Goal: Task Accomplishment & Management: Use online tool/utility

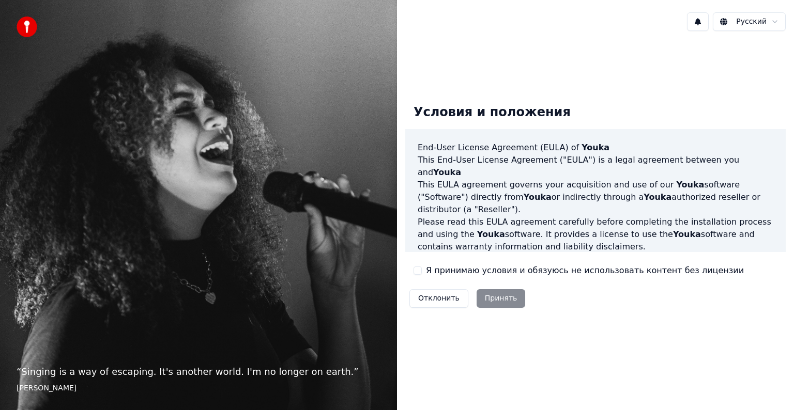
click at [428, 267] on label "Я принимаю условия и обязуюсь не использовать контент без лицензии" at bounding box center [585, 271] width 318 height 12
click at [422, 267] on button "Я принимаю условия и обязуюсь не использовать контент без лицензии" at bounding box center [418, 271] width 8 height 8
click at [497, 289] on button "Принять" at bounding box center [501, 298] width 49 height 19
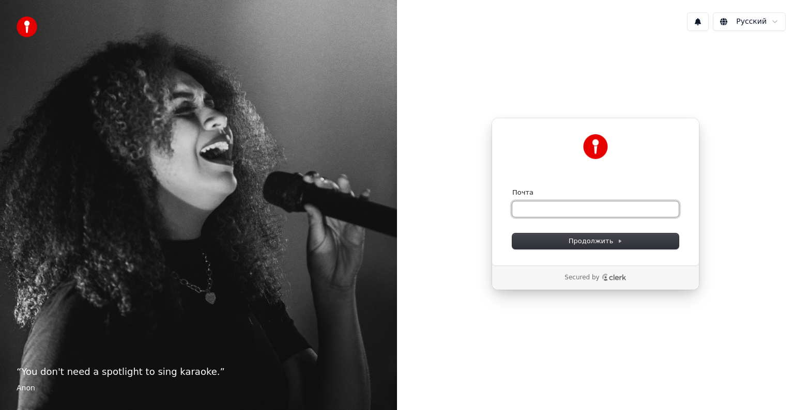
click at [551, 209] on input "Почта" at bounding box center [595, 210] width 166 height 16
type input "*"
click at [577, 232] on form "**********" at bounding box center [595, 218] width 166 height 61
click at [576, 238] on span "Продолжить" at bounding box center [596, 241] width 54 height 9
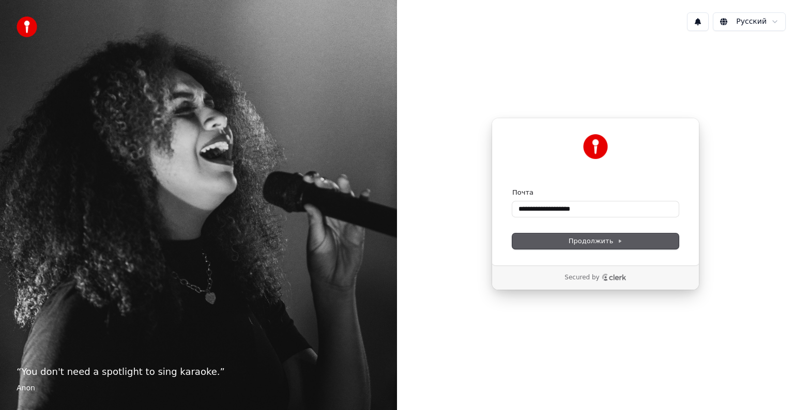
type input "**********"
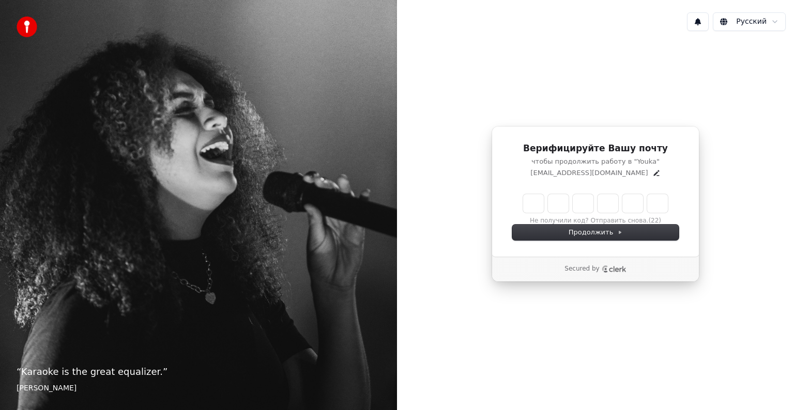
click at [537, 208] on input "Enter verification code" at bounding box center [595, 203] width 145 height 19
type input "******"
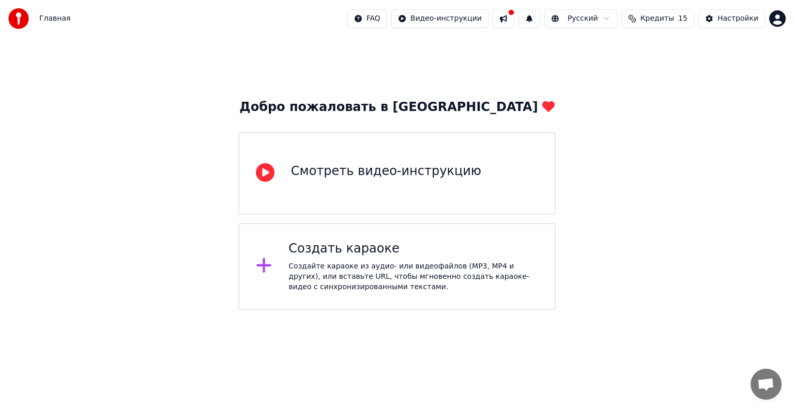
click at [426, 254] on div "Создать караоке" at bounding box center [413, 249] width 250 height 17
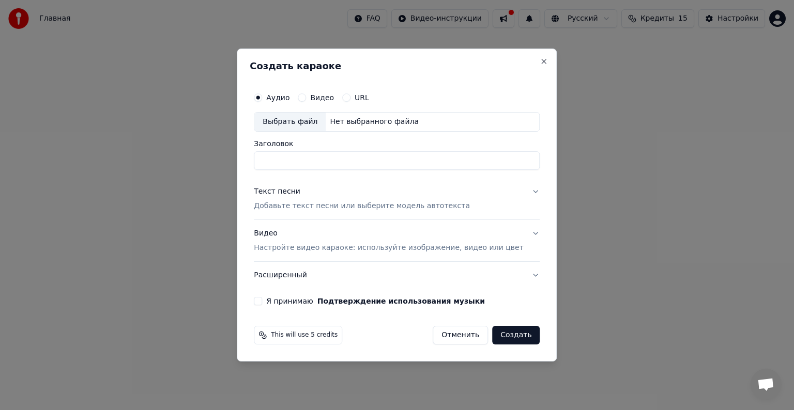
click at [306, 97] on button "Видео" at bounding box center [302, 98] width 8 height 8
click at [278, 97] on div "Аудио" at bounding box center [272, 98] width 36 height 8
click at [262, 98] on button "Аудио" at bounding box center [258, 98] width 8 height 8
click at [304, 123] on div "Выбрать файл" at bounding box center [289, 122] width 71 height 19
type input "**********"
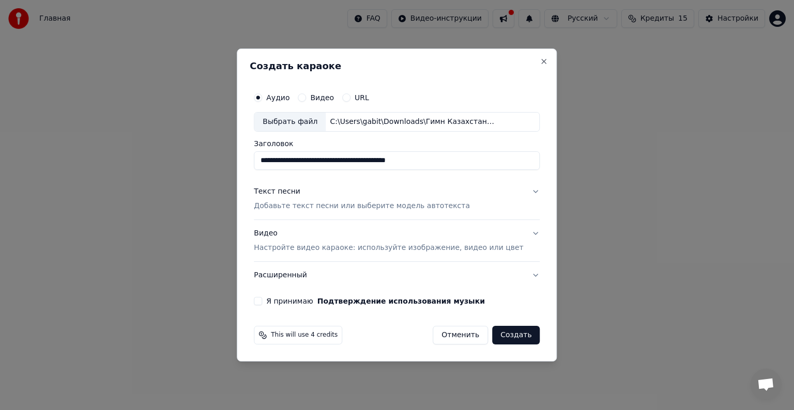
click at [286, 207] on p "Добавьте текст песни или выберите модель автотекста" at bounding box center [362, 206] width 216 height 10
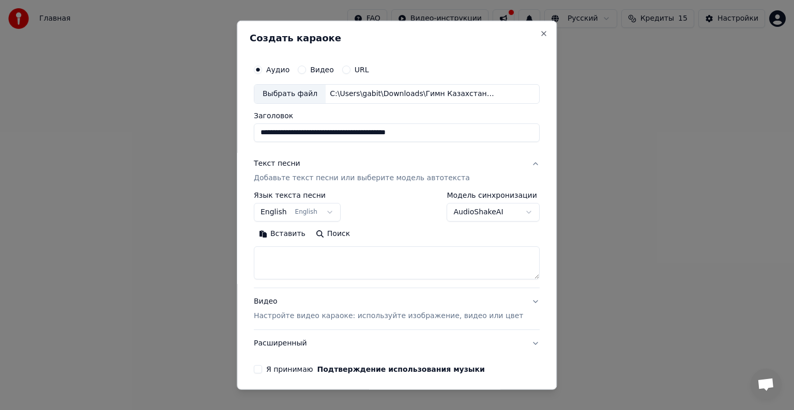
click at [320, 214] on button "English English" at bounding box center [297, 212] width 87 height 19
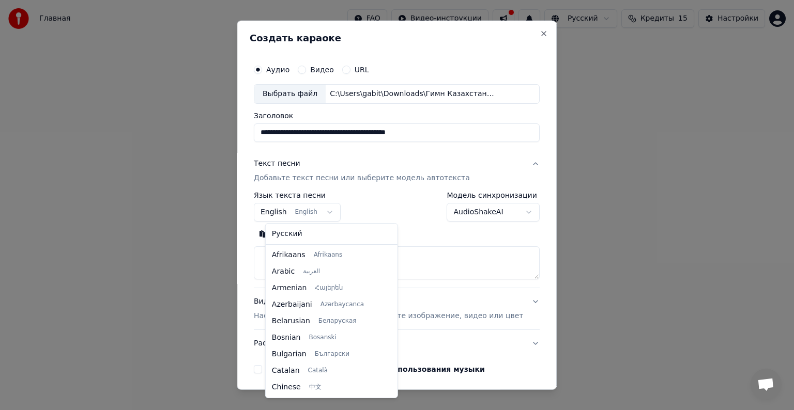
scroll to position [83, 0]
click at [338, 211] on body "**********" at bounding box center [397, 155] width 794 height 310
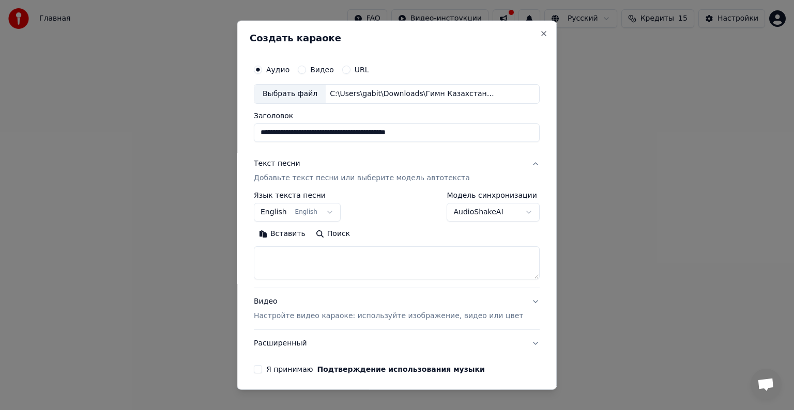
click at [333, 209] on body "**********" at bounding box center [397, 155] width 794 height 310
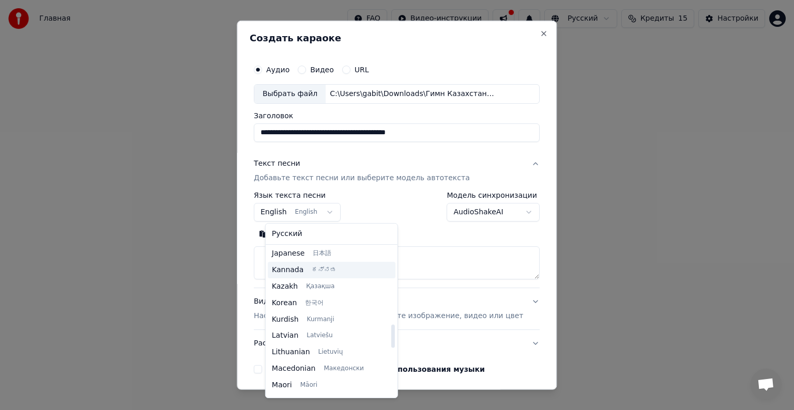
scroll to position [445, 0]
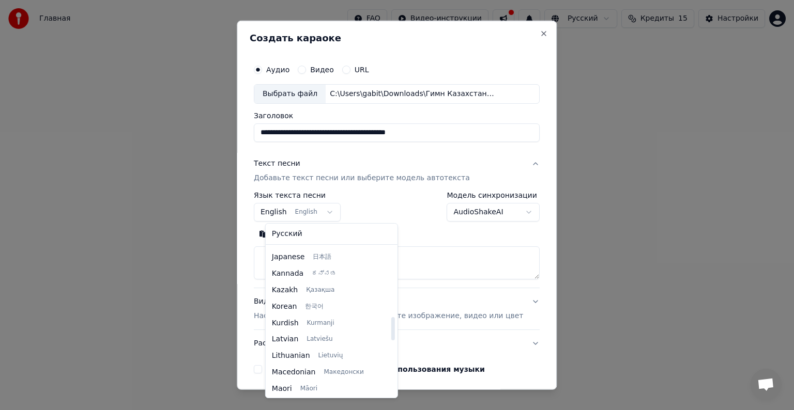
select select "**"
drag, startPoint x: 299, startPoint y: 292, endPoint x: 298, endPoint y: 281, distance: 10.9
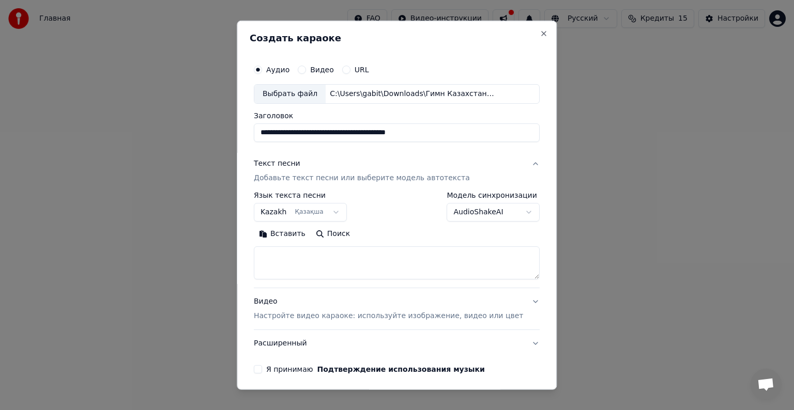
click at [477, 215] on body "**********" at bounding box center [397, 155] width 794 height 310
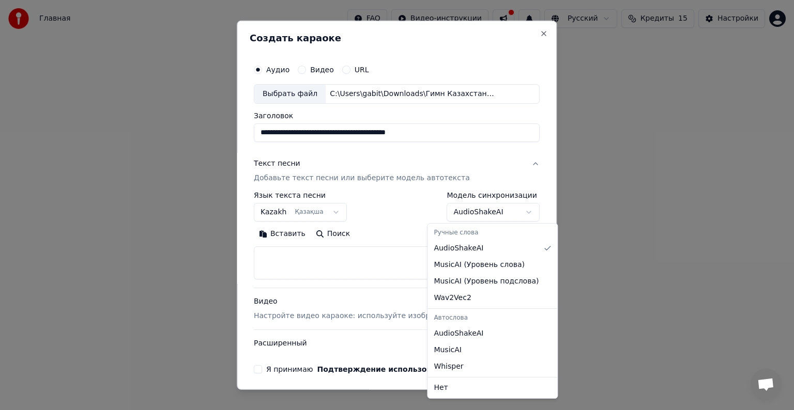
click at [477, 215] on body "**********" at bounding box center [397, 155] width 794 height 310
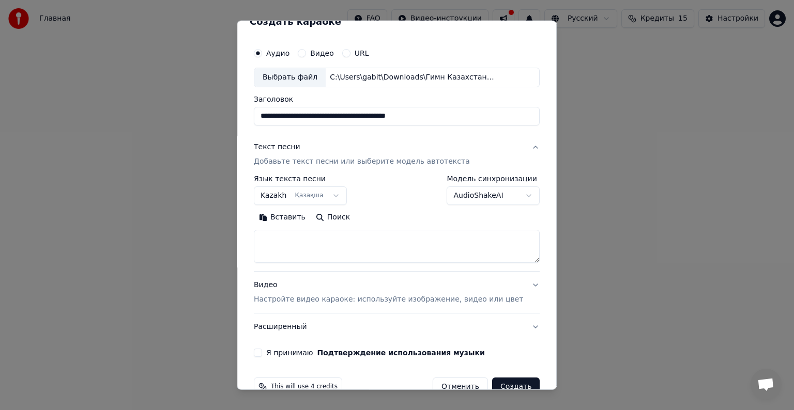
scroll to position [39, 0]
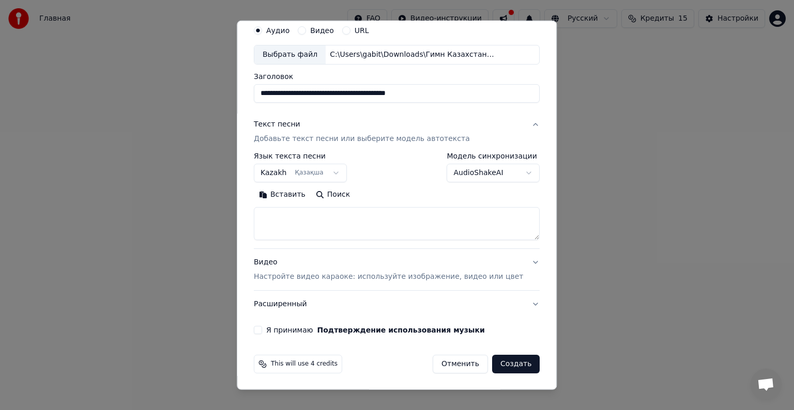
click at [277, 217] on textarea at bounding box center [397, 223] width 286 height 33
paste textarea "**********"
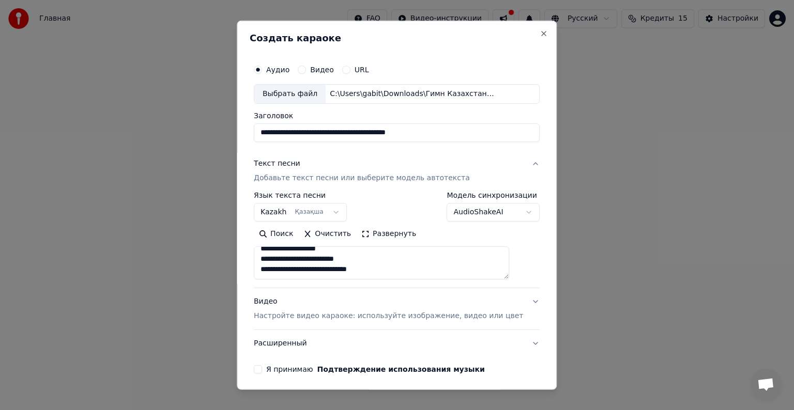
scroll to position [38, 0]
type textarea "**********"
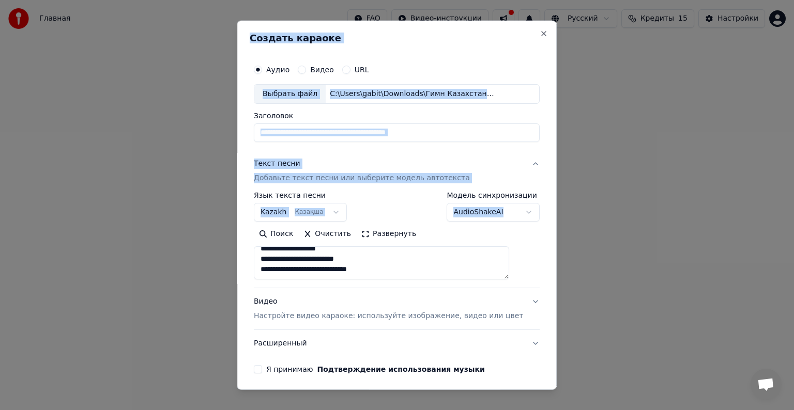
drag, startPoint x: 294, startPoint y: 274, endPoint x: 95, endPoint y: 72, distance: 283.7
click at [108, 79] on body "**********" at bounding box center [397, 155] width 794 height 310
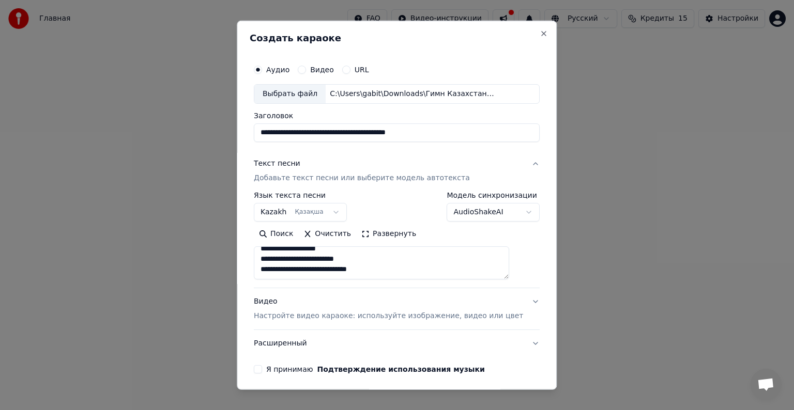
scroll to position [0, 0]
drag, startPoint x: 275, startPoint y: 267, endPoint x: 182, endPoint y: 103, distance: 187.7
click at [186, 109] on body "**********" at bounding box center [397, 155] width 794 height 310
paste textarea "**********"
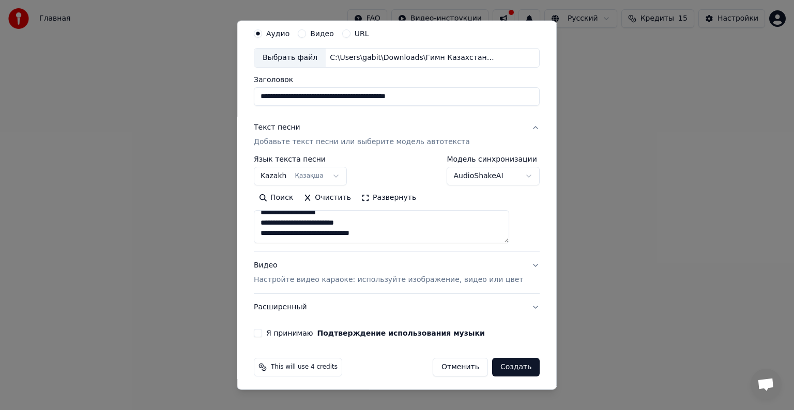
scroll to position [39, 0]
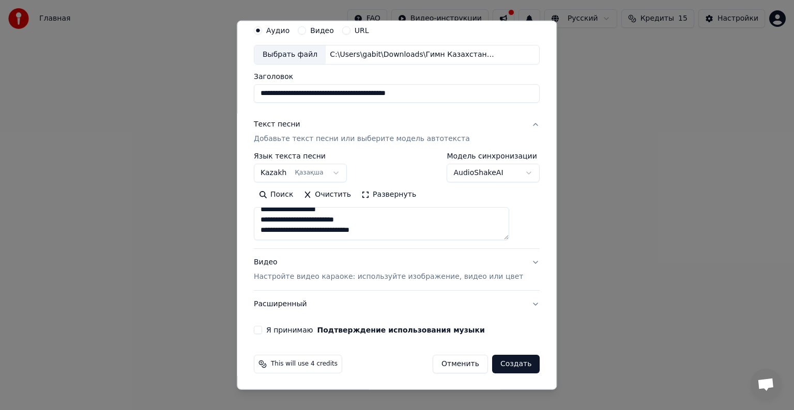
type textarea "**********"
click at [287, 327] on label "Я принимаю Подтверждение использования музыки" at bounding box center [375, 330] width 219 height 7
click at [262, 327] on button "Я принимаю Подтверждение использования музыки" at bounding box center [258, 330] width 8 height 8
click at [332, 276] on p "Настройте видео караоке: используйте изображение, видео или цвет" at bounding box center [388, 277] width 269 height 10
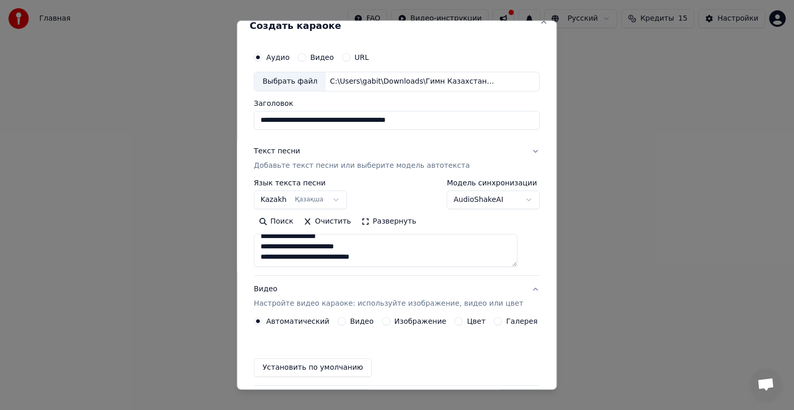
scroll to position [11, 0]
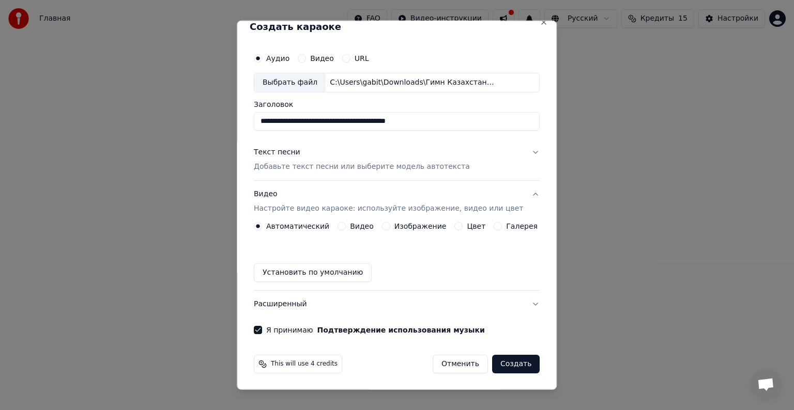
click at [389, 227] on div "Изображение" at bounding box center [414, 226] width 65 height 8
click at [384, 225] on button "Изображение" at bounding box center [386, 226] width 8 height 8
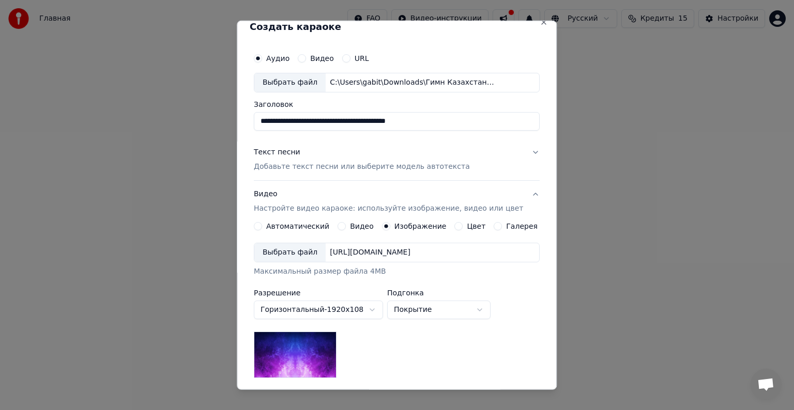
click at [296, 254] on div "Выбрать файл" at bounding box center [289, 252] width 71 height 19
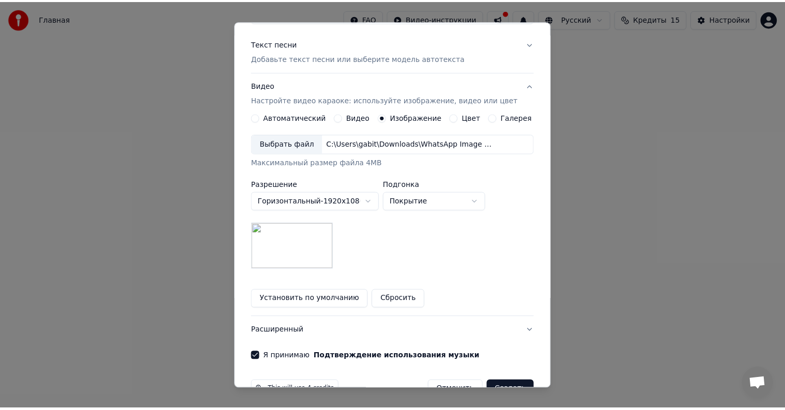
scroll to position [147, 0]
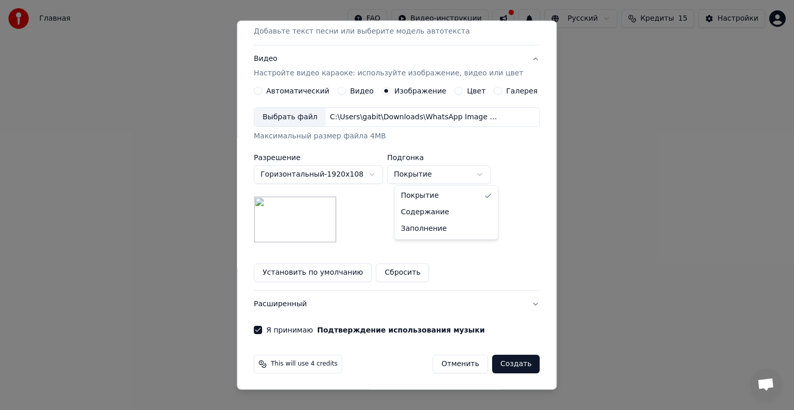
click at [432, 181] on body "**********" at bounding box center [397, 155] width 794 height 310
click at [433, 176] on body "**********" at bounding box center [397, 155] width 794 height 310
click at [508, 364] on button "Создать" at bounding box center [516, 364] width 48 height 19
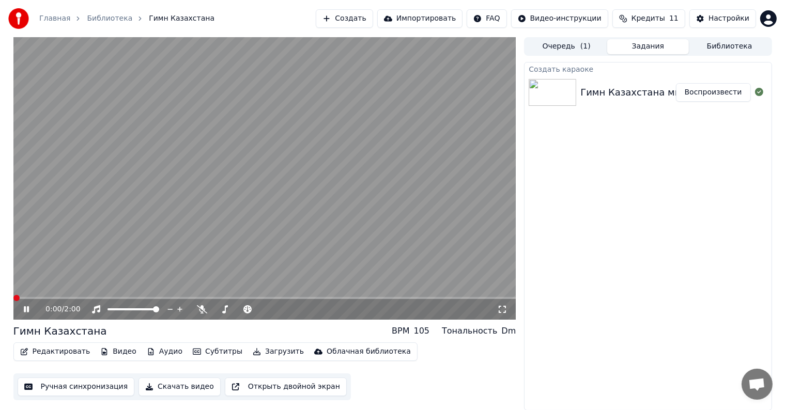
click at [13, 301] on span at bounding box center [16, 298] width 6 height 6
click at [27, 314] on icon at bounding box center [34, 310] width 24 height 8
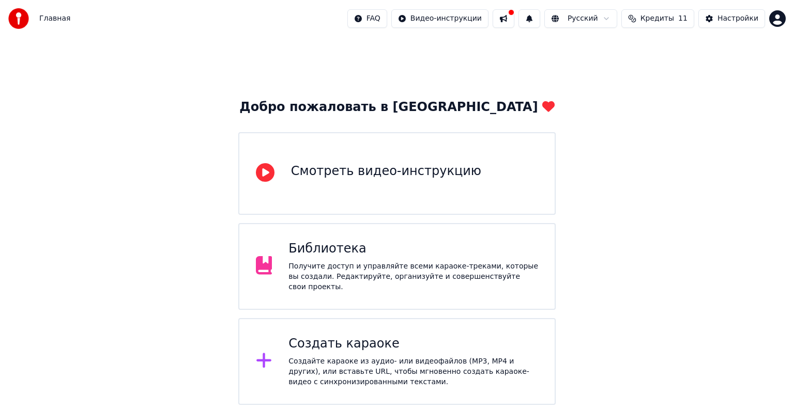
click at [331, 341] on div "Создать караоке" at bounding box center [413, 344] width 250 height 17
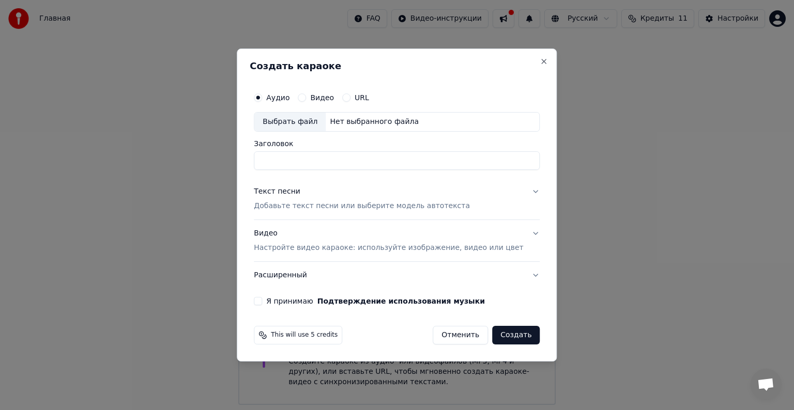
click at [315, 121] on div "Выбрать файл" at bounding box center [289, 122] width 71 height 19
drag, startPoint x: 464, startPoint y: 158, endPoint x: 408, endPoint y: 158, distance: 55.8
click at [408, 158] on input "**********" at bounding box center [397, 160] width 286 height 19
type input "**********"
click at [437, 193] on div "Текст песни Добавьте текст песни или выберите модель автотекста" at bounding box center [362, 199] width 216 height 25
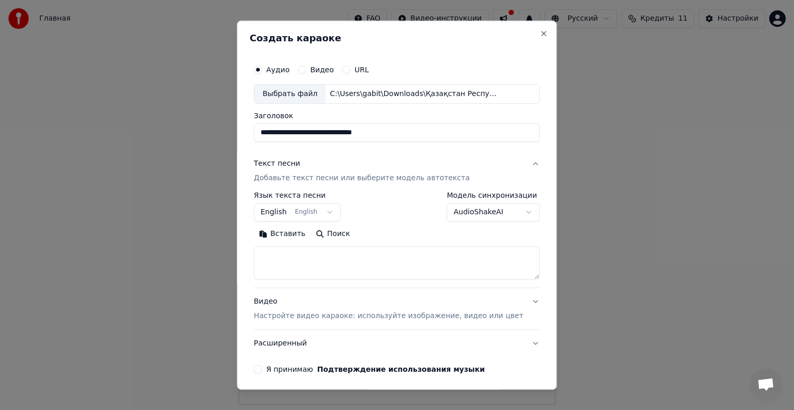
click at [316, 212] on body "**********" at bounding box center [397, 202] width 794 height 405
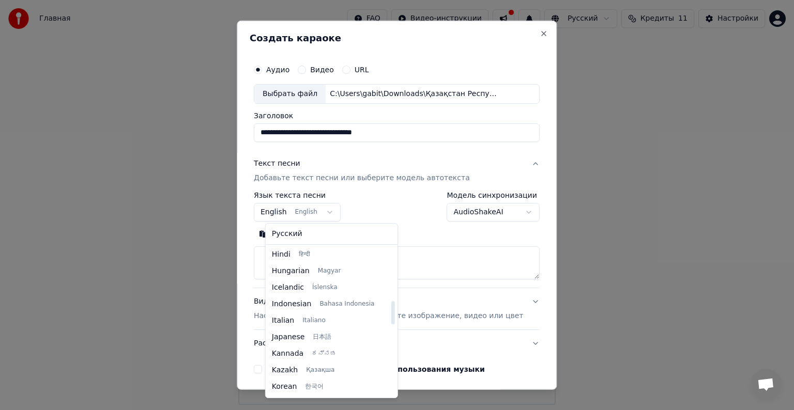
scroll to position [445, 0]
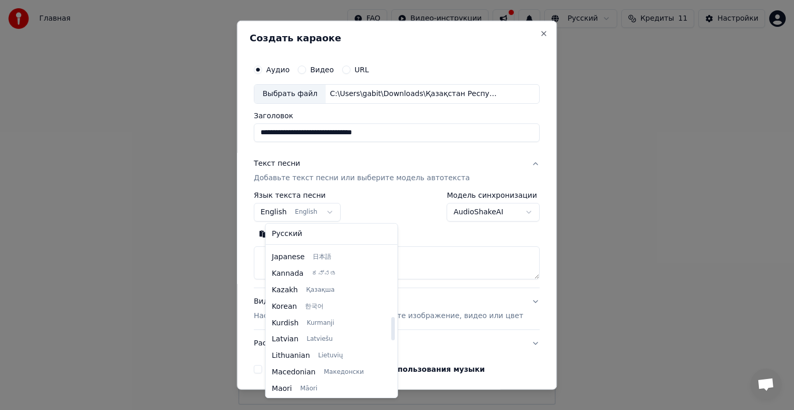
select select "**"
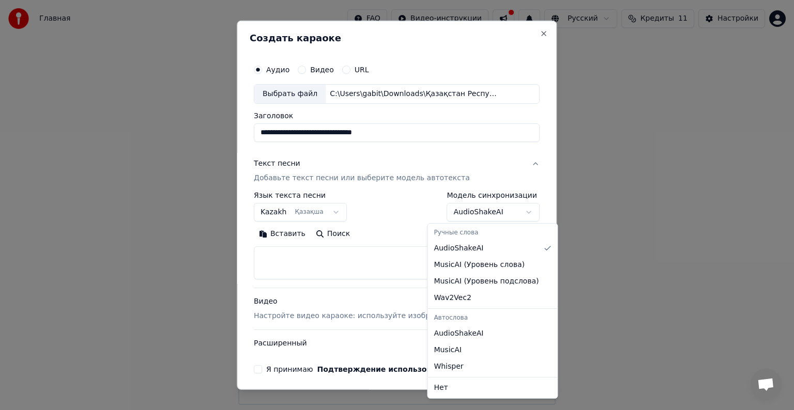
click at [460, 214] on body "**********" at bounding box center [397, 202] width 794 height 405
click at [459, 216] on body "**********" at bounding box center [397, 202] width 794 height 405
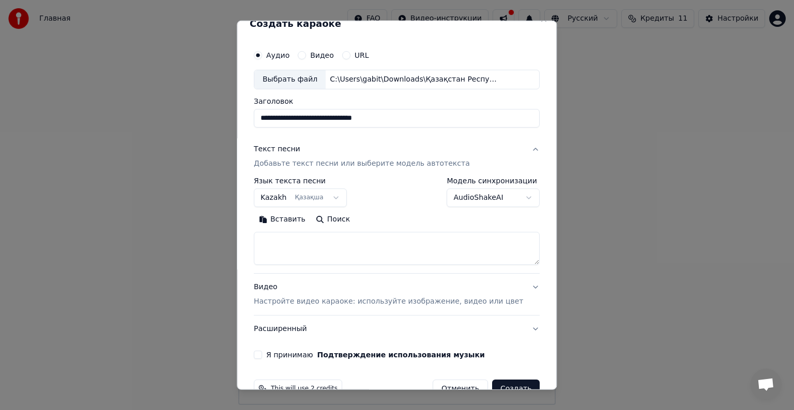
scroll to position [39, 0]
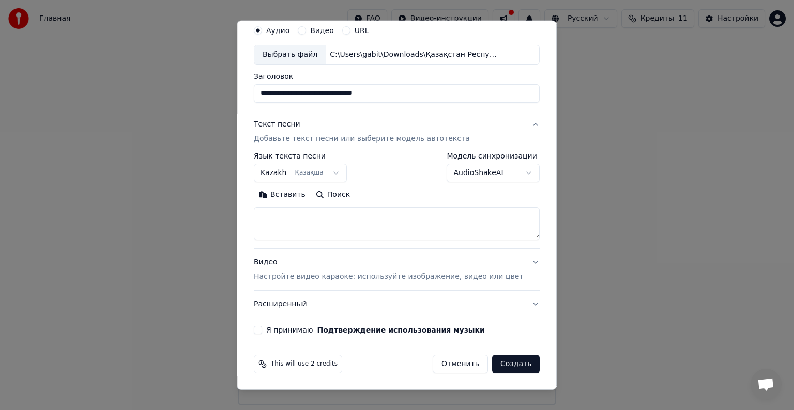
click at [309, 216] on textarea at bounding box center [397, 223] width 286 height 33
paste textarea "**********"
type textarea "**********"
drag, startPoint x: 422, startPoint y: 225, endPoint x: 120, endPoint y: 258, distance: 303.8
click at [124, 256] on body "**********" at bounding box center [397, 202] width 794 height 405
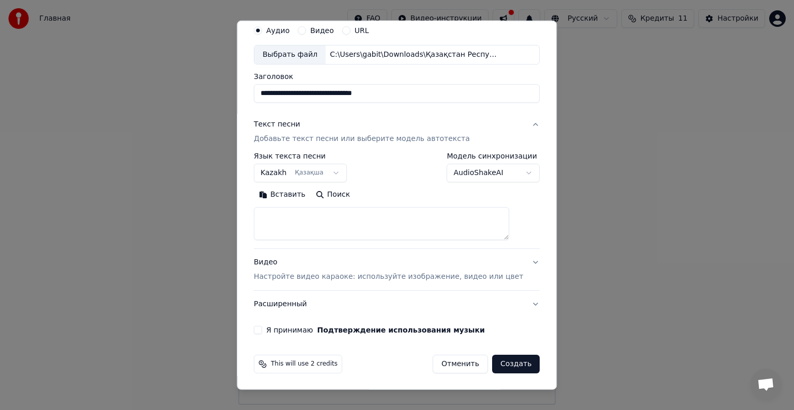
paste textarea "**********"
click at [272, 218] on textarea "**********" at bounding box center [381, 223] width 255 height 33
type textarea "**********"
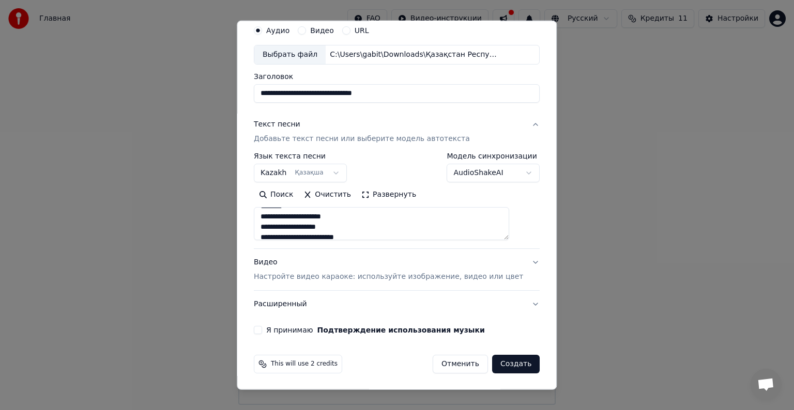
click at [283, 191] on button "Поиск" at bounding box center [276, 195] width 44 height 17
drag, startPoint x: 394, startPoint y: 215, endPoint x: 203, endPoint y: 149, distance: 202.0
click at [203, 149] on body "**********" at bounding box center [397, 202] width 794 height 405
click at [347, 279] on p "Настройте видео караоке: используйте изображение, видео или цвет" at bounding box center [388, 277] width 269 height 10
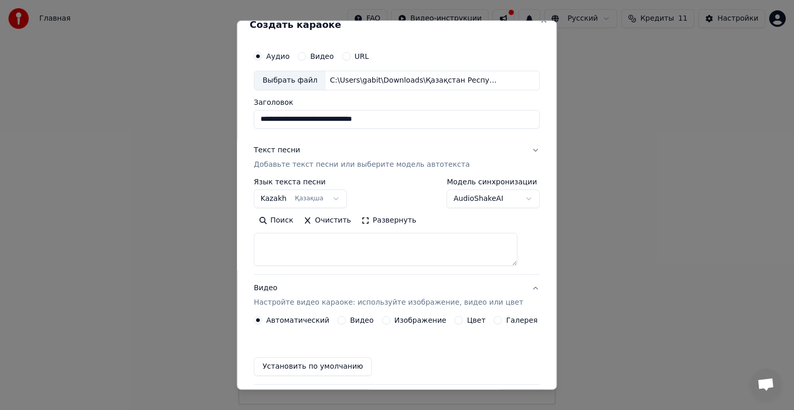
scroll to position [11, 0]
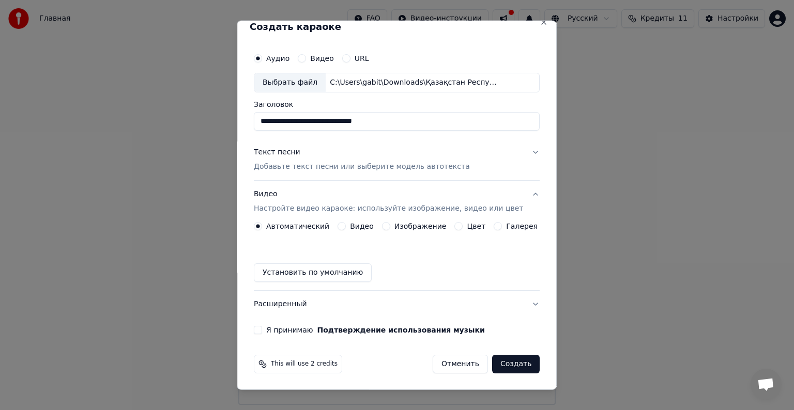
click at [345, 225] on button "Видео" at bounding box center [342, 226] width 8 height 8
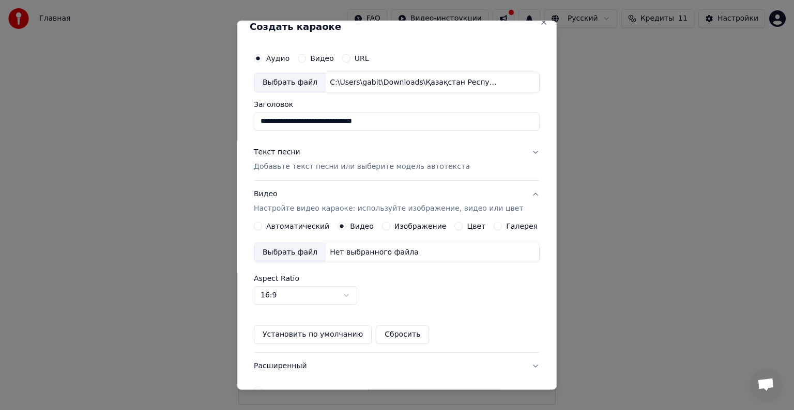
click at [394, 225] on label "Изображение" at bounding box center [420, 226] width 52 height 7
click at [390, 225] on button "Изображение" at bounding box center [386, 226] width 8 height 8
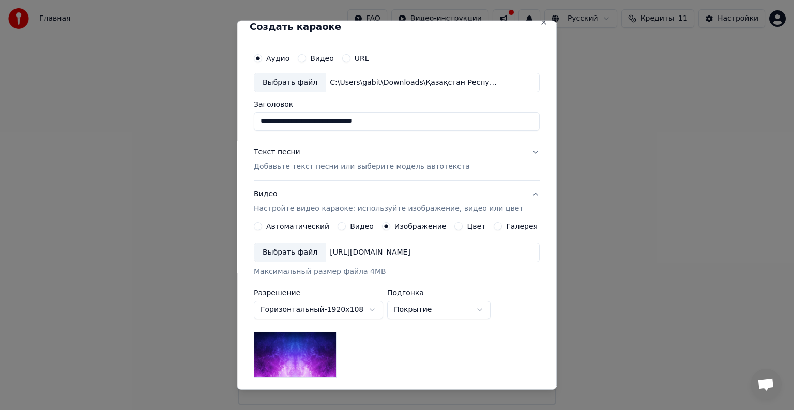
click at [297, 251] on div "Выбрать файл" at bounding box center [289, 252] width 71 height 19
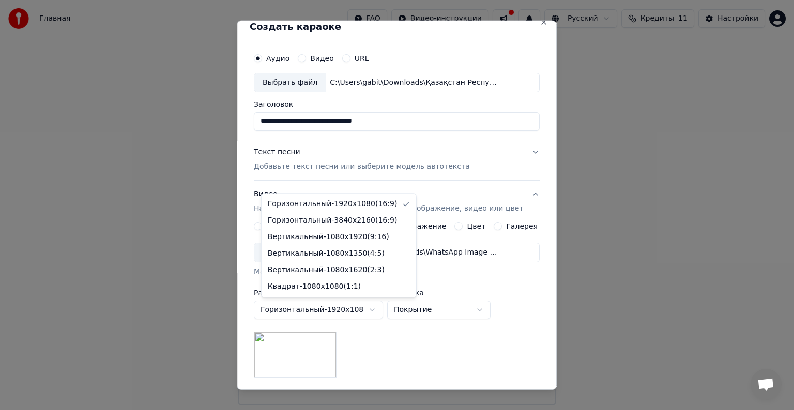
click at [327, 315] on body "**********" at bounding box center [397, 202] width 794 height 405
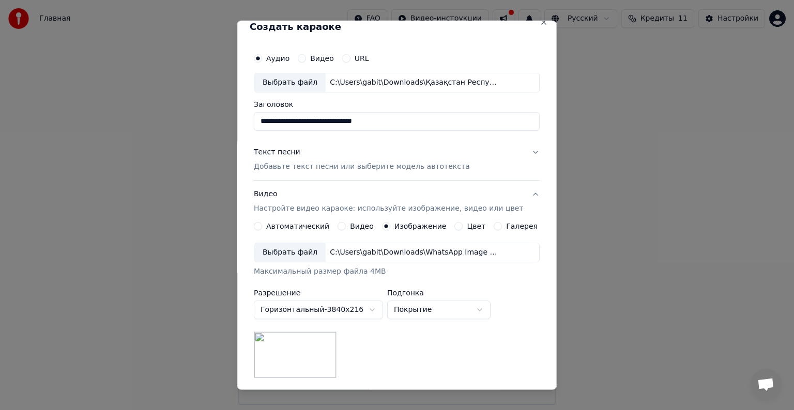
click at [315, 306] on body "**********" at bounding box center [397, 202] width 794 height 405
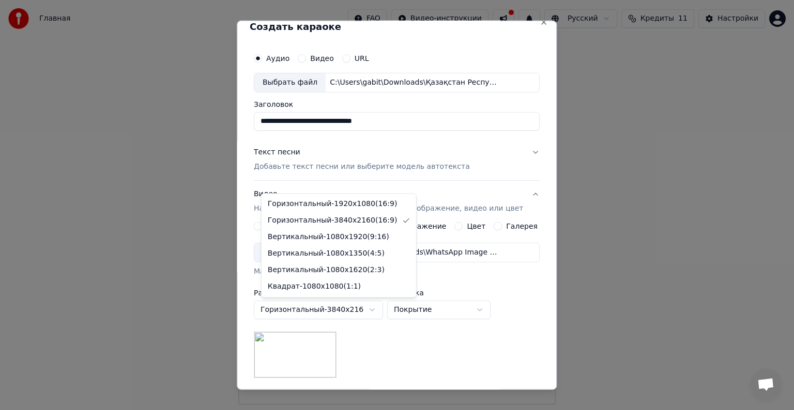
select select "*********"
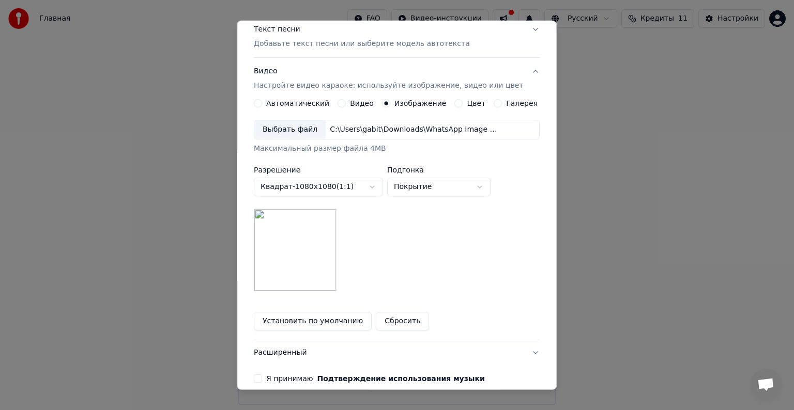
scroll to position [131, 0]
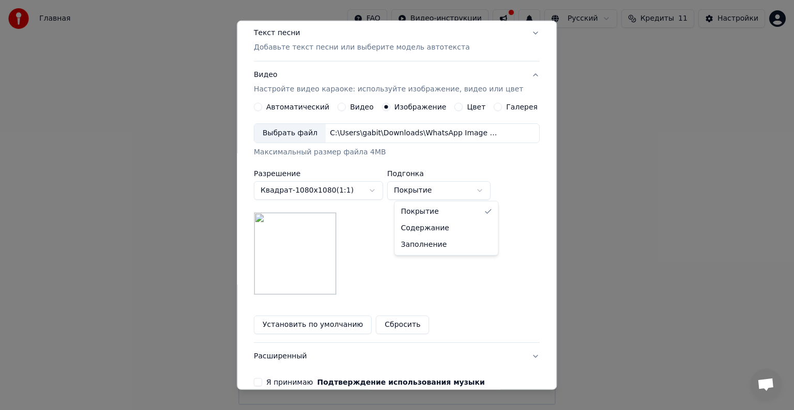
click at [424, 192] on body "**********" at bounding box center [397, 202] width 794 height 405
click at [427, 186] on body "**********" at bounding box center [397, 202] width 794 height 405
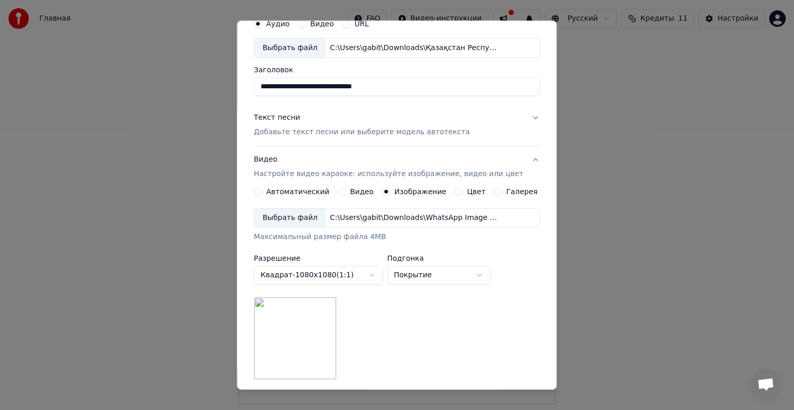
scroll to position [27, 0]
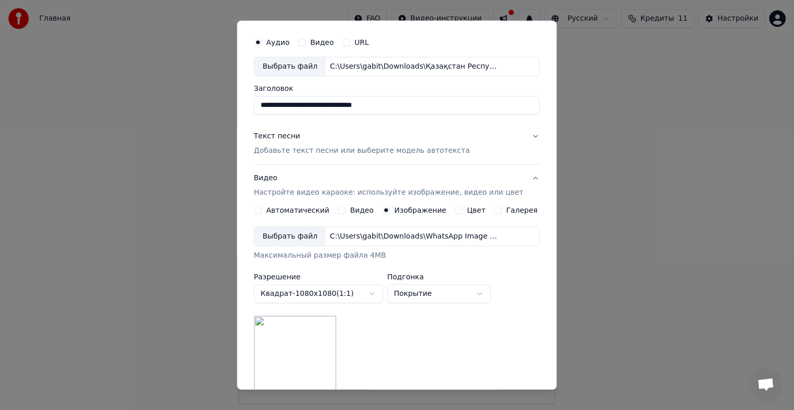
click at [313, 142] on div "Текст песни Добавьте текст песни или выберите модель автотекста" at bounding box center [362, 143] width 216 height 25
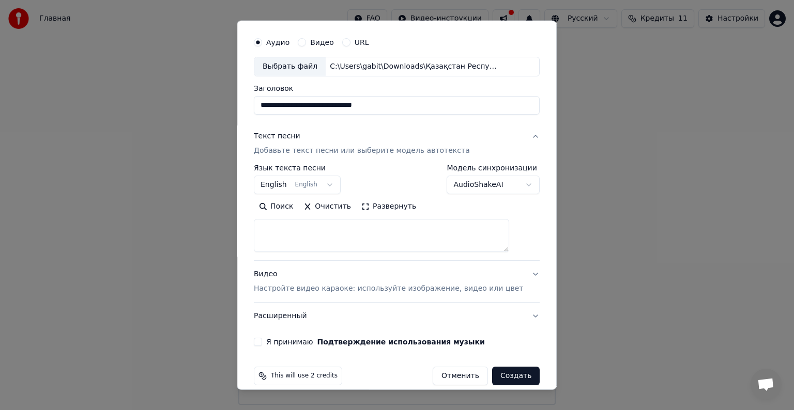
click at [300, 234] on textarea at bounding box center [381, 235] width 255 height 33
click at [298, 186] on body "**********" at bounding box center [397, 202] width 794 height 405
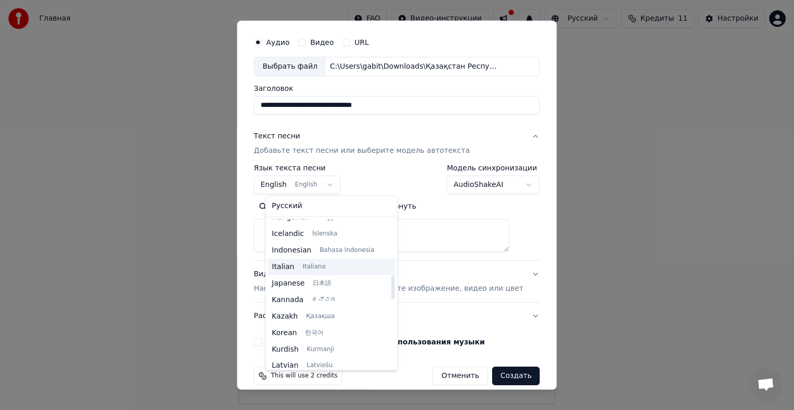
scroll to position [393, 0]
select select "**"
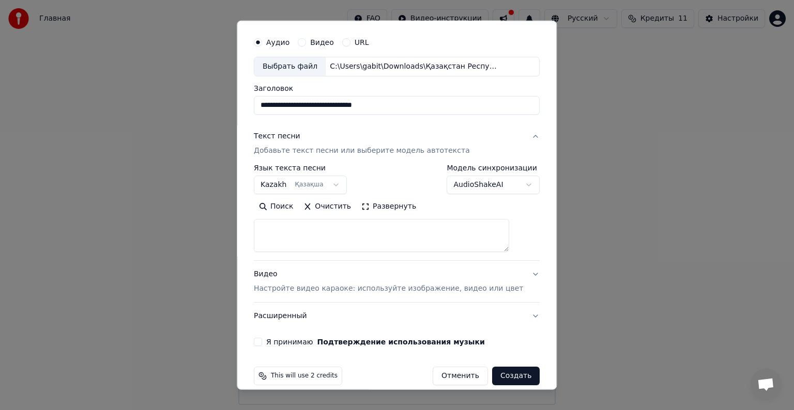
click at [284, 228] on textarea at bounding box center [381, 235] width 255 height 33
paste textarea "**********"
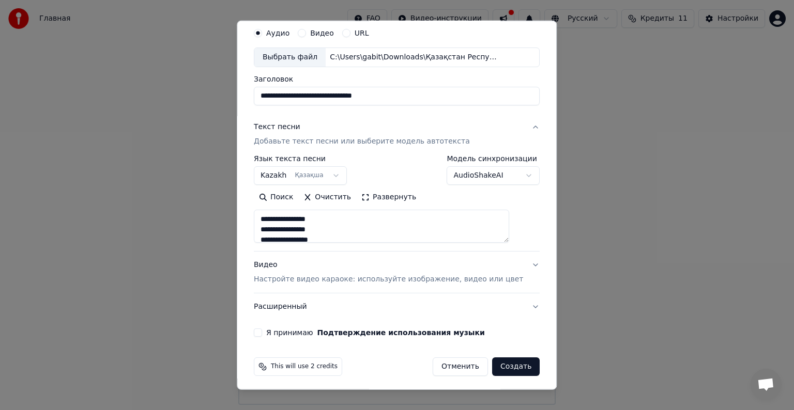
scroll to position [39, 0]
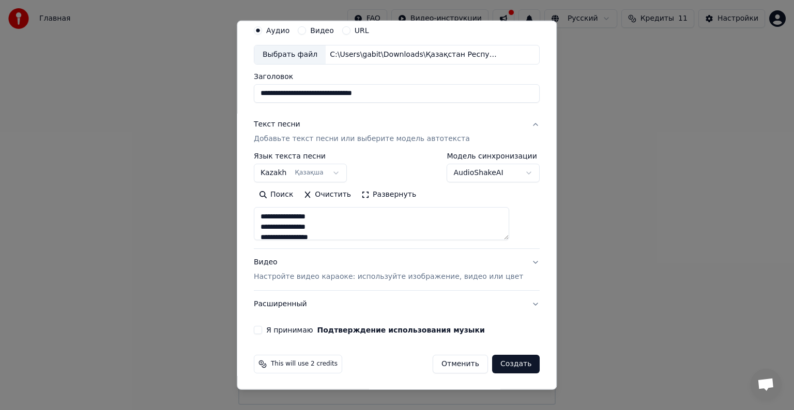
type textarea "**********"
click at [499, 177] on body "**********" at bounding box center [397, 202] width 794 height 405
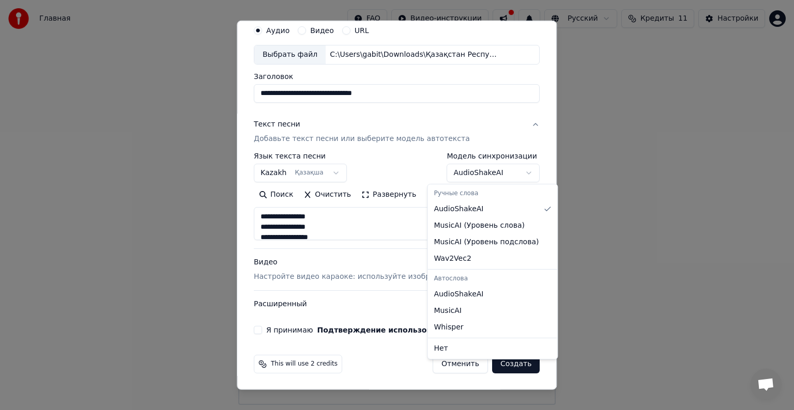
scroll to position [0, 0]
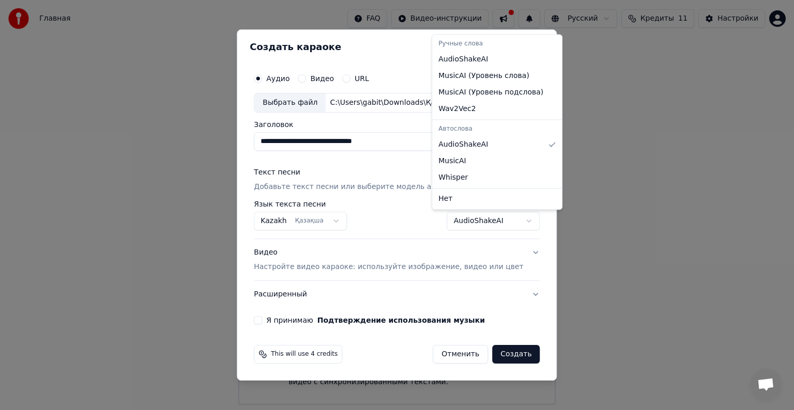
click at [474, 225] on body "**********" at bounding box center [397, 202] width 794 height 405
select select "**********"
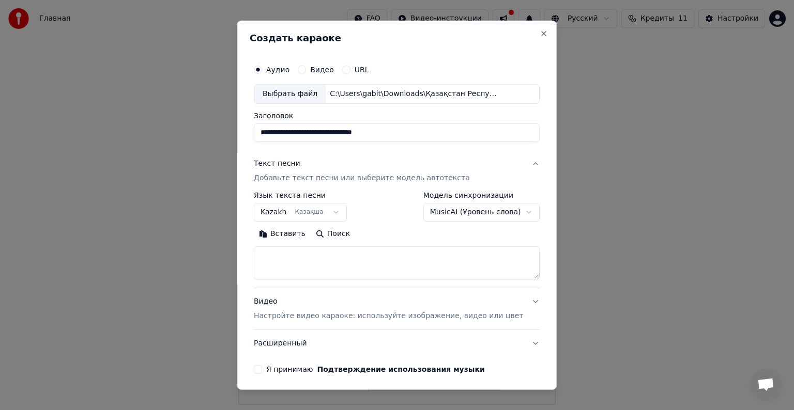
click at [289, 265] on textarea at bounding box center [397, 263] width 286 height 33
paste textarea "**********"
type textarea "**********"
click at [341, 235] on button "Очистить" at bounding box center [328, 234] width 58 height 17
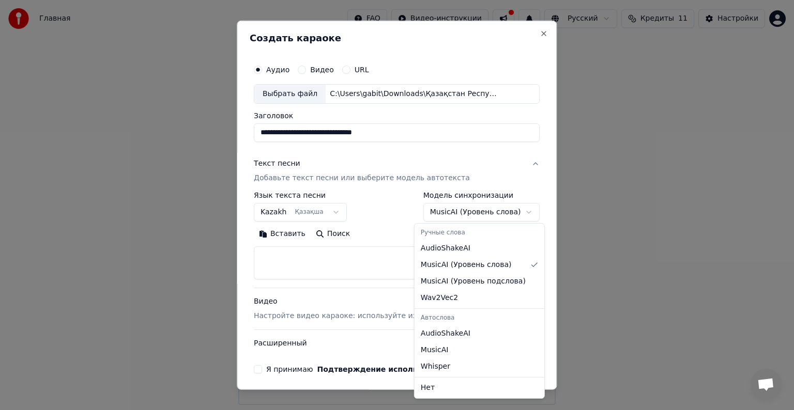
click at [472, 208] on body "**********" at bounding box center [397, 202] width 794 height 405
select select "**********"
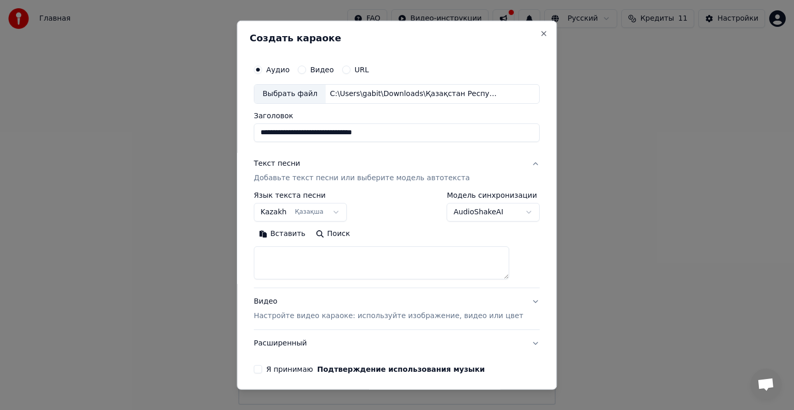
click at [337, 263] on textarea at bounding box center [381, 263] width 255 height 33
paste textarea "**********"
click at [262, 367] on button "Я принимаю Подтверждение использования музыки" at bounding box center [258, 369] width 8 height 8
click at [271, 248] on textarea "**********" at bounding box center [381, 263] width 255 height 33
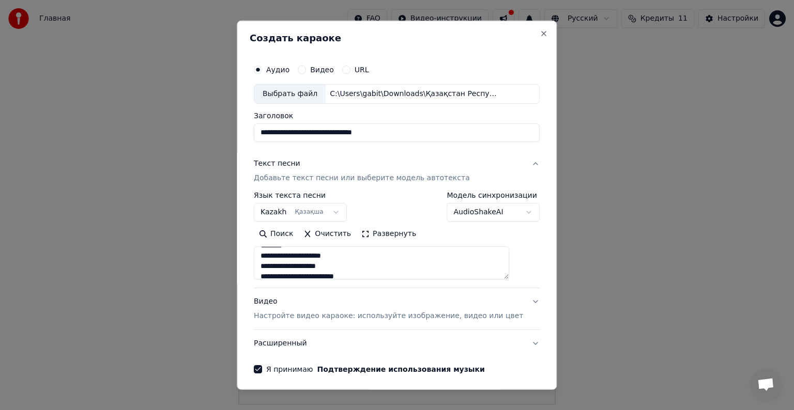
click at [304, 264] on textarea "**********" at bounding box center [381, 263] width 255 height 33
click at [292, 265] on textarea "**********" at bounding box center [381, 263] width 255 height 33
drag, startPoint x: 392, startPoint y: 253, endPoint x: 341, endPoint y: 256, distance: 51.3
click at [329, 263] on textarea "**********" at bounding box center [381, 263] width 255 height 33
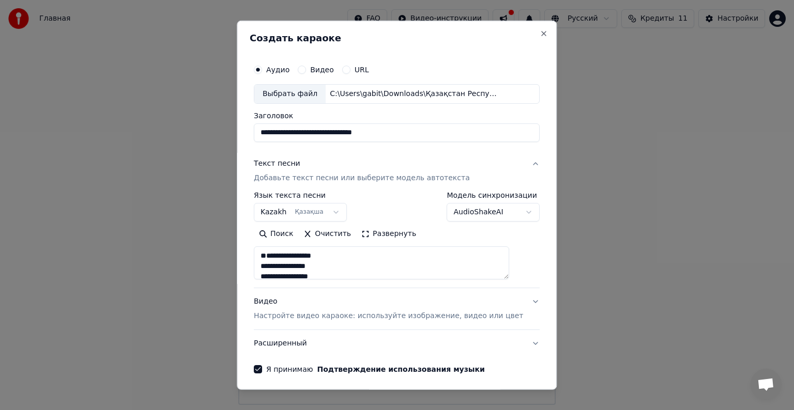
click at [386, 234] on button "Развернуть" at bounding box center [388, 234] width 65 height 17
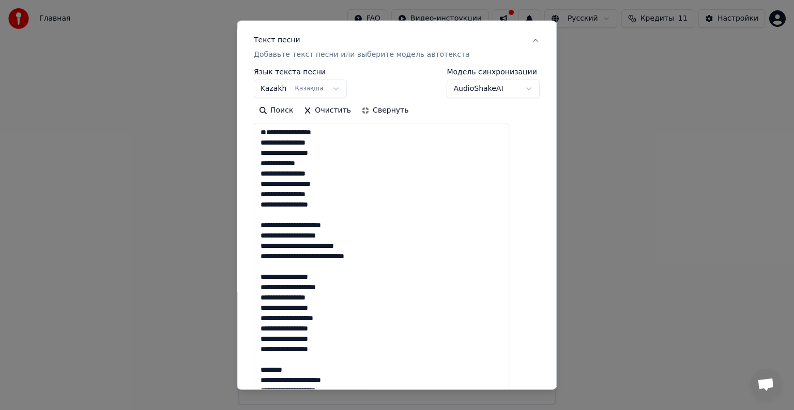
scroll to position [155, 0]
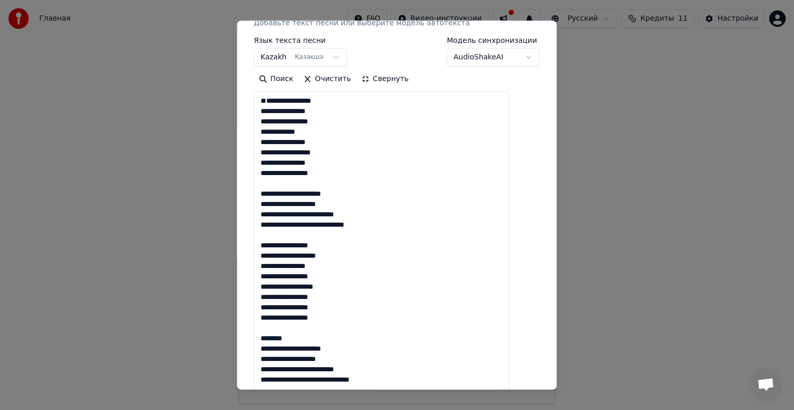
click at [370, 238] on textarea "**********" at bounding box center [381, 260] width 255 height 339
click at [272, 213] on textarea "**********" at bounding box center [381, 260] width 255 height 339
click at [276, 222] on textarea "**********" at bounding box center [381, 260] width 255 height 339
click at [276, 235] on textarea "**********" at bounding box center [381, 260] width 255 height 339
click at [277, 245] on textarea "**********" at bounding box center [381, 260] width 255 height 339
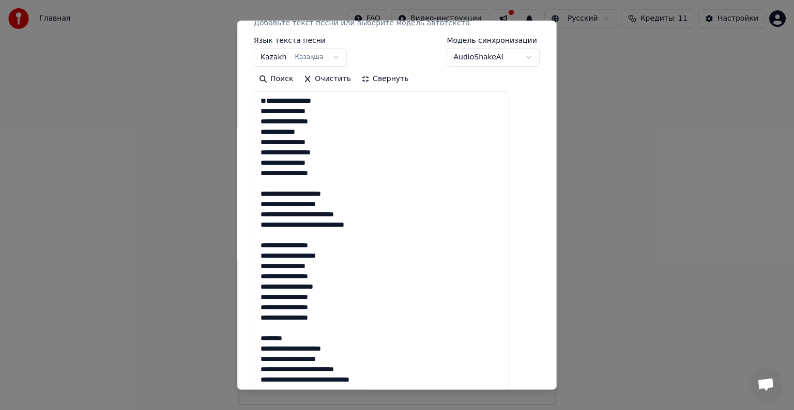
scroll to position [0, 0]
click at [288, 102] on textarea "**********" at bounding box center [381, 260] width 255 height 339
click at [271, 112] on textarea "**********" at bounding box center [381, 260] width 255 height 339
click at [272, 146] on textarea "**********" at bounding box center [381, 260] width 255 height 339
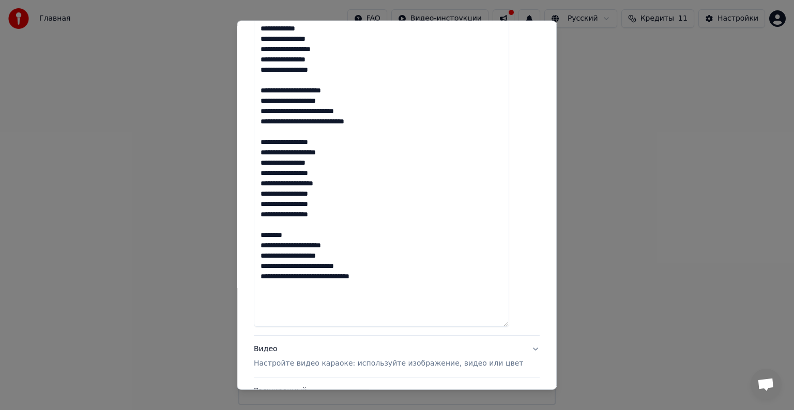
type textarea "**********"
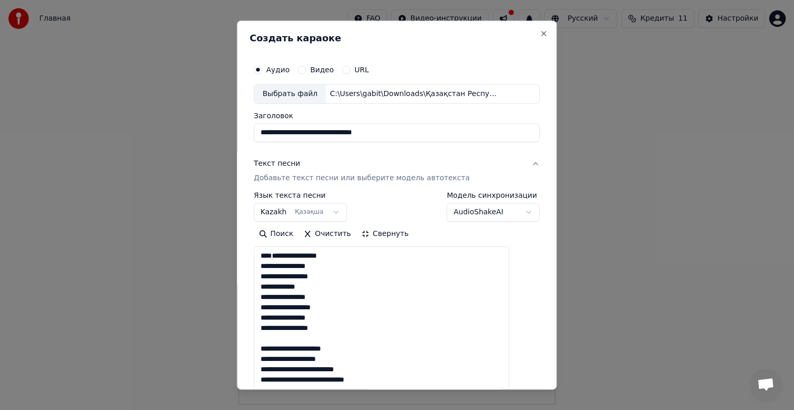
click at [292, 96] on div "Выбрать файл" at bounding box center [289, 94] width 71 height 19
type input "**********"
drag, startPoint x: 232, startPoint y: 158, endPoint x: 131, endPoint y: 161, distance: 100.3
click at [131, 161] on body "**********" at bounding box center [397, 202] width 794 height 405
paste input "**********"
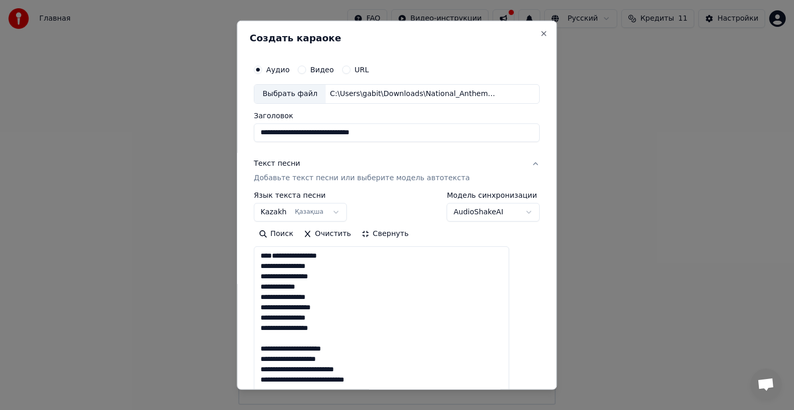
scroll to position [21, 0]
type input "**********"
click at [349, 265] on textarea "**********" at bounding box center [381, 416] width 255 height 339
click at [277, 258] on textarea "**********" at bounding box center [381, 416] width 255 height 339
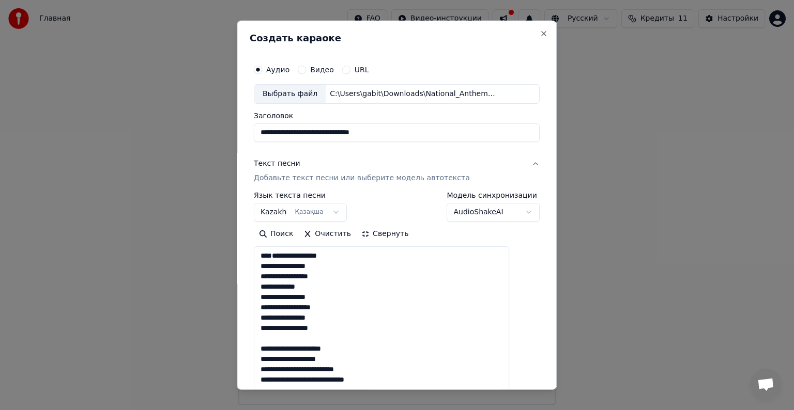
click at [278, 267] on textarea "**********" at bounding box center [381, 416] width 255 height 339
click at [277, 277] on textarea "**********" at bounding box center [381, 416] width 255 height 339
click at [279, 285] on textarea "**********" at bounding box center [381, 416] width 255 height 339
click at [272, 273] on textarea "**********" at bounding box center [381, 416] width 255 height 339
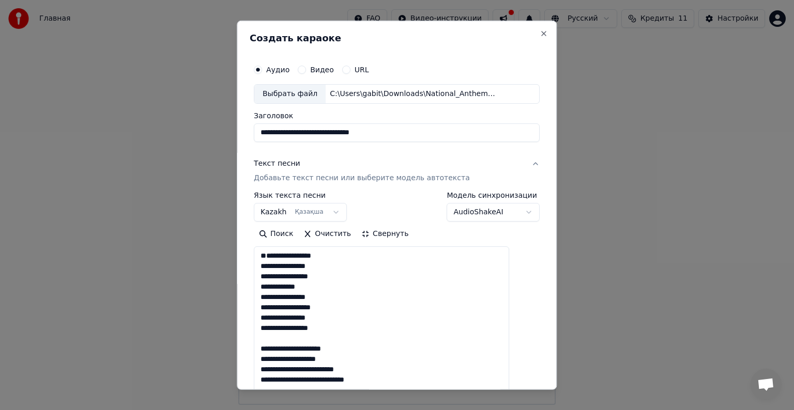
scroll to position [1, 0]
type textarea "**********"
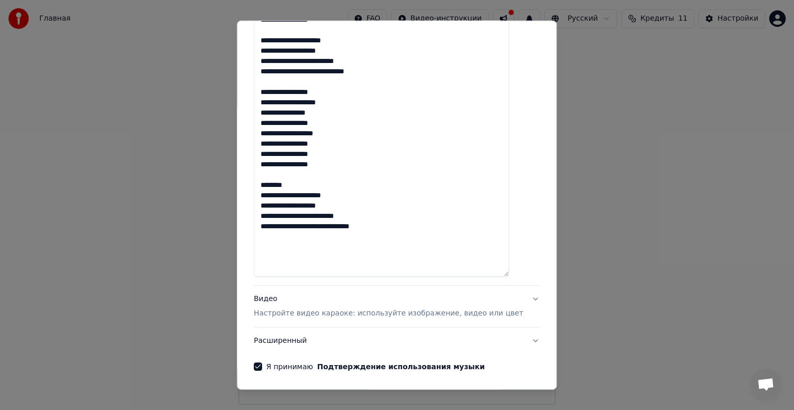
scroll to position [310, 0]
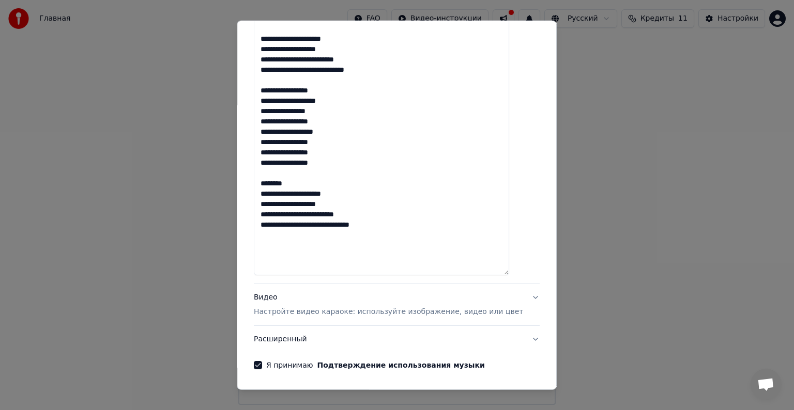
drag, startPoint x: 395, startPoint y: 251, endPoint x: 168, endPoint y: 23, distance: 321.7
click at [168, 23] on body "**********" at bounding box center [397, 202] width 794 height 405
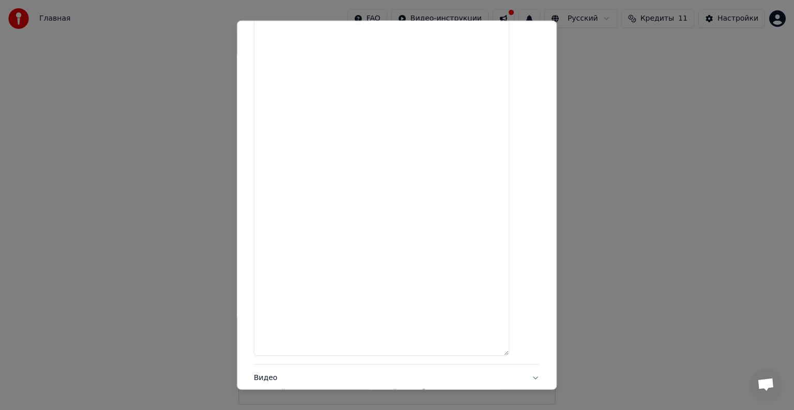
scroll to position [0, 0]
paste textarea "**********"
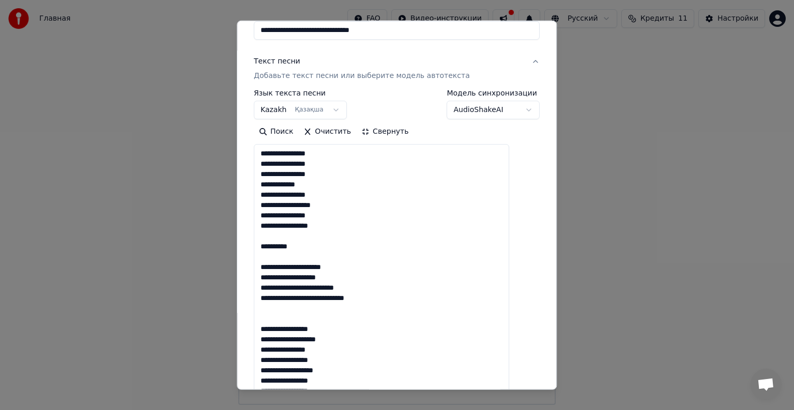
scroll to position [155, 0]
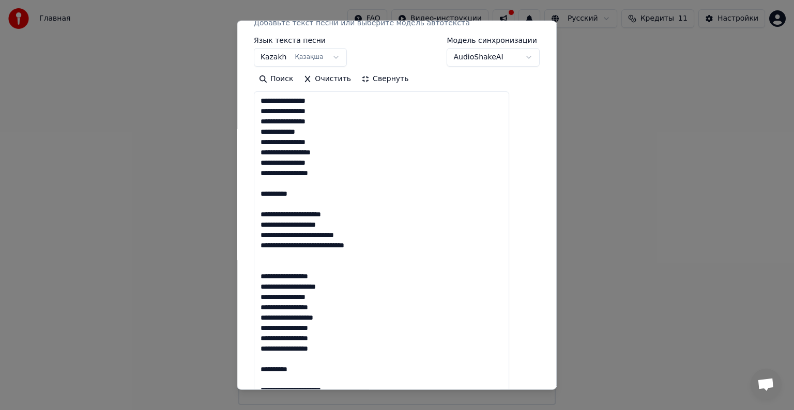
drag, startPoint x: 307, startPoint y: 196, endPoint x: 262, endPoint y: 187, distance: 46.3
click at [262, 187] on div "**********" at bounding box center [397, 214] width 294 height 629
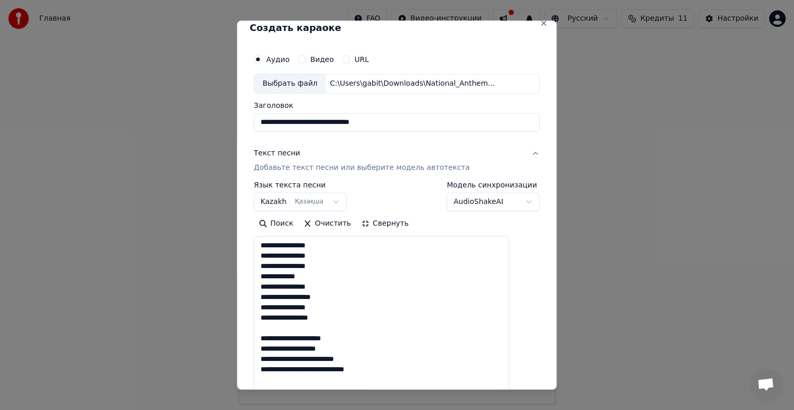
scroll to position [0, 0]
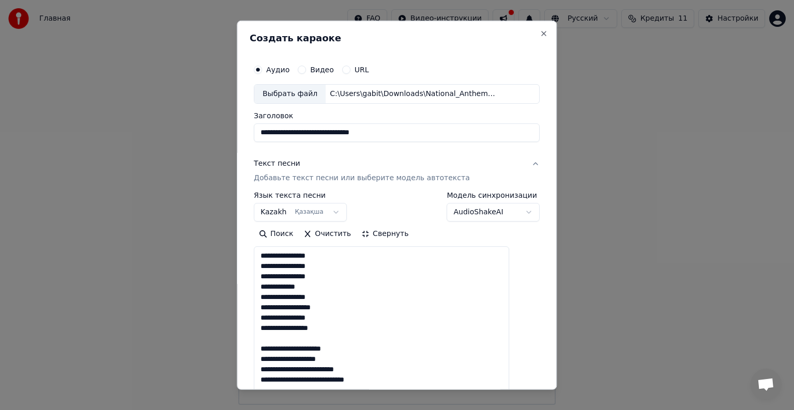
click at [272, 252] on textarea "**********" at bounding box center [381, 416] width 255 height 339
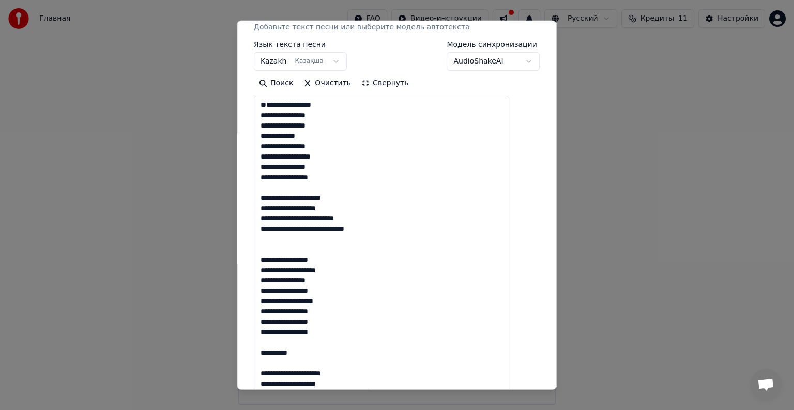
scroll to position [155, 0]
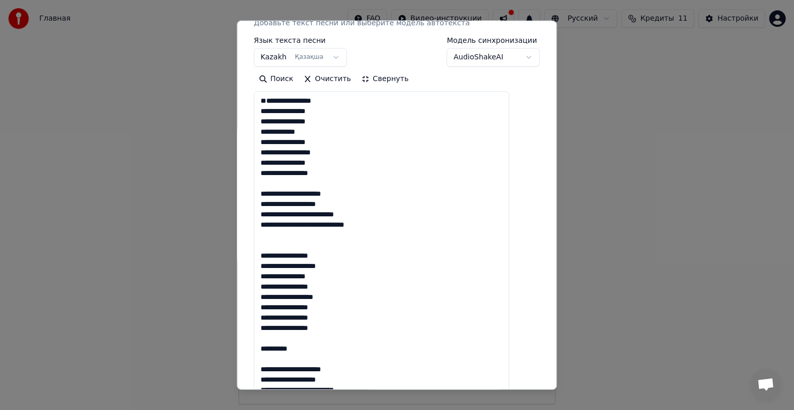
click at [269, 262] on textarea "**********" at bounding box center [381, 260] width 255 height 339
drag, startPoint x: 306, startPoint y: 360, endPoint x: 263, endPoint y: 362, distance: 42.5
click at [258, 363] on div "**********" at bounding box center [397, 206] width 320 height 370
click at [315, 360] on textarea "**********" at bounding box center [381, 260] width 255 height 339
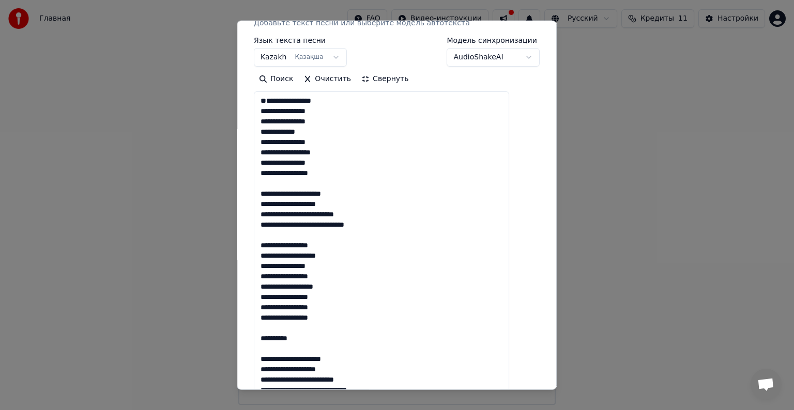
click at [312, 358] on textarea "**********" at bounding box center [381, 260] width 255 height 339
drag, startPoint x: 312, startPoint y: 358, endPoint x: 247, endPoint y: 356, distance: 65.7
click at [259, 358] on div "**********" at bounding box center [397, 206] width 320 height 370
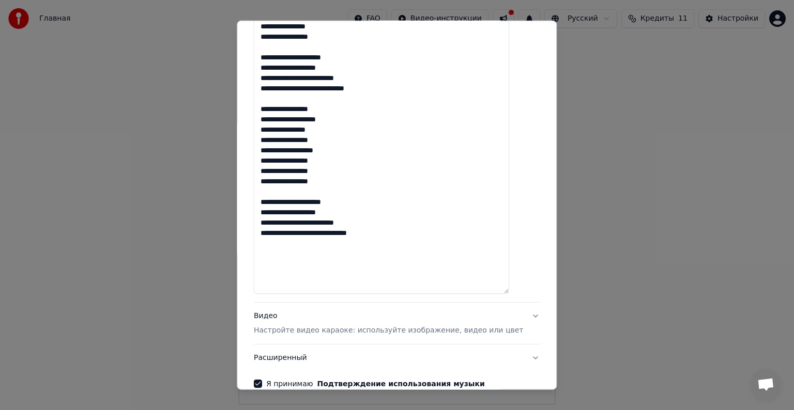
scroll to position [294, 0]
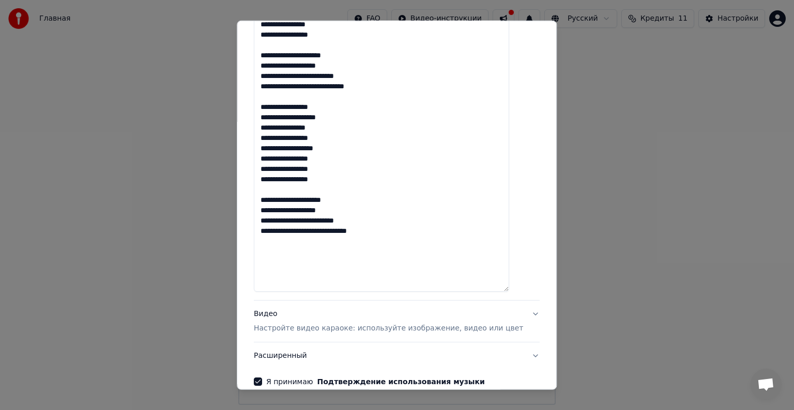
click at [271, 282] on textarea "**********" at bounding box center [381, 122] width 255 height 339
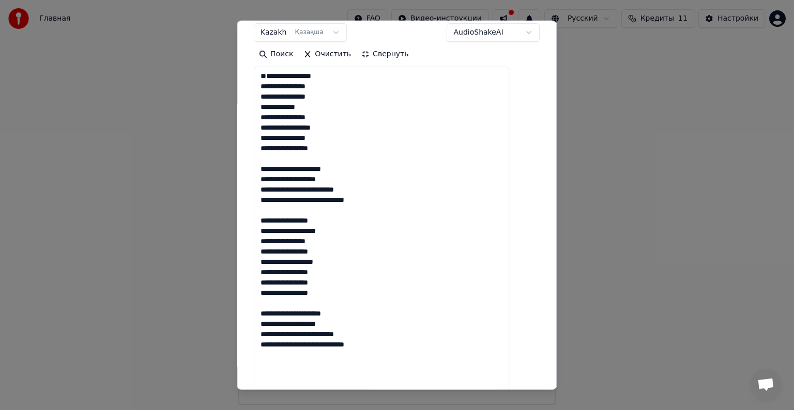
scroll to position [345, 0]
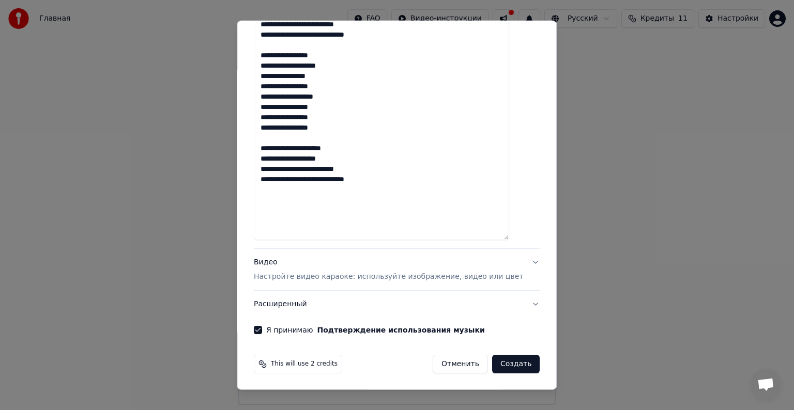
type textarea "**********"
click at [383, 281] on p "Настройте видео караоке: используйте изображение, видео или цвет" at bounding box center [388, 277] width 269 height 10
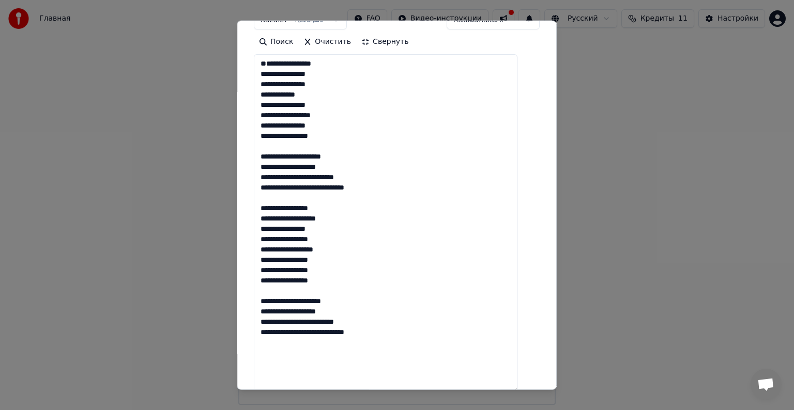
scroll to position [182, 0]
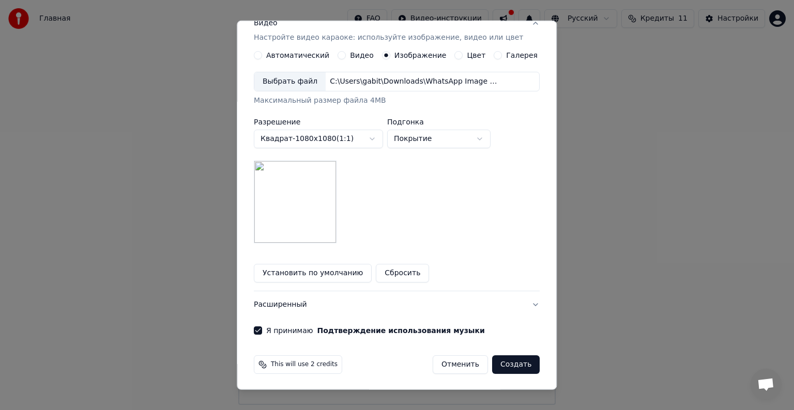
click at [322, 144] on body "**********" at bounding box center [397, 202] width 794 height 405
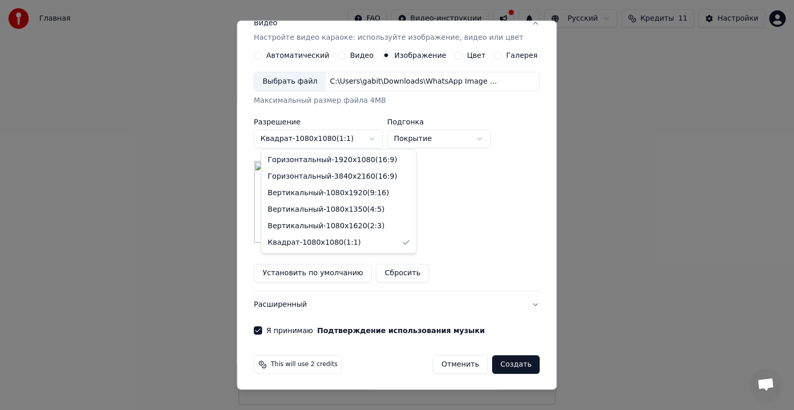
scroll to position [147, 0]
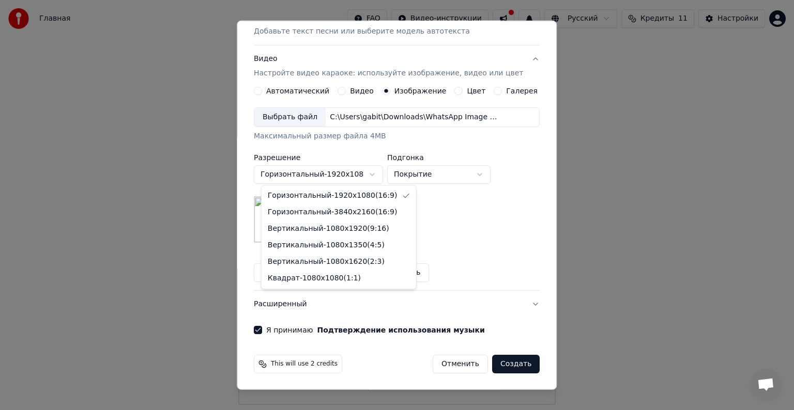
click at [342, 172] on body "**********" at bounding box center [397, 202] width 794 height 405
click at [346, 174] on body "**********" at bounding box center [397, 202] width 794 height 405
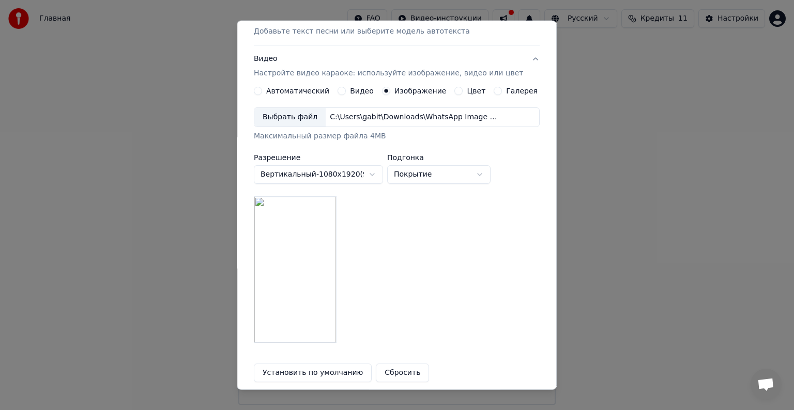
click at [352, 176] on body "**********" at bounding box center [397, 202] width 794 height 405
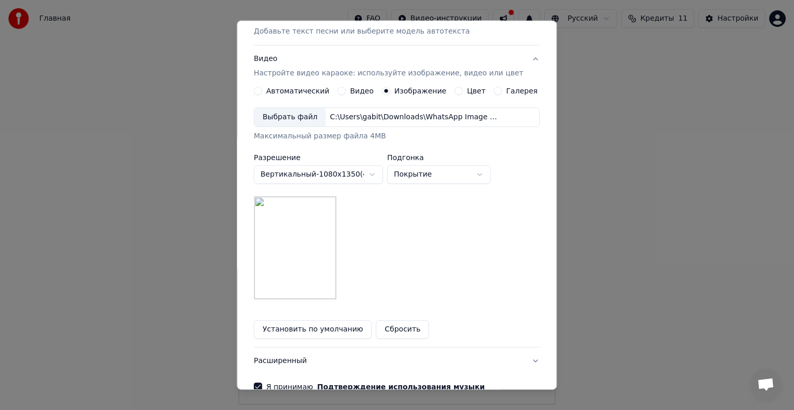
click at [356, 175] on body "**********" at bounding box center [397, 202] width 794 height 405
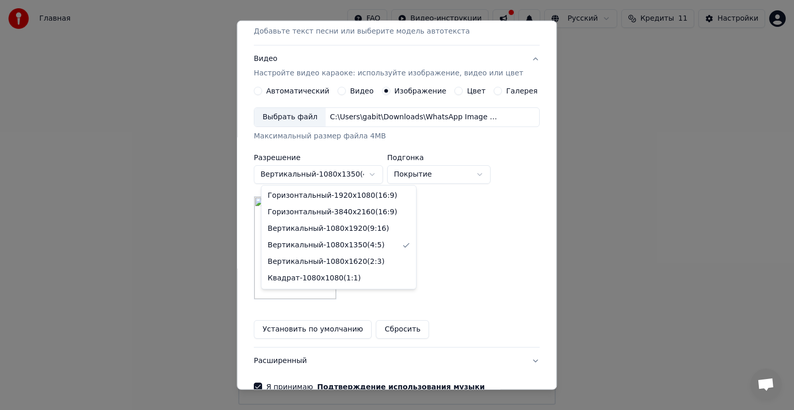
select select "*********"
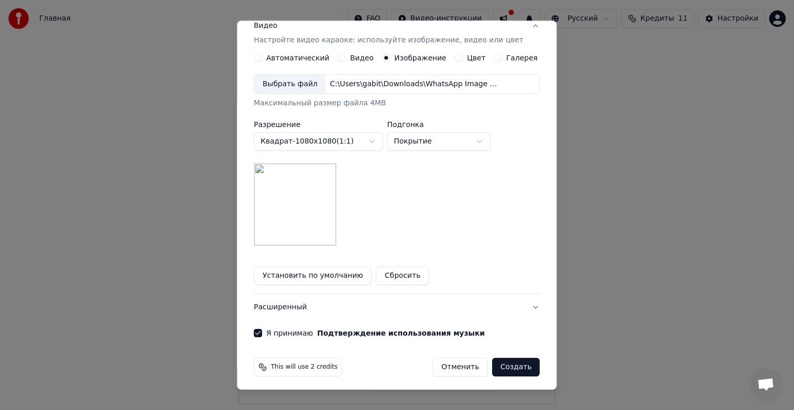
scroll to position [182, 0]
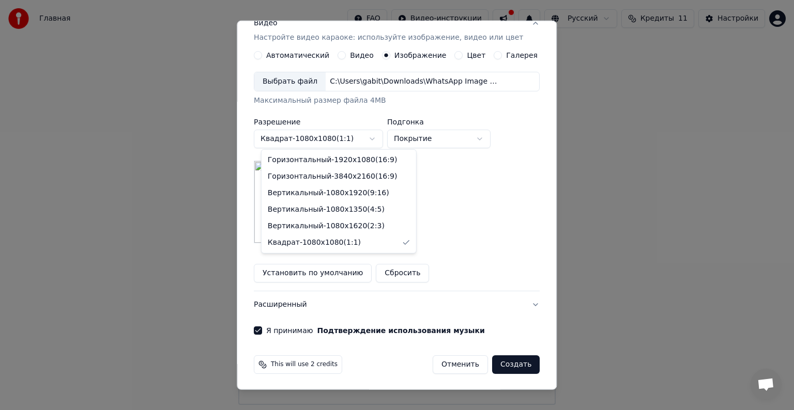
click at [367, 141] on body "**********" at bounding box center [397, 202] width 794 height 405
click at [441, 175] on body "**********" at bounding box center [397, 202] width 794 height 405
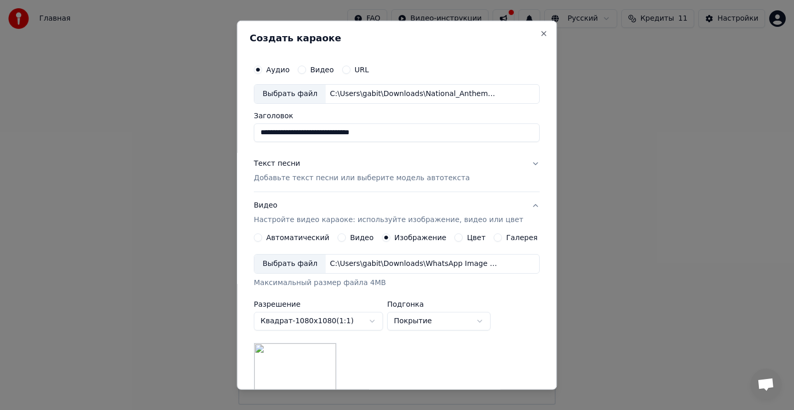
scroll to position [0, 0]
click at [311, 175] on p "Добавьте текст песни или выберите модель автотекста" at bounding box center [362, 178] width 216 height 10
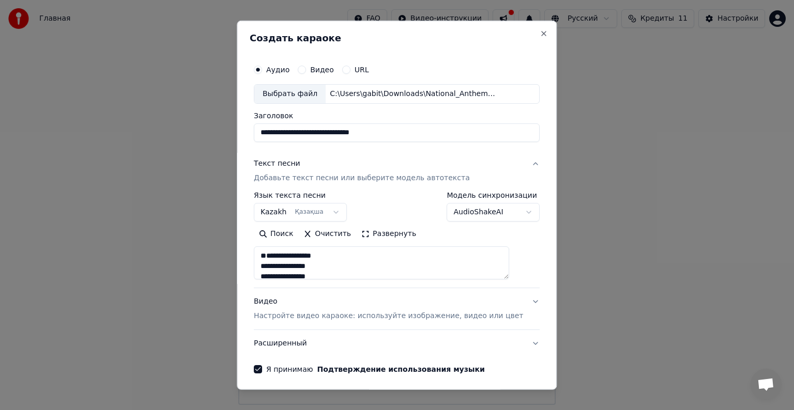
click at [438, 215] on body "**********" at bounding box center [397, 202] width 794 height 405
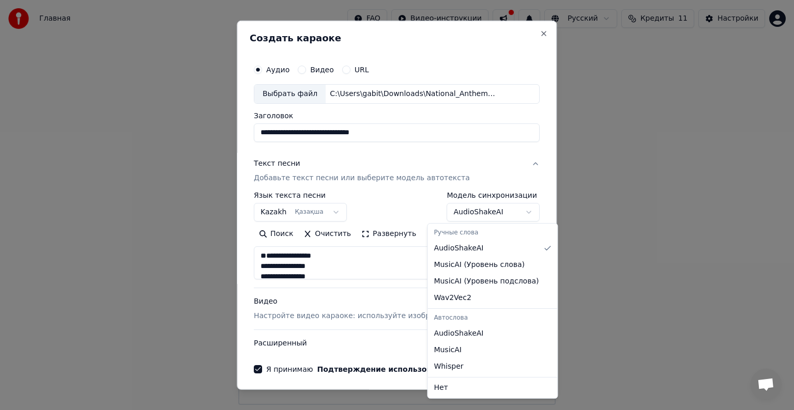
click at [442, 209] on body "**********" at bounding box center [397, 202] width 794 height 405
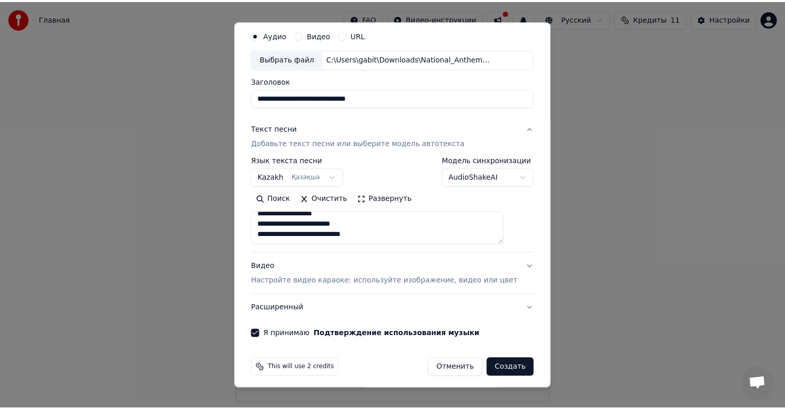
scroll to position [39, 0]
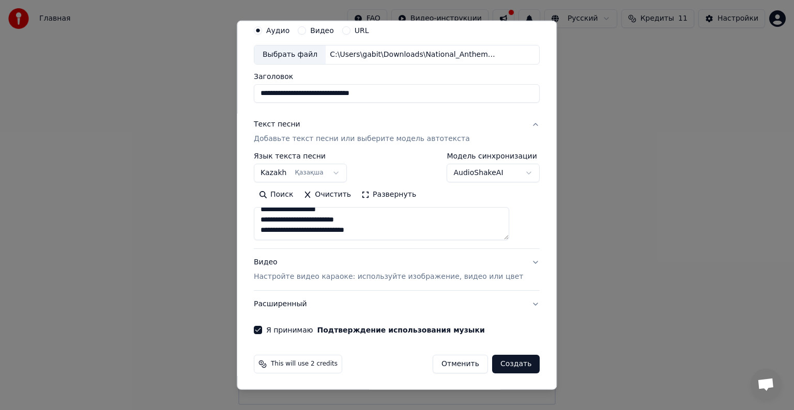
click at [492, 366] on button "Создать" at bounding box center [516, 364] width 48 height 19
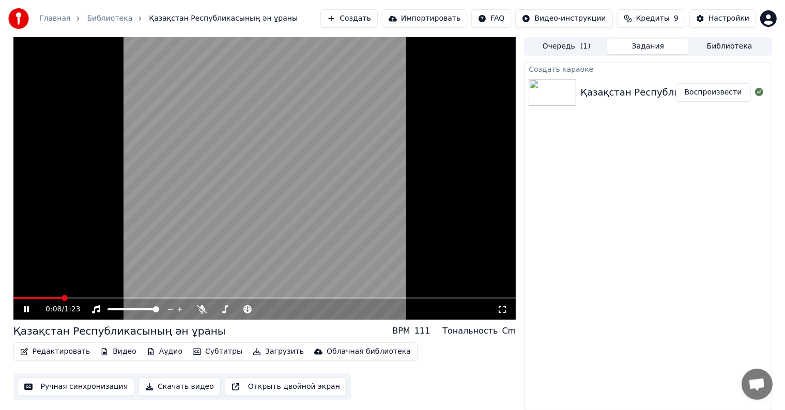
click at [27, 309] on icon at bounding box center [26, 310] width 5 height 6
click at [13, 297] on span at bounding box center [16, 298] width 6 height 6
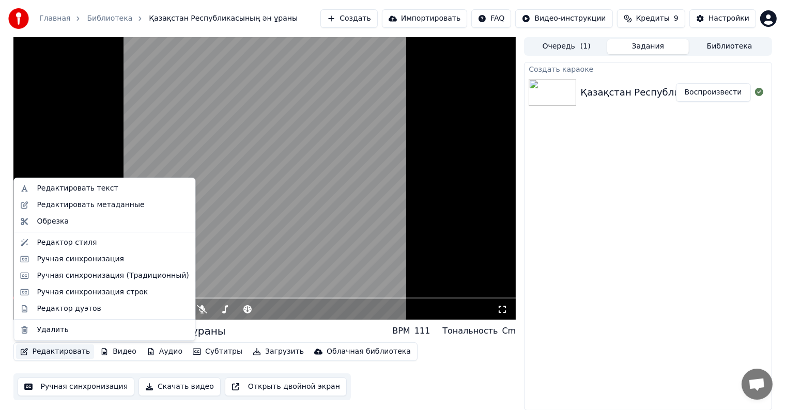
click at [34, 354] on button "Редактировать" at bounding box center [55, 352] width 79 height 14
click at [103, 186] on div "Редактировать текст" at bounding box center [77, 189] width 81 height 10
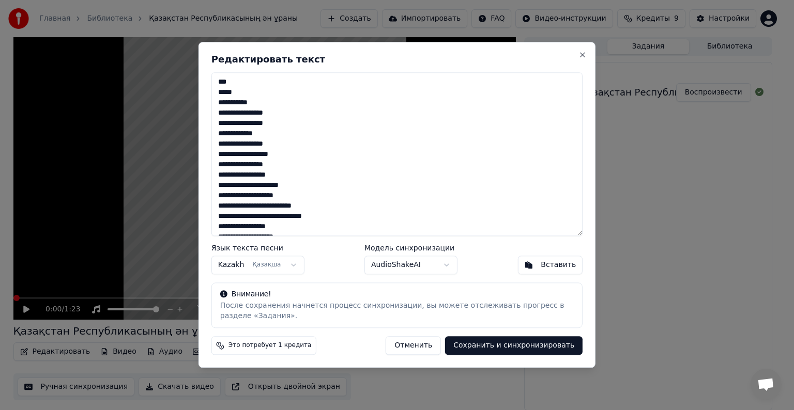
click at [230, 86] on textarea "**********" at bounding box center [396, 154] width 371 height 164
click at [237, 103] on textarea "**********" at bounding box center [396, 154] width 371 height 164
click at [223, 94] on textarea "**********" at bounding box center [396, 154] width 371 height 164
click at [216, 102] on textarea "**********" at bounding box center [396, 154] width 371 height 164
click at [215, 115] on textarea "**********" at bounding box center [396, 154] width 371 height 164
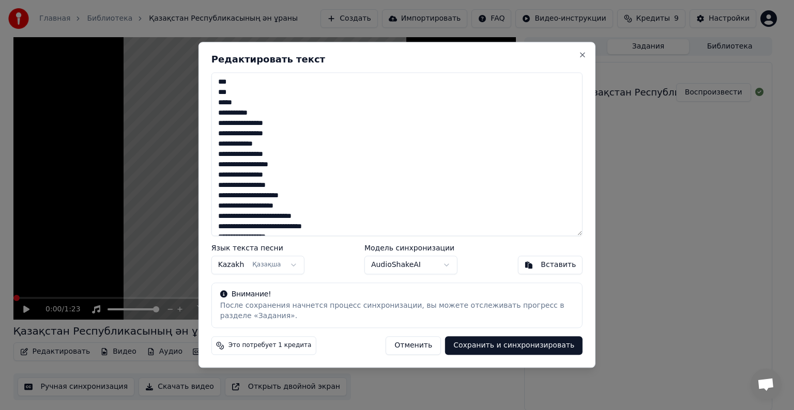
type textarea "**********"
click at [479, 343] on button "Сохранить и синхронизировать" at bounding box center [514, 346] width 138 height 19
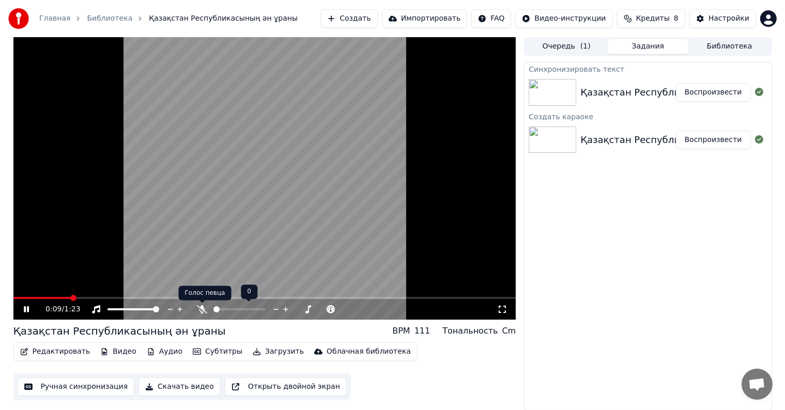
click at [203, 307] on icon at bounding box center [202, 310] width 10 height 8
click at [204, 309] on icon at bounding box center [202, 310] width 10 height 8
click at [30, 308] on icon at bounding box center [34, 310] width 24 height 8
click at [81, 387] on button "Ручная синхронизация" at bounding box center [76, 387] width 117 height 19
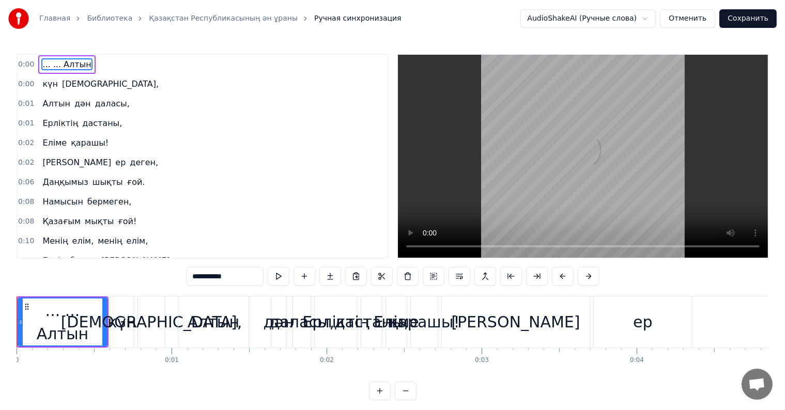
type input "**********"
click at [50, 62] on span "... ... Алтын" at bounding box center [66, 64] width 51 height 12
click at [52, 66] on span "... ... Алтын" at bounding box center [66, 64] width 51 height 12
click at [52, 65] on span "... ... Алтын" at bounding box center [66, 64] width 51 height 12
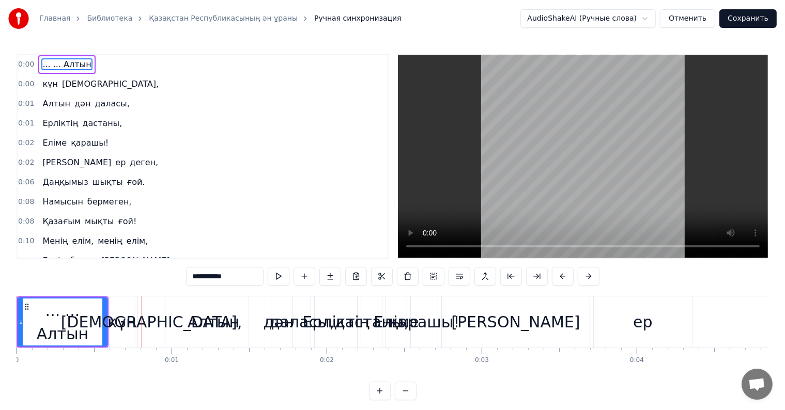
click at [45, 67] on span "... ... Алтын" at bounding box center [66, 64] width 51 height 12
click at [38, 60] on div "... ... Алтын" at bounding box center [66, 64] width 57 height 19
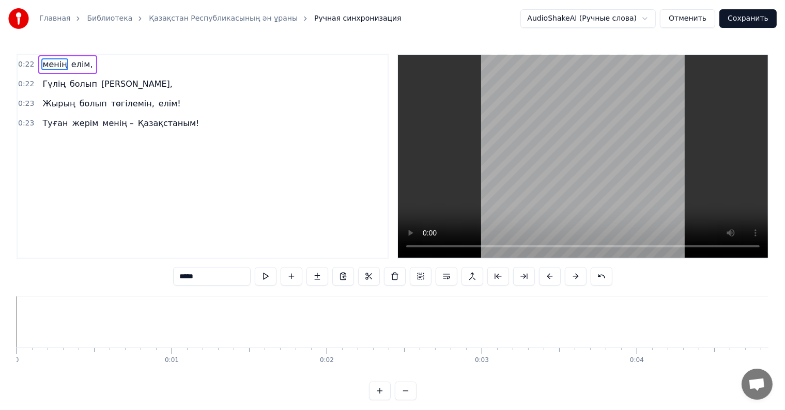
type input "*********"
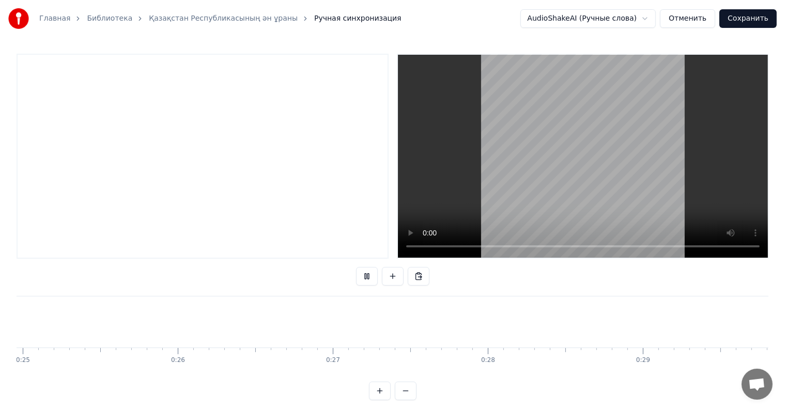
click at [426, 250] on video at bounding box center [583, 156] width 370 height 203
click at [414, 220] on video at bounding box center [583, 156] width 370 height 203
click at [45, 74] on div at bounding box center [203, 156] width 372 height 205
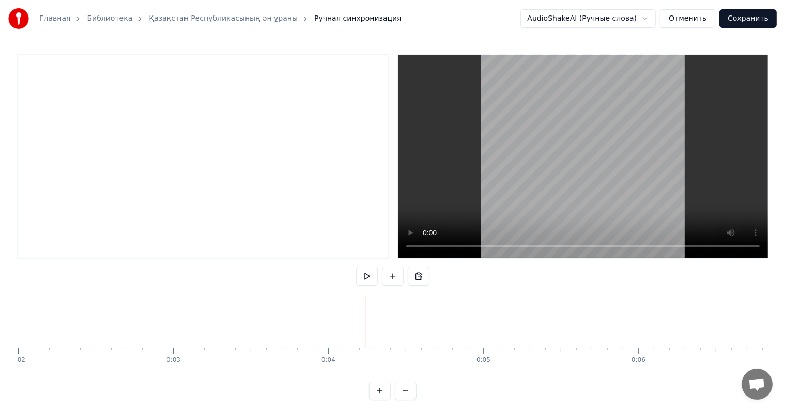
click at [32, 74] on div at bounding box center [203, 156] width 372 height 205
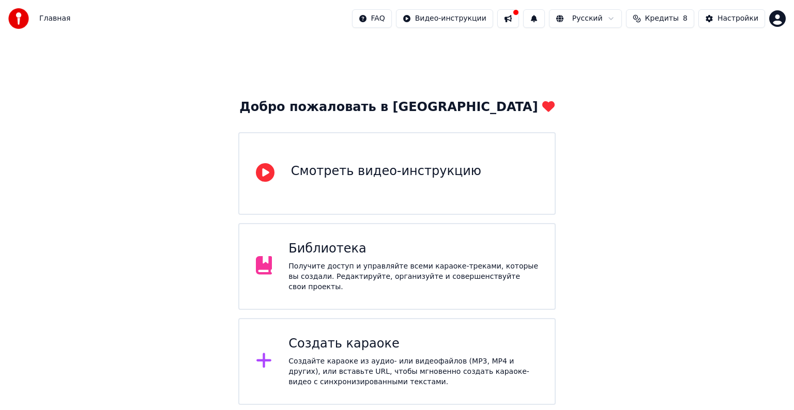
click at [309, 349] on div "Создать караоке Создайте караоке из аудио- или видеофайлов (MP3, MP4 и других),…" at bounding box center [413, 362] width 250 height 52
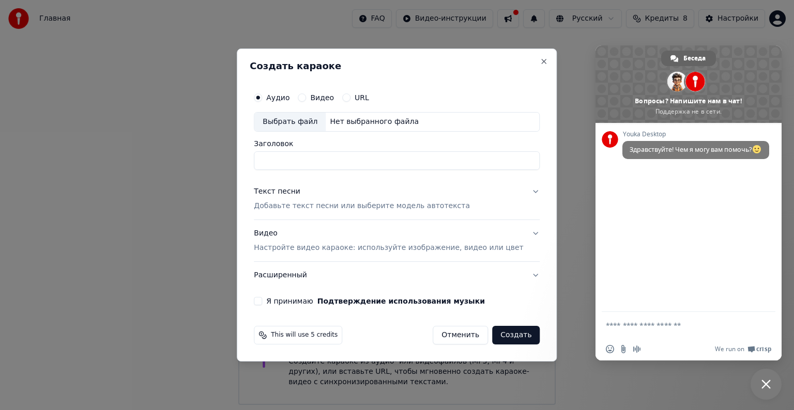
click at [521, 65] on h2 "Создать караоке" at bounding box center [397, 66] width 294 height 9
click at [540, 64] on button "Close" at bounding box center [544, 61] width 8 height 8
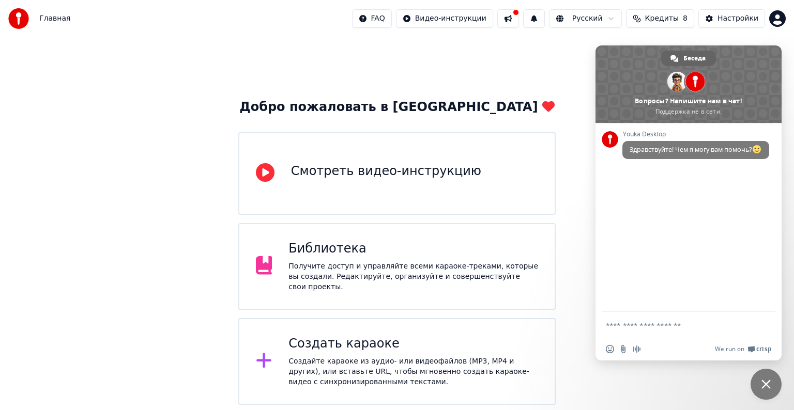
click at [581, 67] on div "Добро пожаловать в Youka Смотреть видео-инструкцию Библиотека Получите доступ и…" at bounding box center [397, 221] width 794 height 368
click at [359, 279] on div "Получите доступ и управляйте всеми караоке-треками, которые вы создали. Редакти…" at bounding box center [413, 277] width 250 height 31
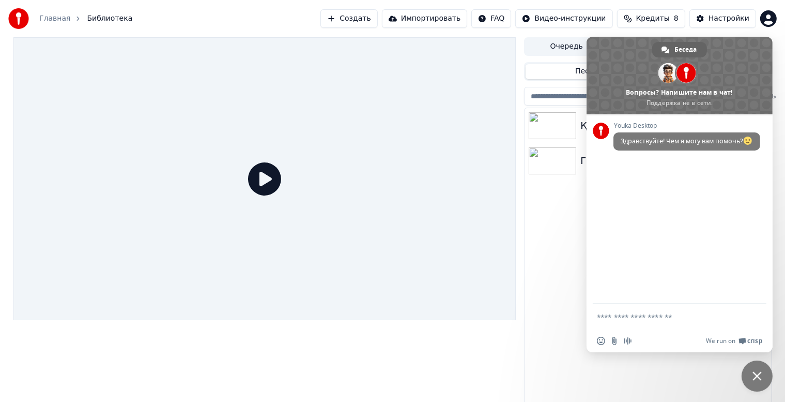
click at [554, 191] on div "Қазақстан Республикасының ән ұраны Гимн Казахстана" at bounding box center [648, 258] width 247 height 300
click at [764, 385] on span "Закрыть чат" at bounding box center [757, 375] width 31 height 31
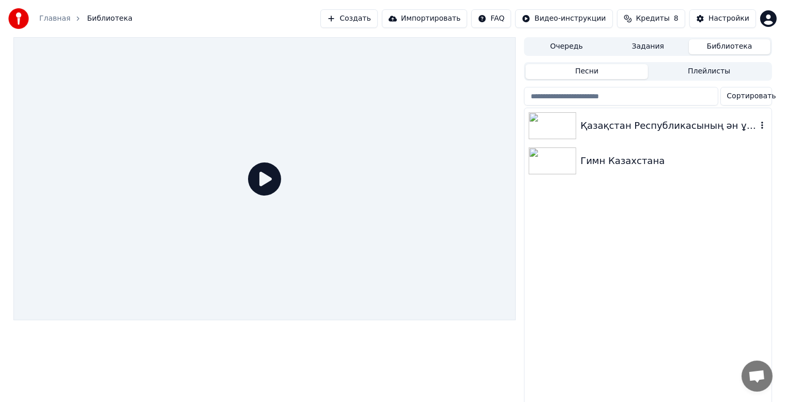
click at [630, 124] on div "Қазақстан Республикасының ән ұраны" at bounding box center [669, 125] width 176 height 14
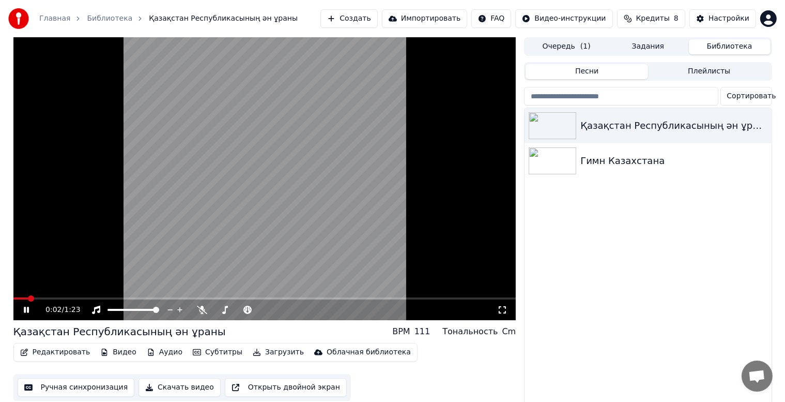
click at [24, 308] on icon at bounding box center [26, 310] width 5 height 6
click at [79, 387] on button "Ручная синхронизация" at bounding box center [76, 387] width 117 height 19
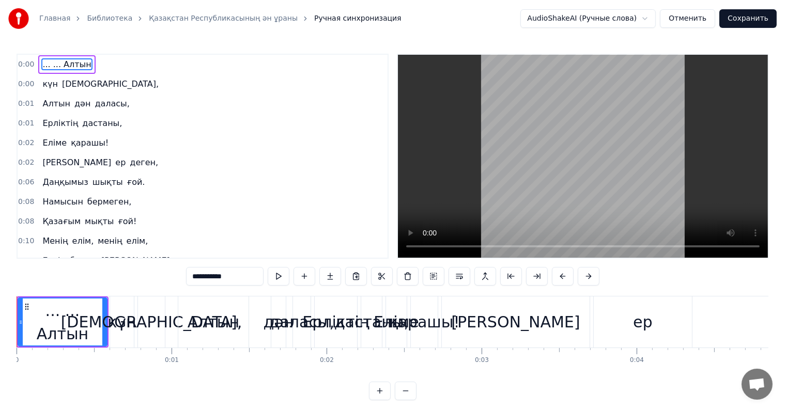
click at [51, 62] on span "... ... Алтын" at bounding box center [66, 64] width 51 height 12
drag, startPoint x: 46, startPoint y: 66, endPoint x: 45, endPoint y: 59, distance: 6.7
click at [45, 59] on span "... ... Алтын" at bounding box center [66, 64] width 51 height 12
click at [41, 62] on span "... ... Алтын" at bounding box center [66, 64] width 51 height 12
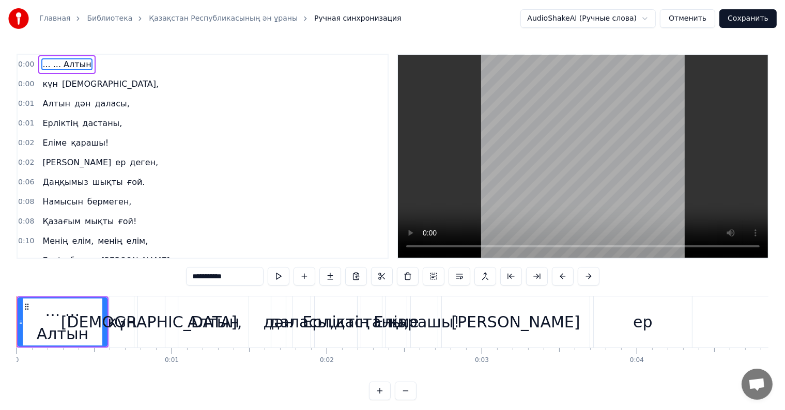
click at [80, 63] on div "... ... Алтын" at bounding box center [66, 64] width 57 height 19
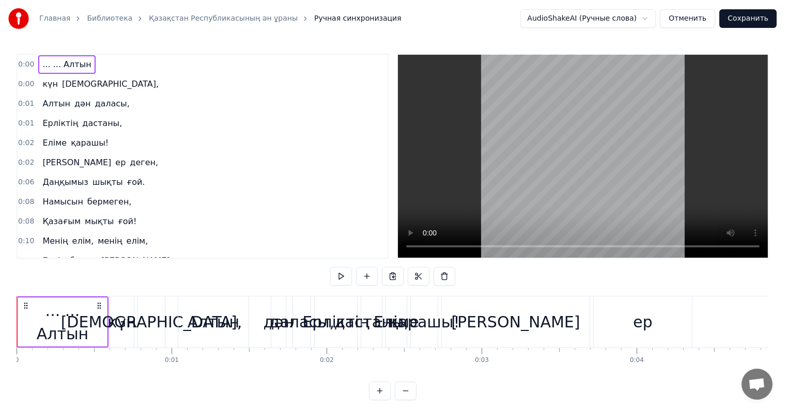
click at [109, 72] on div "0:00 ... ... Алтын" at bounding box center [203, 65] width 370 height 20
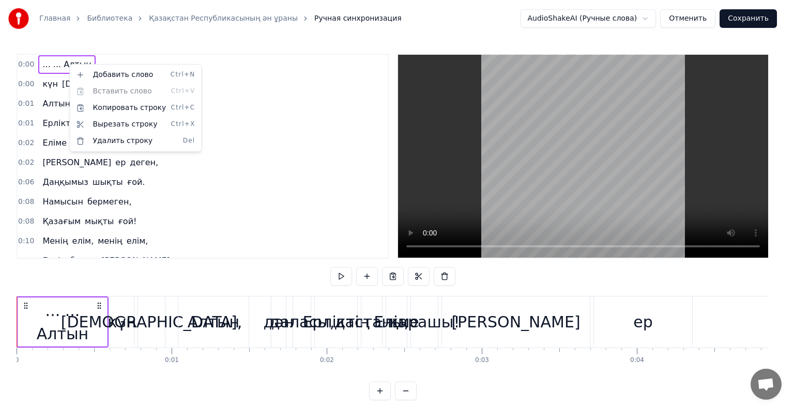
click at [43, 65] on html "Главная Библиотека Қазақстан Республикасының ән ұраны Ручная синхронизация Audi…" at bounding box center [397, 208] width 794 height 417
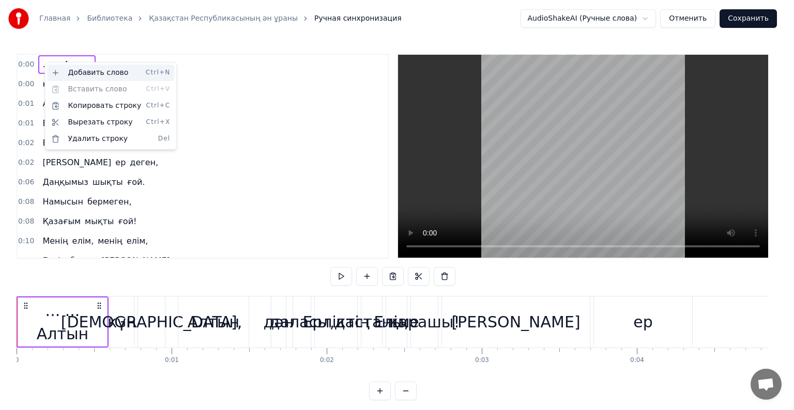
click at [86, 70] on div "Добавить слово Ctrl+N" at bounding box center [110, 73] width 127 height 17
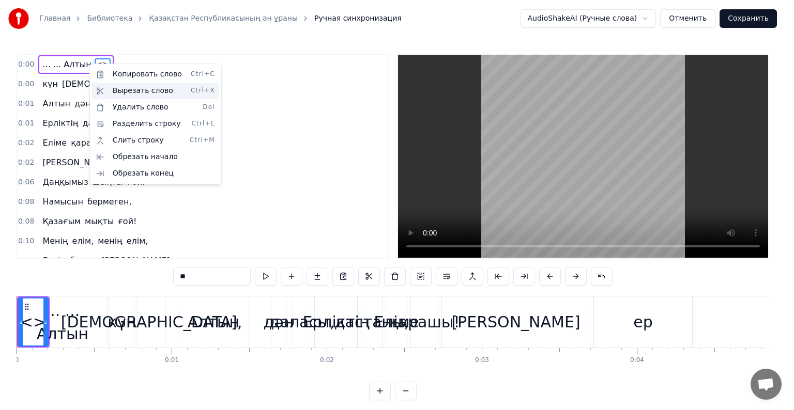
click at [128, 95] on div "Вырезать слово Ctrl+X" at bounding box center [155, 91] width 127 height 17
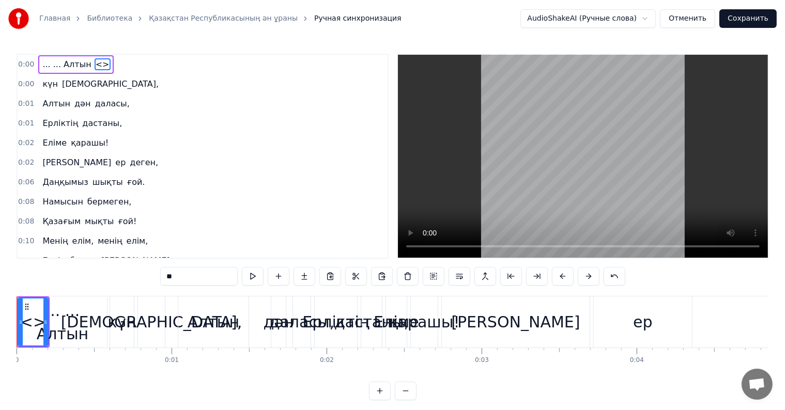
drag, startPoint x: 99, startPoint y: 67, endPoint x: 94, endPoint y: 65, distance: 5.8
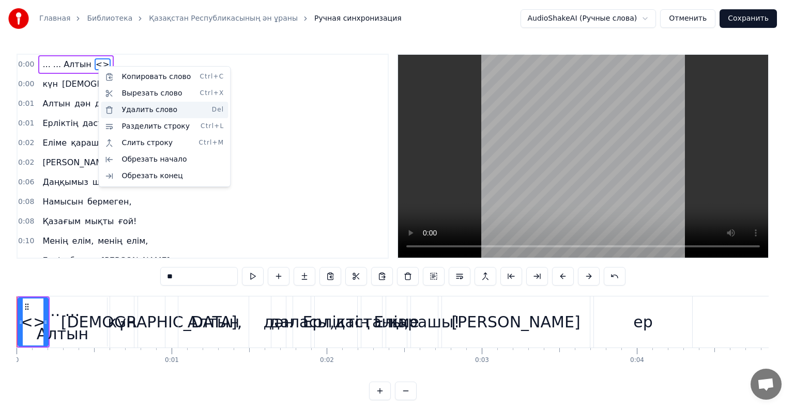
click at [120, 106] on div "Удалить слово Del" at bounding box center [164, 110] width 127 height 17
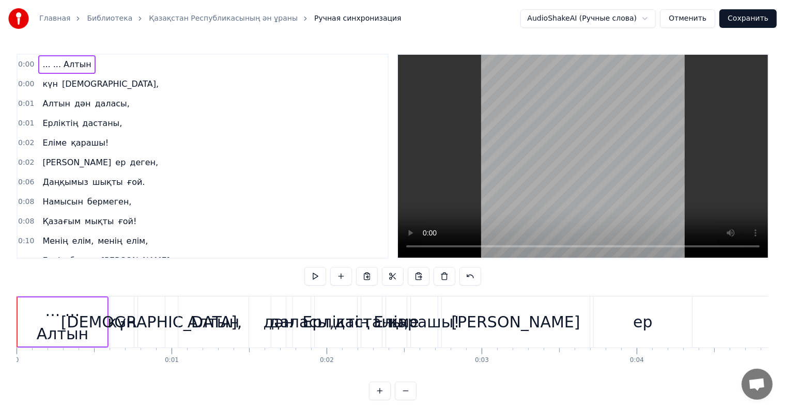
click at [41, 62] on span "... ... Алтын" at bounding box center [66, 64] width 51 height 12
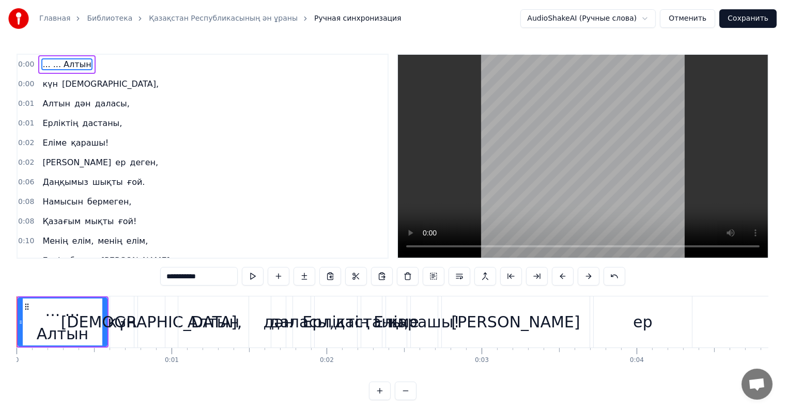
click at [34, 61] on div "0:00 ... ... Алтын" at bounding box center [203, 65] width 370 height 20
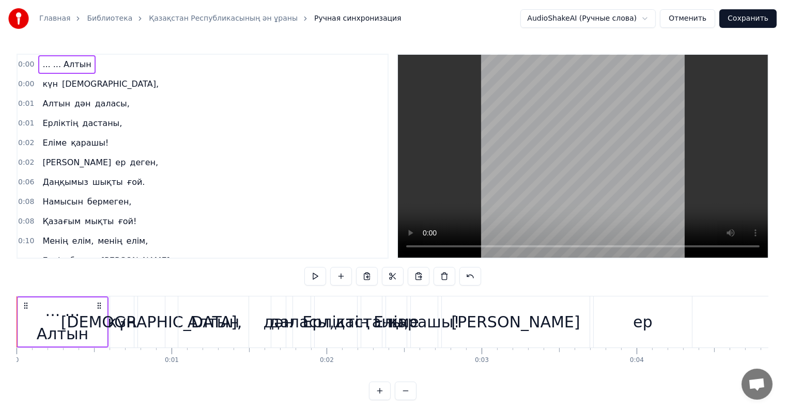
click at [38, 62] on div "... ... Алтын" at bounding box center [66, 64] width 57 height 19
click at [33, 61] on div "0:00 ... ... Алтын" at bounding box center [203, 65] width 370 height 20
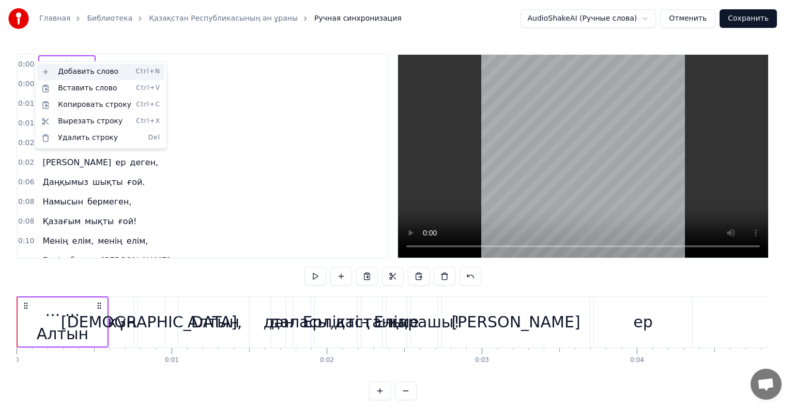
click at [48, 68] on div "Добавить слово Ctrl+N" at bounding box center [100, 72] width 127 height 17
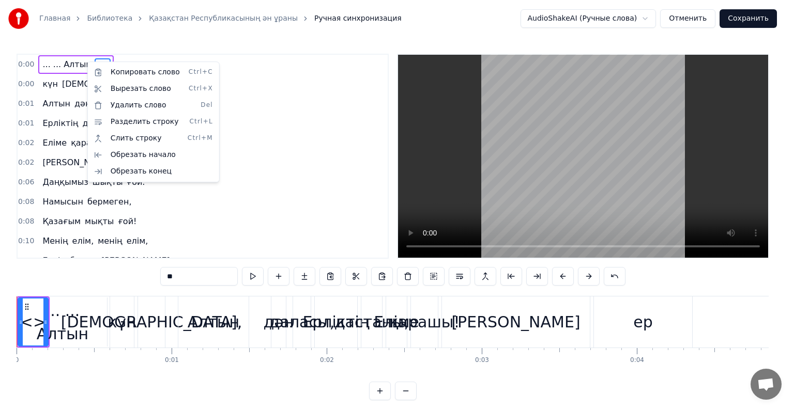
click at [77, 56] on html "Главная Библиотека Қазақстан Республикасының ән ұраны Ручная синхронизация Audi…" at bounding box center [397, 208] width 794 height 417
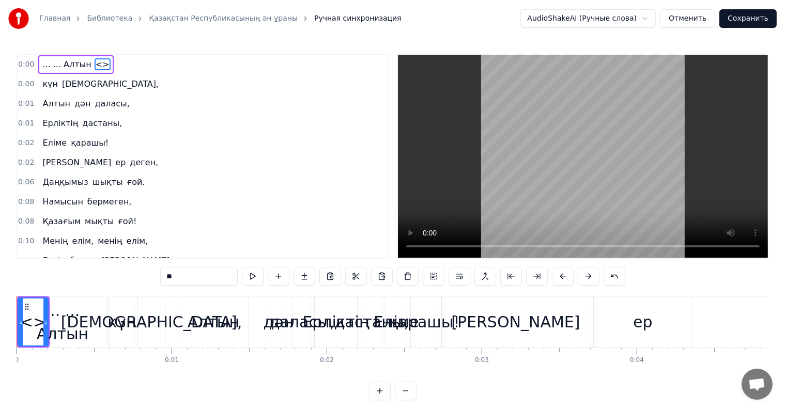
click at [64, 64] on span "... ... Алтын" at bounding box center [66, 64] width 51 height 12
type input "**********"
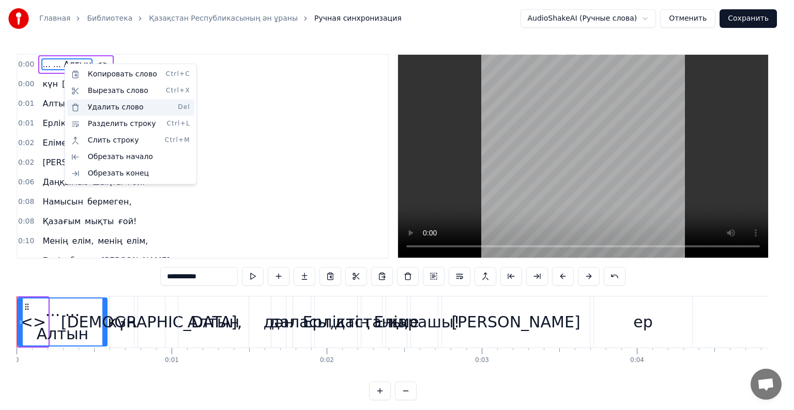
click at [99, 107] on div "Удалить слово Del" at bounding box center [130, 107] width 127 height 17
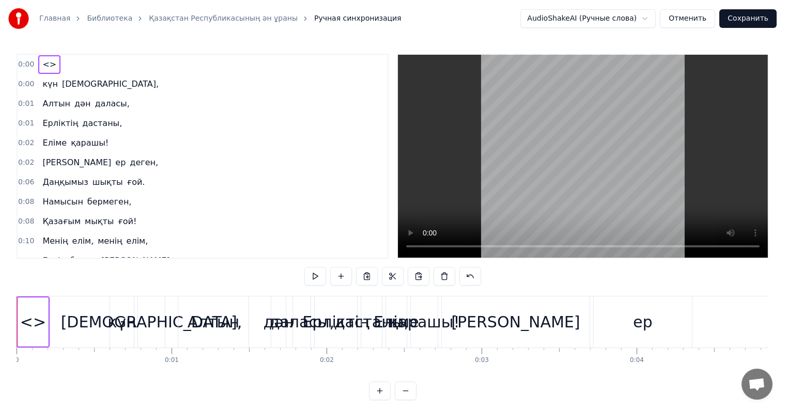
click at [63, 58] on div "0:00 <>" at bounding box center [203, 65] width 370 height 20
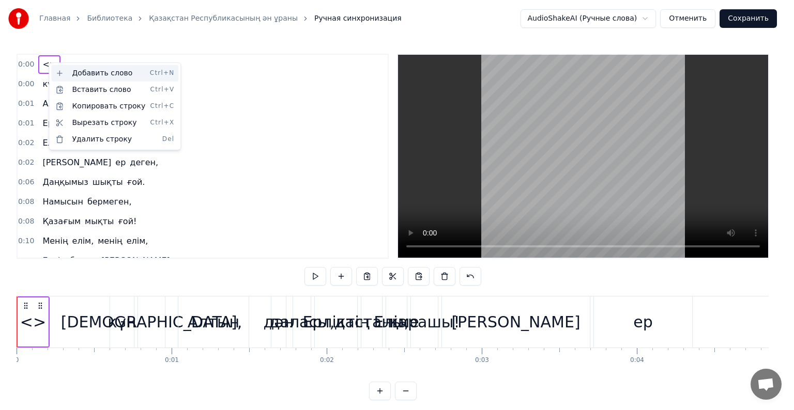
click at [90, 72] on div "Добавить слово Ctrl+N" at bounding box center [114, 73] width 127 height 17
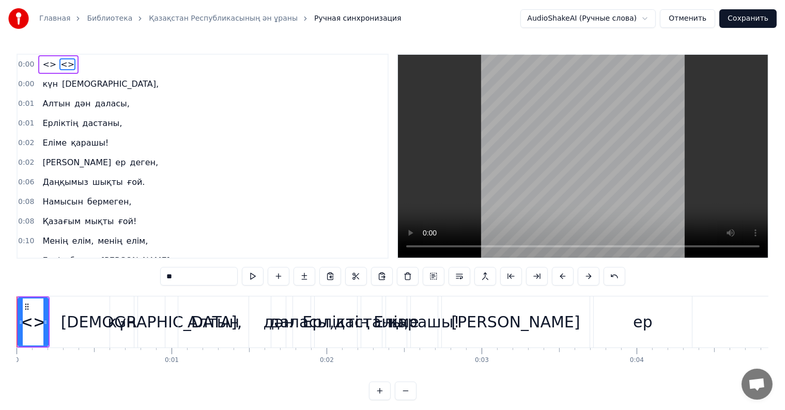
click at [62, 61] on span "<>" at bounding box center [67, 64] width 16 height 12
click at [61, 63] on span "<>" at bounding box center [67, 64] width 16 height 12
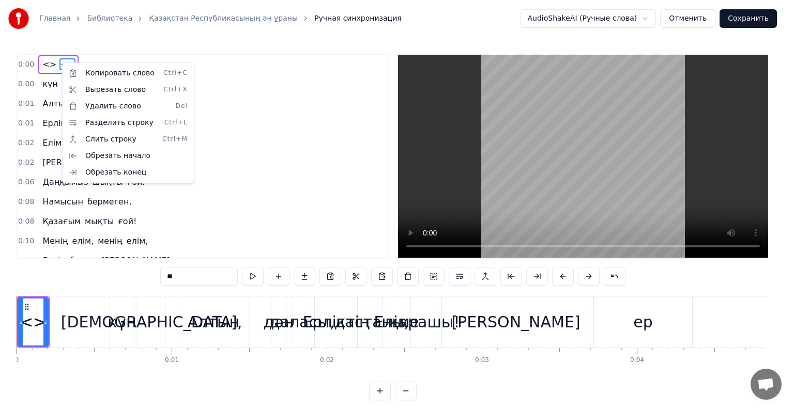
click at [57, 62] on html "Главная Библиотека Қазақстан Республикасының ән ұраны Ручная синхронизация Audi…" at bounding box center [397, 208] width 794 height 417
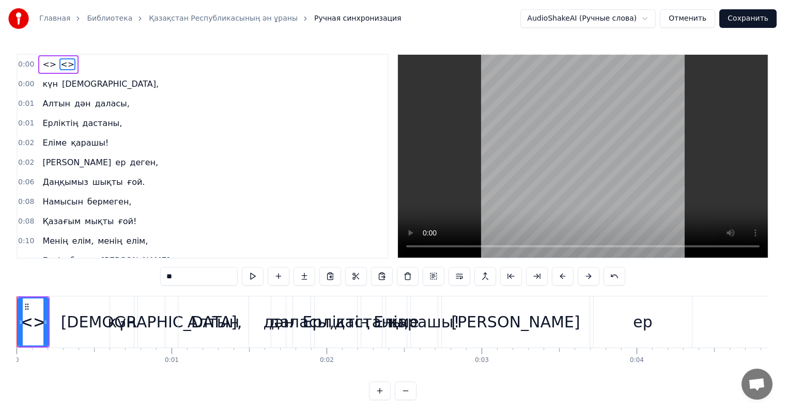
click at [60, 62] on span "<>" at bounding box center [67, 64] width 16 height 12
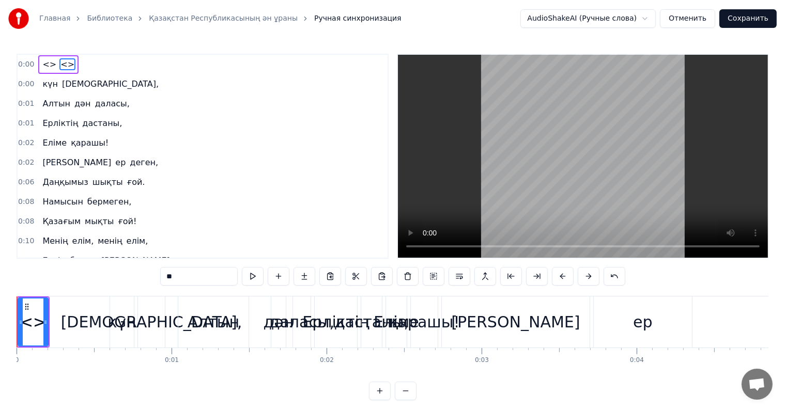
click at [60, 65] on span "<>" at bounding box center [67, 64] width 16 height 12
click at [60, 64] on span "<>" at bounding box center [67, 64] width 16 height 12
drag, startPoint x: 183, startPoint y: 289, endPoint x: 169, endPoint y: 282, distance: 16.2
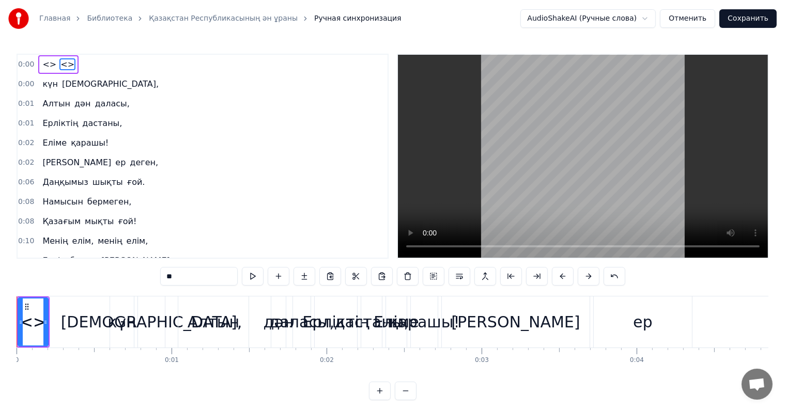
click at [169, 282] on div "0:00 <> <> 0:00 күн аспаны, 0:01 Алтын дән даласы, 0:01 Ерліктің дастаны, 0:02 …" at bounding box center [393, 227] width 752 height 347
drag, startPoint x: 180, startPoint y: 276, endPoint x: 128, endPoint y: 286, distance: 53.2
click at [129, 286] on div "0:00 <> <> 0:00 күн аспаны, 0:01 Алтын дән даласы, 0:01 Ерліктің дастаны, 0:02 …" at bounding box center [393, 227] width 752 height 347
paste input "**********"
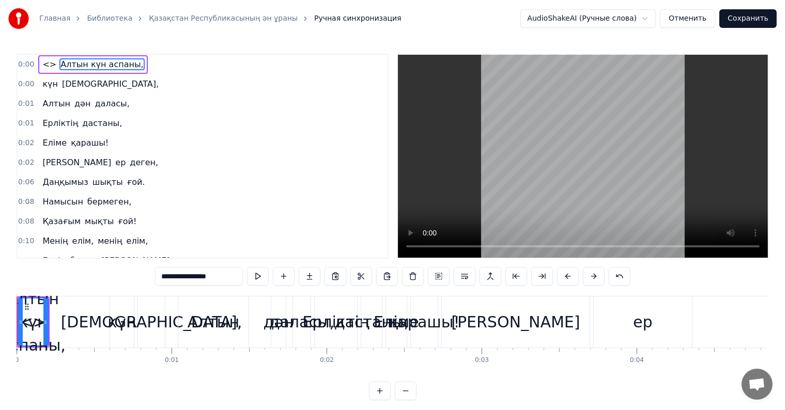
click at [59, 65] on span "Алтын күн аспаны," at bounding box center [101, 64] width 85 height 12
click at [46, 61] on span "<>" at bounding box center [49, 64] width 16 height 12
drag, startPoint x: 201, startPoint y: 275, endPoint x: 115, endPoint y: 281, distance: 86.0
click at [126, 287] on div "0:00 <> Алтын күн аспаны, 0:00 күн аспаны, 0:01 Алтын дән даласы, 0:01 Ерліктің…" at bounding box center [393, 227] width 752 height 347
click at [180, 273] on input "**" at bounding box center [199, 276] width 78 height 19
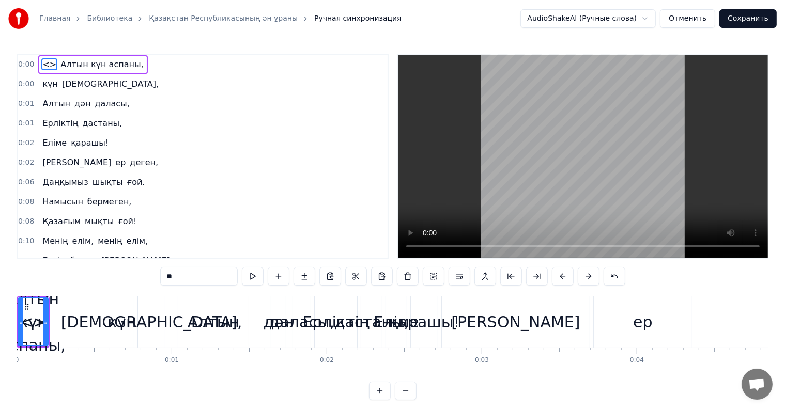
click at [59, 67] on span "Алтын күн аспаны," at bounding box center [101, 64] width 85 height 12
type input "**********"
click at [91, 77] on div "0:00 <> Алтын күн аспаны, 0:00 күн аспаны, 0:01 Алтын дән даласы, 0:01 Ерліктің…" at bounding box center [203, 156] width 372 height 205
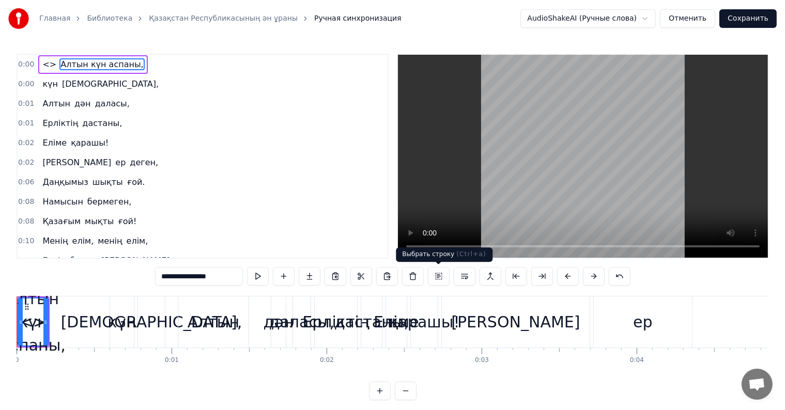
click at [441, 278] on button at bounding box center [439, 276] width 22 height 19
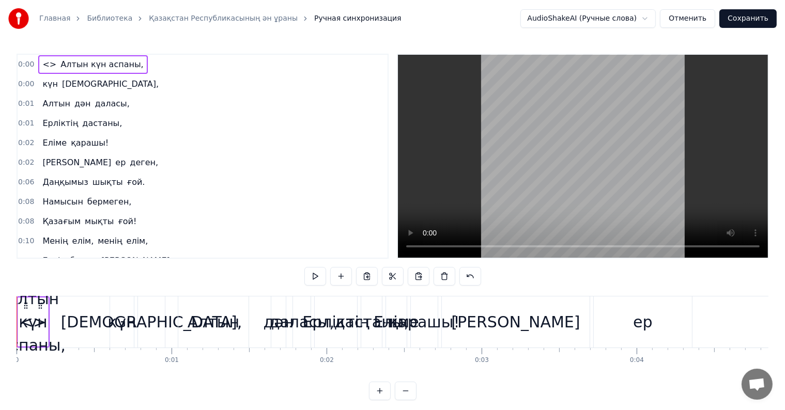
click at [83, 64] on span "Алтын күн аспаны," at bounding box center [101, 64] width 85 height 12
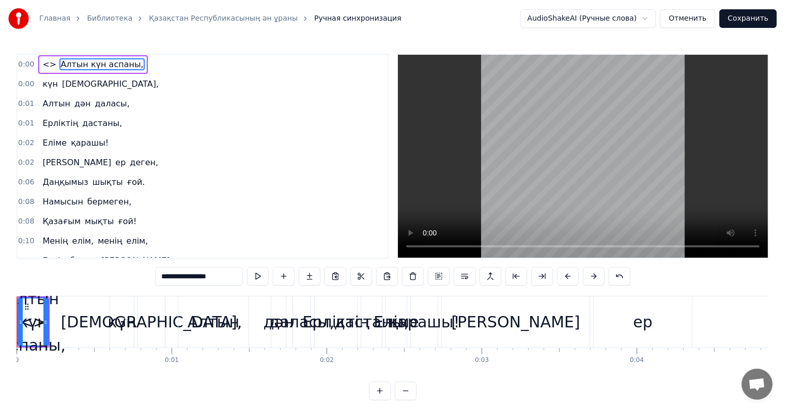
drag, startPoint x: 87, startPoint y: 62, endPoint x: 95, endPoint y: 75, distance: 15.1
click at [95, 75] on div "0:00 <> Алтын күн аспаны, 0:00 күн аспаны, 0:01 Алтын дән даласы, 0:01 Ерліктің…" at bounding box center [203, 156] width 372 height 205
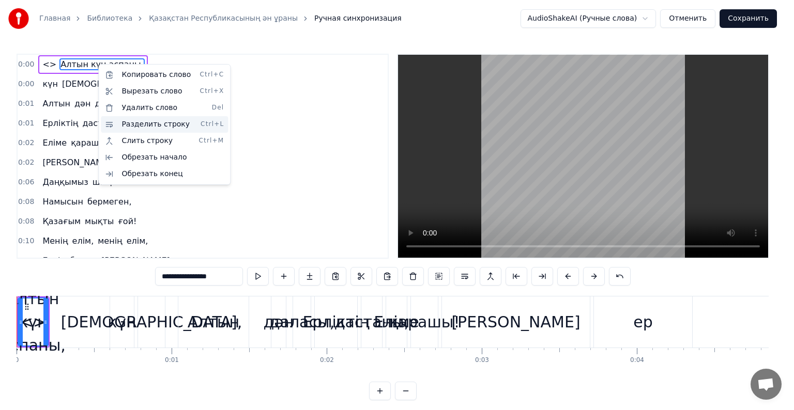
click at [147, 126] on div "Разделить строку Ctrl+L" at bounding box center [164, 124] width 127 height 17
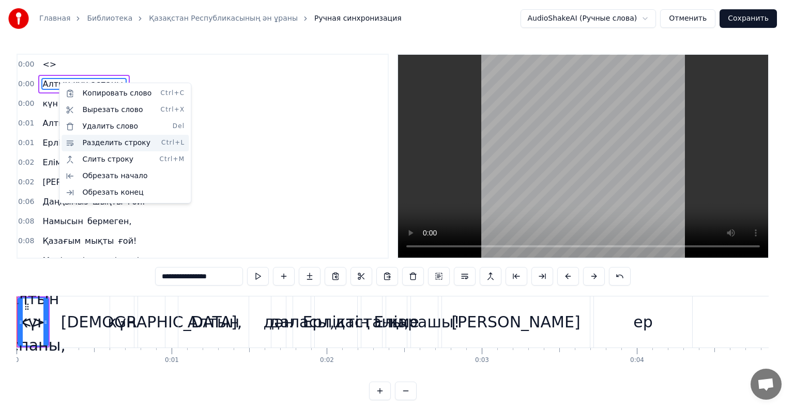
click at [100, 142] on div "Разделить строку Ctrl+L" at bounding box center [125, 143] width 127 height 17
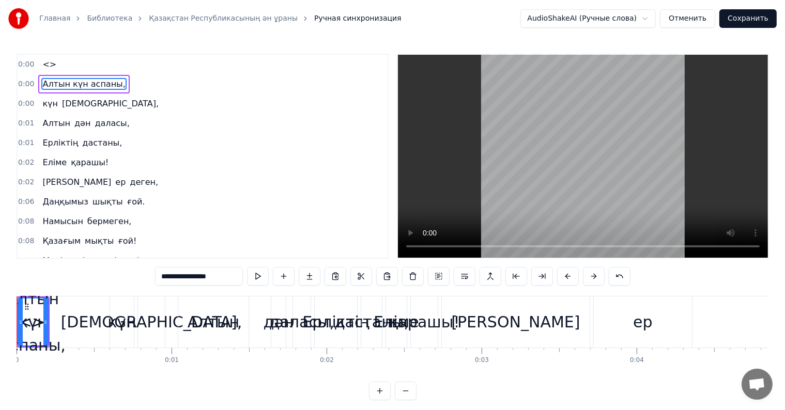
click at [41, 78] on span "Алтын күн аспаны," at bounding box center [83, 84] width 85 height 12
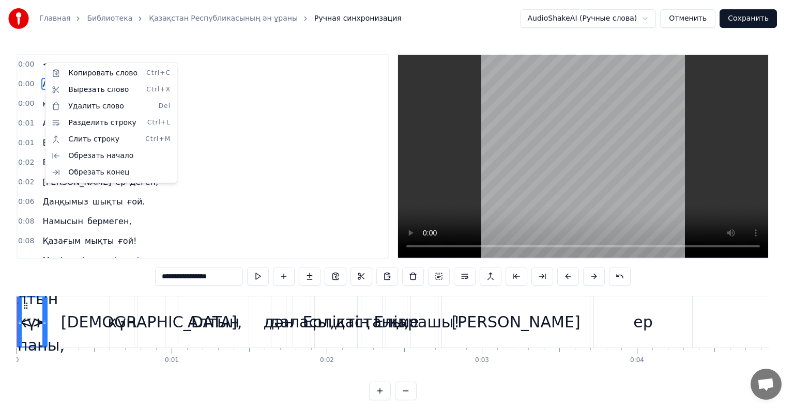
click at [95, 60] on html "Главная Библиотека Қазақстан Республикасының ән ұраны Ручная синхронизация Audi…" at bounding box center [397, 208] width 794 height 417
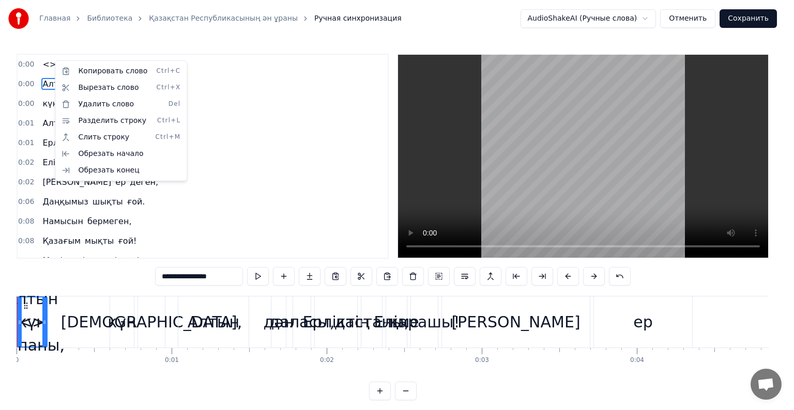
click at [52, 56] on html "Главная Библиотека Қазақстан Республикасының ән ұраны Ручная синхронизация Audi…" at bounding box center [397, 208] width 794 height 417
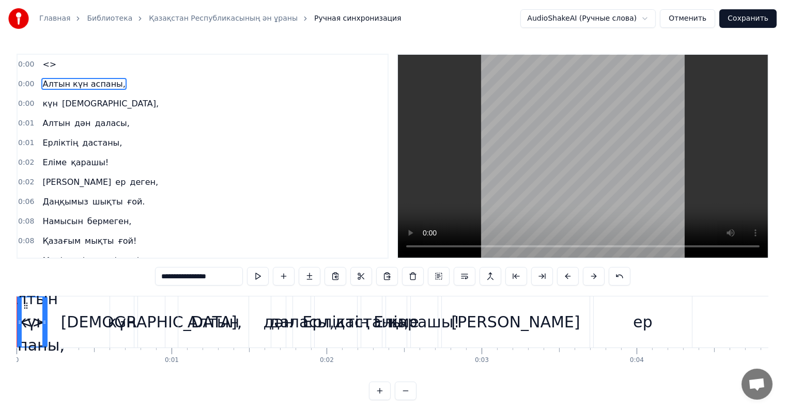
click at [112, 72] on div "0:00 <>" at bounding box center [203, 65] width 370 height 20
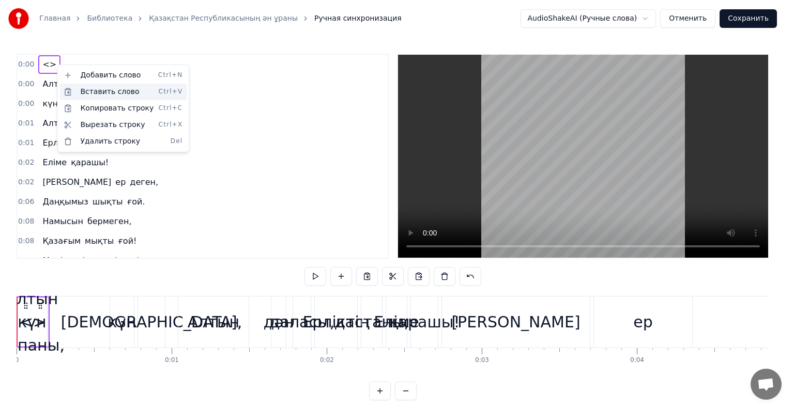
click at [91, 86] on div "Вставить слово Ctrl+V" at bounding box center [122, 92] width 127 height 17
click at [75, 71] on div "Добавить слово Ctrl+N" at bounding box center [119, 75] width 127 height 17
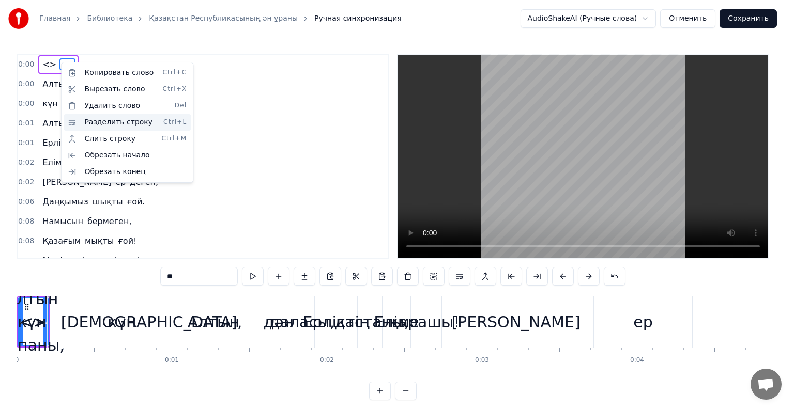
click at [90, 118] on div "Разделить строку Ctrl+L" at bounding box center [127, 122] width 127 height 17
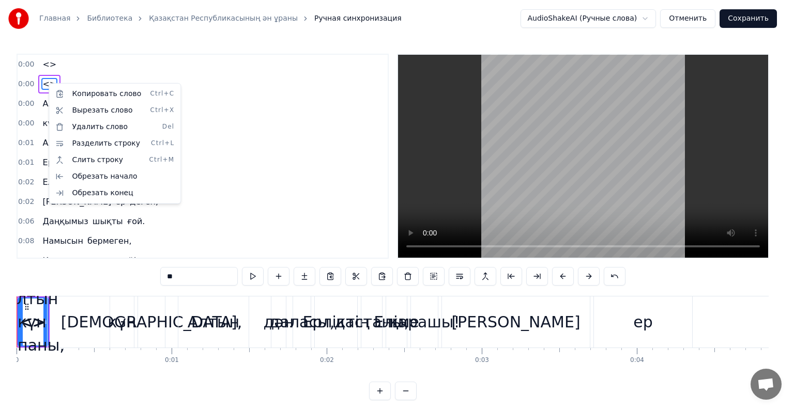
click at [55, 52] on html "Главная Библиотека Қазақстан Республикасының ән ұраны Ручная синхронизация Audi…" at bounding box center [397, 208] width 794 height 417
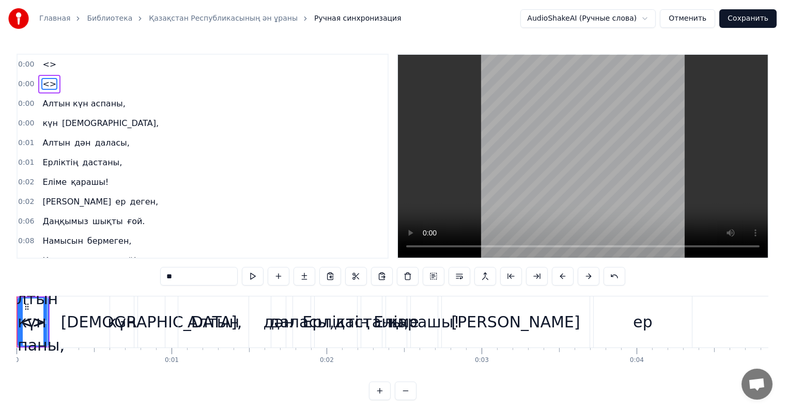
click at [58, 78] on div "0:00 <>" at bounding box center [203, 84] width 370 height 20
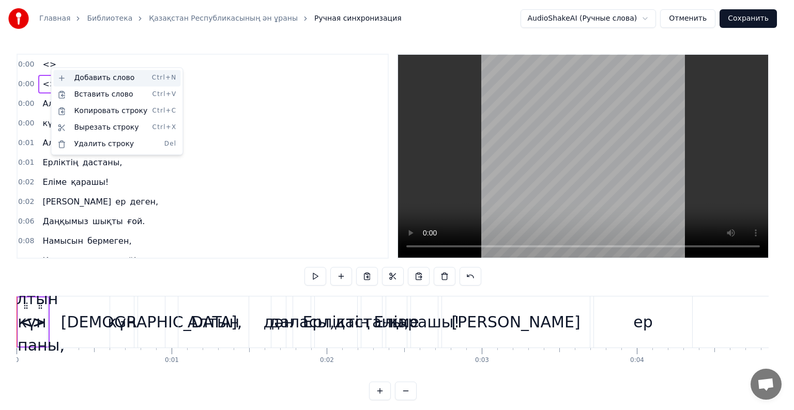
click at [94, 81] on div "Добавить слово Ctrl+N" at bounding box center [116, 78] width 127 height 17
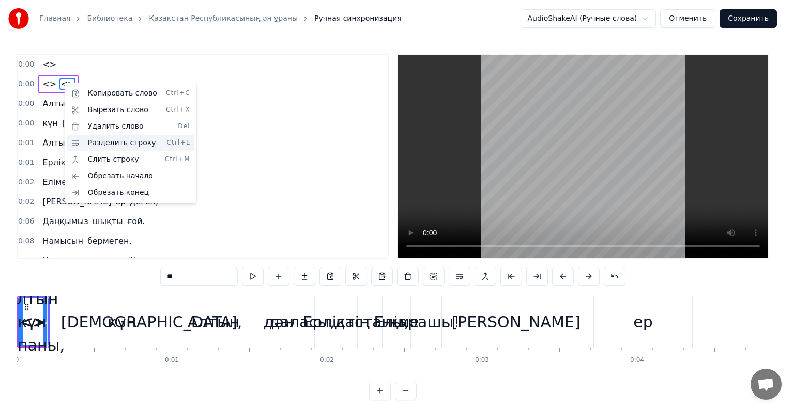
click at [132, 139] on div "Разделить строку Ctrl+L" at bounding box center [130, 143] width 127 height 17
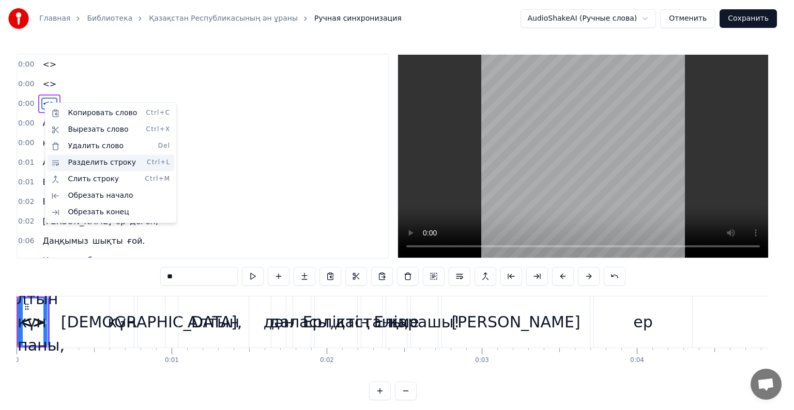
click at [110, 166] on div "Разделить строку Ctrl+L" at bounding box center [110, 163] width 127 height 17
click at [64, 70] on html "Главная Библиотека Қазақстан Республикасының ән ұраны Ручная синхронизация Audi…" at bounding box center [397, 208] width 794 height 417
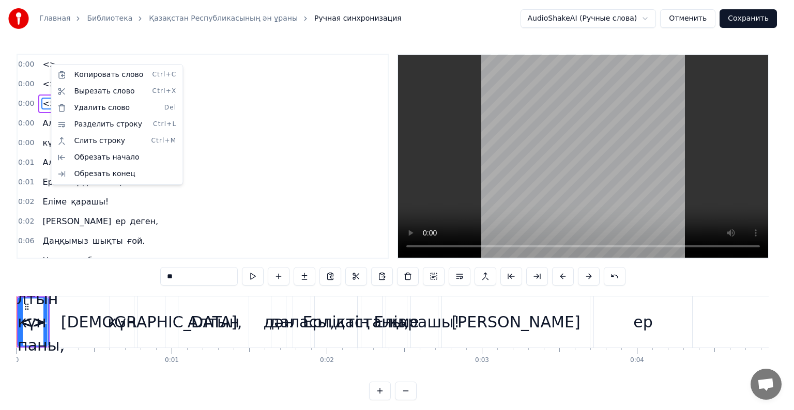
click at [74, 50] on html "Главная Библиотека Қазақстан Республикасының ән ұраны Ручная синхронизация Audi…" at bounding box center [397, 208] width 794 height 417
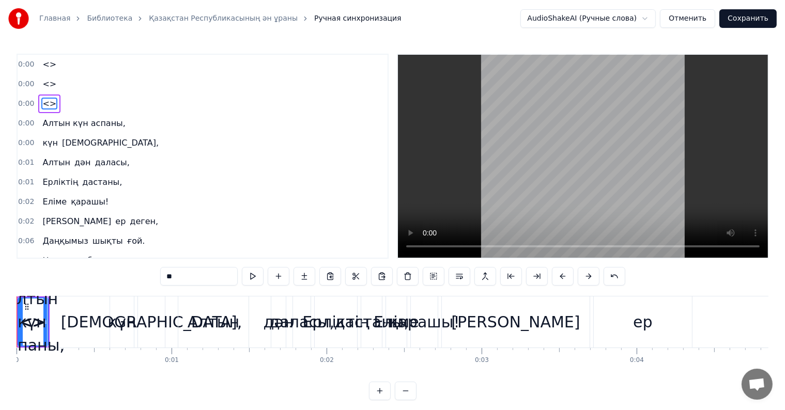
click at [55, 60] on div "0:00 <>" at bounding box center [203, 65] width 370 height 20
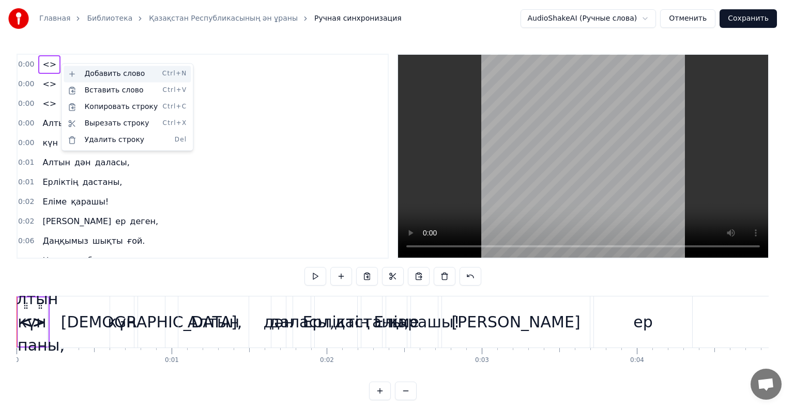
click at [102, 76] on div "Добавить слово Ctrl+N" at bounding box center [127, 74] width 127 height 17
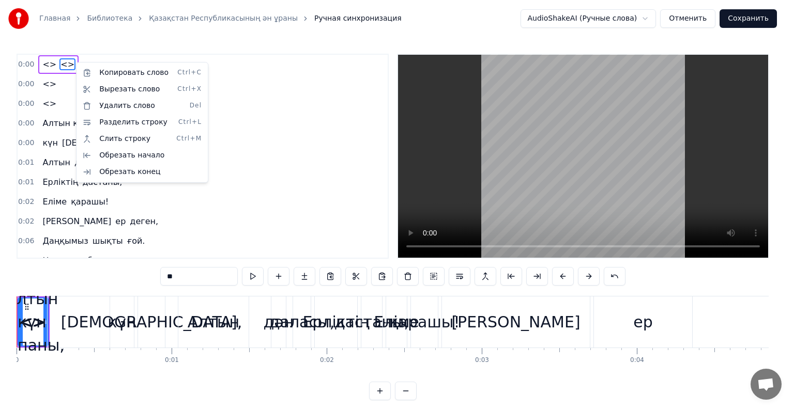
click at [70, 58] on html "Главная Библиотека Қазақстан Республикасының ән ұраны Ручная синхронизация Audi…" at bounding box center [397, 208] width 794 height 417
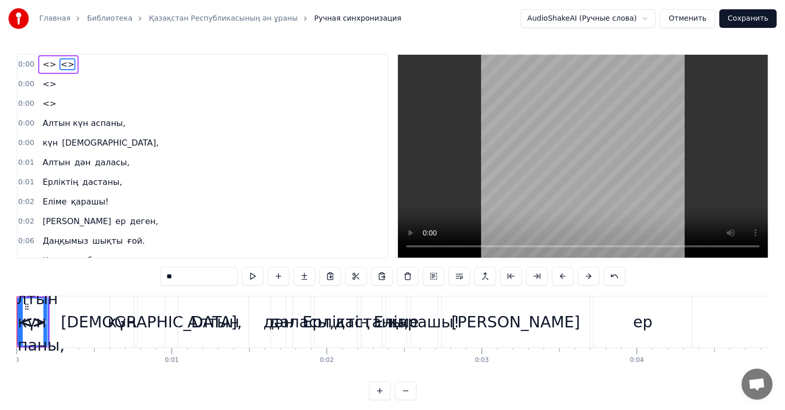
click at [64, 74] on div "0:00 <>" at bounding box center [203, 84] width 370 height 20
click at [60, 83] on div "0:00 <>" at bounding box center [203, 84] width 370 height 20
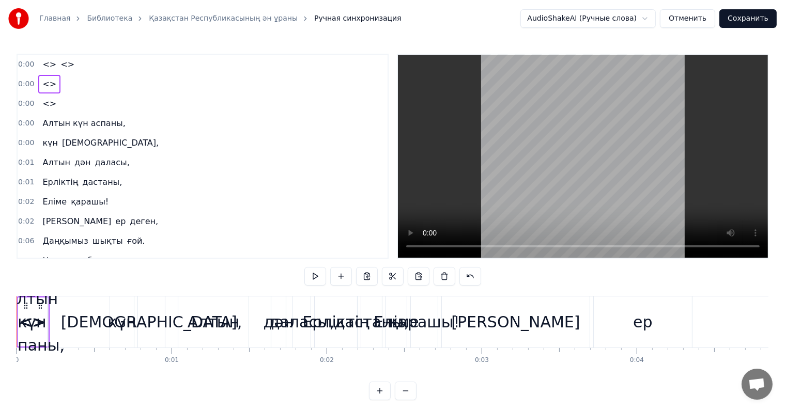
drag, startPoint x: 74, startPoint y: 65, endPoint x: 73, endPoint y: 58, distance: 6.2
click at [74, 64] on div "0:00 <> <>" at bounding box center [203, 65] width 370 height 20
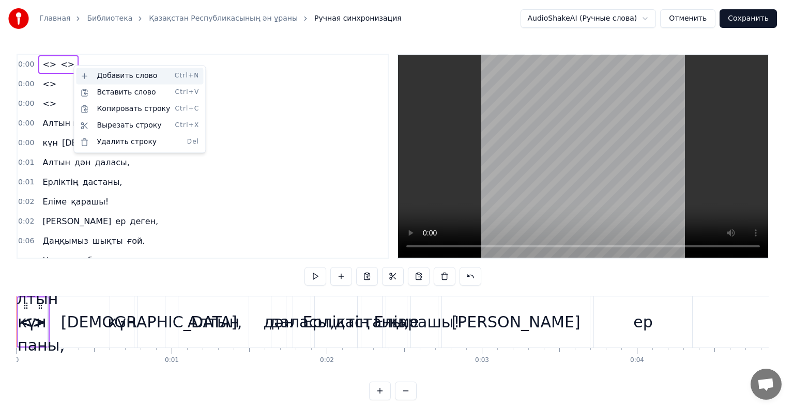
click at [113, 75] on div "Добавить слово Ctrl+N" at bounding box center [139, 76] width 127 height 17
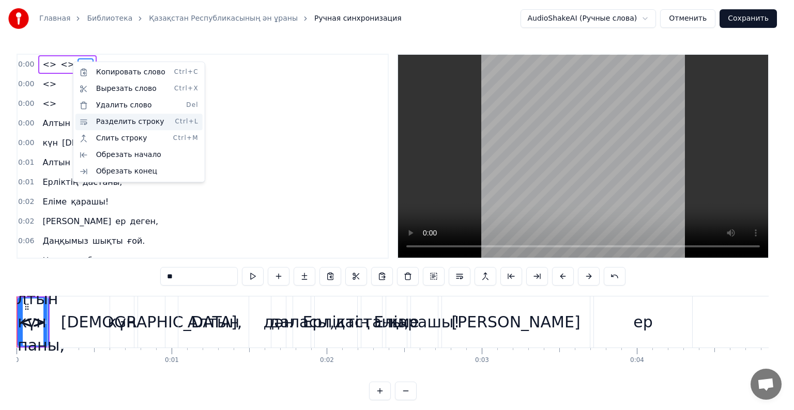
click at [123, 122] on div "Разделить строку Ctrl+L" at bounding box center [138, 122] width 127 height 17
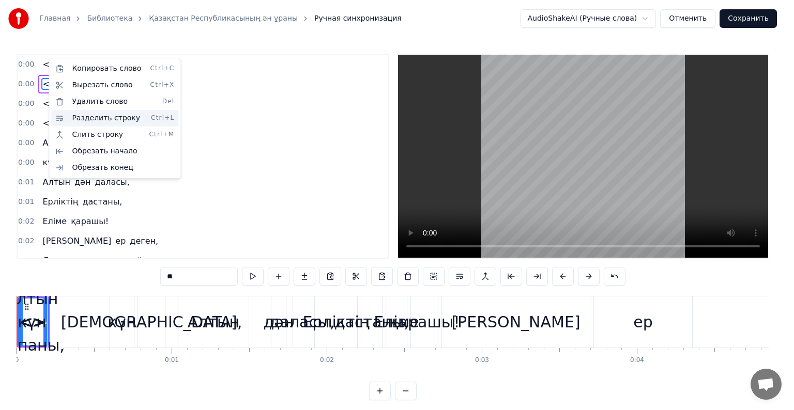
click at [81, 116] on div "Разделить строку Ctrl+L" at bounding box center [114, 118] width 127 height 17
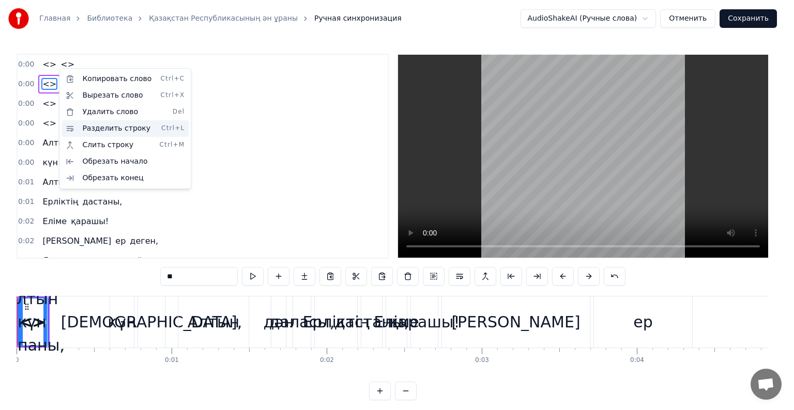
click at [98, 126] on div "Разделить строку Ctrl+L" at bounding box center [125, 128] width 127 height 17
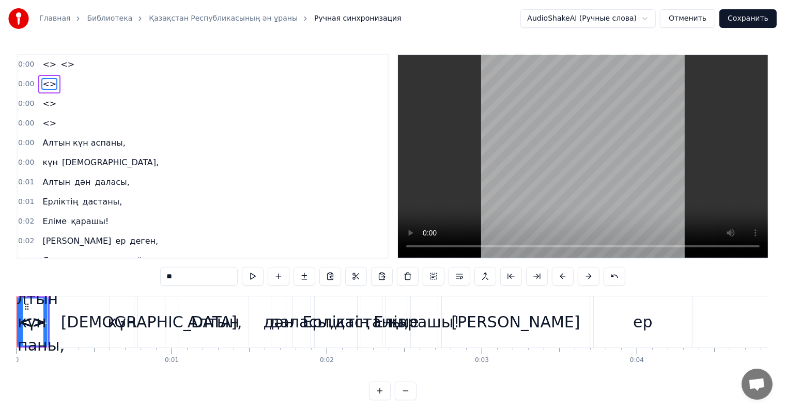
click at [59, 68] on span "<>" at bounding box center [67, 64] width 16 height 12
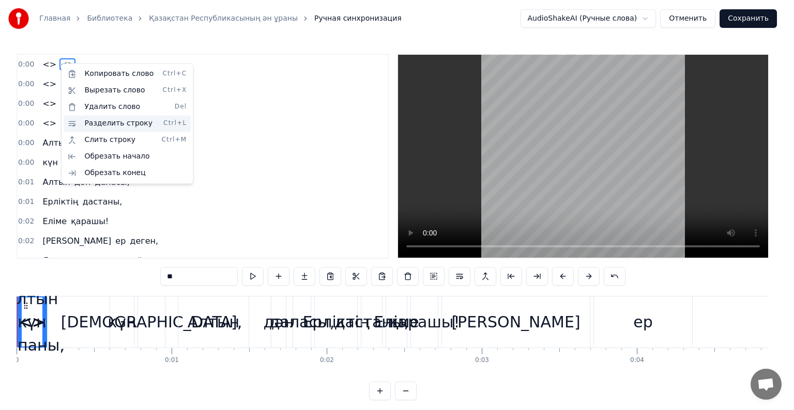
click at [103, 123] on div "Разделить строку Ctrl+L" at bounding box center [127, 123] width 127 height 17
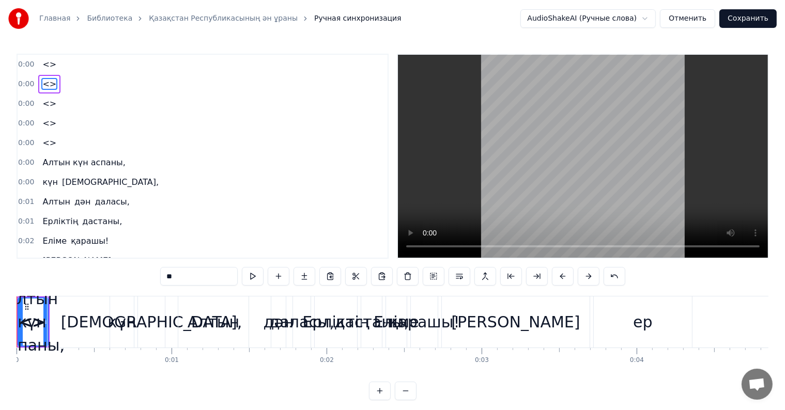
click at [64, 105] on div "0:00 <>" at bounding box center [203, 104] width 370 height 20
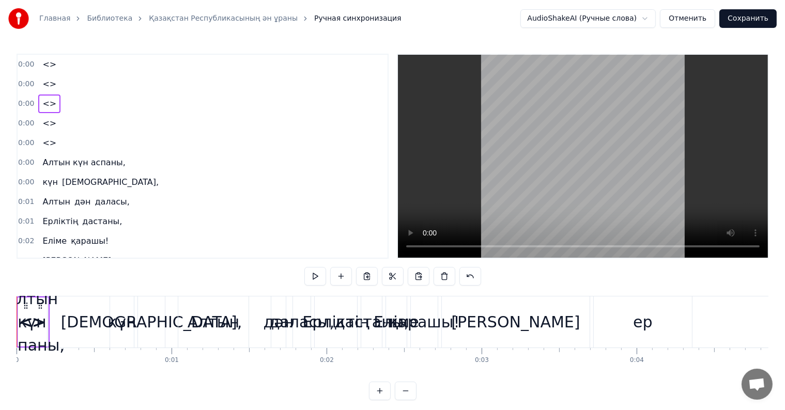
click at [41, 140] on span "<>" at bounding box center [49, 143] width 16 height 12
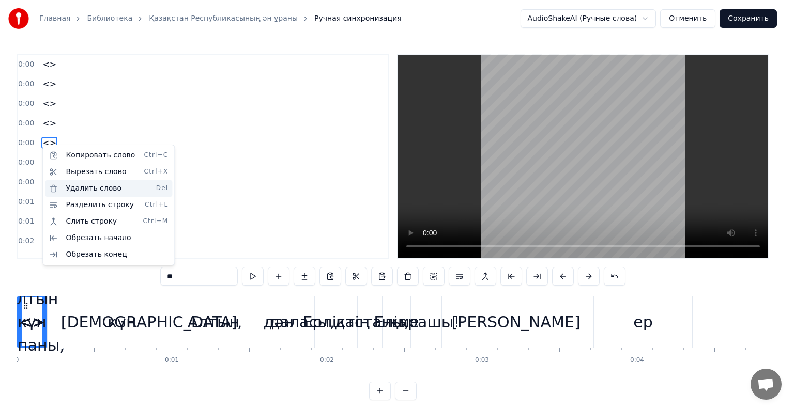
drag, startPoint x: 65, startPoint y: 188, endPoint x: 58, endPoint y: 179, distance: 10.3
click at [65, 189] on div "Удалить слово Del" at bounding box center [108, 188] width 127 height 17
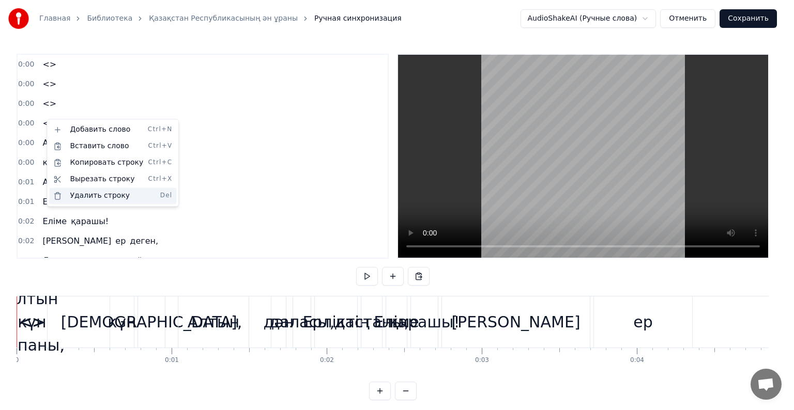
click at [86, 194] on div "Удалить строку Del" at bounding box center [112, 196] width 127 height 17
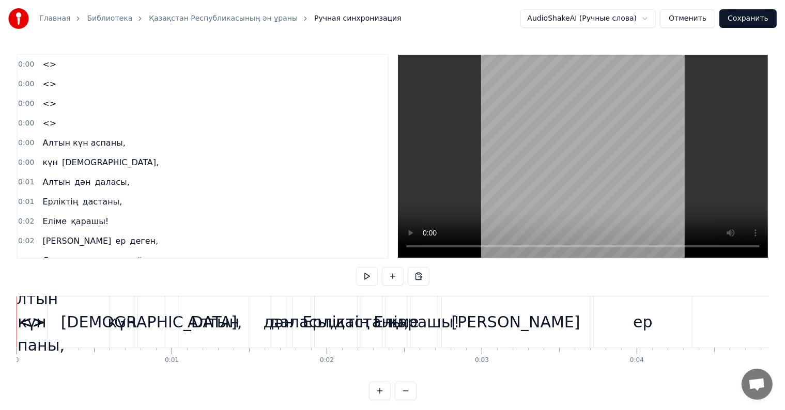
click at [43, 106] on span "<>" at bounding box center [49, 104] width 16 height 12
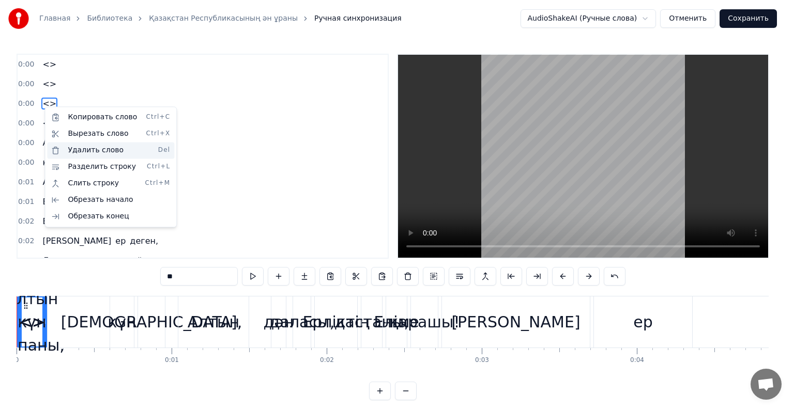
click at [81, 146] on div "Удалить слово Del" at bounding box center [110, 150] width 127 height 17
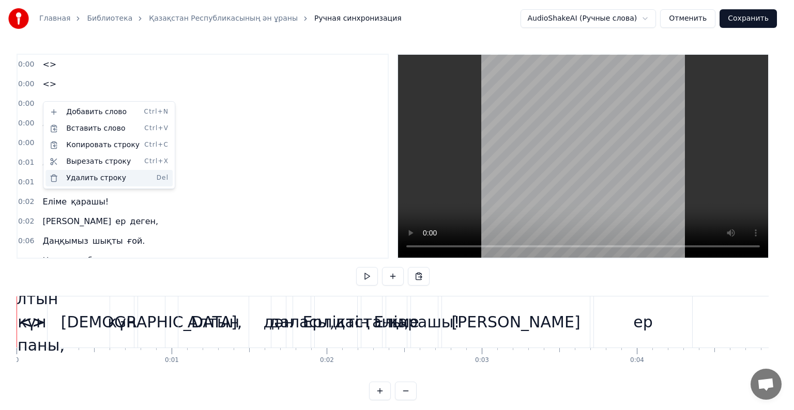
click at [69, 182] on div "Удалить строку Del" at bounding box center [108, 178] width 127 height 17
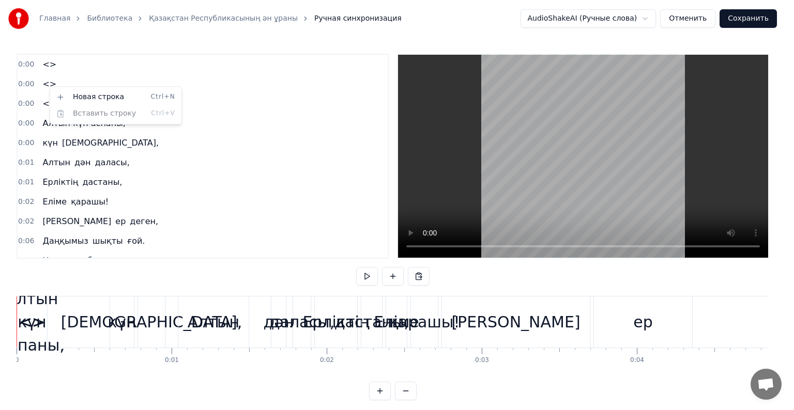
click at [44, 74] on html "Главная Библиотека Қазақстан Республикасының ән ұраны Ручная синхронизация Audi…" at bounding box center [397, 208] width 794 height 417
click at [68, 69] on html "Главная Библиотека Қазақстан Республикасының ән ұраны Ручная синхронизация Audi…" at bounding box center [397, 208] width 794 height 417
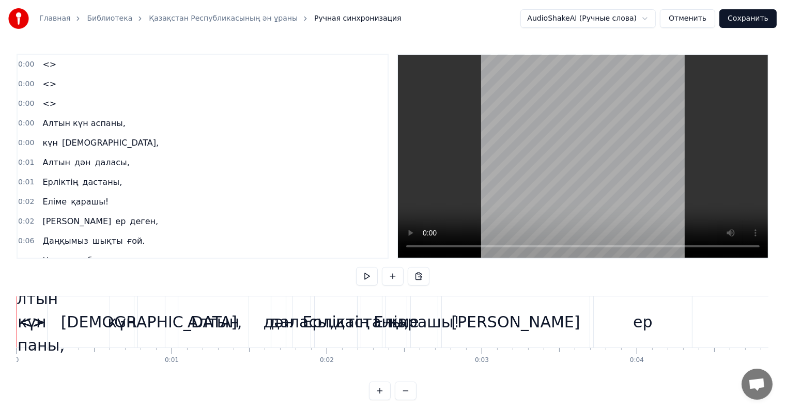
click at [52, 64] on div "<>" at bounding box center [49, 64] width 22 height 19
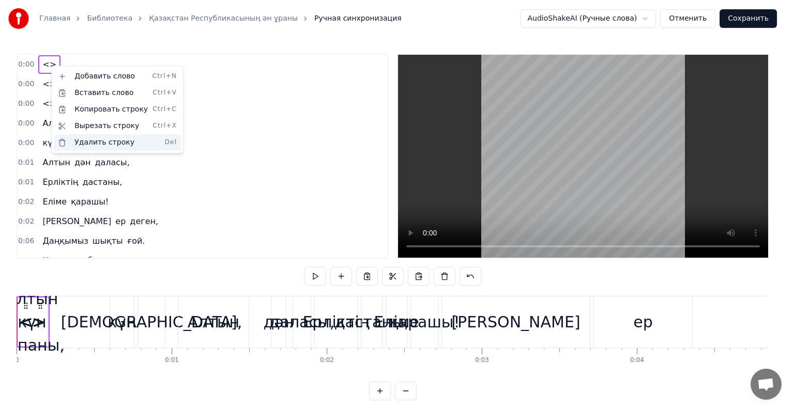
drag, startPoint x: 97, startPoint y: 143, endPoint x: 79, endPoint y: 109, distance: 38.2
click at [95, 140] on div "Удалить строку Del" at bounding box center [117, 142] width 127 height 17
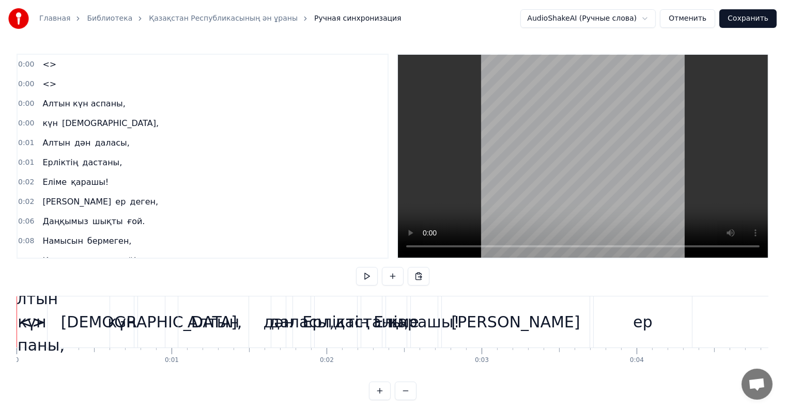
click at [53, 64] on div "<>" at bounding box center [49, 64] width 22 height 19
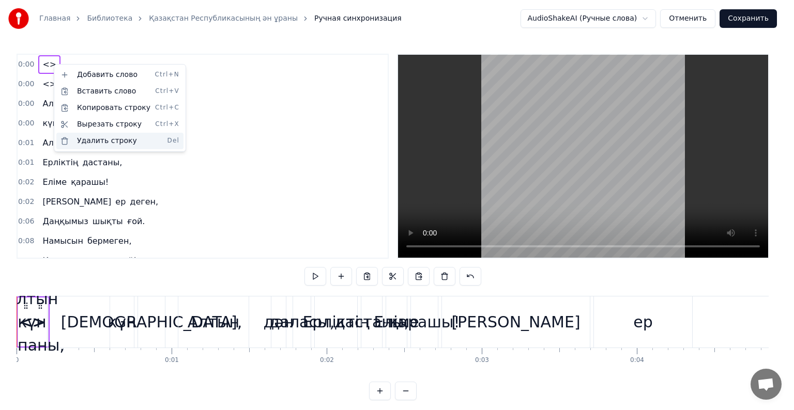
click at [82, 135] on div "Удалить строку Del" at bounding box center [119, 141] width 127 height 17
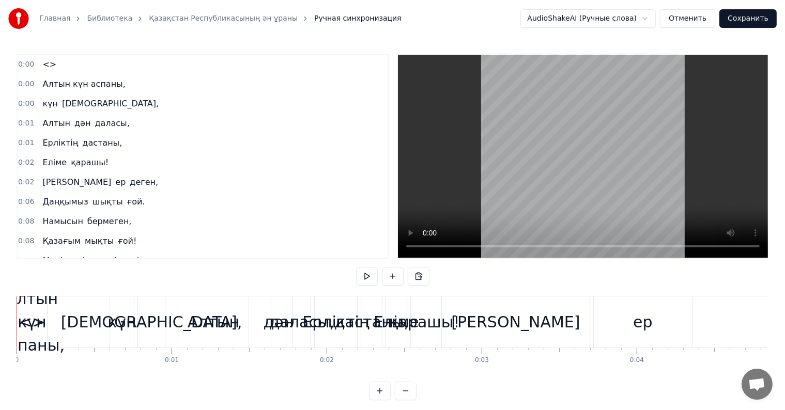
click at [53, 64] on div "<>" at bounding box center [49, 64] width 22 height 19
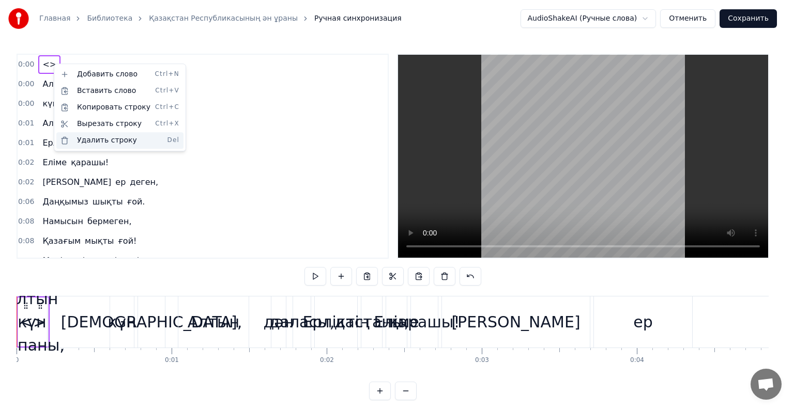
click at [79, 143] on div "Удалить строку Del" at bounding box center [119, 140] width 127 height 17
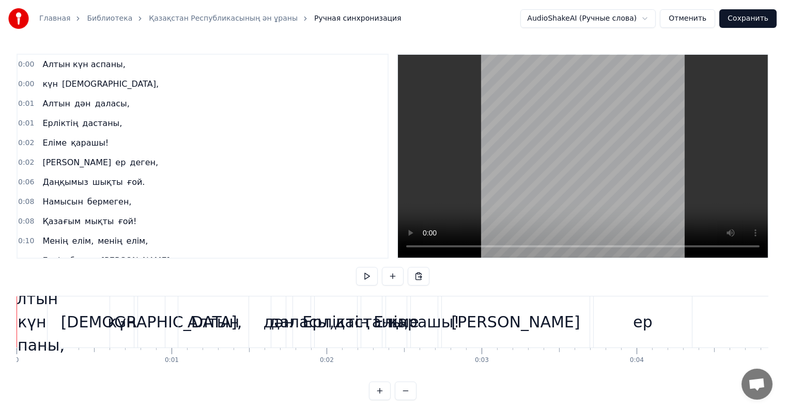
click at [207, 112] on div "0:00 Алтын күн аспаны, 0:00 күн аспаны, 0:01 Алтын дән даласы, 0:01 Ерліктің да…" at bounding box center [203, 156] width 372 height 205
click at [389, 277] on button at bounding box center [393, 276] width 22 height 19
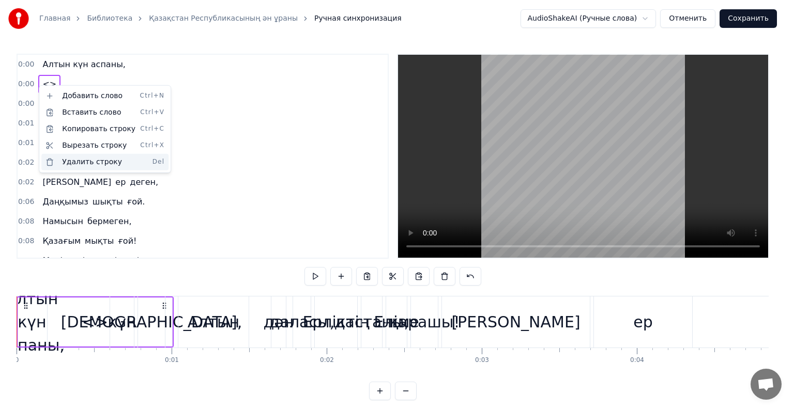
click at [88, 159] on div "Удалить строку Del" at bounding box center [104, 162] width 127 height 17
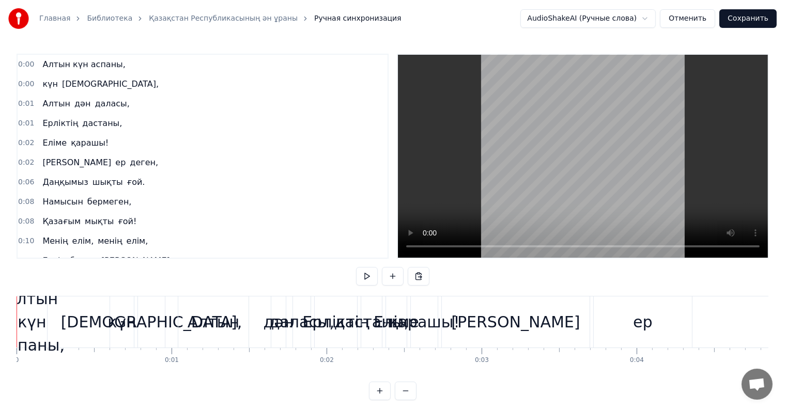
click at [50, 48] on div "Главная Библиотека Қазақстан Республикасының ән ұраны Ручная синхронизация Audi…" at bounding box center [392, 200] width 785 height 401
click at [33, 51] on div "Главная Библиотека Қазақстан Республикасының ән ұраны Ручная синхронизация Audi…" at bounding box center [392, 200] width 785 height 401
click at [40, 54] on div "0:00 Алтын күн аспаны, 0:00 күн аспаны, 0:01 Алтын дән даласы, 0:01 Ерліктің да…" at bounding box center [203, 156] width 372 height 205
click at [39, 56] on div "Алтын күн аспаны," at bounding box center [83, 64] width 91 height 19
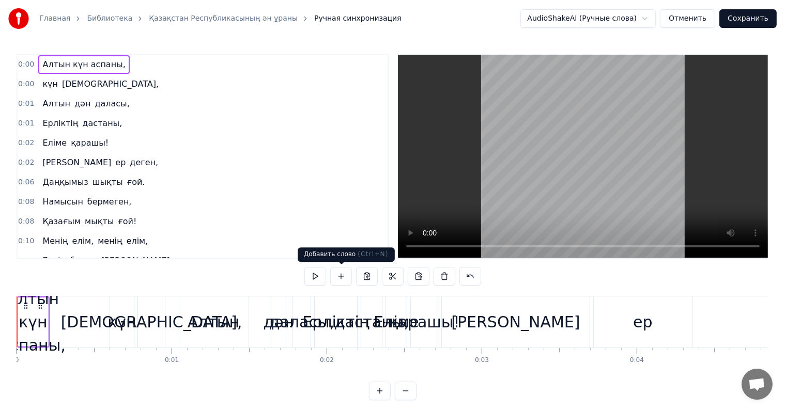
click at [346, 274] on button at bounding box center [341, 276] width 22 height 19
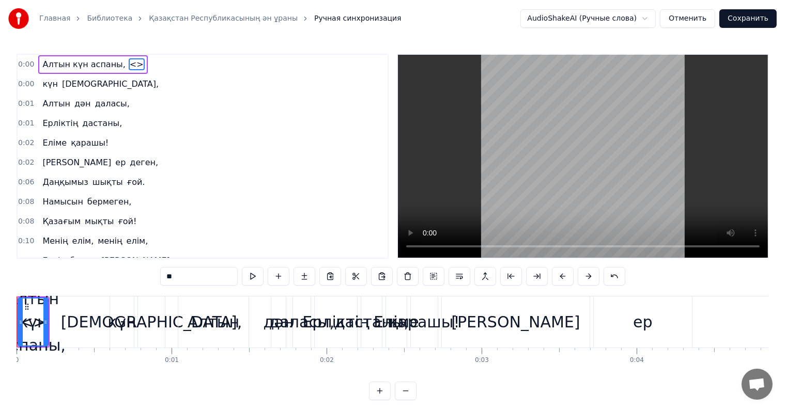
click at [346, 274] on button at bounding box center [356, 276] width 22 height 19
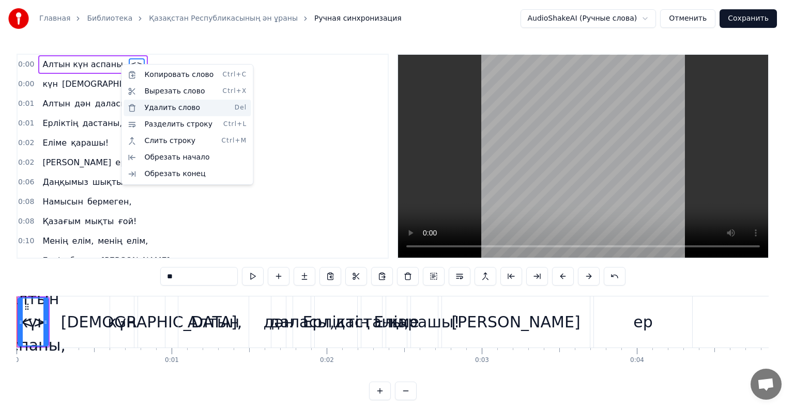
click at [156, 104] on div "Удалить слово Del" at bounding box center [187, 108] width 127 height 17
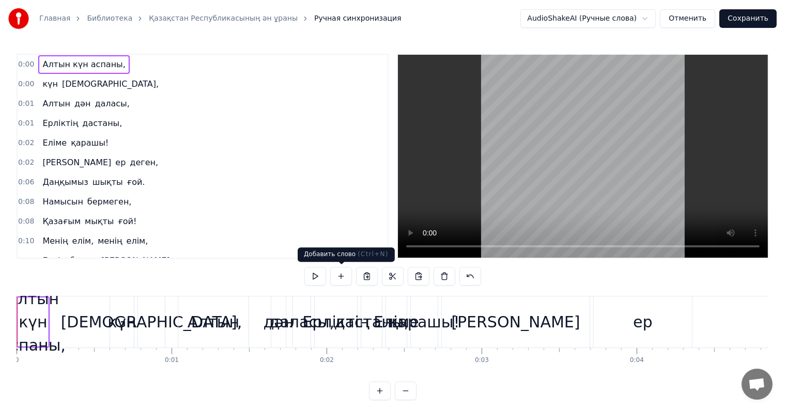
click at [344, 274] on button at bounding box center [341, 276] width 22 height 19
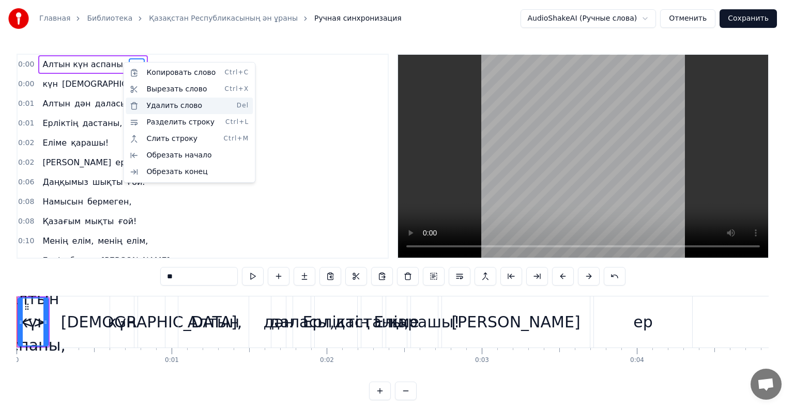
click at [151, 107] on div "Удалить слово Del" at bounding box center [189, 106] width 127 height 17
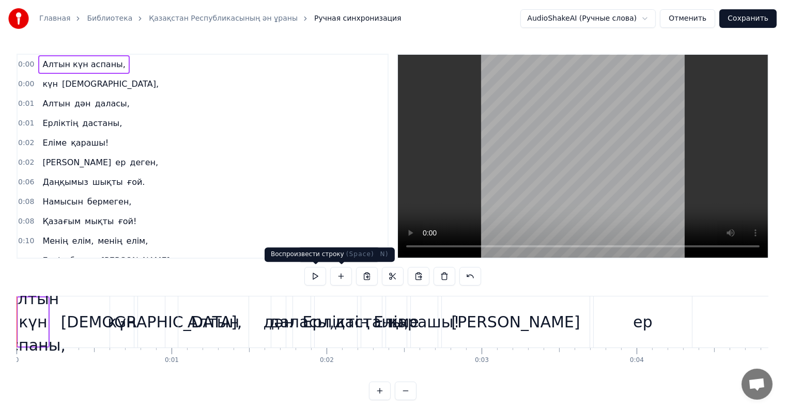
click at [316, 273] on button at bounding box center [315, 276] width 22 height 19
click at [312, 275] on button at bounding box center [315, 276] width 22 height 19
click at [323, 279] on button at bounding box center [315, 276] width 22 height 19
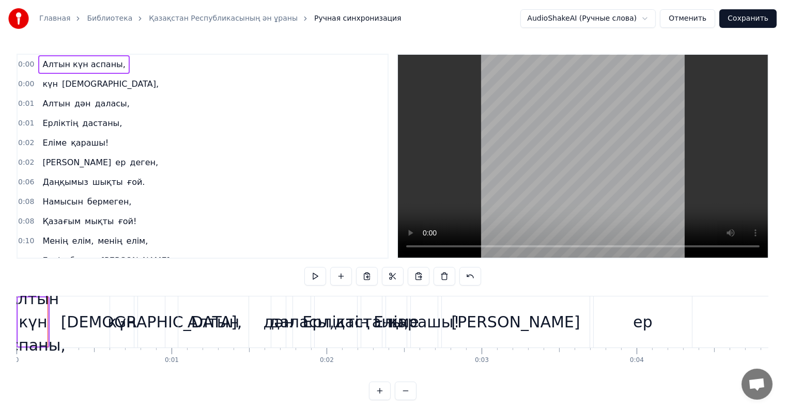
click at [47, 78] on span "күн" at bounding box center [50, 84] width 18 height 12
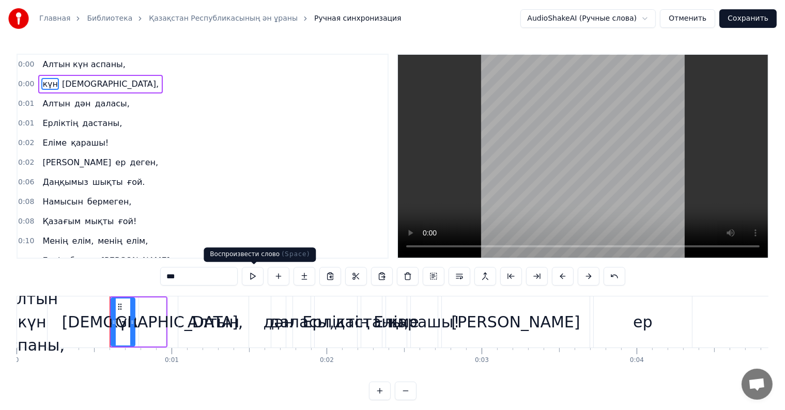
click at [254, 277] on button at bounding box center [253, 276] width 22 height 19
click at [50, 57] on div "Алтын күн аспаны," at bounding box center [83, 64] width 91 height 19
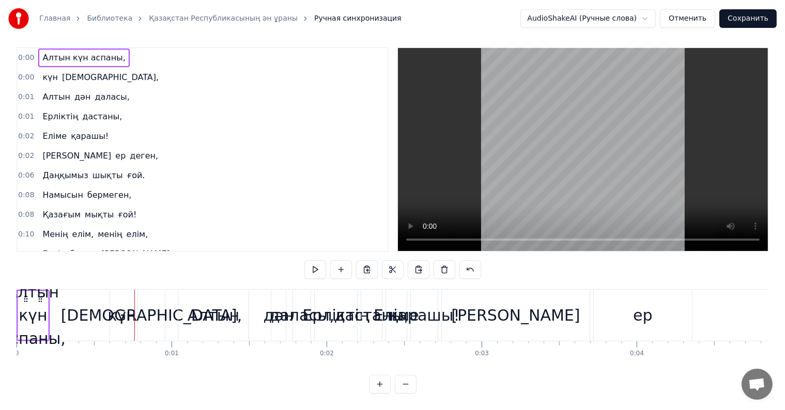
scroll to position [16, 0]
drag, startPoint x: 34, startPoint y: 307, endPoint x: 25, endPoint y: 306, distance: 8.8
click at [25, 306] on div "Алтын күн аспаны," at bounding box center [33, 316] width 65 height 70
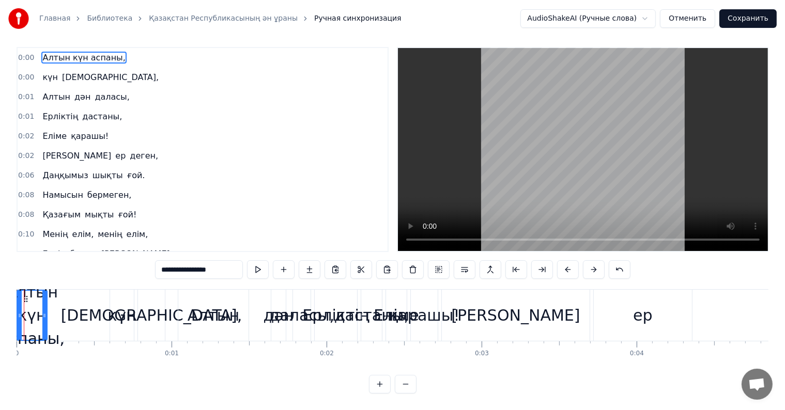
scroll to position [15, 0]
click at [101, 356] on div "0 0:01 0:02 0:03 0:04 0:05 0:06 0:07 0:08 0:09 0:10 0:11 0:12 0:13 0:14 0:15 0:…" at bounding box center [393, 354] width 752 height 26
drag, startPoint x: 30, startPoint y: 325, endPoint x: 31, endPoint y: 312, distance: 13.0
click at [28, 301] on div "Алтын күн аспаны, күн аспаны, Алтын дән даласы, Ерліктің дастаны, Еліме қарашы!…" at bounding box center [393, 328] width 752 height 78
drag, startPoint x: 45, startPoint y: 309, endPoint x: 56, endPoint y: 312, distance: 11.9
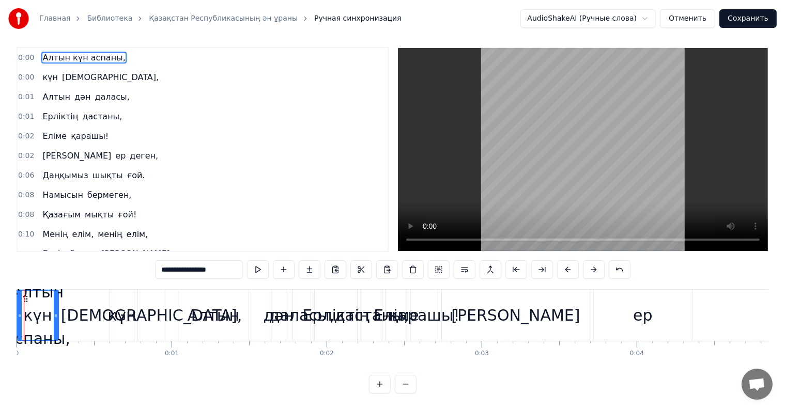
click at [56, 312] on div at bounding box center [56, 315] width 4 height 49
click at [384, 389] on button at bounding box center [380, 384] width 22 height 19
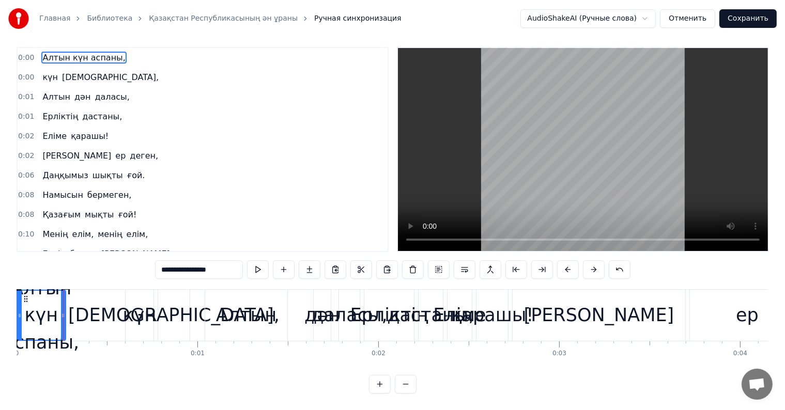
click at [384, 389] on button at bounding box center [380, 384] width 22 height 19
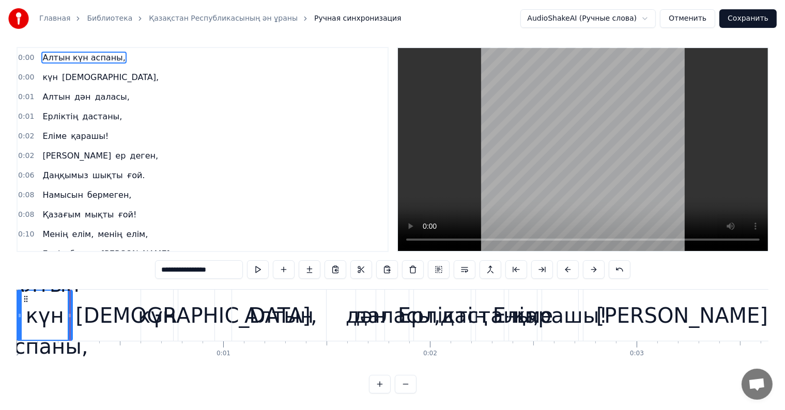
click at [384, 389] on button at bounding box center [380, 384] width 22 height 19
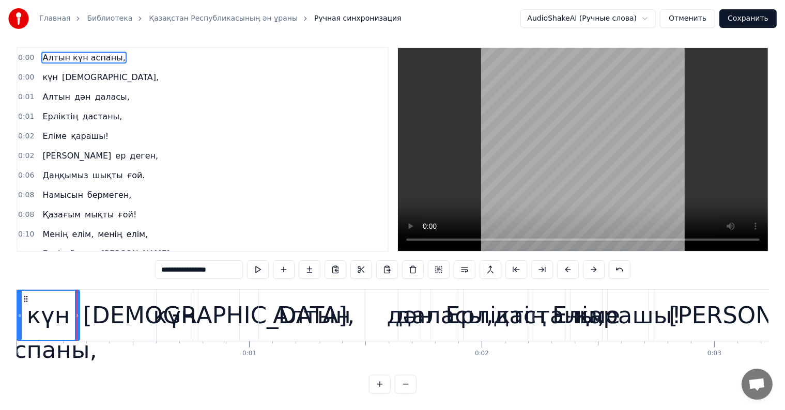
click at [384, 389] on button at bounding box center [380, 384] width 22 height 19
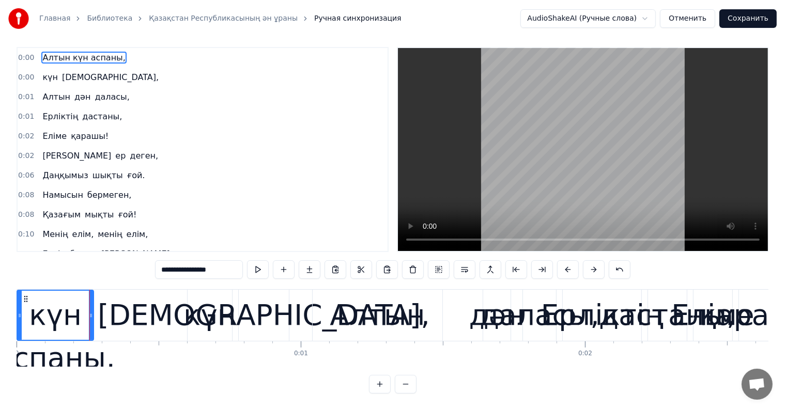
click at [384, 389] on button at bounding box center [380, 384] width 22 height 19
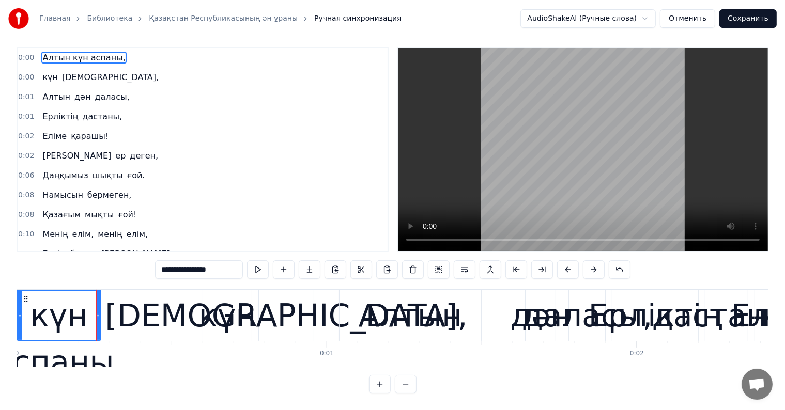
click at [411, 391] on button at bounding box center [406, 384] width 22 height 19
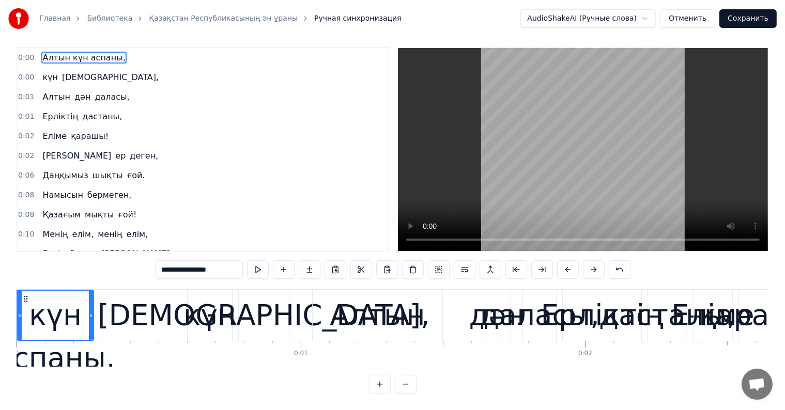
click at [411, 391] on button at bounding box center [406, 384] width 22 height 19
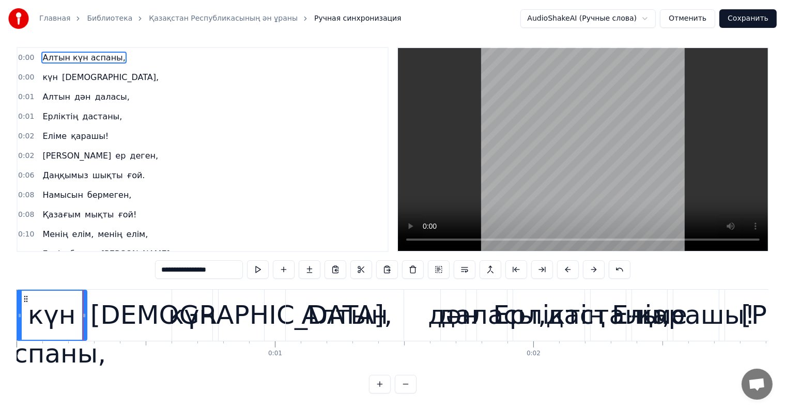
click at [411, 391] on button at bounding box center [406, 384] width 22 height 19
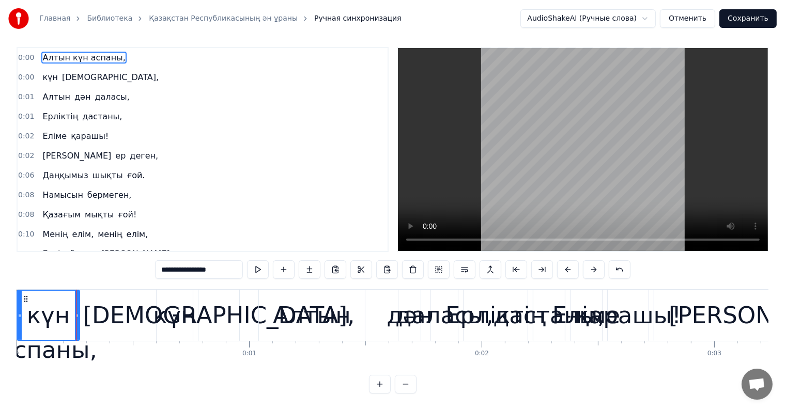
click at [411, 391] on button at bounding box center [406, 384] width 22 height 19
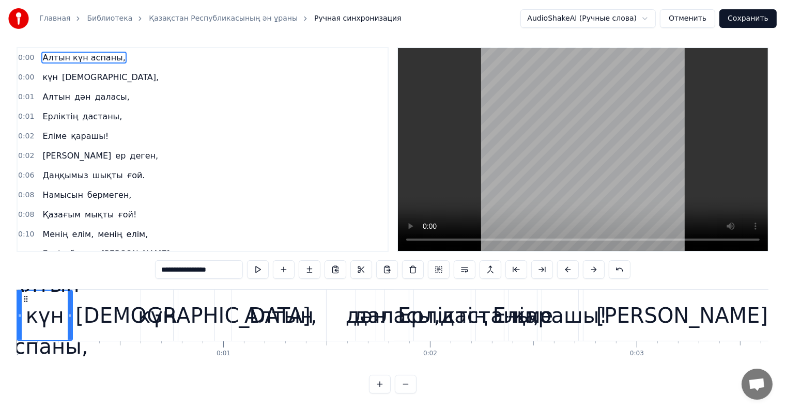
click at [411, 391] on button at bounding box center [406, 384] width 22 height 19
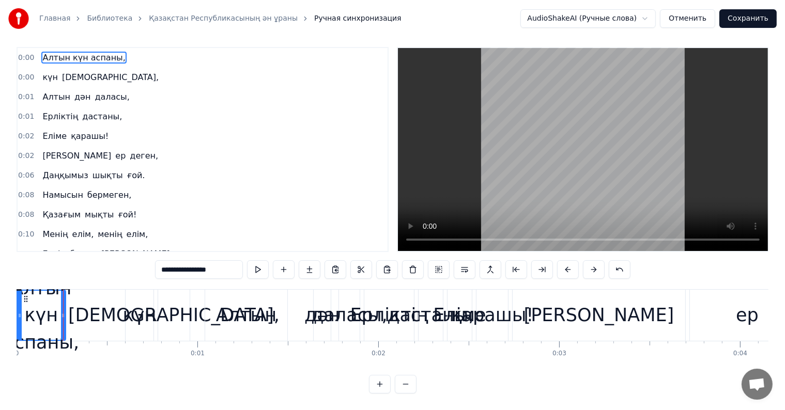
click at [411, 391] on button at bounding box center [406, 384] width 22 height 19
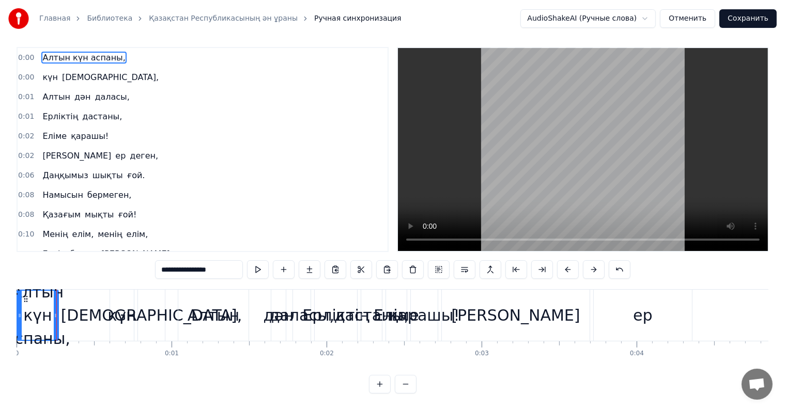
click at [411, 391] on button at bounding box center [406, 384] width 22 height 19
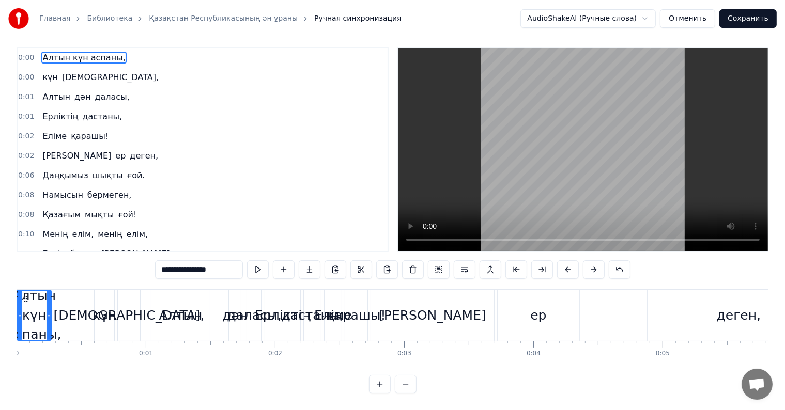
click at [384, 393] on button at bounding box center [380, 384] width 22 height 19
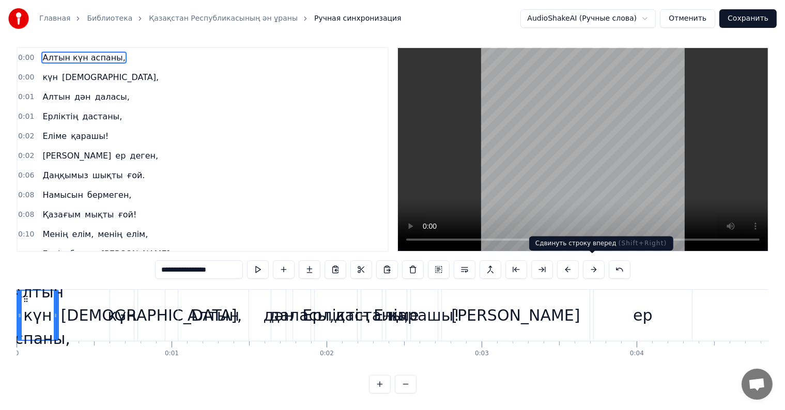
click at [586, 261] on button at bounding box center [594, 270] width 22 height 19
click at [591, 265] on button at bounding box center [594, 270] width 22 height 19
click at [596, 266] on button at bounding box center [594, 270] width 22 height 19
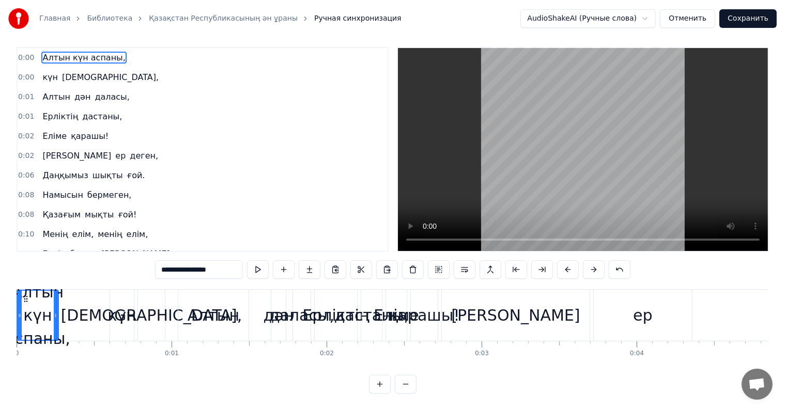
click at [596, 266] on button at bounding box center [594, 270] width 22 height 19
click at [594, 266] on button at bounding box center [594, 270] width 22 height 19
click at [516, 269] on button at bounding box center [517, 270] width 22 height 19
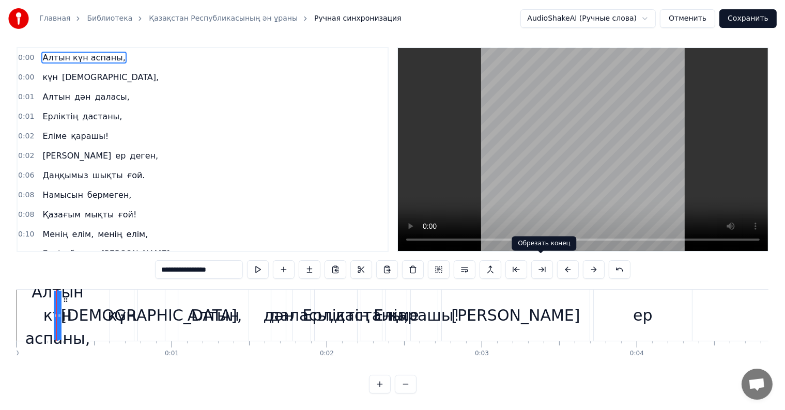
click at [538, 267] on button at bounding box center [542, 270] width 22 height 19
click at [487, 265] on button at bounding box center [491, 270] width 22 height 19
click at [699, 23] on button "Отменить" at bounding box center [687, 18] width 55 height 19
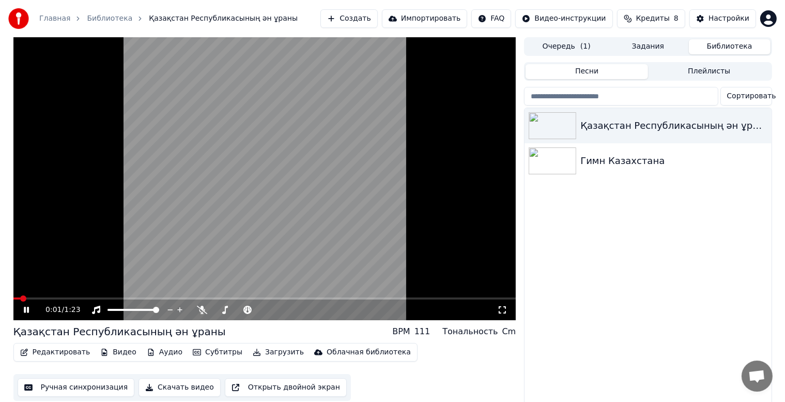
click at [25, 302] on div "0:01 / 1:23" at bounding box center [264, 309] width 503 height 21
click at [24, 310] on icon at bounding box center [26, 310] width 5 height 6
drag, startPoint x: 25, startPoint y: 309, endPoint x: 27, endPoint y: 316, distance: 7.4
click at [25, 315] on div "0:03 / 1:23" at bounding box center [264, 309] width 503 height 21
click at [27, 316] on div "0:03 / 1:23" at bounding box center [264, 309] width 503 height 21
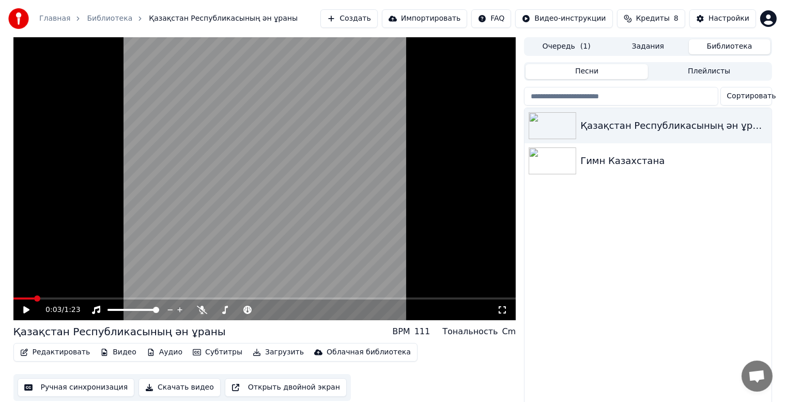
click at [22, 314] on icon at bounding box center [34, 310] width 24 height 8
click at [23, 310] on icon at bounding box center [34, 310] width 24 height 8
click at [75, 387] on button "Ручная синхронизация" at bounding box center [76, 387] width 117 height 19
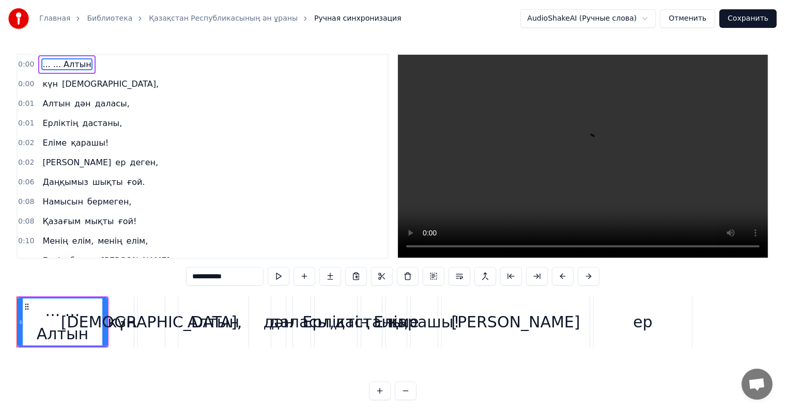
type input "**********"
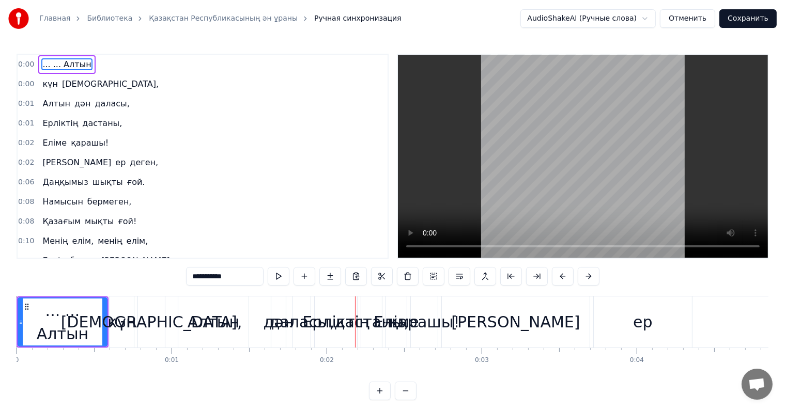
click at [50, 64] on span "... ... Алтын" at bounding box center [66, 64] width 51 height 12
click at [307, 274] on button at bounding box center [305, 276] width 22 height 19
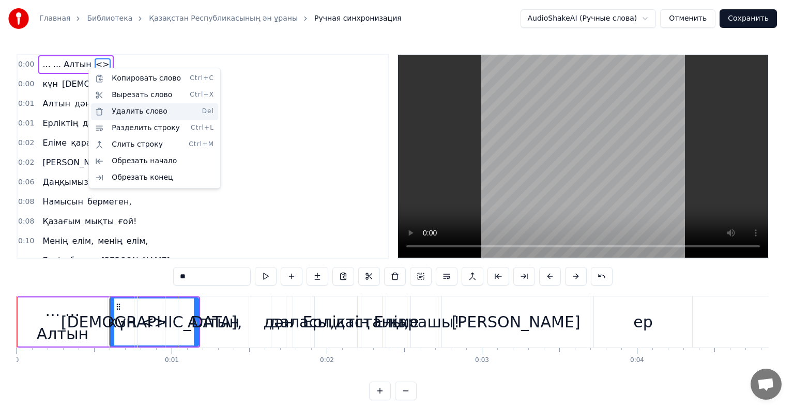
click at [116, 107] on div "Удалить слово Del" at bounding box center [154, 111] width 127 height 17
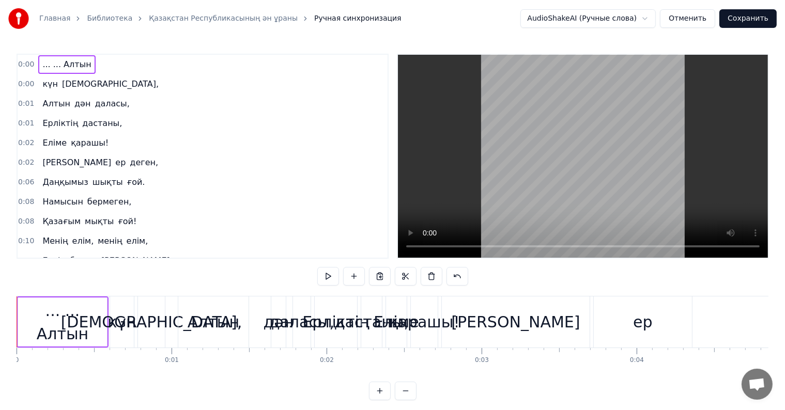
click at [49, 60] on span "... ... Алтын" at bounding box center [66, 64] width 51 height 12
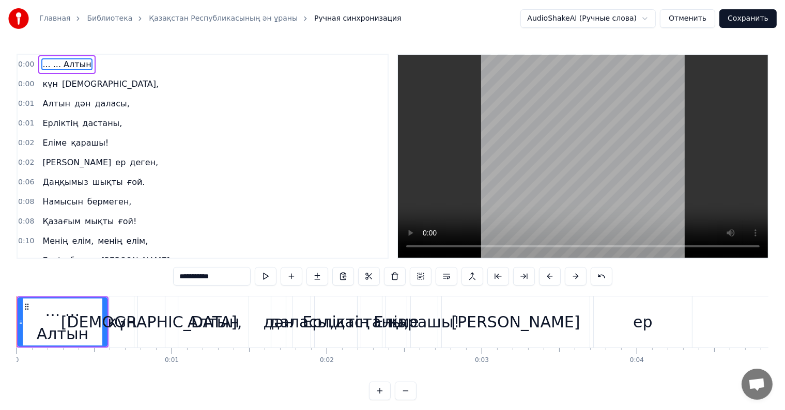
click at [41, 64] on span "... ... Алтын" at bounding box center [66, 64] width 51 height 12
click at [55, 65] on span "... ... Алтын" at bounding box center [66, 64] width 51 height 12
click at [189, 276] on input "**********" at bounding box center [212, 276] width 78 height 19
click at [190, 277] on input "**********" at bounding box center [212, 276] width 78 height 19
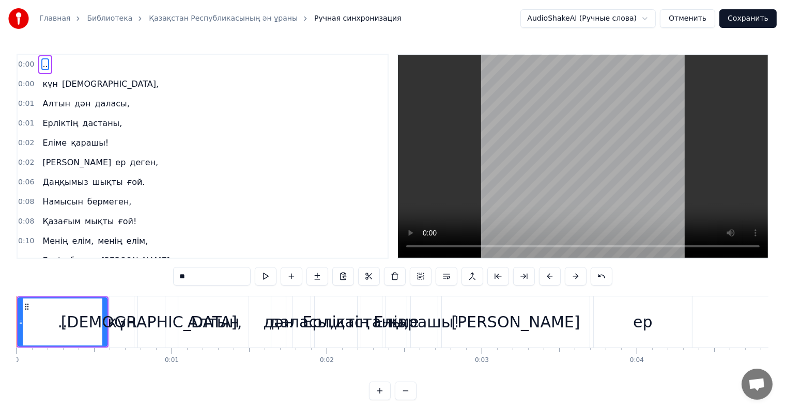
type input "*"
paste input "**********"
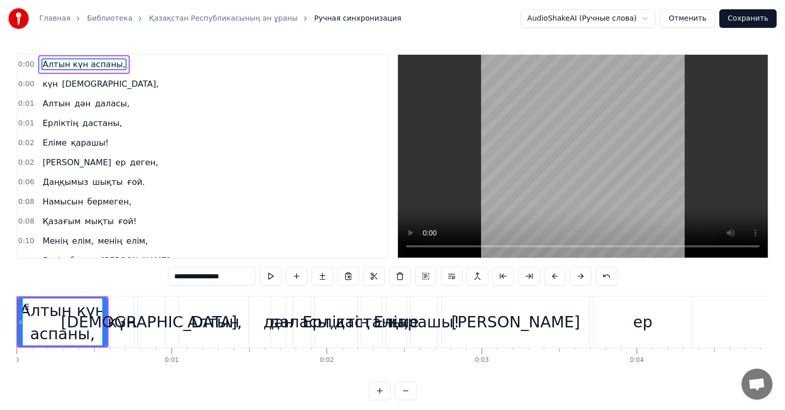
type input "**********"
click at [200, 233] on div "0:10 Менің елім, менің елім," at bounding box center [203, 242] width 370 height 20
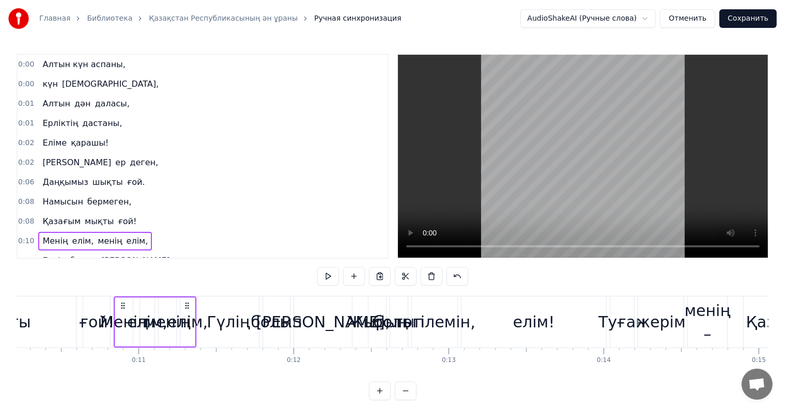
scroll to position [0, 1629]
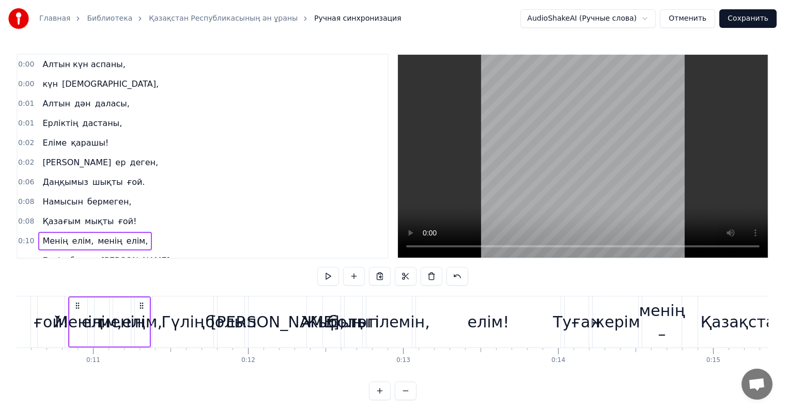
click at [72, 61] on span "Алтын күн аспаны," at bounding box center [83, 64] width 85 height 12
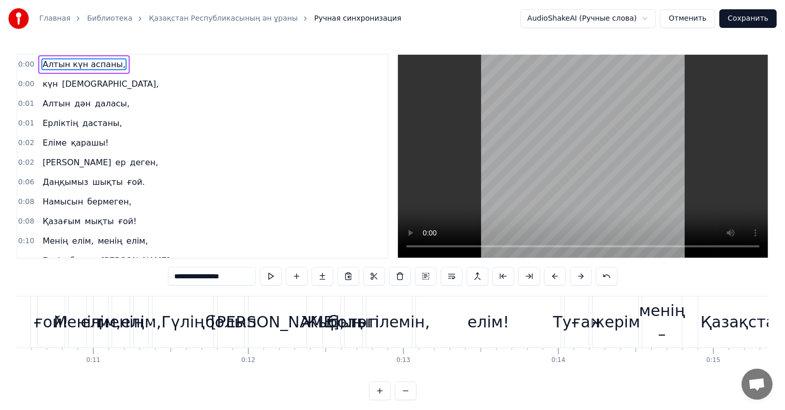
click at [176, 276] on input "**********" at bounding box center [212, 276] width 88 height 19
click at [188, 219] on div "0:08 Қазағым мықты ғой!" at bounding box center [203, 222] width 370 height 20
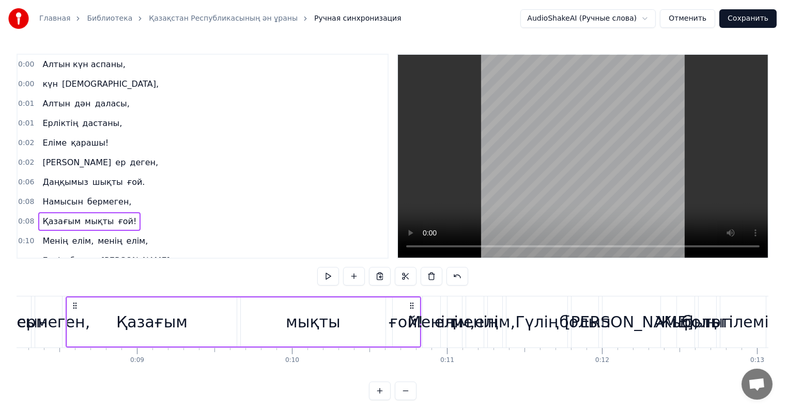
scroll to position [0, 1272]
click at [71, 58] on span "Алтын күн аспаны," at bounding box center [83, 64] width 85 height 12
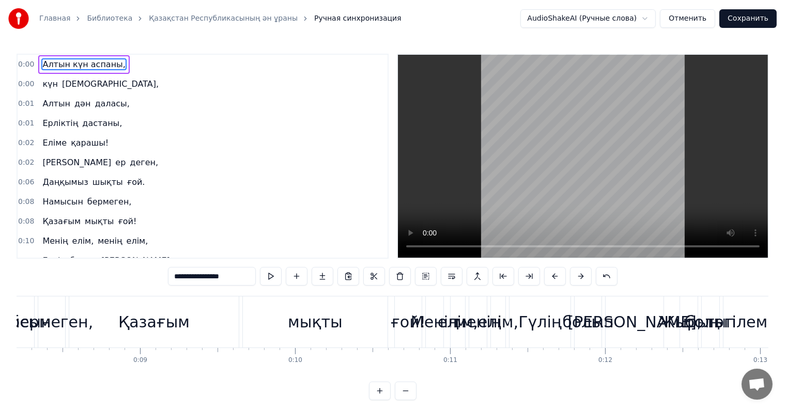
click at [28, 57] on div "0:00 Алтын күн аспаны," at bounding box center [203, 65] width 370 height 20
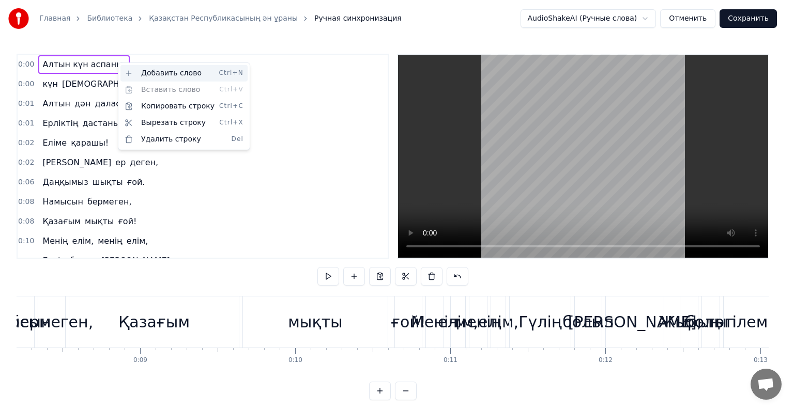
click at [126, 72] on div "Добавить слово Ctrl+N" at bounding box center [183, 73] width 127 height 17
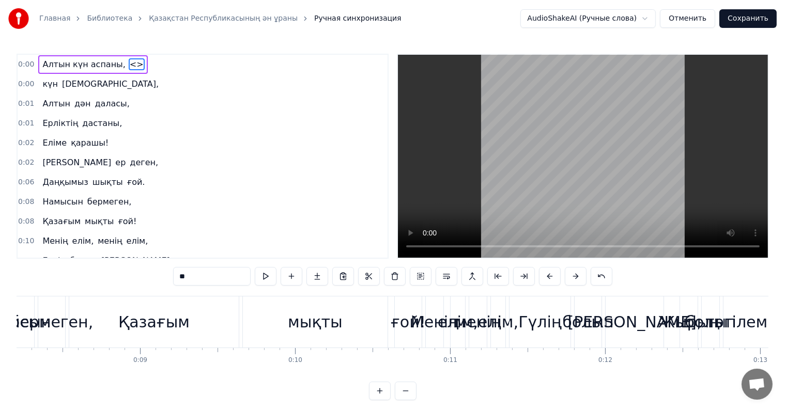
click at [85, 61] on span "Алтын күн аспаны," at bounding box center [83, 64] width 85 height 12
type input "**********"
drag, startPoint x: 235, startPoint y: 276, endPoint x: 99, endPoint y: 273, distance: 136.0
click at [100, 273] on div "0:00 Алтын күн аспаны, <> 0:00 күн аспаны, 0:01 Алтын дән даласы, 0:01 Ерліктің…" at bounding box center [393, 227] width 752 height 347
click at [245, 275] on input "**********" at bounding box center [212, 276] width 88 height 19
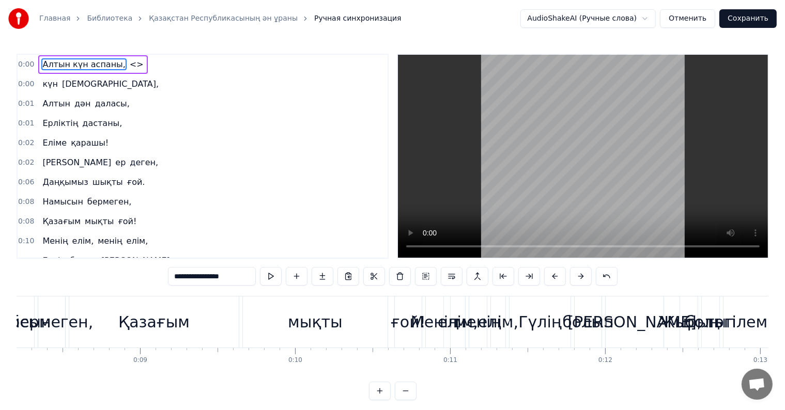
drag, startPoint x: 93, startPoint y: 267, endPoint x: 84, endPoint y: 265, distance: 9.5
click at [84, 265] on div "0:00 Алтын күн аспаны, <> 0:00 күн аспаны, 0:01 Алтын дән даласы, 0:01 Ерліктің…" at bounding box center [393, 227] width 752 height 347
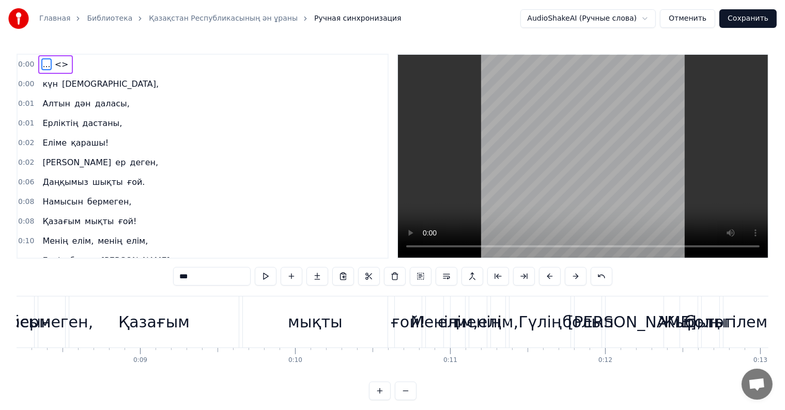
click at [56, 62] on span "<>" at bounding box center [62, 64] width 16 height 12
type input "**"
drag, startPoint x: 198, startPoint y: 275, endPoint x: 110, endPoint y: 246, distance: 93.2
click at [100, 279] on div "0:00 ... <> 0:00 күн аспаны, 0:01 Алтын дән даласы, 0:01 Ерліктің дастаны, 0:02…" at bounding box center [393, 227] width 752 height 347
paste input "**********"
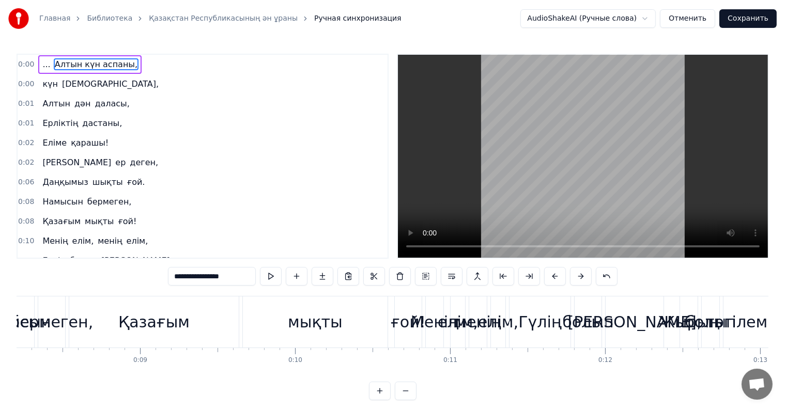
type input "**********"
click at [190, 157] on div "0:02 Ежелден ер деген," at bounding box center [203, 163] width 370 height 20
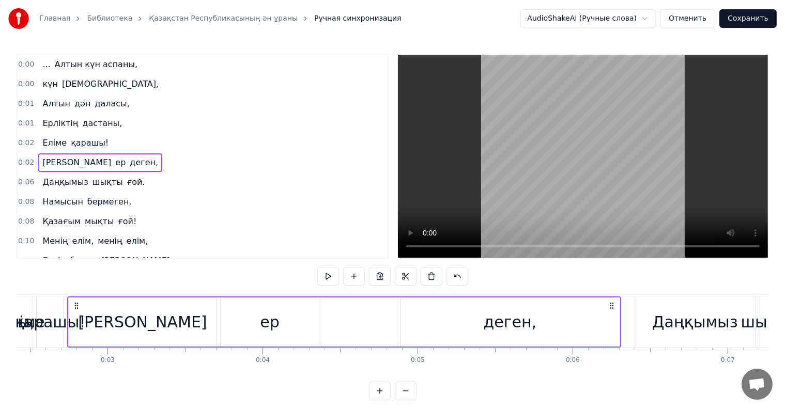
scroll to position [0, 373]
click at [41, 61] on span "..." at bounding box center [46, 64] width 10 height 12
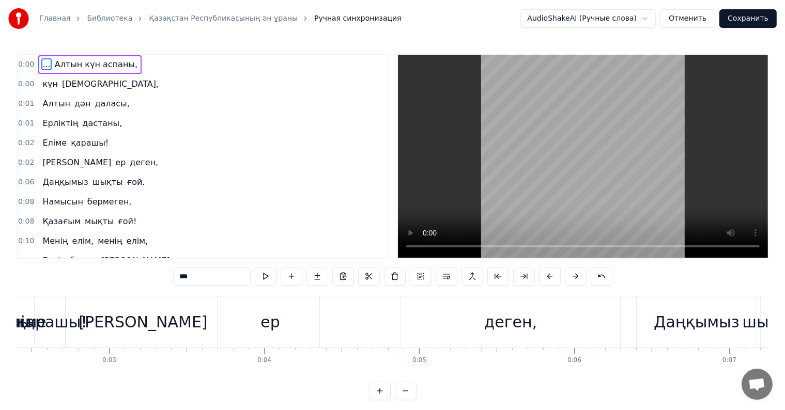
click at [41, 61] on span "..." at bounding box center [46, 64] width 10 height 12
drag, startPoint x: 23, startPoint y: 332, endPoint x: 54, endPoint y: 353, distance: 37.3
click at [40, 330] on div "Еліме қарашы!" at bounding box center [40, 322] width 55 height 51
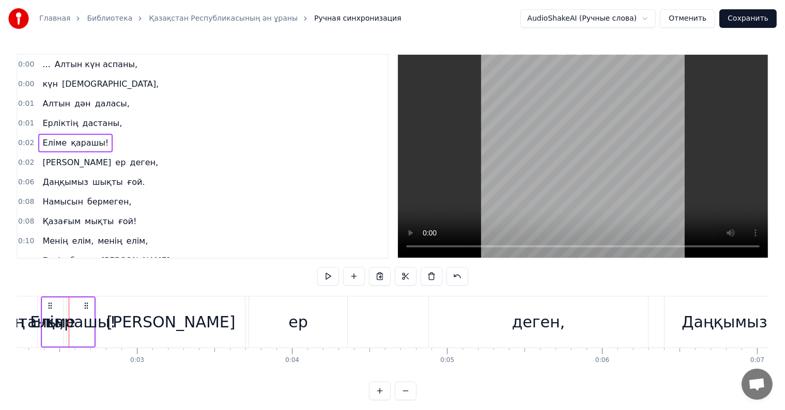
scroll to position [0, 0]
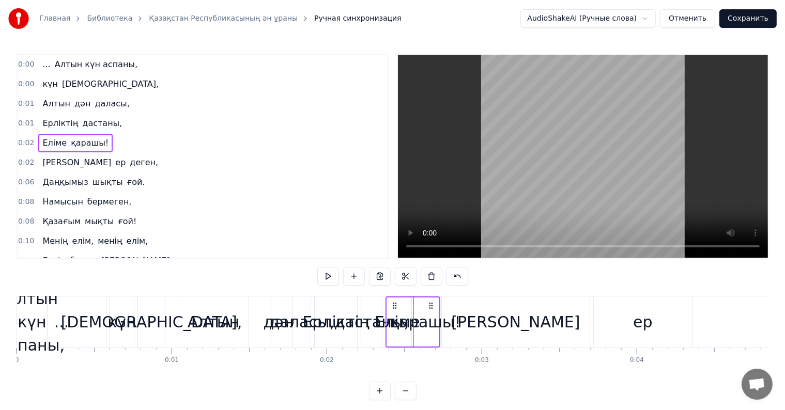
click at [64, 330] on div "..." at bounding box center [61, 322] width 15 height 23
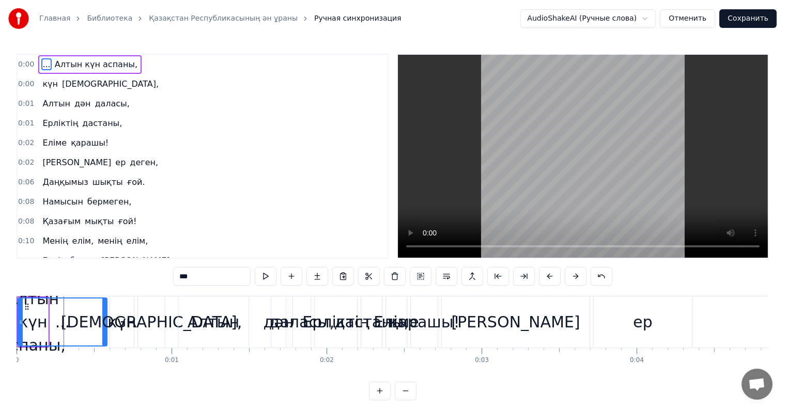
click at [36, 322] on div "..." at bounding box center [63, 322] width 88 height 47
click at [59, 324] on div "..." at bounding box center [62, 322] width 15 height 23
click at [41, 62] on span "..." at bounding box center [46, 64] width 10 height 12
click at [42, 63] on span "..." at bounding box center [46, 64] width 10 height 12
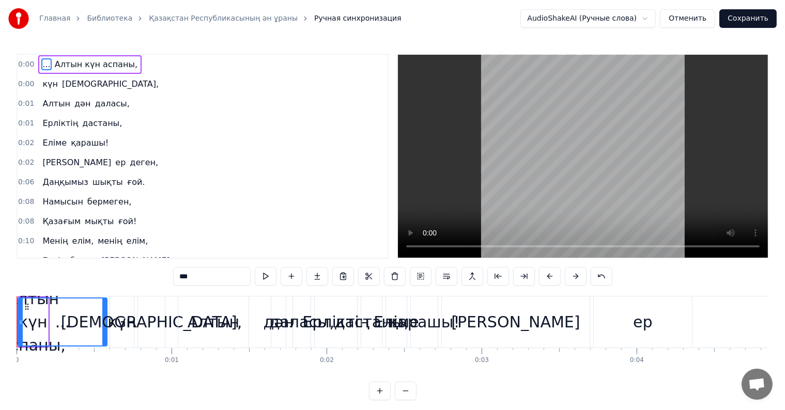
click at [91, 70] on div "... Алтын күн аспаны," at bounding box center [89, 64] width 103 height 19
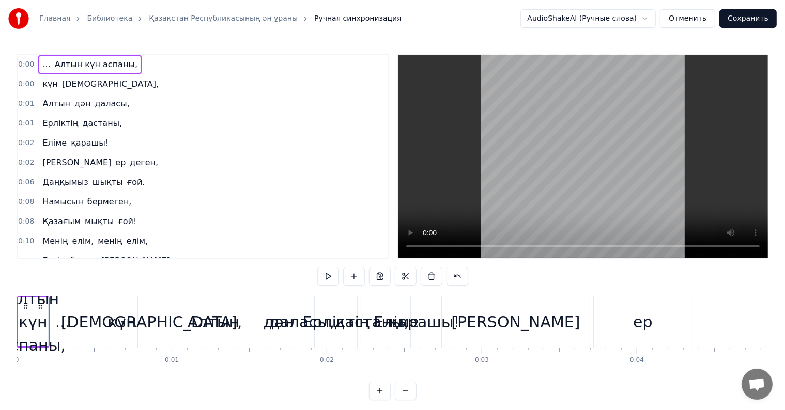
click at [122, 87] on div "0:00 күн аспаны," at bounding box center [203, 84] width 370 height 20
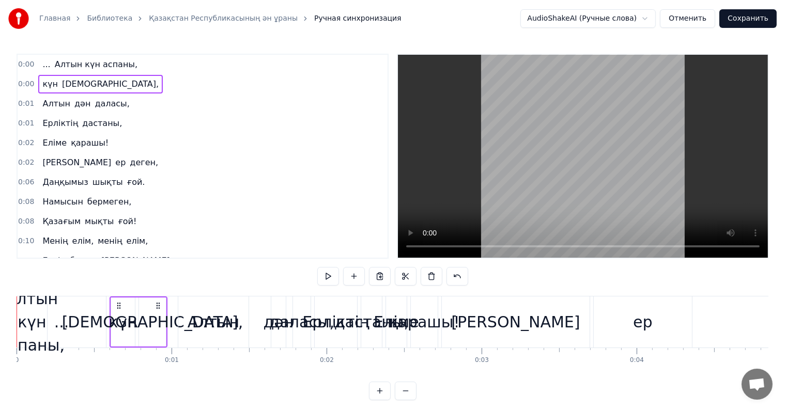
click at [38, 65] on div "... Алтын күн аспаны," at bounding box center [89, 64] width 103 height 19
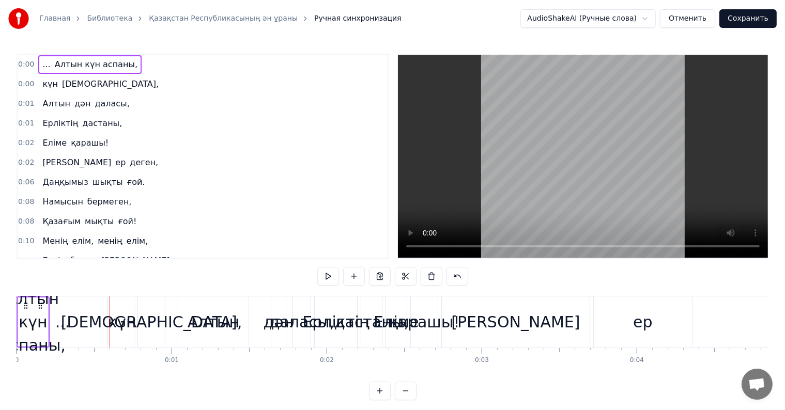
click at [41, 66] on span "..." at bounding box center [46, 64] width 10 height 12
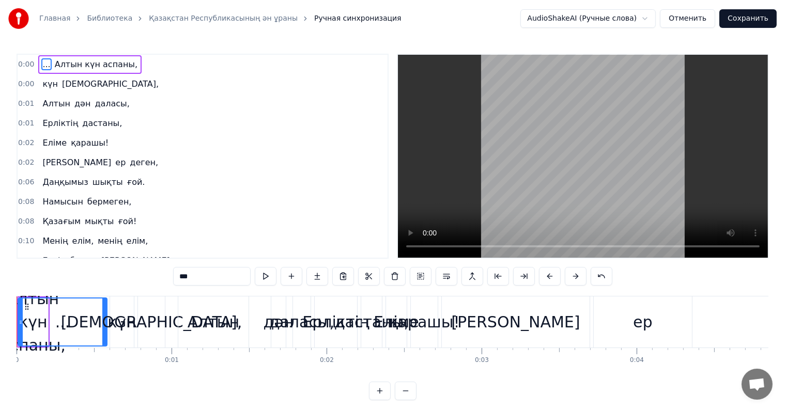
click at [148, 85] on div "0:00 күн аспаны," at bounding box center [203, 84] width 370 height 20
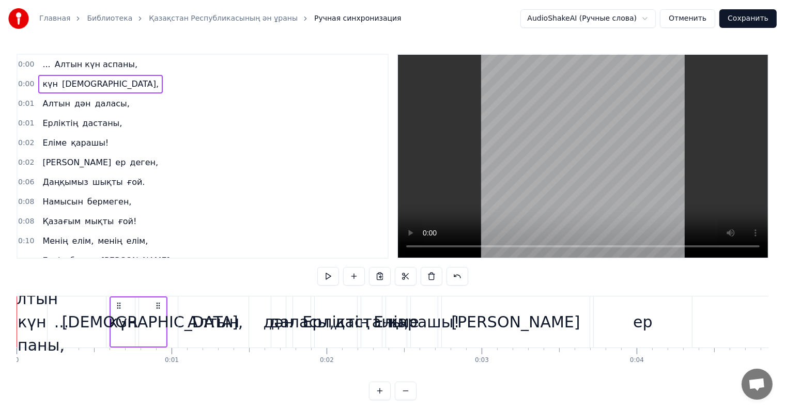
click at [148, 85] on div "0:00 күн аспаны," at bounding box center [203, 84] width 370 height 20
click at [191, 86] on div "0:00 күн аспаны," at bounding box center [203, 84] width 370 height 20
click at [42, 65] on span "..." at bounding box center [46, 64] width 10 height 12
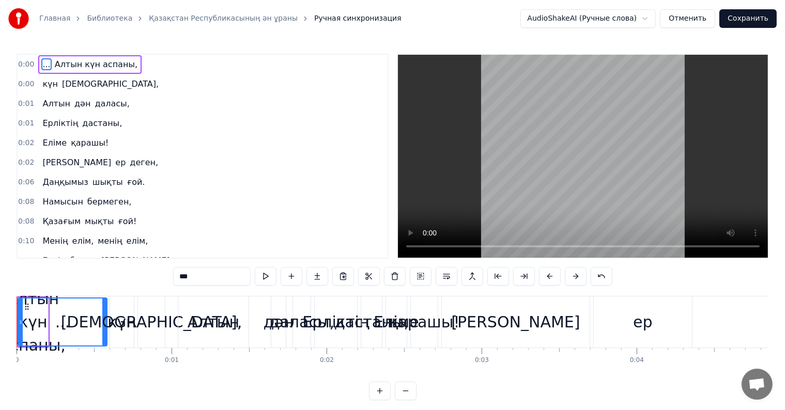
click at [60, 329] on div "..." at bounding box center [62, 322] width 15 height 23
drag, startPoint x: 60, startPoint y: 324, endPoint x: 72, endPoint y: 322, distance: 12.6
click at [72, 322] on div "..." at bounding box center [63, 322] width 88 height 47
drag, startPoint x: 105, startPoint y: 322, endPoint x: 149, endPoint y: 330, distance: 44.1
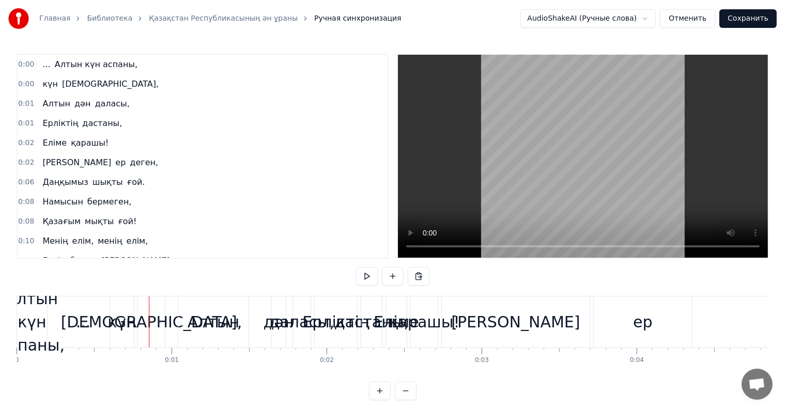
click at [692, 18] on button "Отменить" at bounding box center [687, 18] width 55 height 19
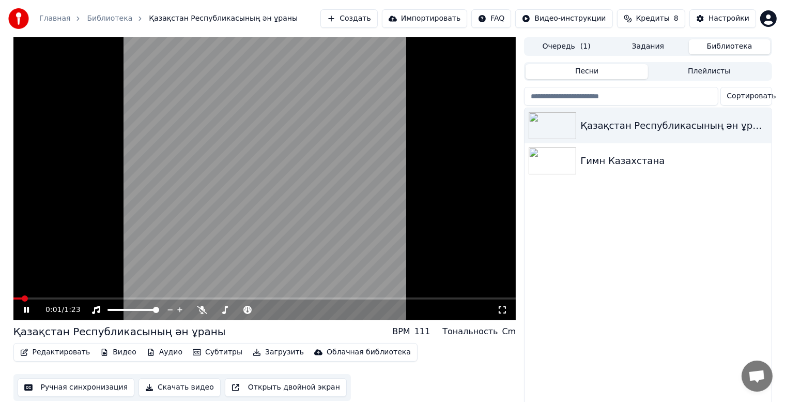
click at [25, 307] on icon at bounding box center [26, 310] width 5 height 6
click at [99, 390] on button "Ручная синхронизация" at bounding box center [76, 387] width 117 height 19
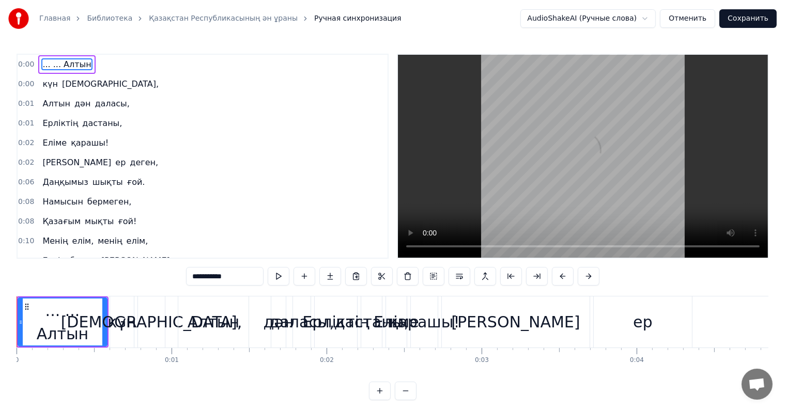
click at [46, 64] on span "... ... Алтын" at bounding box center [66, 64] width 51 height 12
click at [202, 278] on input "**********" at bounding box center [225, 276] width 78 height 19
click at [116, 327] on div "күн" at bounding box center [122, 322] width 29 height 23
type input "***"
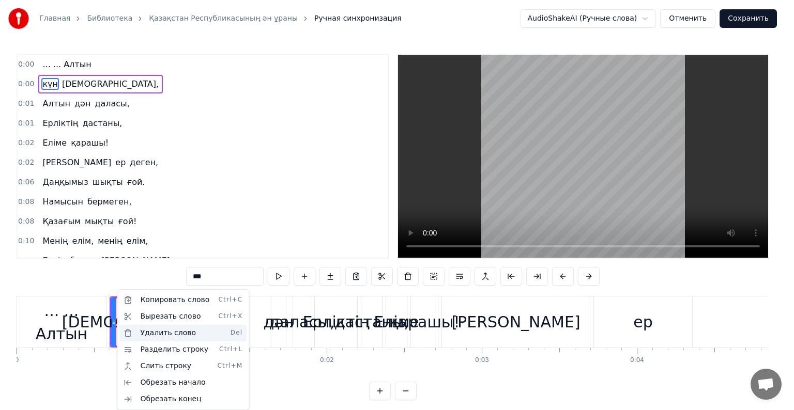
click at [152, 330] on div "Удалить слово Del" at bounding box center [182, 333] width 127 height 17
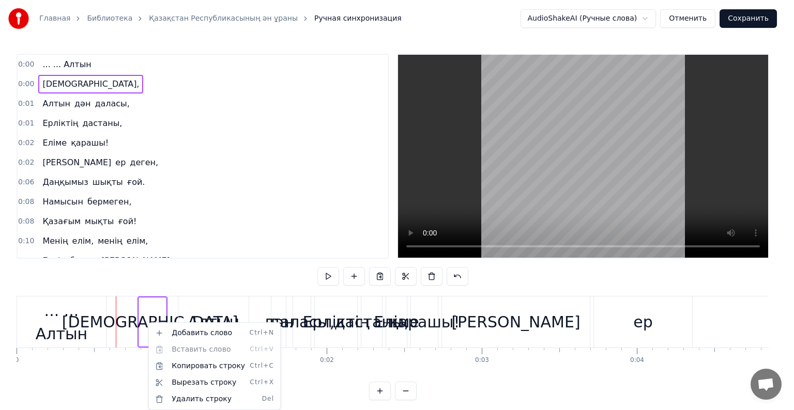
drag, startPoint x: 66, startPoint y: 83, endPoint x: 51, endPoint y: 81, distance: 15.6
click at [66, 83] on html "Главная Библиотека Қазақстан Республикасының ән ұраны Ручная синхронизация Audi…" at bounding box center [397, 208] width 794 height 417
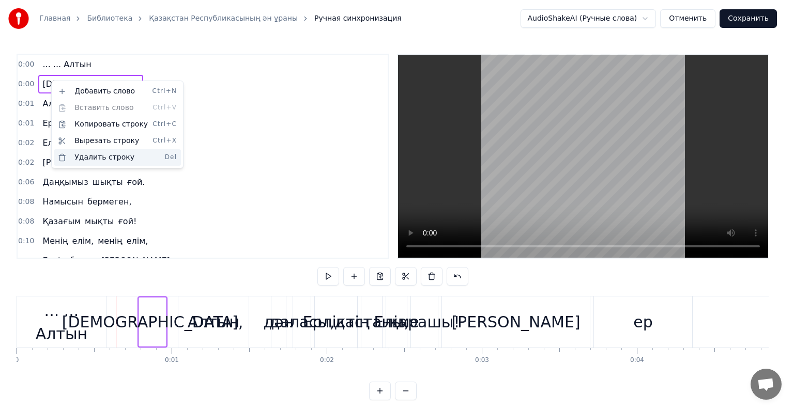
click at [88, 160] on div "Удалить строку Del" at bounding box center [117, 157] width 127 height 17
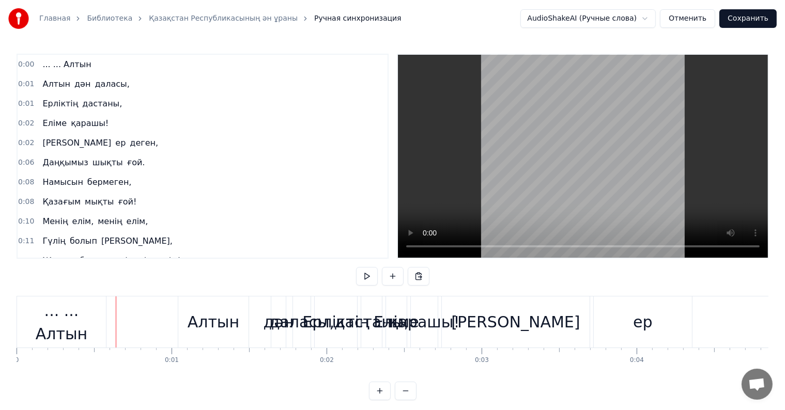
click at [60, 60] on span "... ... Алтын" at bounding box center [66, 64] width 51 height 12
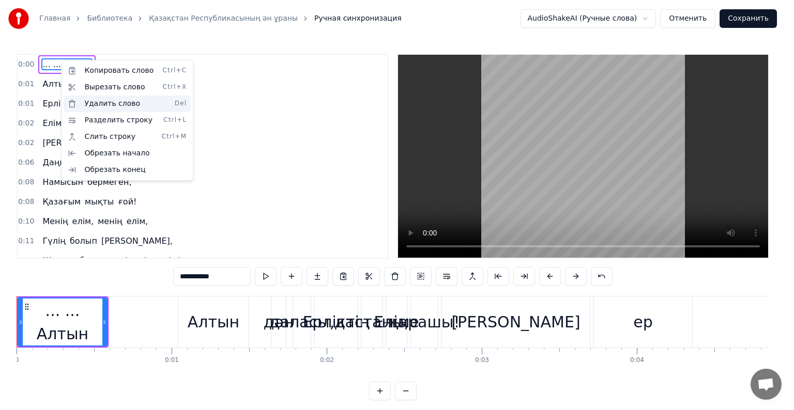
click at [93, 109] on div "Удалить слово Del" at bounding box center [127, 104] width 127 height 17
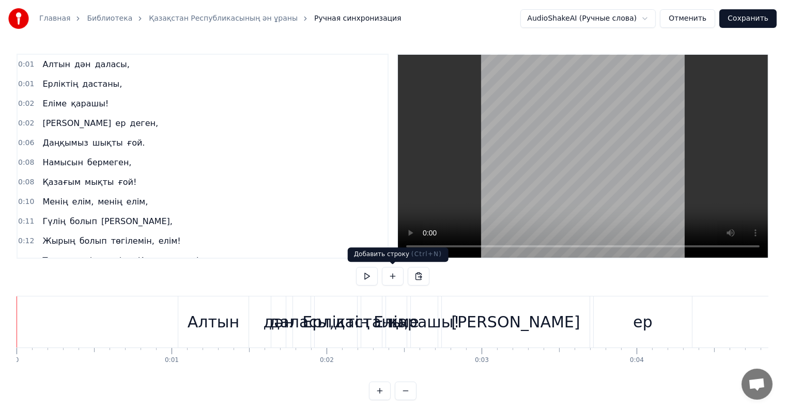
click at [393, 276] on button at bounding box center [393, 276] width 22 height 19
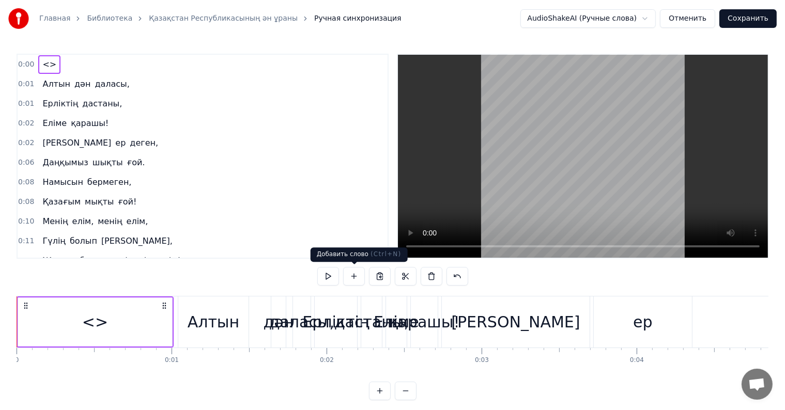
click at [356, 275] on button at bounding box center [354, 276] width 22 height 19
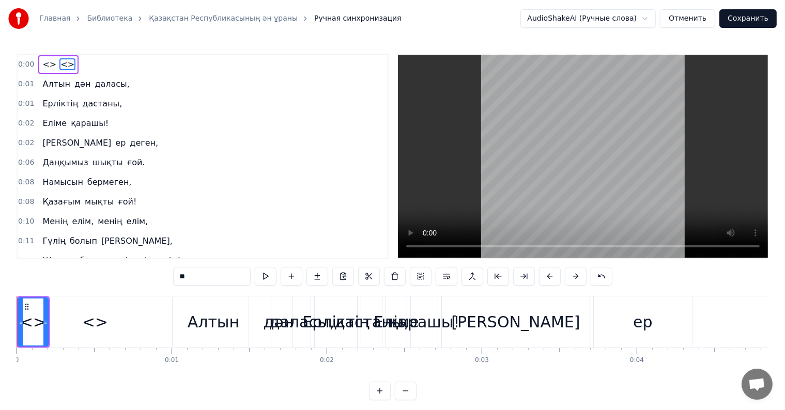
click at [77, 315] on div "<>" at bounding box center [95, 322] width 154 height 49
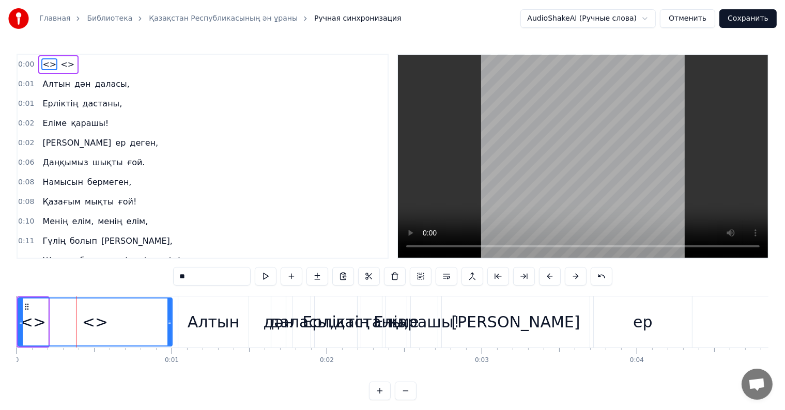
drag, startPoint x: 200, startPoint y: 277, endPoint x: 122, endPoint y: 285, distance: 77.9
click at [124, 286] on div "0:00 <> <> 0:01 Алтын дән даласы, 0:01 Ерліктің дастаны, 0:02 Еліме қарашы! 0:0…" at bounding box center [393, 227] width 752 height 347
click at [34, 319] on div "..." at bounding box center [95, 322] width 153 height 47
click at [103, 334] on div "..." at bounding box center [95, 322] width 153 height 47
click at [97, 330] on div "..." at bounding box center [95, 322] width 15 height 23
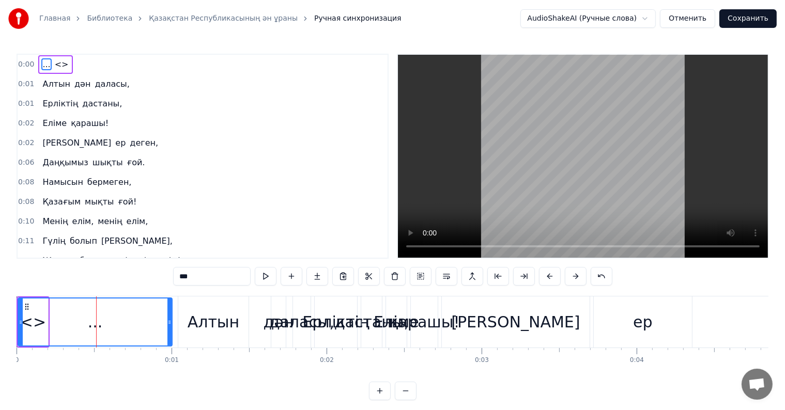
click at [41, 312] on div "..." at bounding box center [95, 322] width 153 height 47
click at [38, 314] on div "..." at bounding box center [95, 322] width 153 height 47
click at [54, 58] on span "<>" at bounding box center [62, 64] width 16 height 12
type input "**"
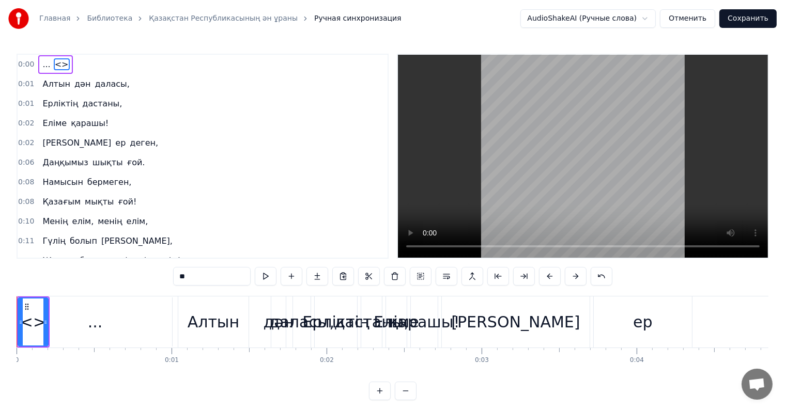
drag, startPoint x: 199, startPoint y: 275, endPoint x: 122, endPoint y: 256, distance: 79.4
click at [124, 283] on div "0:00 ... <> 0:01 Алтын дән даласы, 0:01 Ерліктің дастаны, 0:02 Еліме қарашы! 0:…" at bounding box center [393, 227] width 752 height 347
click at [193, 269] on input "text" at bounding box center [212, 276] width 78 height 19
paste input "**********"
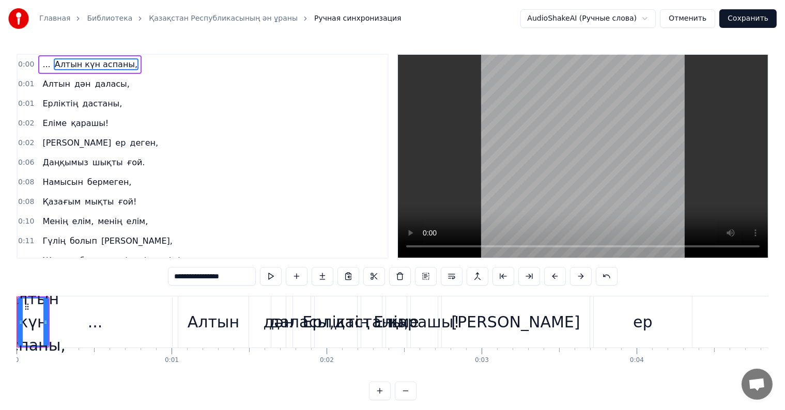
click at [41, 65] on span "..." at bounding box center [46, 64] width 10 height 12
type input "***"
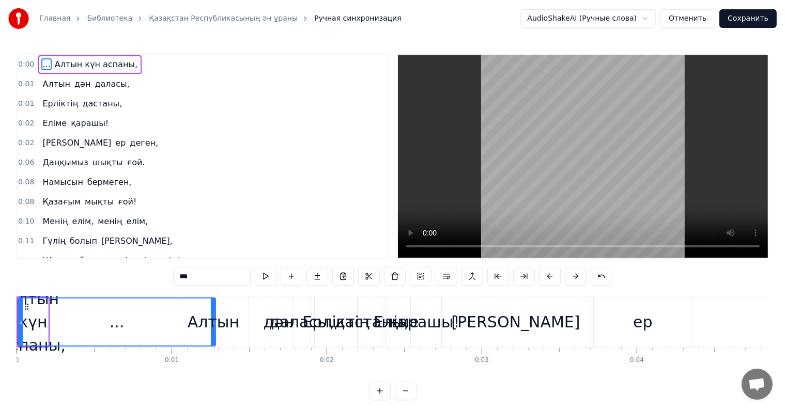
drag, startPoint x: 170, startPoint y: 325, endPoint x: 230, endPoint y: 333, distance: 60.5
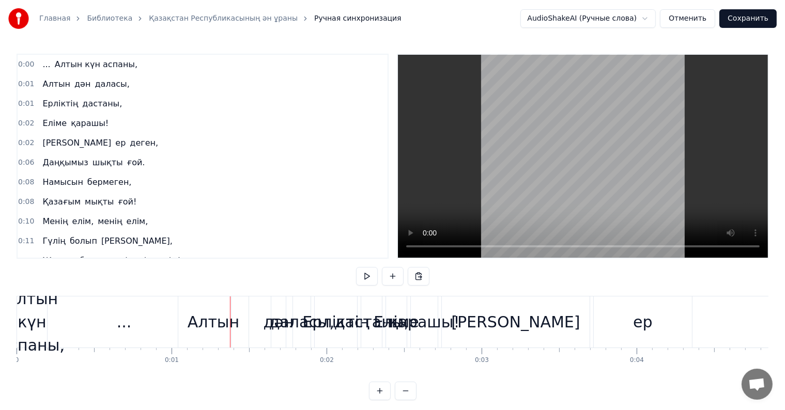
click at [155, 318] on div "..." at bounding box center [124, 322] width 214 height 51
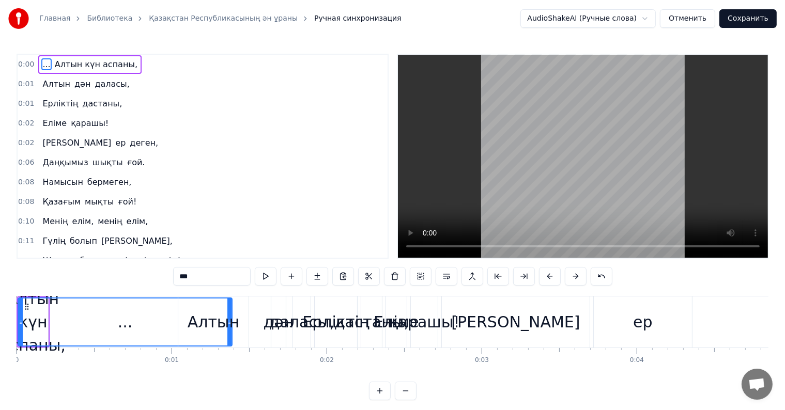
click at [41, 69] on span "..." at bounding box center [46, 64] width 10 height 12
click at [45, 54] on div "0:00 ... Алтын күн аспаны, 0:01 Алтын дән даласы, 0:01 Ерліктің дастаны, 0:02 Е…" at bounding box center [203, 156] width 372 height 205
click at [54, 65] on span "Алтын күн аспаны," at bounding box center [96, 64] width 85 height 12
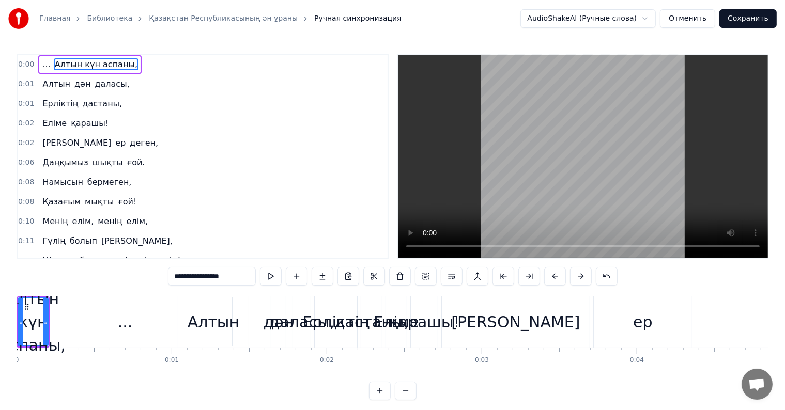
click at [43, 63] on span "..." at bounding box center [46, 64] width 10 height 12
type input "***"
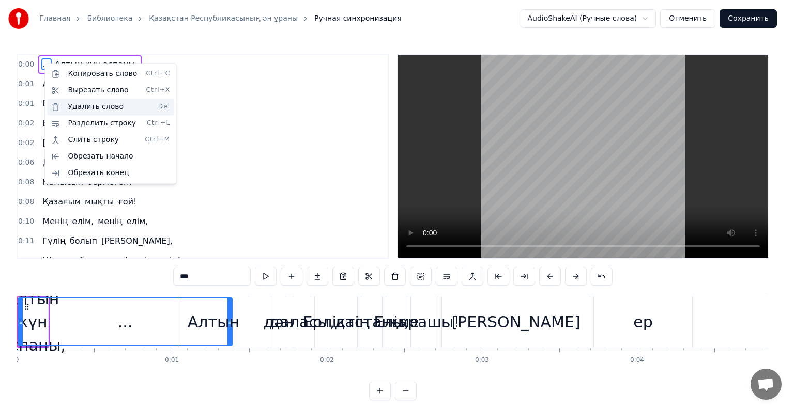
click at [106, 104] on div "Удалить слово Del" at bounding box center [110, 107] width 127 height 17
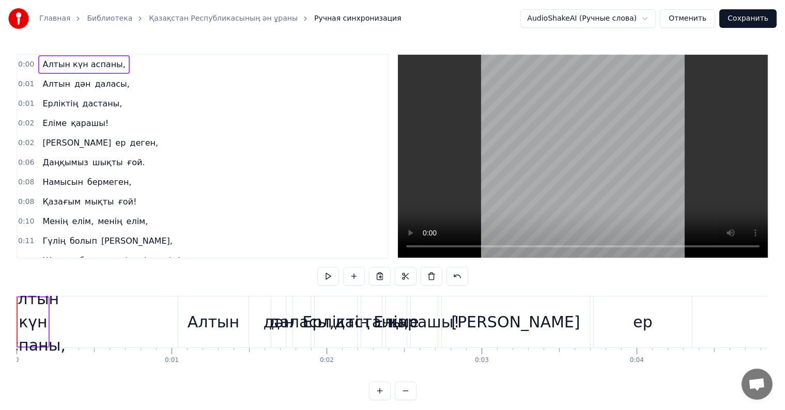
click at [93, 63] on span "Алтын күн аспаны," at bounding box center [83, 64] width 85 height 12
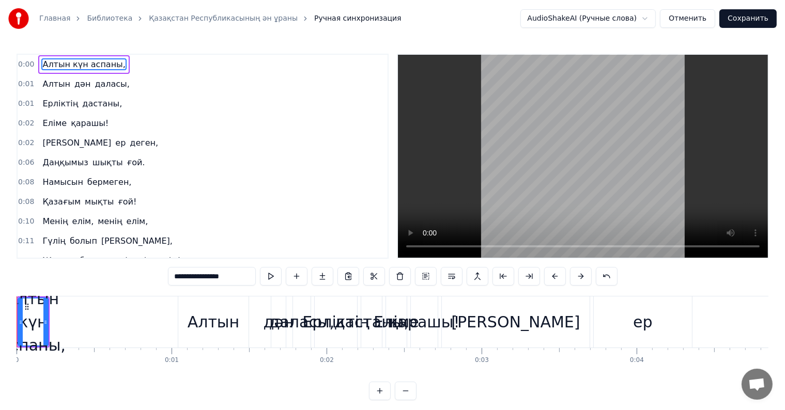
click at [700, 21] on button "Отменить" at bounding box center [687, 18] width 55 height 19
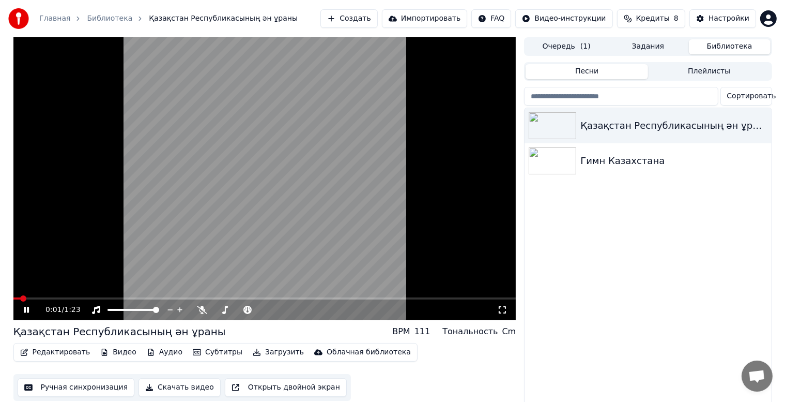
click at [23, 306] on icon at bounding box center [34, 310] width 24 height 8
click at [75, 390] on button "Ручная синхронизация" at bounding box center [76, 387] width 117 height 19
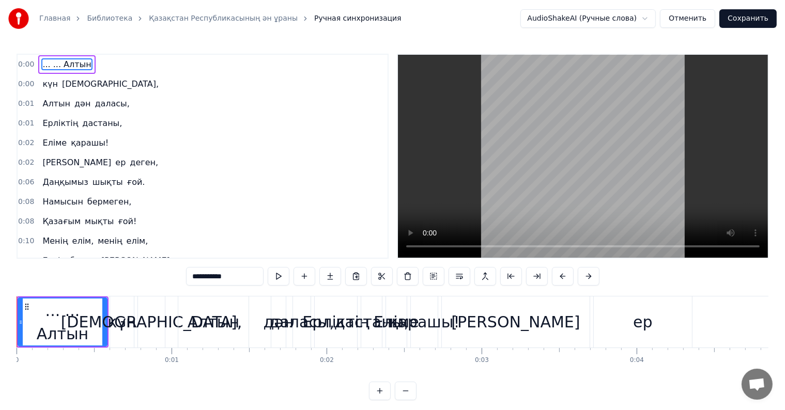
click at [232, 276] on input "**********" at bounding box center [225, 276] width 78 height 19
click at [155, 327] on div "[DEMOGRAPHIC_DATA]," at bounding box center [151, 322] width 181 height 23
type input "*******"
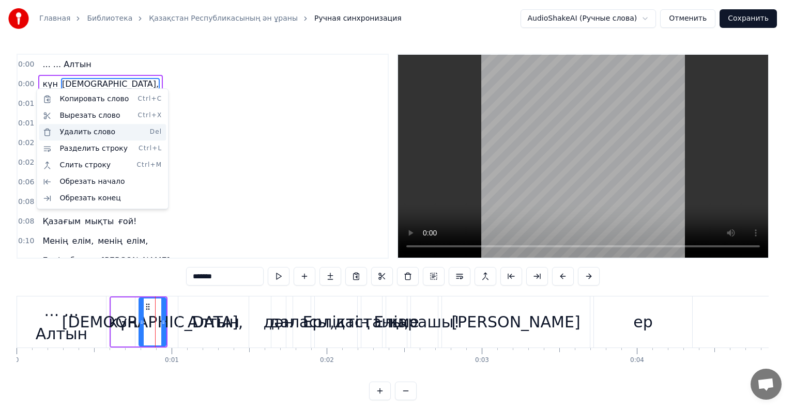
click at [83, 129] on div "Удалить слово Del" at bounding box center [102, 132] width 127 height 17
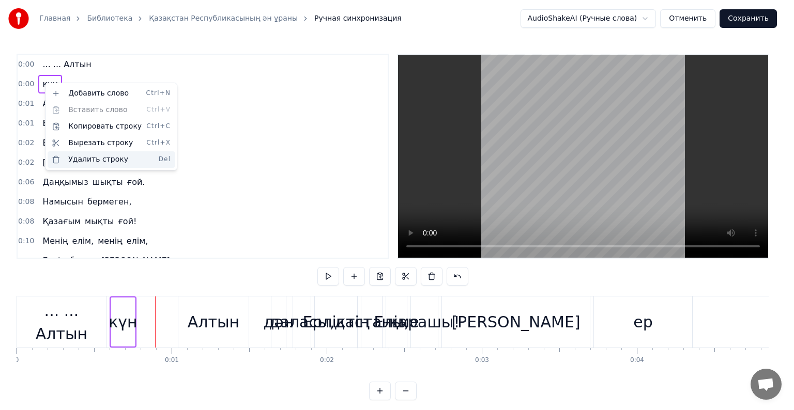
click at [89, 158] on div "Удалить строку Del" at bounding box center [111, 159] width 127 height 17
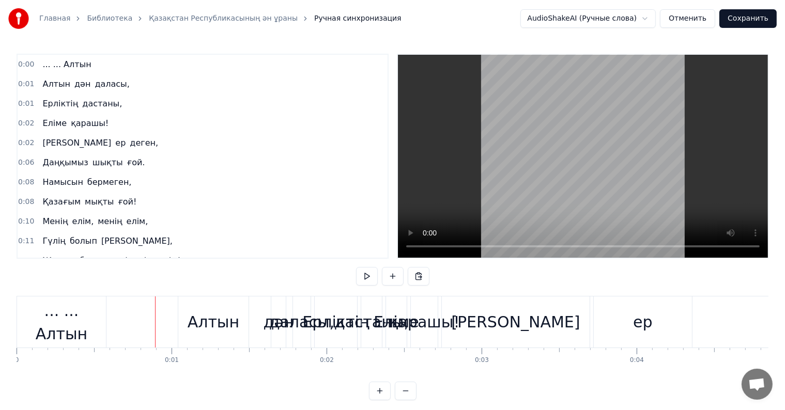
click at [65, 67] on span "... ... Алтын" at bounding box center [66, 64] width 51 height 12
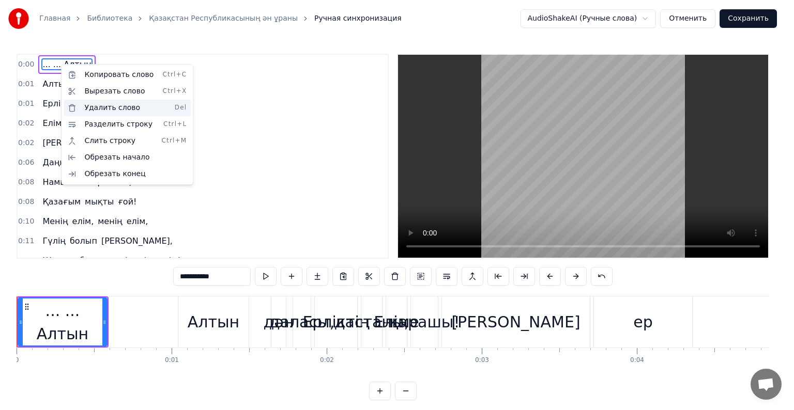
click at [101, 105] on div "Удалить слово Del" at bounding box center [127, 108] width 127 height 17
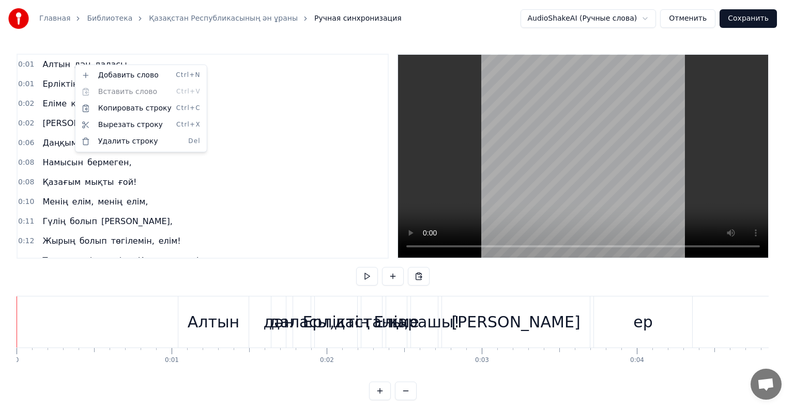
click at [284, 97] on html "Главная Библиотека Қазақстан Республикасының ән ұраны Ручная синхронизация Audi…" at bounding box center [397, 208] width 794 height 417
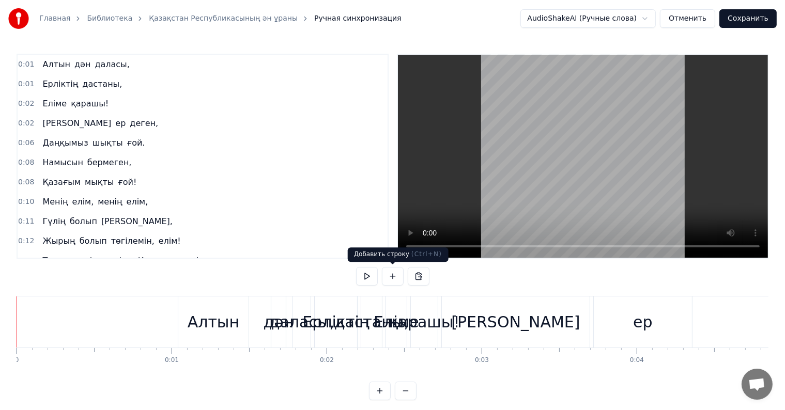
click at [395, 275] on button at bounding box center [393, 276] width 22 height 19
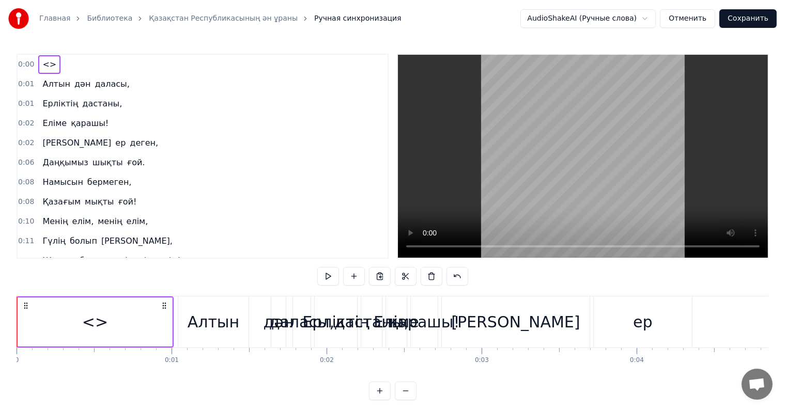
click at [87, 316] on div "<>" at bounding box center [95, 322] width 26 height 23
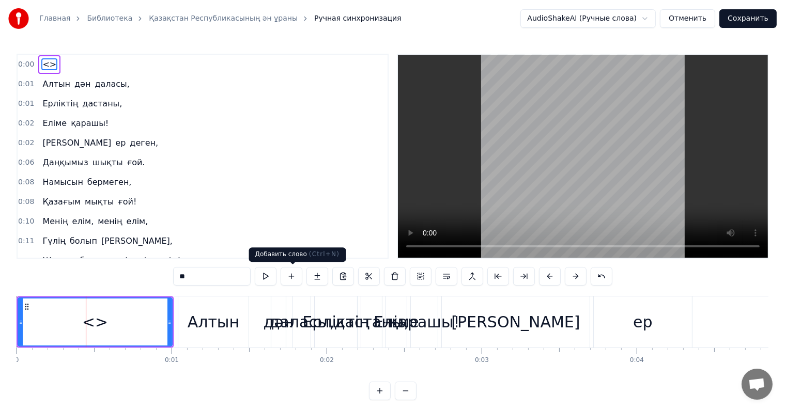
click at [299, 279] on button at bounding box center [292, 276] width 22 height 19
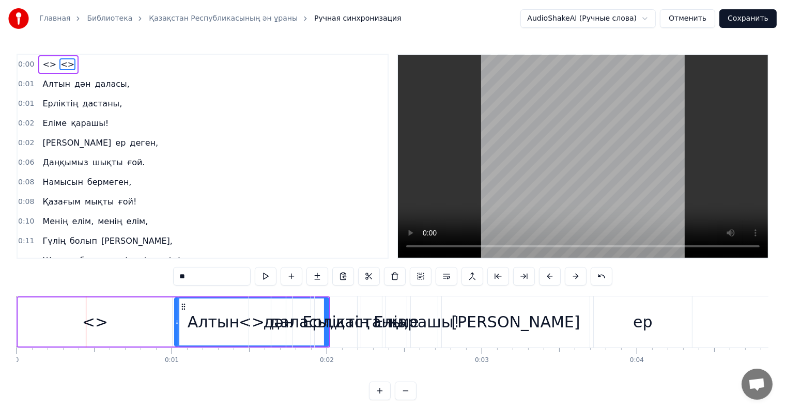
click at [299, 279] on button at bounding box center [292, 276] width 22 height 19
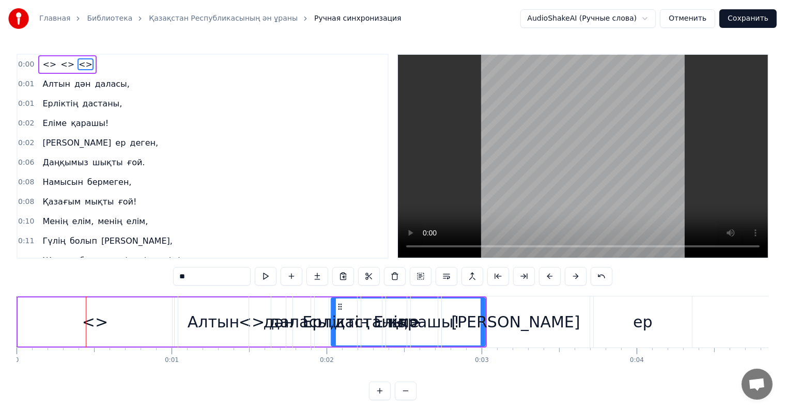
click at [62, 66] on span "<>" at bounding box center [67, 64] width 16 height 12
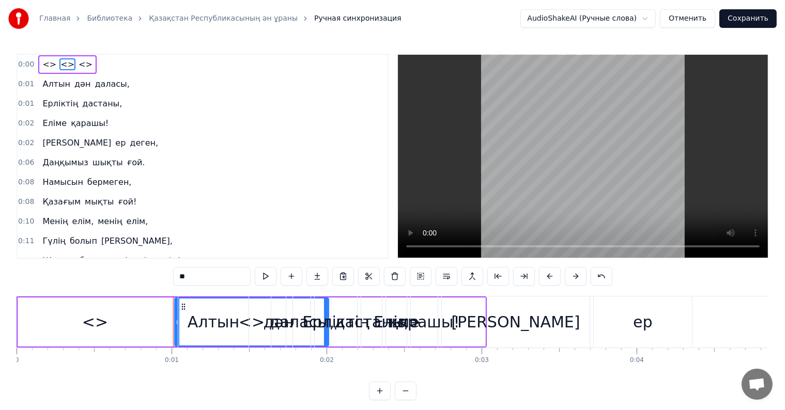
click at [80, 64] on span "<>" at bounding box center [86, 64] width 16 height 12
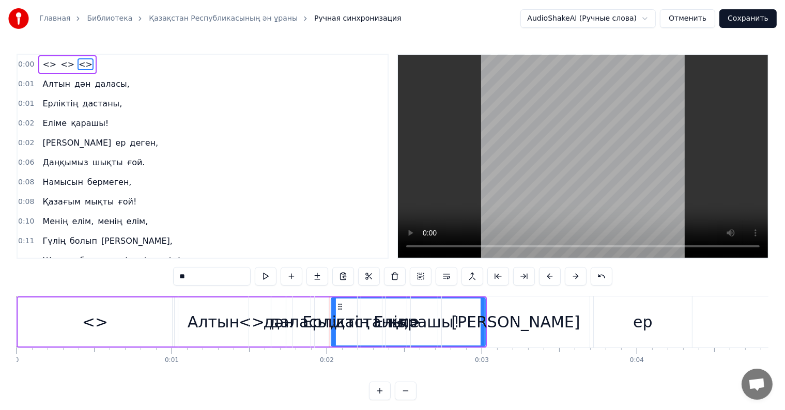
click at [63, 66] on span "<>" at bounding box center [67, 64] width 16 height 12
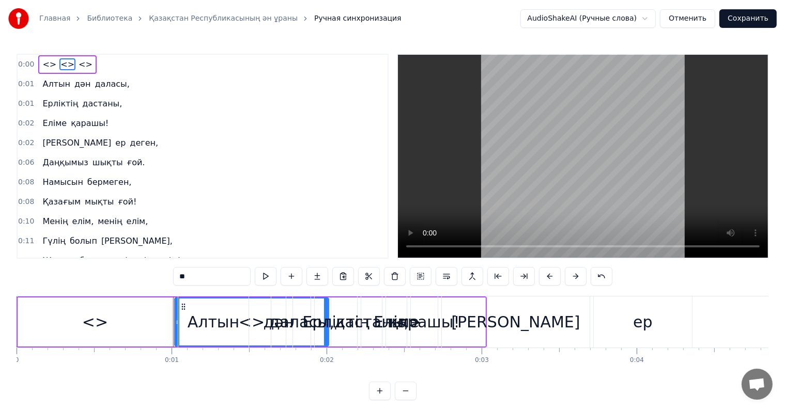
click at [45, 66] on span "<>" at bounding box center [49, 64] width 16 height 12
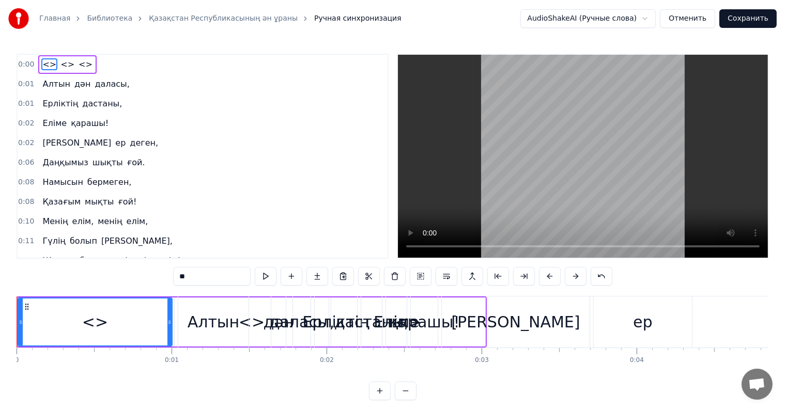
click at [198, 273] on input "**" at bounding box center [212, 276] width 78 height 19
click at [73, 82] on span "дән" at bounding box center [82, 84] width 18 height 12
type input "***"
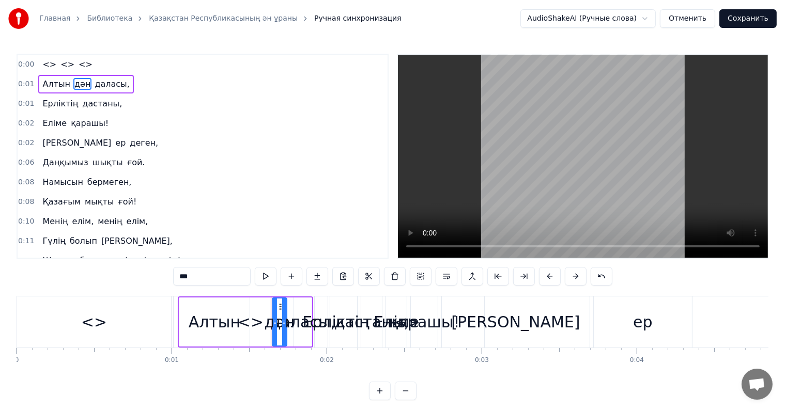
click at [182, 83] on div "0:01 Алтын дән даласы," at bounding box center [203, 84] width 370 height 20
drag, startPoint x: 19, startPoint y: 111, endPoint x: 68, endPoint y: 74, distance: 60.9
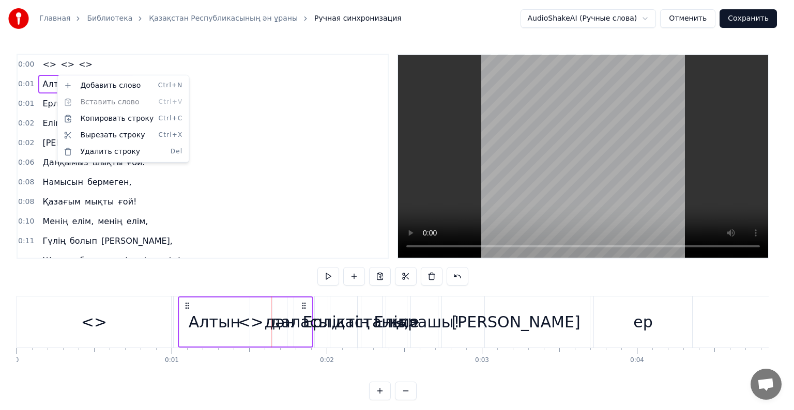
click at [169, 67] on html "Главная Библиотека Қазақстан Республикасының ән ұраны Ручная синхронизация Audi…" at bounding box center [397, 208] width 794 height 417
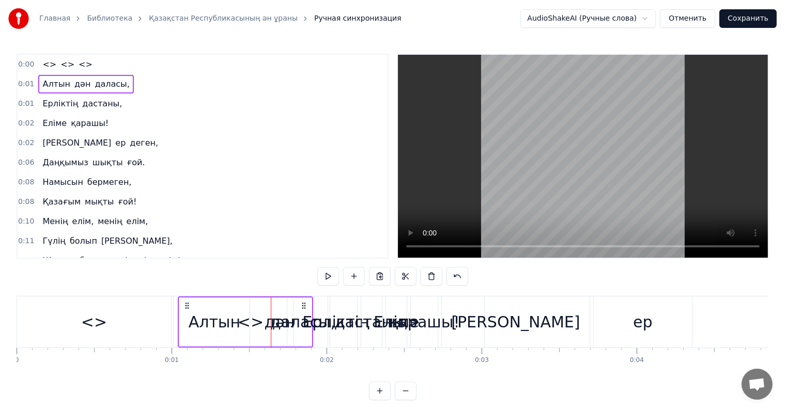
drag, startPoint x: 151, startPoint y: 65, endPoint x: 123, endPoint y: 74, distance: 29.9
click at [123, 74] on div "0:00 <> <> <> 0:01 Алтын дән даласы, 0:01 Ерліктің дастаны, 0:02 Еліме қарашы! …" at bounding box center [203, 156] width 372 height 205
click at [78, 66] on span "<>" at bounding box center [86, 64] width 16 height 12
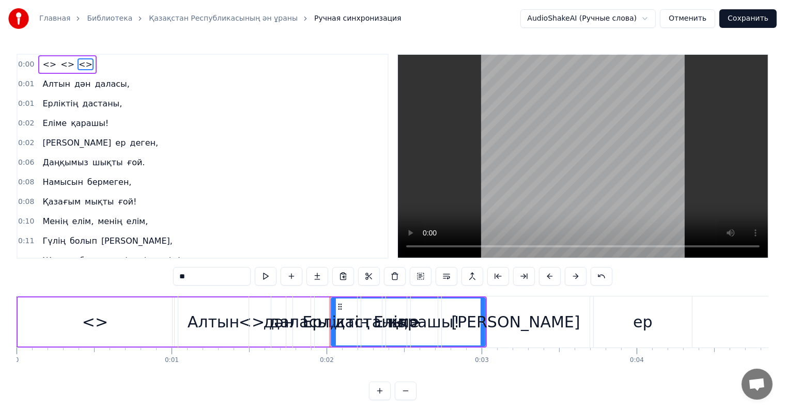
click at [41, 68] on span "<>" at bounding box center [49, 64] width 16 height 12
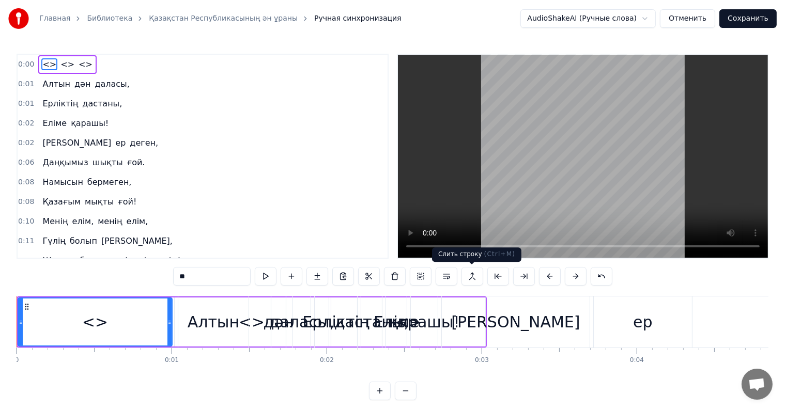
click at [476, 276] on button at bounding box center [473, 276] width 22 height 19
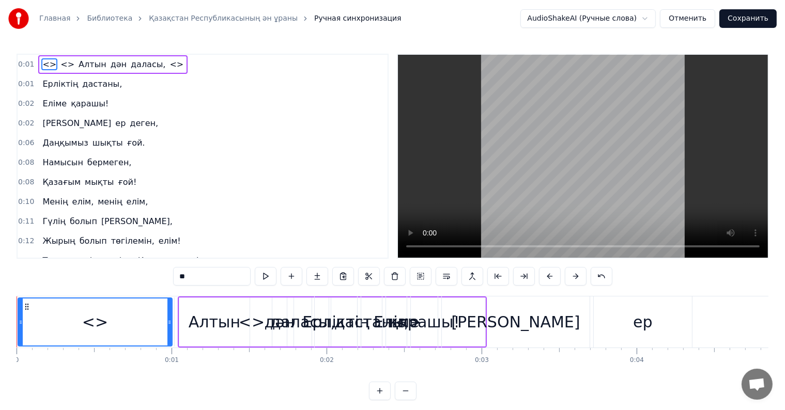
click at [476, 276] on button at bounding box center [473, 276] width 22 height 19
click at [78, 64] on span "Алтын" at bounding box center [93, 64] width 30 height 12
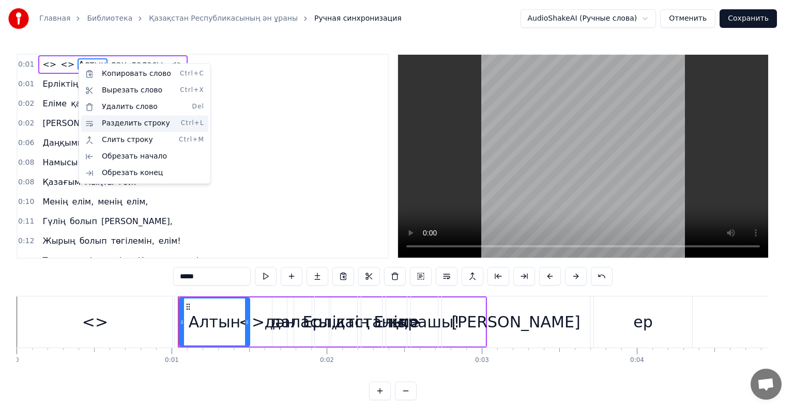
click at [113, 122] on div "Разделить строку Ctrl+L" at bounding box center [144, 123] width 127 height 17
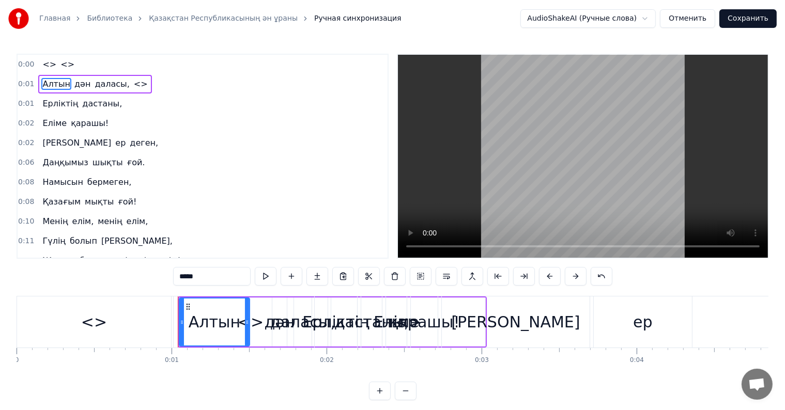
click at [133, 84] on span "<>" at bounding box center [141, 84] width 16 height 12
type input "**"
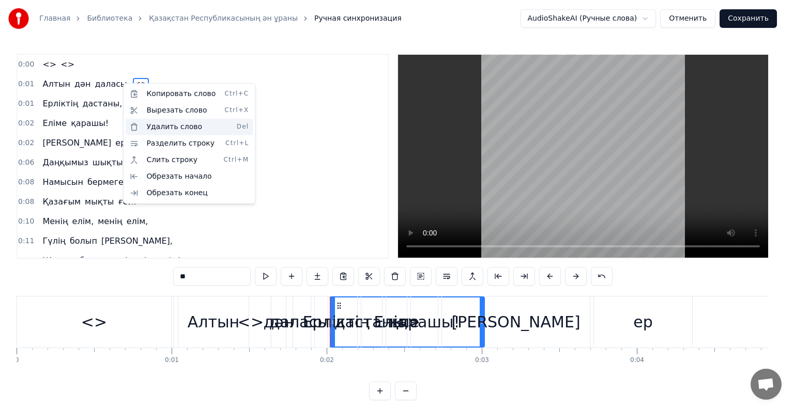
click at [158, 129] on div "Удалить слово Del" at bounding box center [189, 127] width 127 height 17
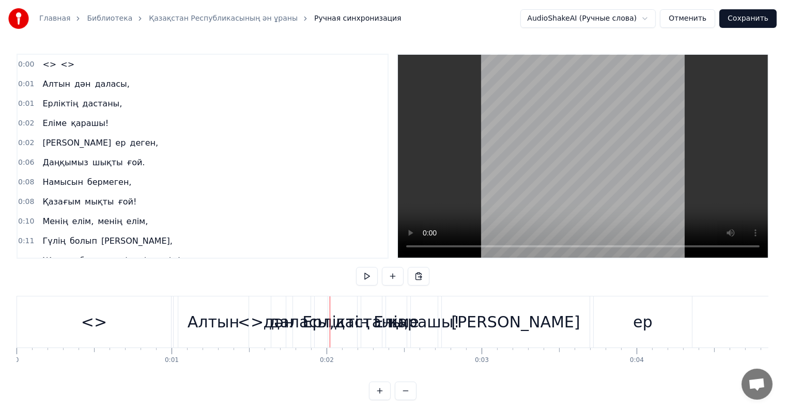
click at [95, 63] on div "0:00 <> <>" at bounding box center [203, 65] width 370 height 20
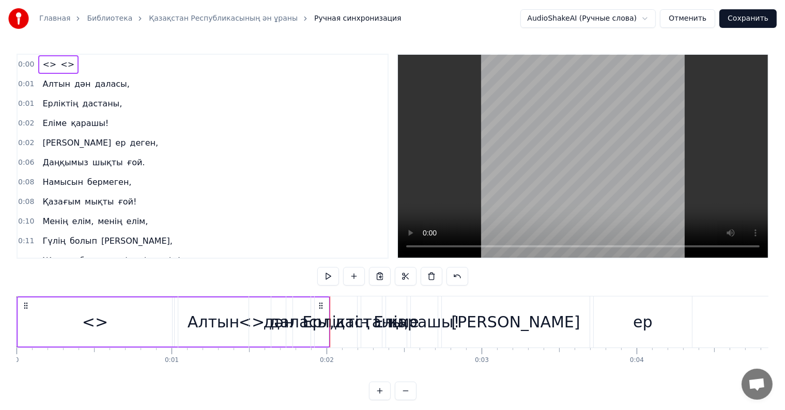
click at [46, 70] on div "<> <>" at bounding box center [58, 64] width 40 height 19
click at [43, 70] on div "<> <>" at bounding box center [58, 64] width 40 height 19
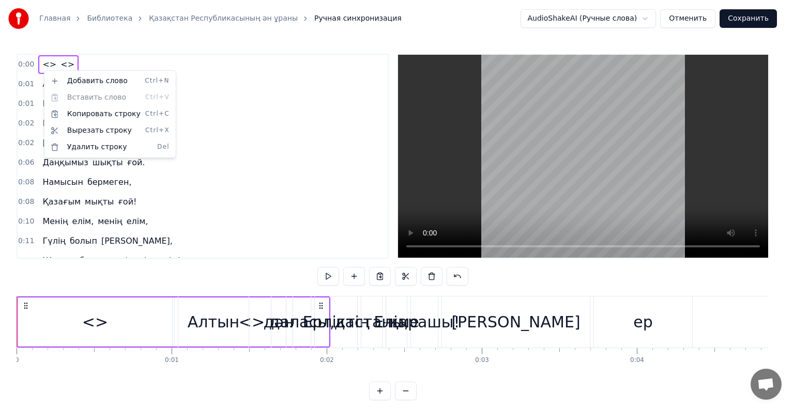
click at [289, 134] on html "Главная Библиотека Қазақстан Республикасының ән ұраны Ручная синхронизация Audi…" at bounding box center [397, 208] width 794 height 417
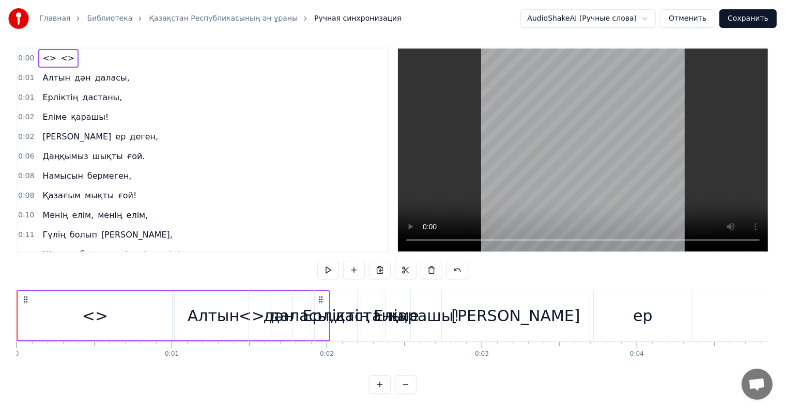
scroll to position [16, 0]
click at [407, 383] on button at bounding box center [406, 384] width 22 height 19
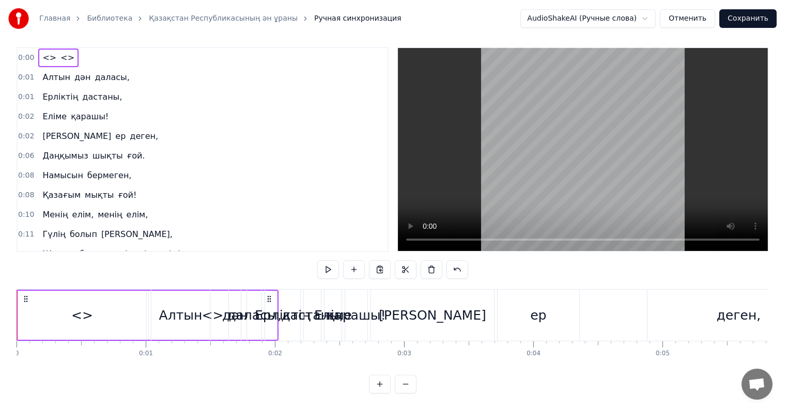
click at [407, 383] on button at bounding box center [406, 384] width 22 height 19
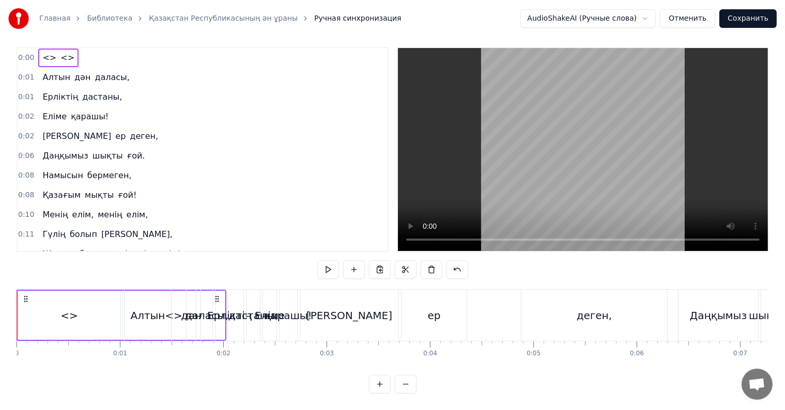
click at [369, 382] on div "0:00 <> <> 0:01 Алтын дән даласы, 0:01 Ерліктің дастаны, 0:02 Еліме қарашы! 0:0…" at bounding box center [393, 220] width 752 height 347
click at [373, 383] on button at bounding box center [380, 384] width 22 height 19
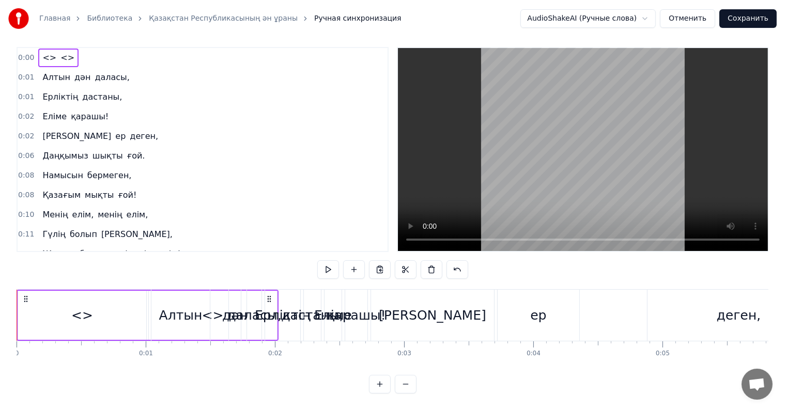
click at [369, 383] on button at bounding box center [380, 384] width 22 height 19
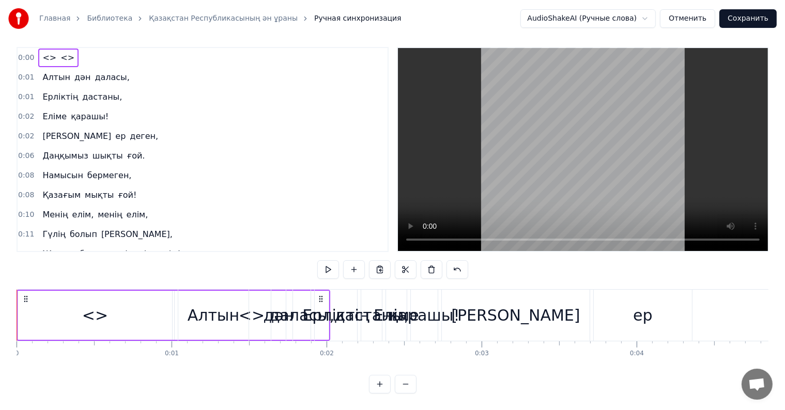
click at [369, 383] on button at bounding box center [380, 384] width 22 height 19
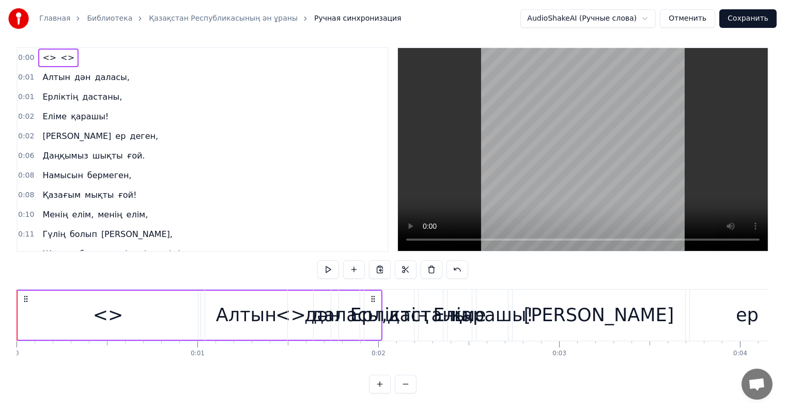
click at [369, 383] on button at bounding box center [380, 384] width 22 height 19
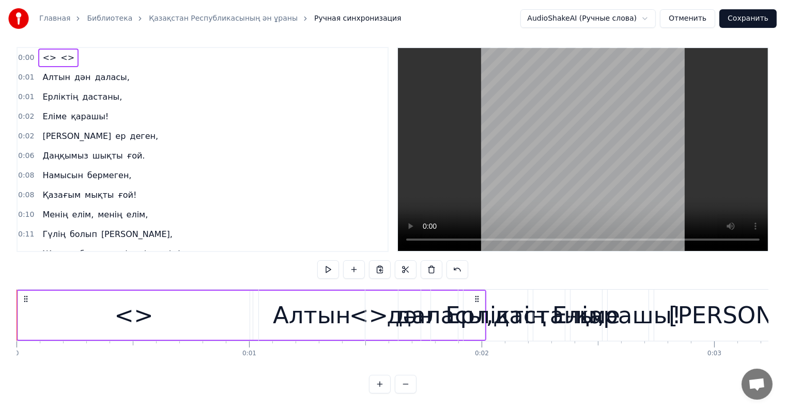
click at [369, 383] on button at bounding box center [380, 384] width 22 height 19
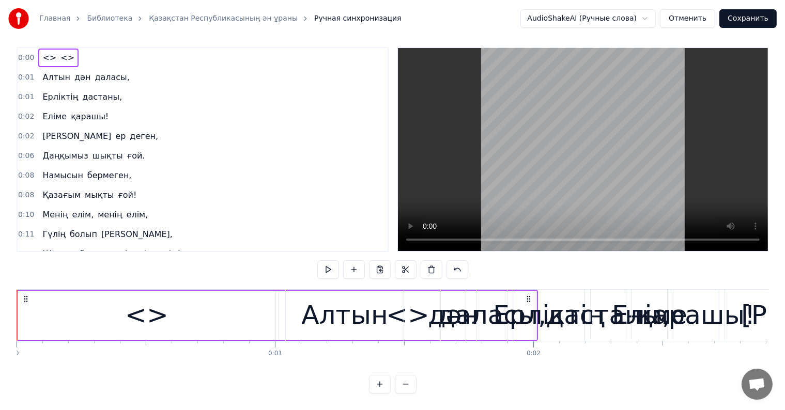
click at [206, 381] on div "0:00 <> <> 0:01 Алтын дән даласы, 0:01 Ерліктің дастаны, 0:02 Еліме қарашы! 0:0…" at bounding box center [393, 220] width 752 height 347
click at [175, 306] on div "<>" at bounding box center [146, 315] width 257 height 49
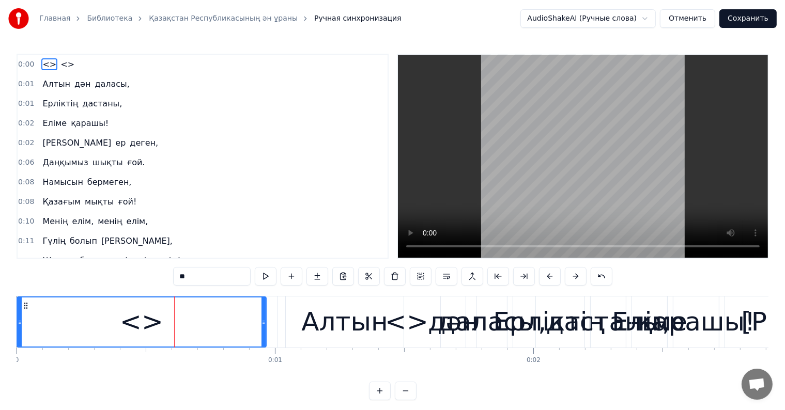
drag, startPoint x: 271, startPoint y: 329, endPoint x: 265, endPoint y: 349, distance: 21.1
click at [265, 349] on div "<> <> Алтын дән даласы, Ерліктің дастаны, Еліме қарашы! Ежелден ер деген, Даңқы…" at bounding box center [393, 335] width 752 height 78
click at [285, 328] on div "Алтын" at bounding box center [344, 322] width 119 height 51
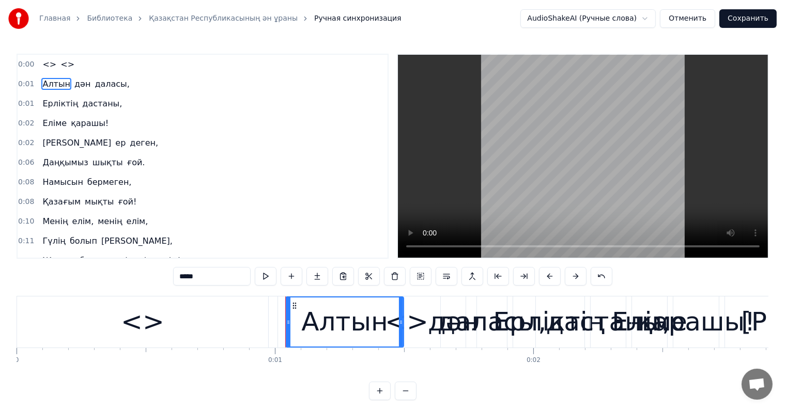
click at [65, 66] on span "<>" at bounding box center [67, 64] width 16 height 12
type input "**"
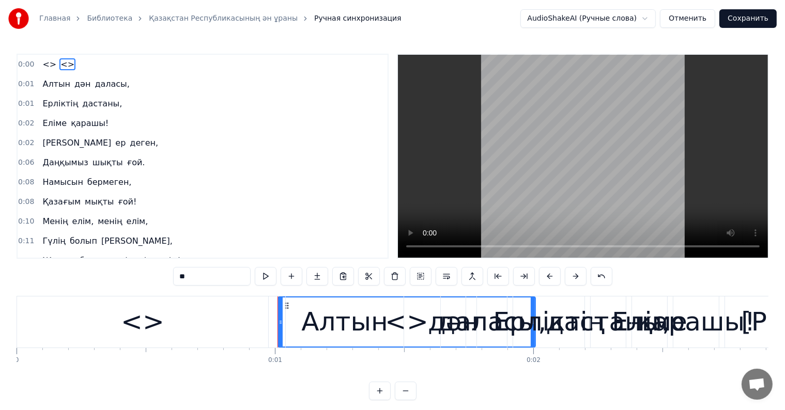
click at [77, 66] on div "0:00 <> <>" at bounding box center [203, 65] width 370 height 20
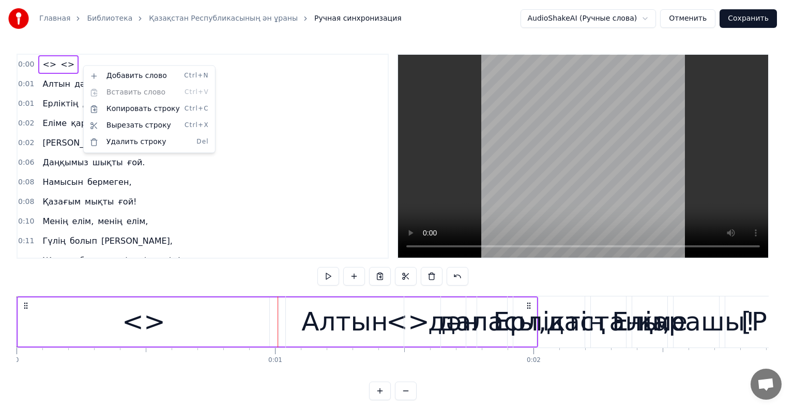
click at [72, 63] on html "Главная Библиотека Қазақстан Республикасының ән ұраны Ручная синхронизация Audi…" at bounding box center [397, 208] width 794 height 417
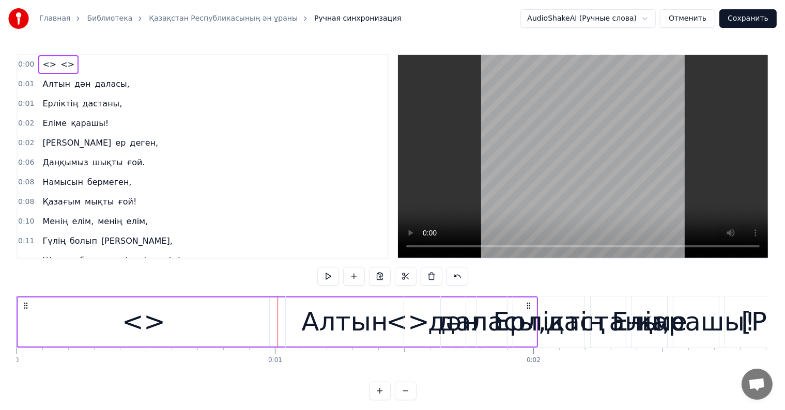
click at [59, 62] on span "<>" at bounding box center [67, 64] width 16 height 12
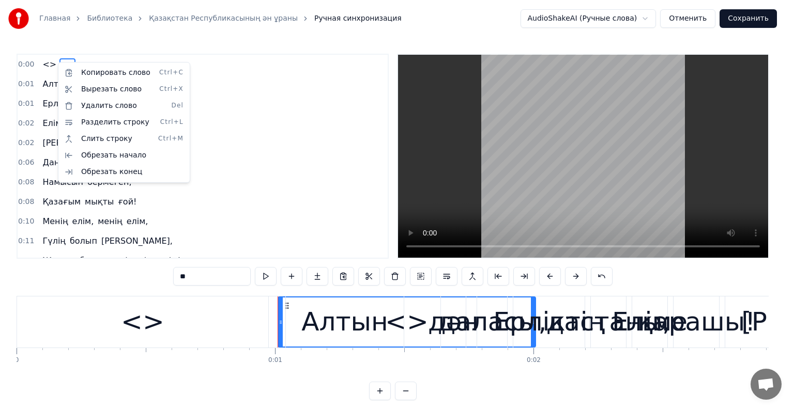
click at [207, 274] on html "Главная Библиотека Қазақстан Республикасының ән ұраны Ручная синхронизация Audi…" at bounding box center [397, 208] width 794 height 417
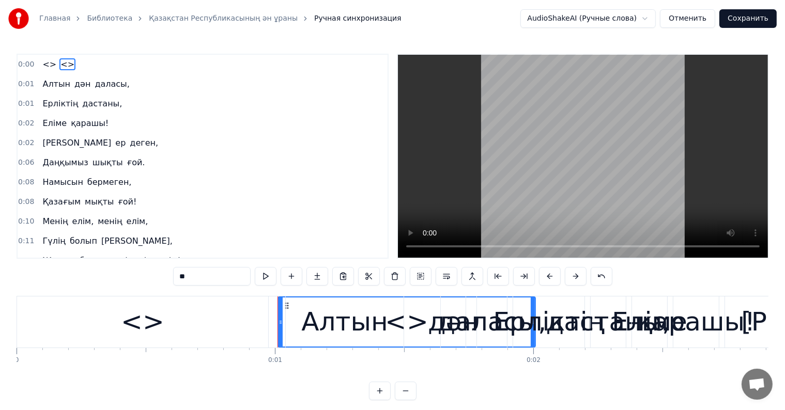
drag, startPoint x: 145, startPoint y: 273, endPoint x: 115, endPoint y: 261, distance: 32.4
click at [123, 273] on div "0:00 <> <> 0:01 Алтын дән даласы, 0:01 Ерліктің дастаны, 0:02 Еліме қарашы! 0:0…" at bounding box center [393, 227] width 752 height 347
paste input "**********"
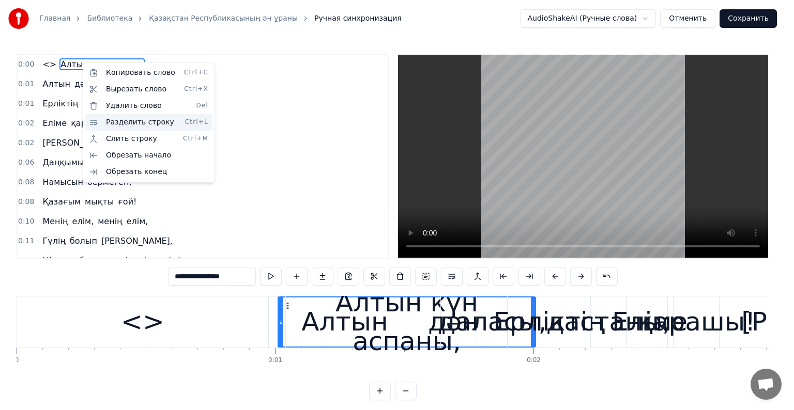
click at [132, 122] on div "Разделить строку Ctrl+L" at bounding box center [148, 122] width 127 height 17
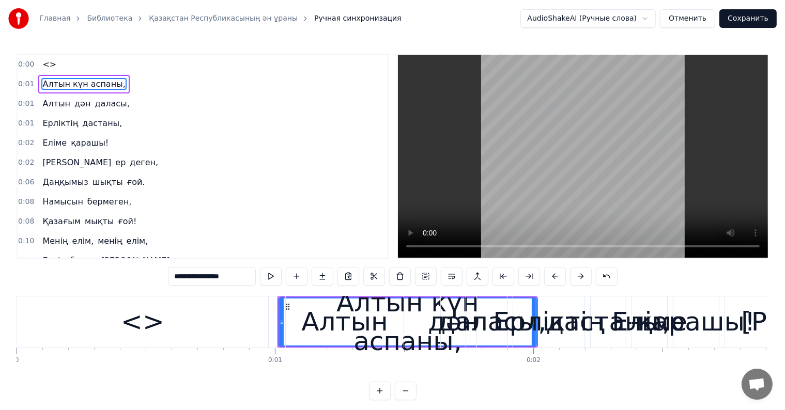
click at [43, 65] on span "<>" at bounding box center [49, 64] width 16 height 12
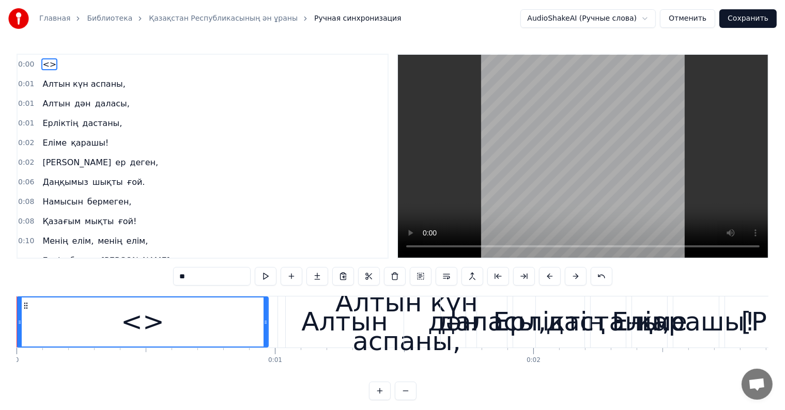
click at [413, 401] on button at bounding box center [406, 391] width 22 height 19
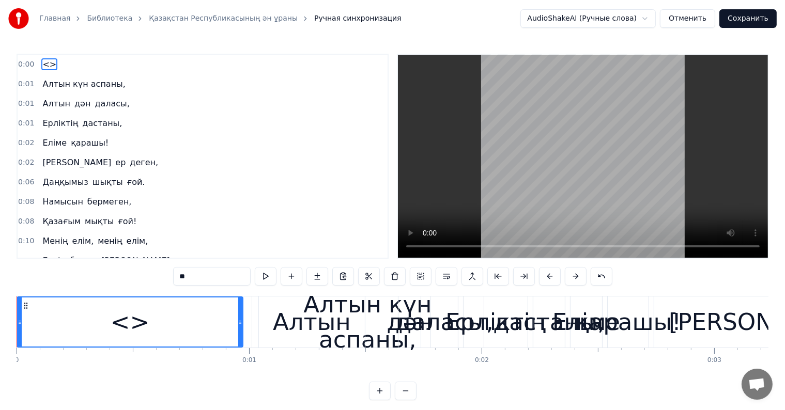
click at [412, 401] on button at bounding box center [406, 391] width 22 height 19
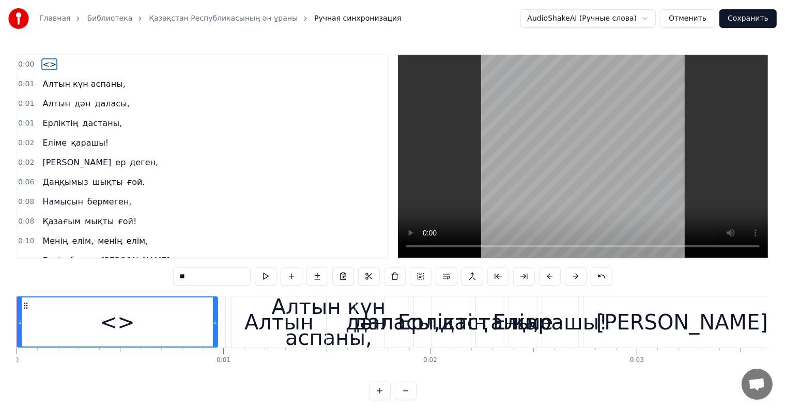
click at [226, 323] on div "Алтын күн аспаны," at bounding box center [329, 322] width 206 height 51
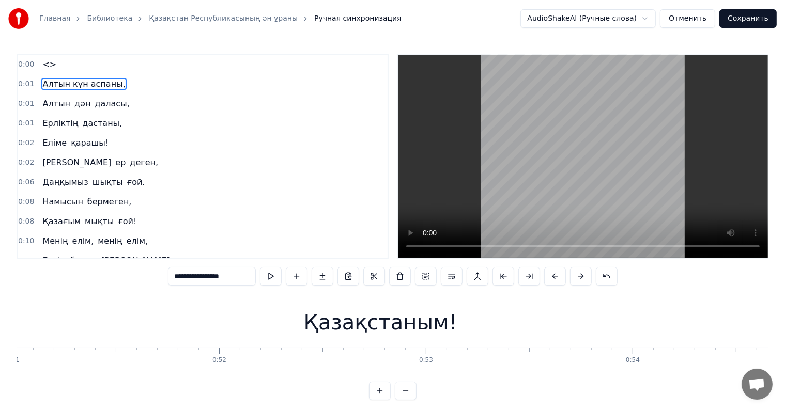
scroll to position [0, 10607]
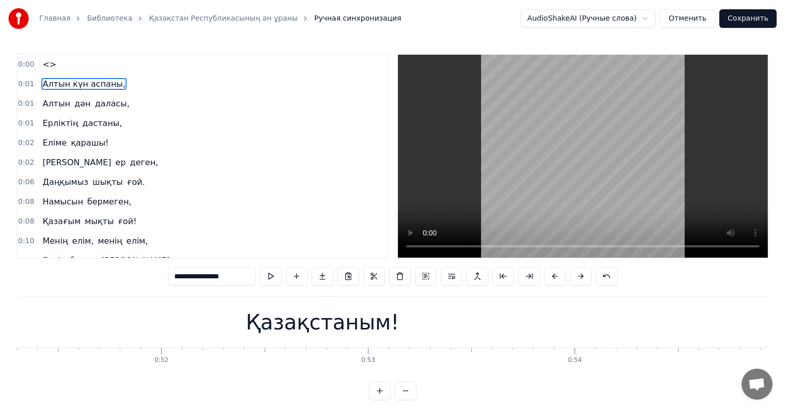
click at [316, 320] on div "Қазақстаным!" at bounding box center [323, 322] width 154 height 31
type input "**********"
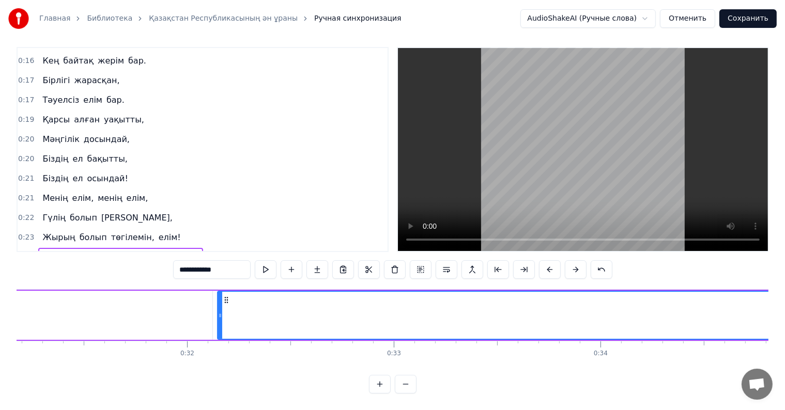
scroll to position [0, 6475]
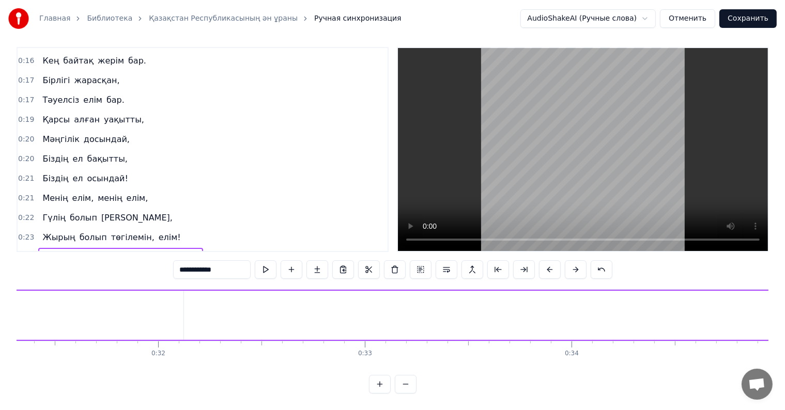
drag, startPoint x: 189, startPoint y: 311, endPoint x: 784, endPoint y: 334, distance: 595.5
click at [784, 334] on div "Главная Библиотека Қазақстан Республикасының ән ұраны Ручная синхронизация Audi…" at bounding box center [392, 193] width 785 height 401
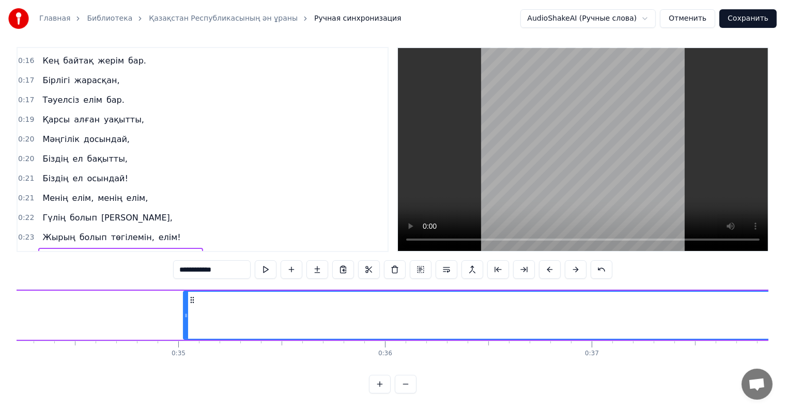
scroll to position [0, 6872]
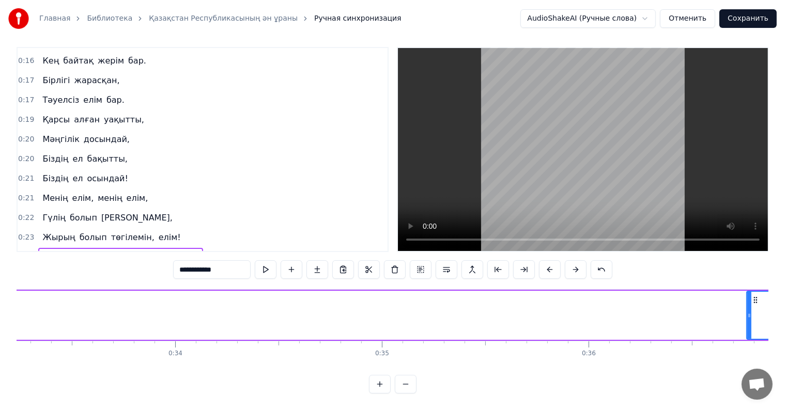
drag, startPoint x: 389, startPoint y: 305, endPoint x: 751, endPoint y: 334, distance: 363.0
click at [751, 334] on div "<> Алтын күн аспаны, Алтын дән даласы, Ерліктің дастаны, Еліме қарашы! Ежелден …" at bounding box center [393, 328] width 752 height 78
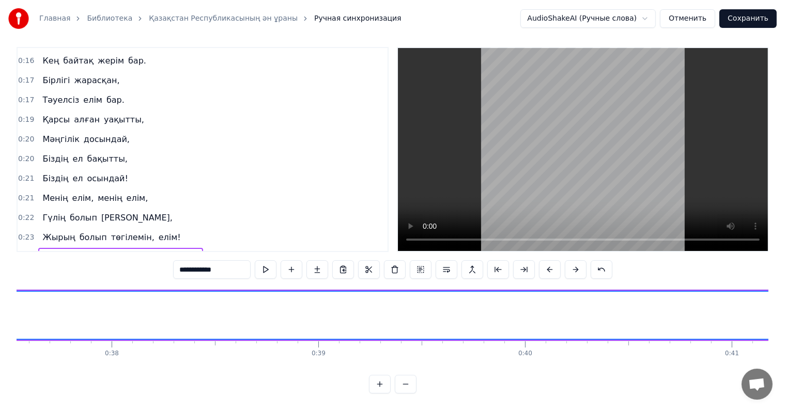
scroll to position [0, 7385]
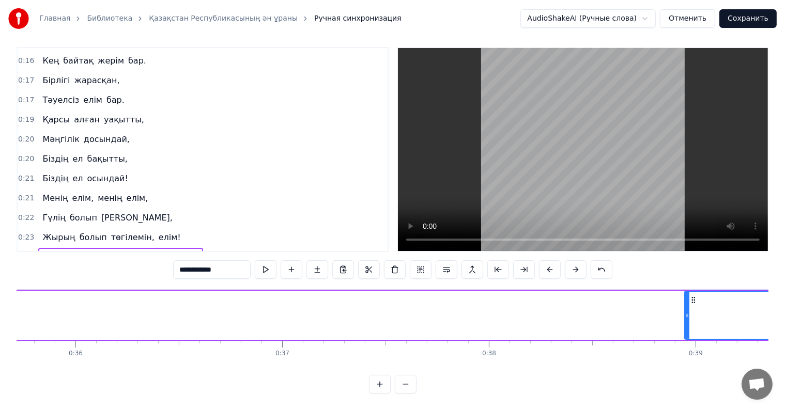
drag, startPoint x: 237, startPoint y: 309, endPoint x: 737, endPoint y: 332, distance: 500.4
click at [737, 332] on div "<> Алтын күн аспаны, Алтын дән даласы, Ерліктің дастаны, Еліме қарашы! Ежелден …" at bounding box center [393, 328] width 752 height 78
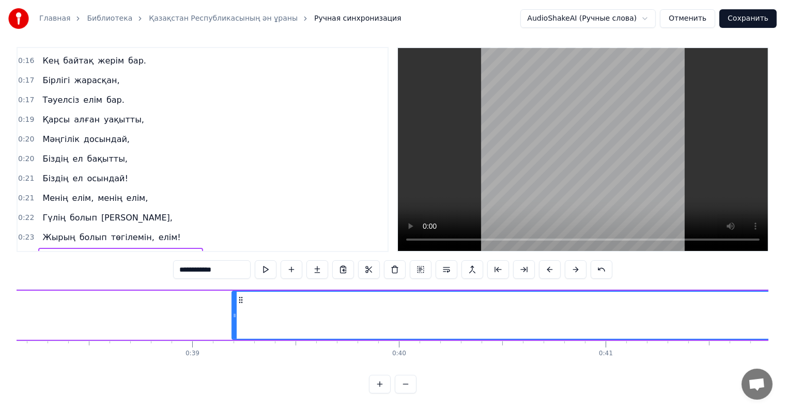
scroll to position [0, 7975]
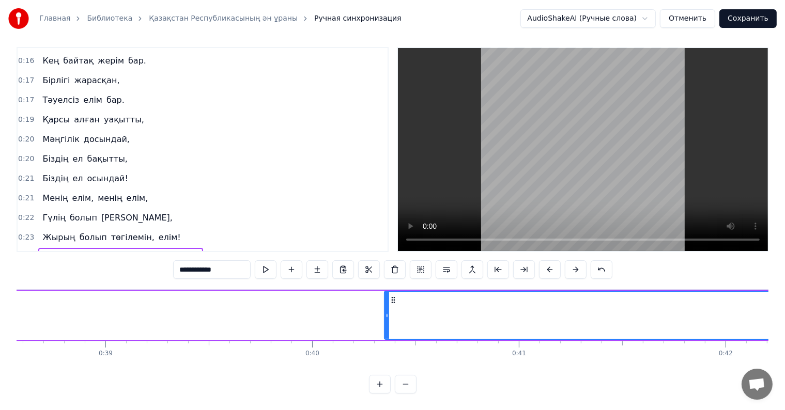
drag, startPoint x: 149, startPoint y: 308, endPoint x: 755, endPoint y: 350, distance: 607.3
click at [753, 350] on div "<> Алтын күн аспаны, Алтын дән даласы, Ерліктің дастаны, Еліме қарашы! Ежелден …" at bounding box center [393, 328] width 752 height 78
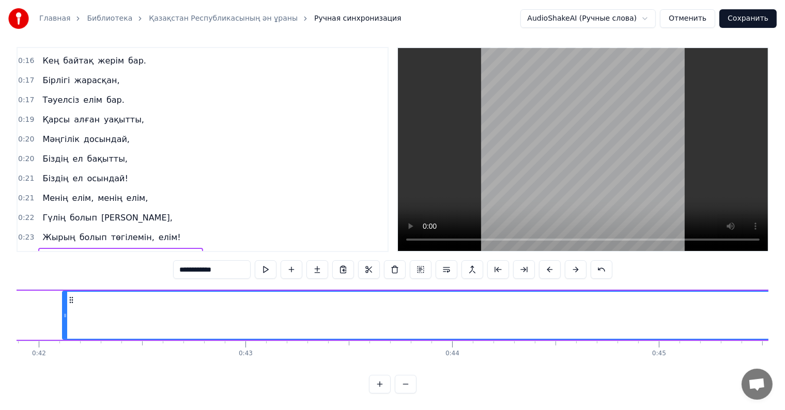
scroll to position [0, 8546]
drag, startPoint x: 184, startPoint y: 308, endPoint x: 649, endPoint y: 347, distance: 467.4
click at [649, 347] on div "<> Алтын күн аспаны, Алтын дән даласы, Ерліктің дастаны, Еліме қарашы! Ежелден …" at bounding box center [393, 328] width 752 height 78
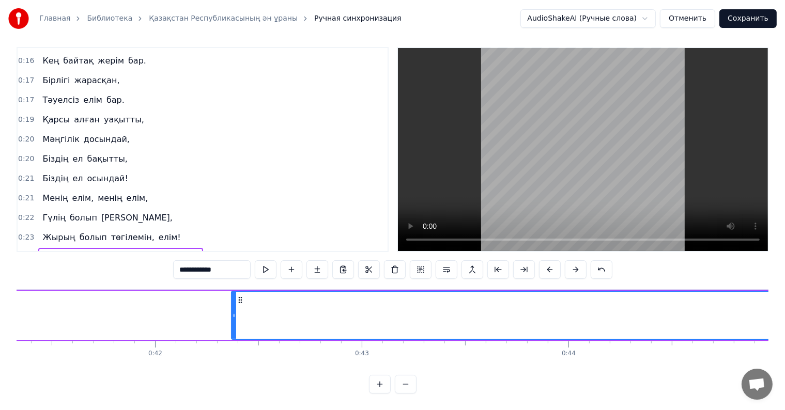
drag, startPoint x: 179, startPoint y: 304, endPoint x: 347, endPoint y: 300, distance: 168.6
click at [236, 312] on div at bounding box center [234, 315] width 4 height 47
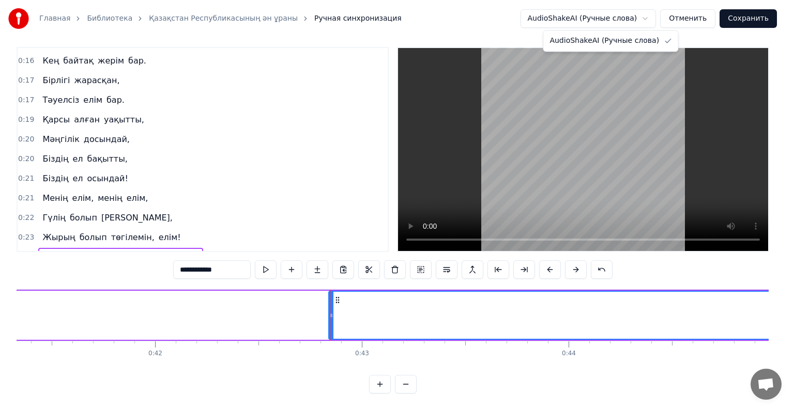
click at [566, 12] on html "Главная Библиотека Қазақстан Республикасының ән ұраны Ручная синхронизация Audi…" at bounding box center [397, 201] width 794 height 417
click at [566, 14] on html "Главная Библиотека Қазақстан Республикасының ән ұраны Ручная синхронизация Audi…" at bounding box center [397, 201] width 794 height 417
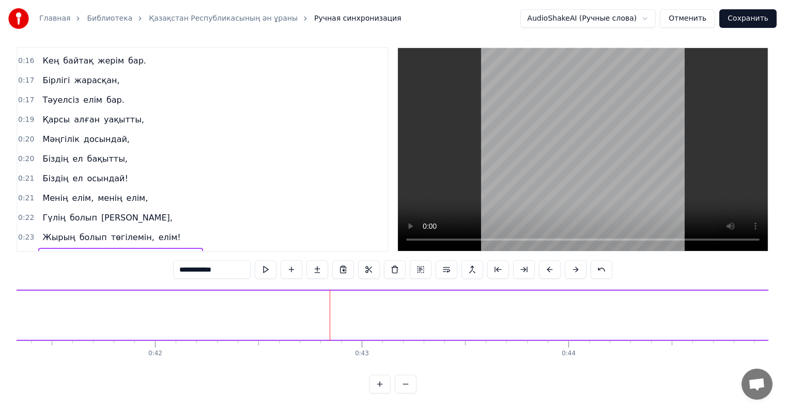
drag, startPoint x: 330, startPoint y: 316, endPoint x: 774, endPoint y: 322, distance: 444.6
click at [785, 316] on html "Главная Библиотека Қазақстан Республикасының ән ұраны Ручная синхронизация Audi…" at bounding box center [392, 201] width 785 height 417
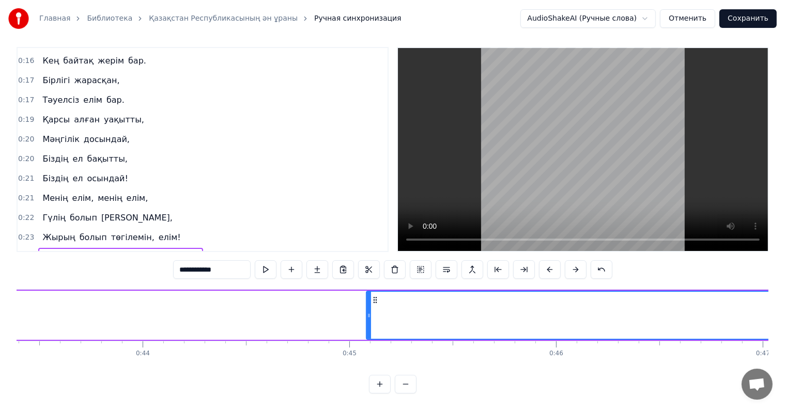
scroll to position [0, 9108]
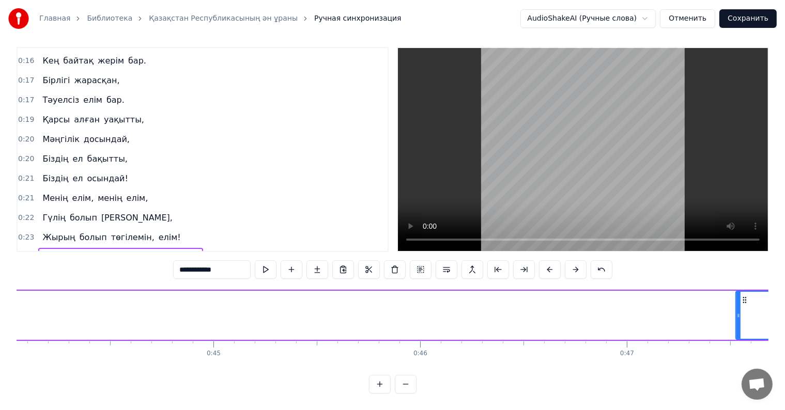
drag, startPoint x: 232, startPoint y: 309, endPoint x: 717, endPoint y: 337, distance: 486.7
click at [785, 314] on html "Главная Библиотека Қазақстан Республикасының ән ұраны Ручная синхронизация Audi…" at bounding box center [392, 201] width 785 height 417
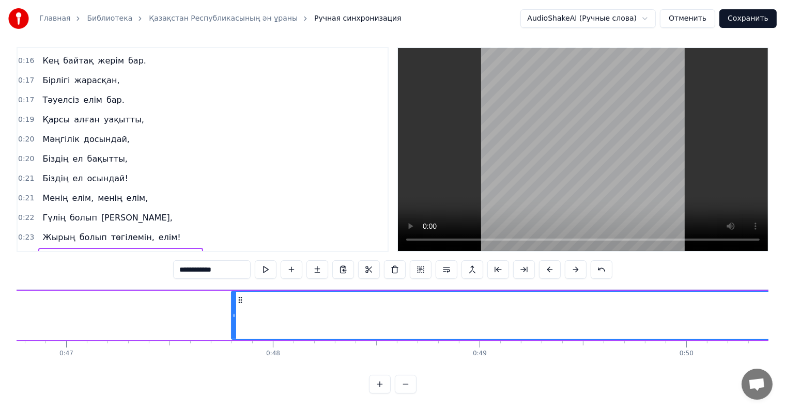
scroll to position [0, 9678]
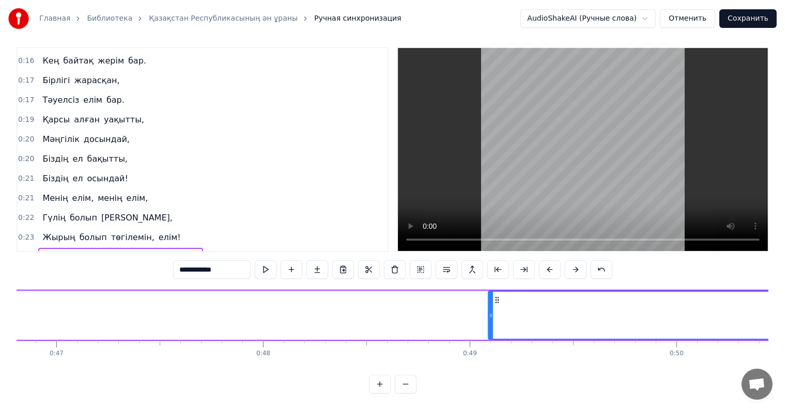
drag, startPoint x: 223, startPoint y: 309, endPoint x: 790, endPoint y: 334, distance: 568.2
click at [785, 334] on html "Главная Библиотека Қазақстан Республикасының ән ұраны Ручная синхронизация Audi…" at bounding box center [392, 201] width 785 height 417
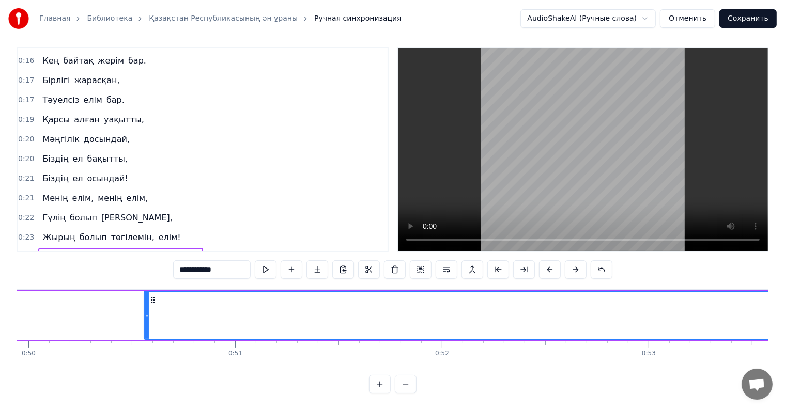
scroll to position [0, 10298]
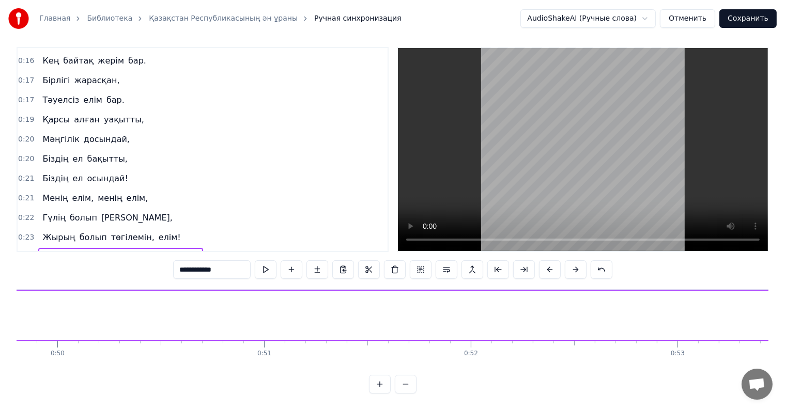
drag, startPoint x: 175, startPoint y: 311, endPoint x: 655, endPoint y: 370, distance: 483.3
click at [785, 342] on html "Главная Библиотека Қазақстан Республикасының ән ұраны Ручная синхронизация Audi…" at bounding box center [392, 201] width 785 height 417
click at [400, 378] on button at bounding box center [406, 384] width 22 height 19
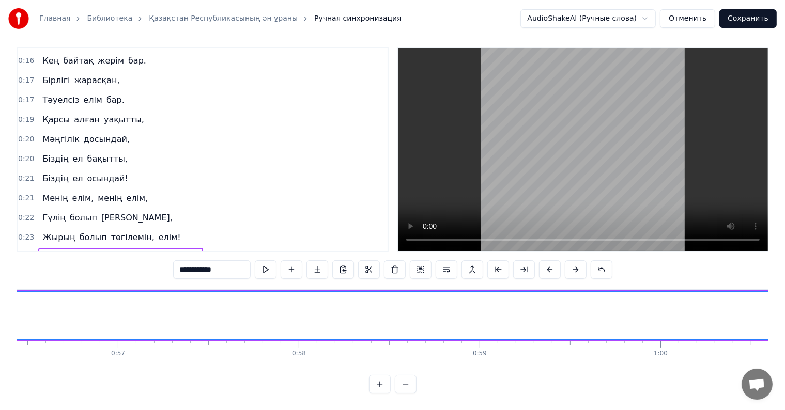
click at [400, 378] on button at bounding box center [406, 384] width 22 height 19
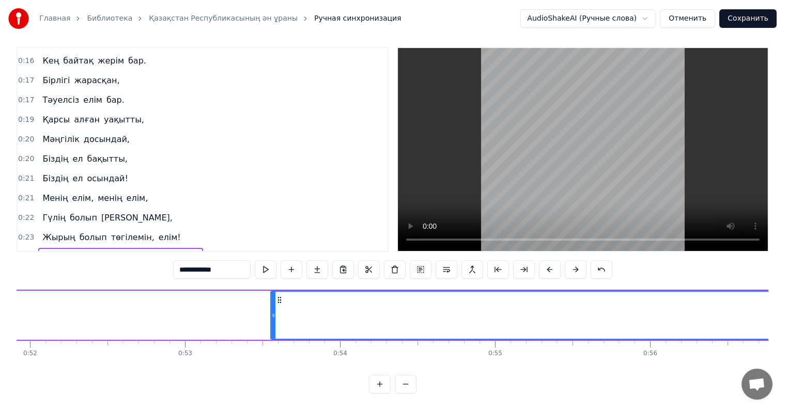
scroll to position [0, 8138]
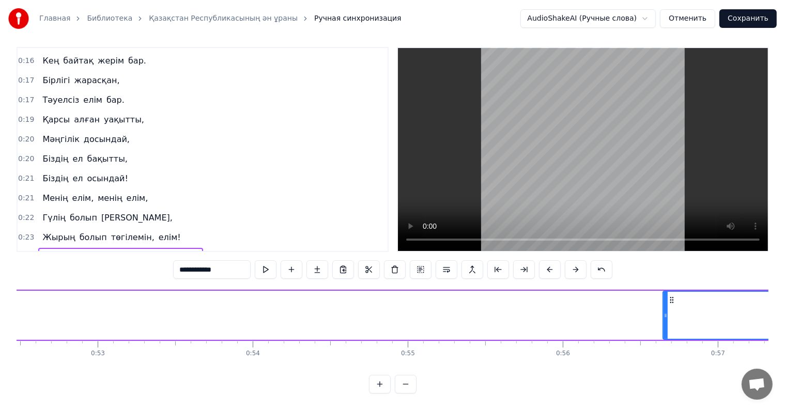
drag, startPoint x: 186, startPoint y: 302, endPoint x: 788, endPoint y: 346, distance: 603.3
click at [785, 344] on html "Главная Библиотека Қазақстан Республикасының ән ұраны Ручная синхронизация Audi…" at bounding box center [392, 201] width 785 height 417
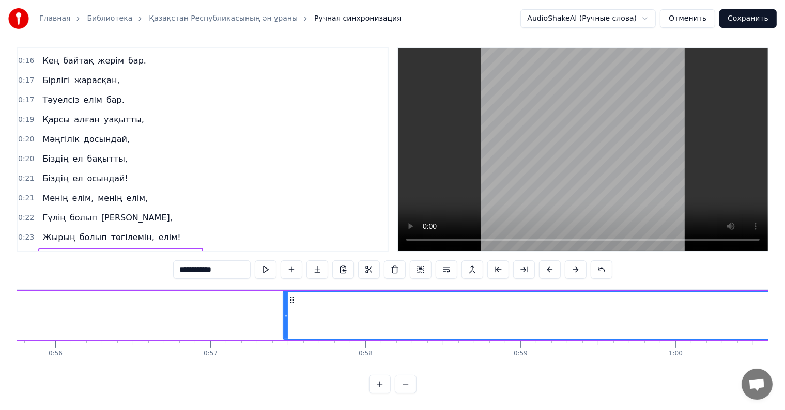
scroll to position [0, 8828]
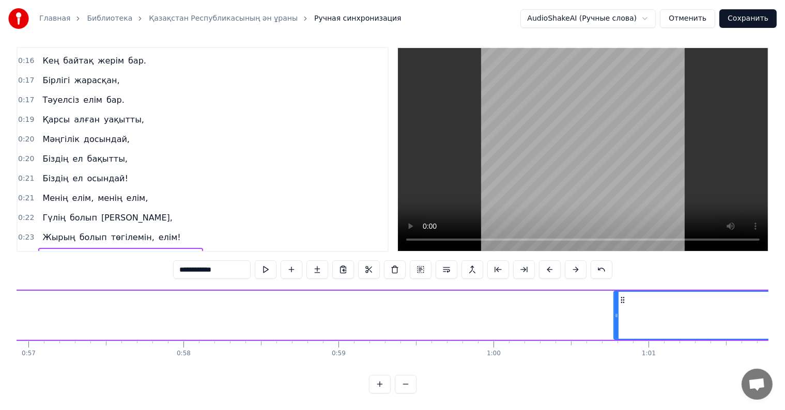
drag, startPoint x: 101, startPoint y: 304, endPoint x: 742, endPoint y: 352, distance: 642.8
click at [756, 349] on div "<> Алтын күн аспаны, Алтын дән даласы, Ерліктің дастаны, Еліме қарашы! Ежелден …" at bounding box center [393, 328] width 752 height 78
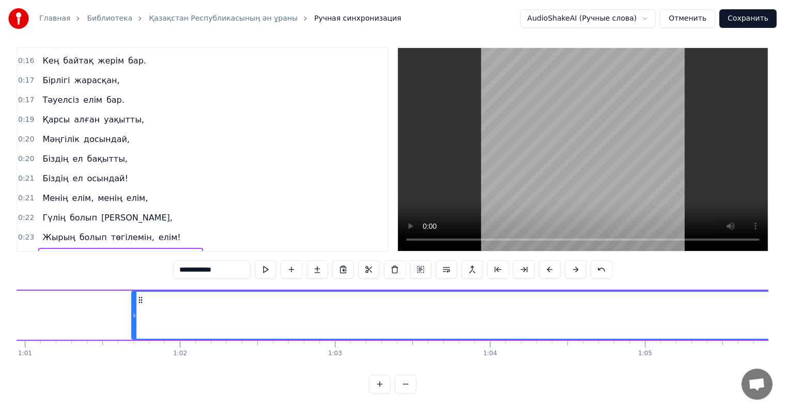
scroll to position [0, 9503]
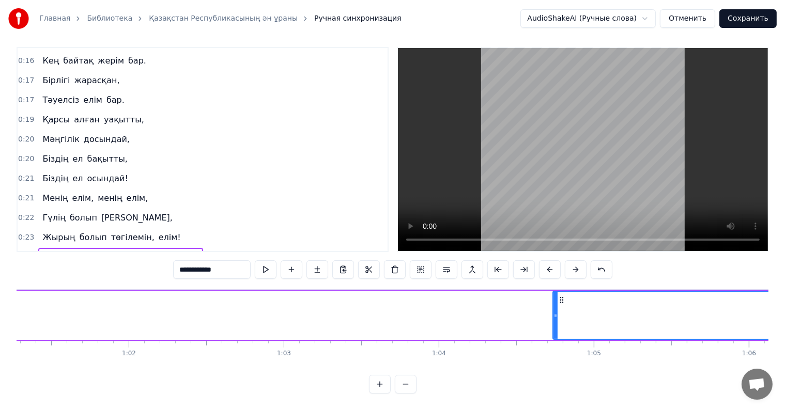
drag, startPoint x: 83, startPoint y: 308, endPoint x: 712, endPoint y: 343, distance: 630.6
click at [697, 343] on div "<> Алтын күн аспаны, Алтын дән даласы, Ерліктің дастаны, Еліме қарашы! Ежелден …" at bounding box center [393, 328] width 752 height 78
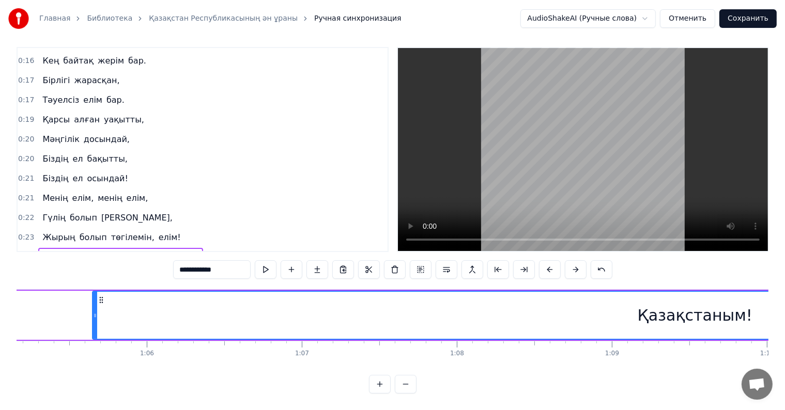
scroll to position [0, 9989]
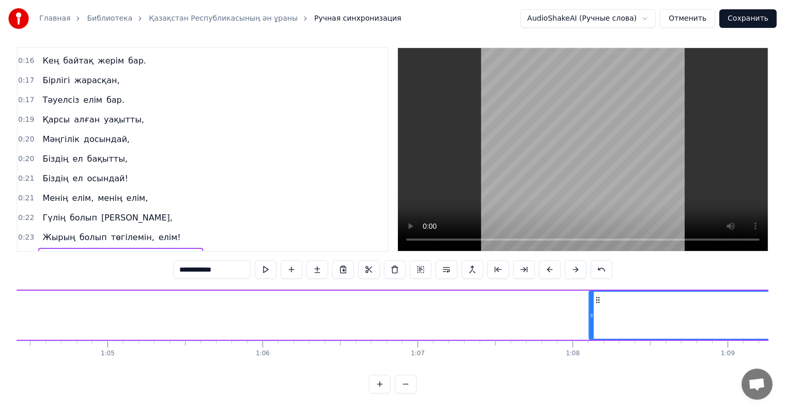
drag, startPoint x: 211, startPoint y: 303, endPoint x: 742, endPoint y: 365, distance: 535.0
click at [748, 364] on div "<> Алтын күн аспаны, Алтын дән даласы, Ерліктің дастаны, Еліме қарашы! Ежелден …" at bounding box center [393, 328] width 752 height 78
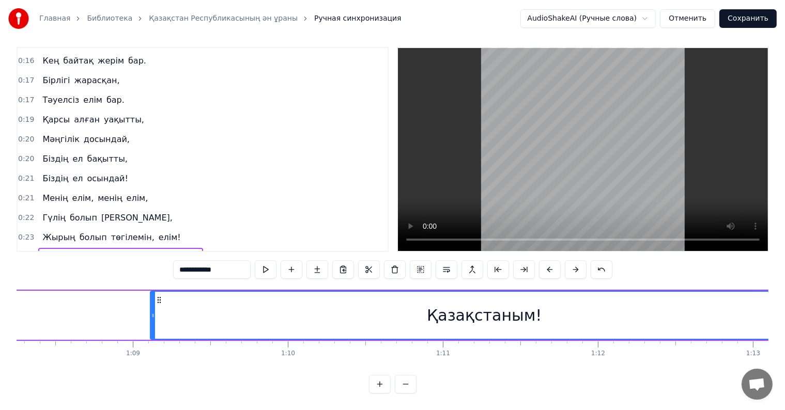
scroll to position [0, 10556]
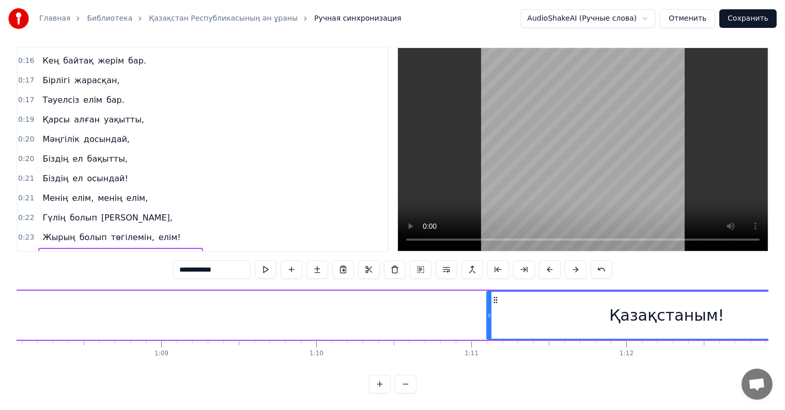
drag, startPoint x: 179, startPoint y: 304, endPoint x: 527, endPoint y: 349, distance: 351.2
click at [491, 327] on div at bounding box center [489, 315] width 4 height 47
click at [679, 371] on div "0:00 <> 0:01 Алтын күн аспаны, 0:01 Алтын дән даласы, 0:01 Ерліктің дастаны, 0:…" at bounding box center [393, 220] width 752 height 347
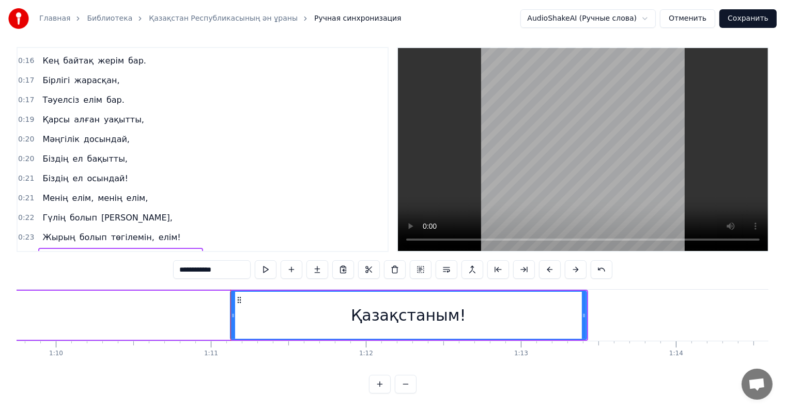
scroll to position [0, 10889]
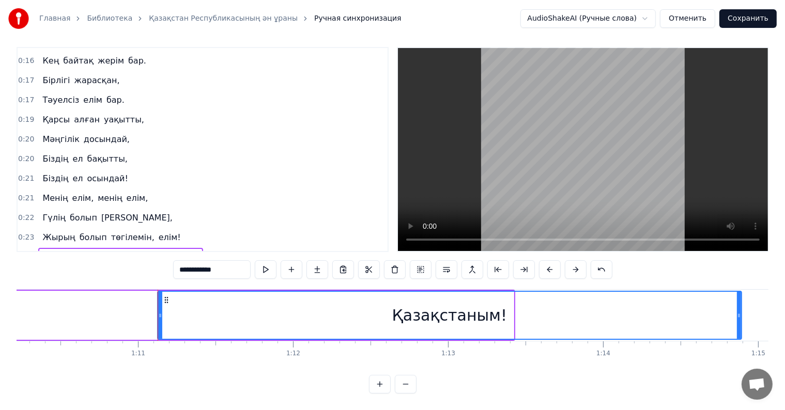
drag, startPoint x: 515, startPoint y: 312, endPoint x: 757, endPoint y: 354, distance: 245.4
click at [785, 353] on html "Главная Библиотека Қазақстан Республикасының ән ұраны Ручная синхронизация Audi…" at bounding box center [392, 201] width 785 height 417
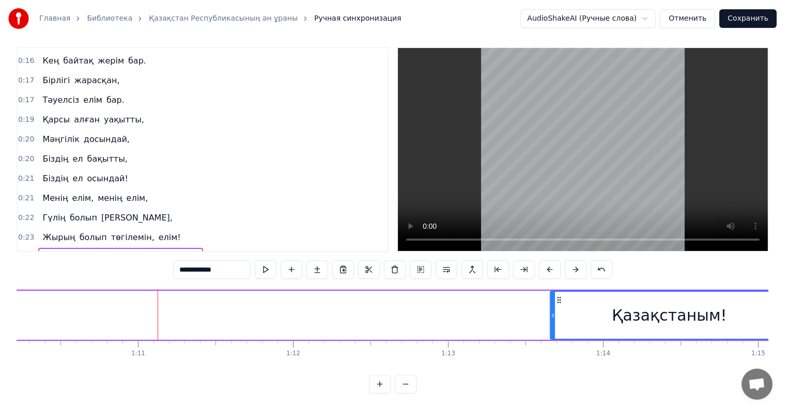
drag, startPoint x: 159, startPoint y: 299, endPoint x: 554, endPoint y: 336, distance: 396.6
click at [555, 335] on div "<> Алтын күн аспаны, Алтын дән даласы, Ерліктің дастаны, Еліме қарашы! Ежелден …" at bounding box center [393, 328] width 752 height 78
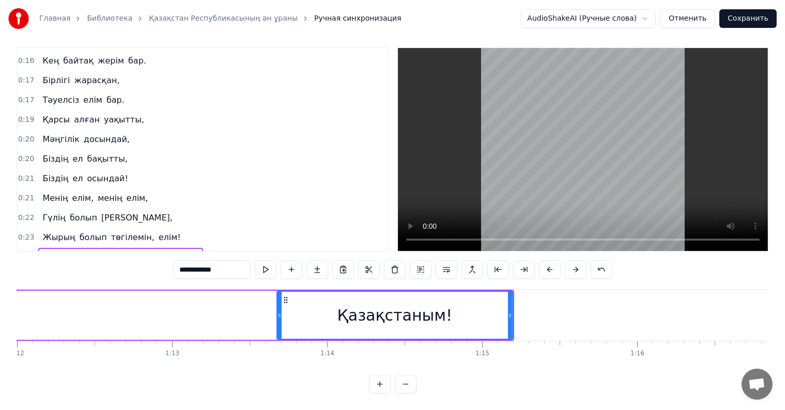
scroll to position [0, 11310]
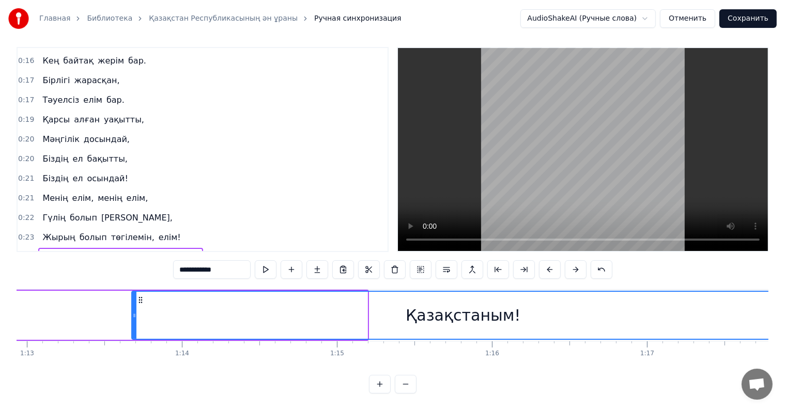
drag, startPoint x: 366, startPoint y: 302, endPoint x: 793, endPoint y: 361, distance: 431.5
click at [785, 361] on html "Главная Библиотека Қазақстан Республикасының ән ұраны Ручная синхронизация Audi…" at bounding box center [392, 201] width 785 height 417
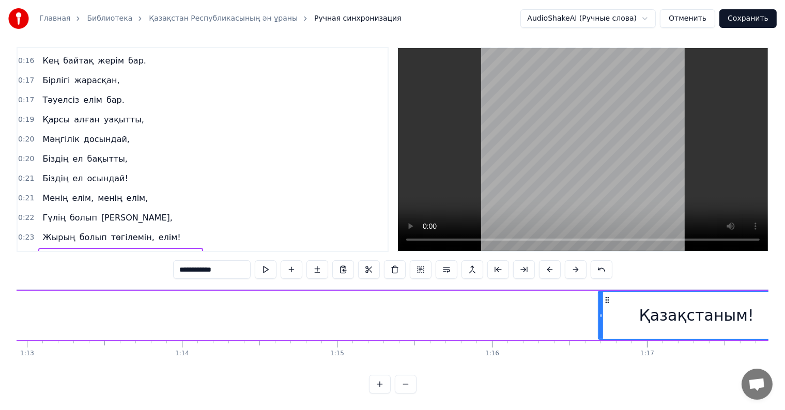
drag, startPoint x: 133, startPoint y: 310, endPoint x: 645, endPoint y: 358, distance: 513.4
click at [645, 358] on div "<> Алтын күн аспаны, Алтын дән даласы, Ерліктің дастаны, Еліме қарашы! Ежелден …" at bounding box center [393, 328] width 752 height 78
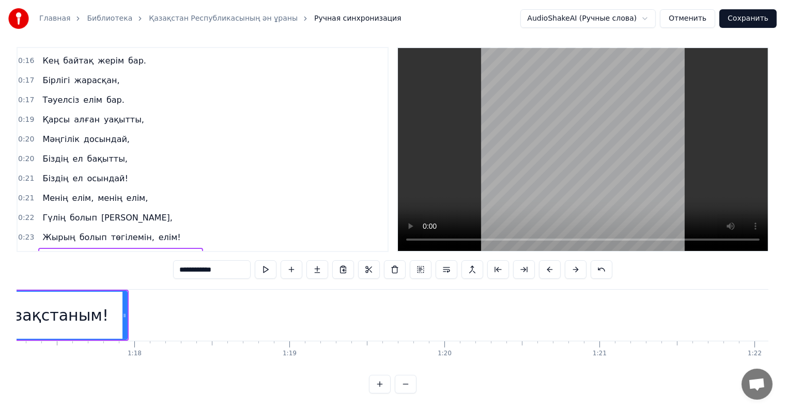
scroll to position [0, 11964]
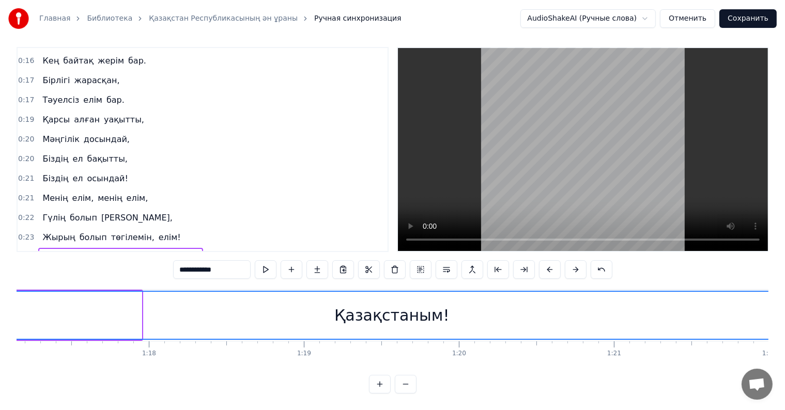
drag, startPoint x: 141, startPoint y: 303, endPoint x: 793, endPoint y: 346, distance: 654.3
click at [785, 346] on html "Главная Библиотека Қазақстан Республикасының ән ұраны Ручная синхронизация Audi…" at bounding box center [392, 201] width 785 height 417
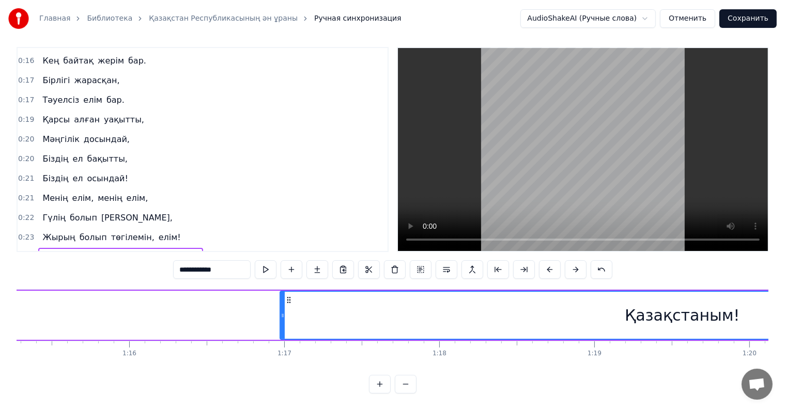
scroll to position [0, 11586]
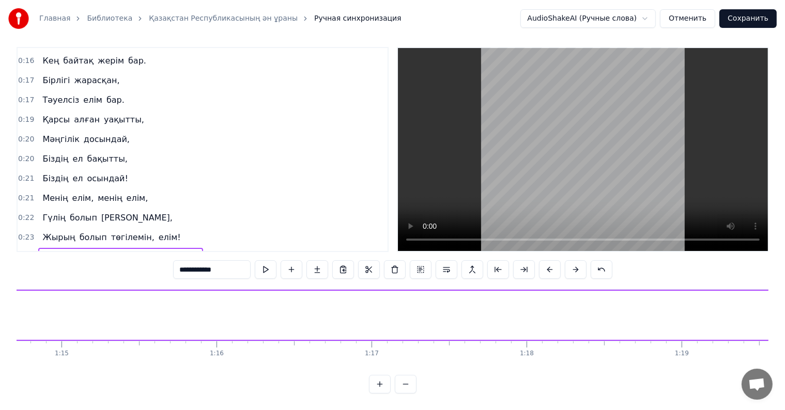
drag, startPoint x: 369, startPoint y: 302, endPoint x: 793, endPoint y: 374, distance: 430.4
click at [785, 374] on html "Главная Библиотека Қазақстан Республикасының ән ұраны Ручная синхронизация Audi…" at bounding box center [392, 201] width 785 height 417
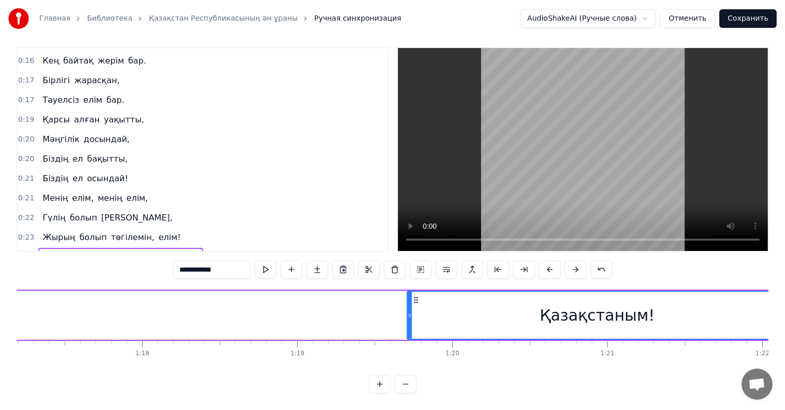
scroll to position [0, 12145]
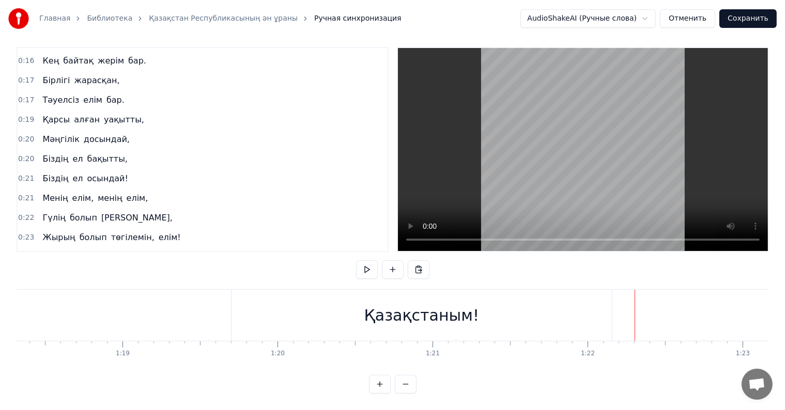
click at [599, 306] on div "Қазақстаным!" at bounding box center [422, 315] width 380 height 51
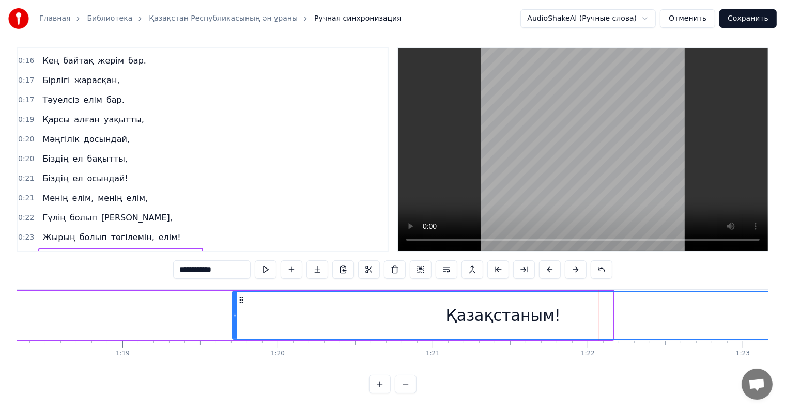
drag, startPoint x: 612, startPoint y: 310, endPoint x: 773, endPoint y: 325, distance: 162.0
click at [773, 325] on div "Главная Библиотека Қазақстан Республикасының ән ұраны Ручная синхронизация Audi…" at bounding box center [392, 193] width 785 height 401
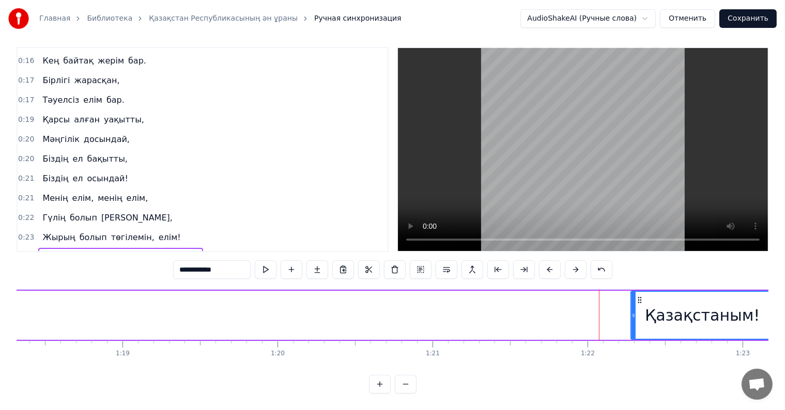
drag, startPoint x: 234, startPoint y: 308, endPoint x: 629, endPoint y: 353, distance: 397.4
click at [629, 353] on div "<> Алтын күн аспаны, Алтын дән даласы, Ерліктің дастаны, Еліме қарашы! Ежелден …" at bounding box center [393, 328] width 752 height 78
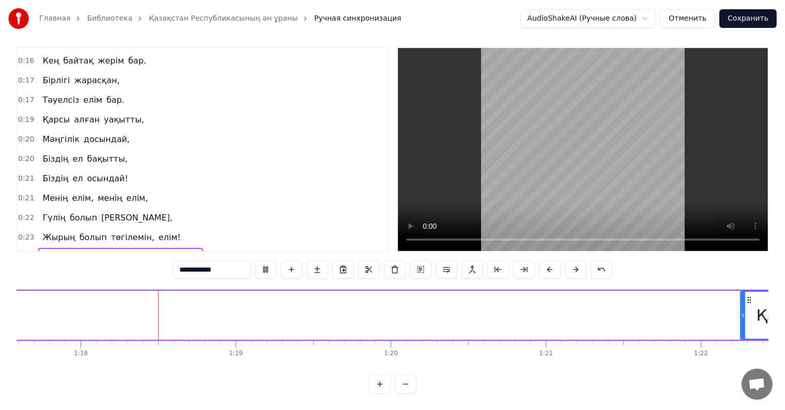
scroll to position [0, 12039]
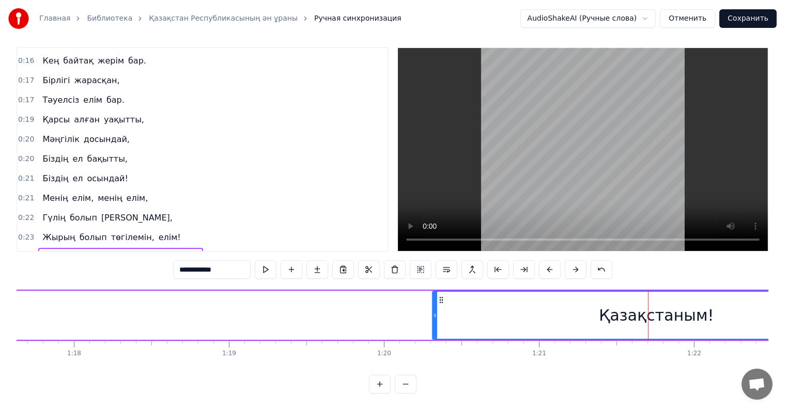
drag, startPoint x: 735, startPoint y: 309, endPoint x: 342, endPoint y: 305, distance: 393.4
click at [433, 312] on icon at bounding box center [435, 316] width 4 height 8
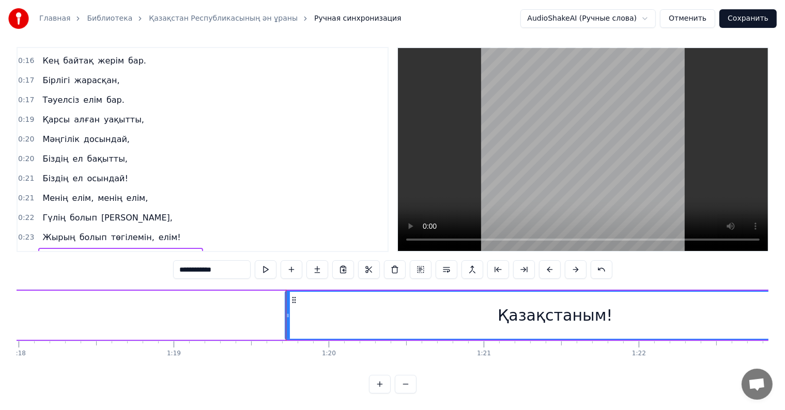
scroll to position [0, 12152]
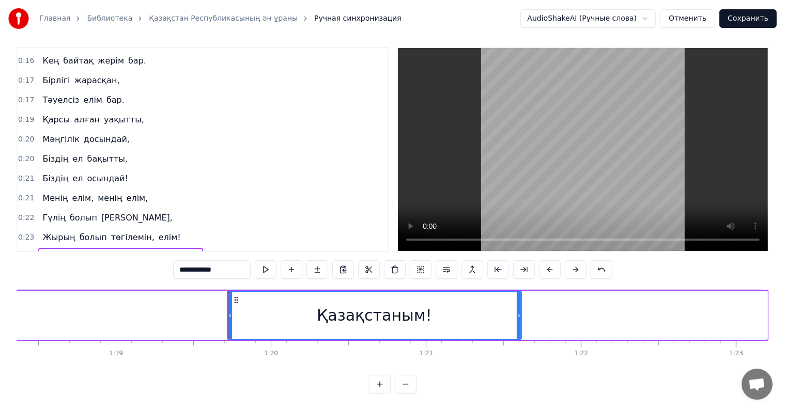
drag, startPoint x: 763, startPoint y: 310, endPoint x: 516, endPoint y: 296, distance: 247.0
click at [517, 296] on div at bounding box center [519, 315] width 4 height 47
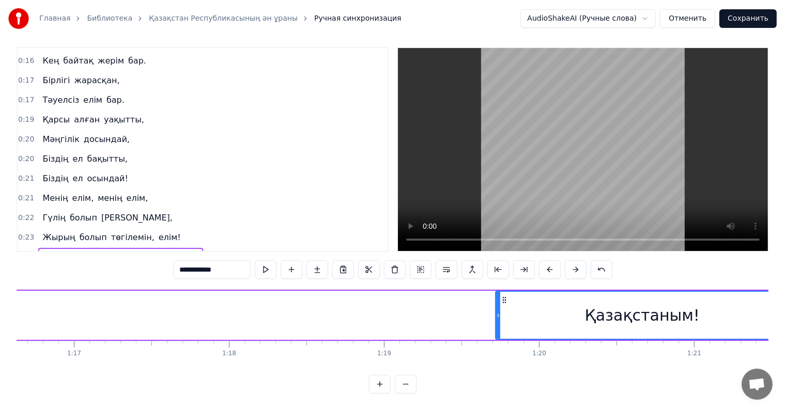
scroll to position [0, 11826]
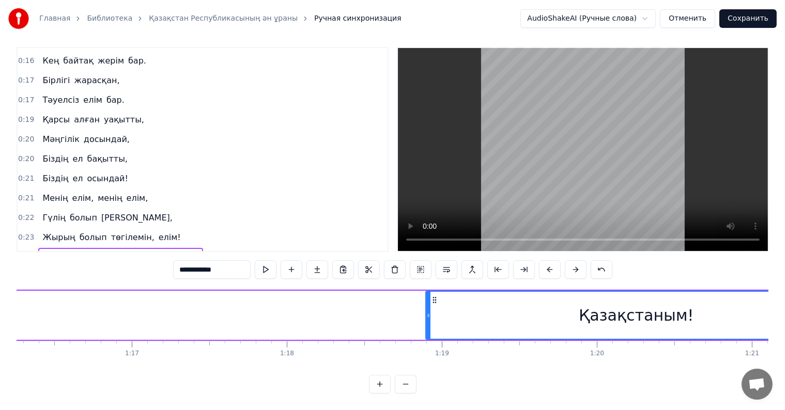
drag, startPoint x: 554, startPoint y: 314, endPoint x: 428, endPoint y: 297, distance: 127.3
click at [428, 297] on div at bounding box center [428, 315] width 4 height 47
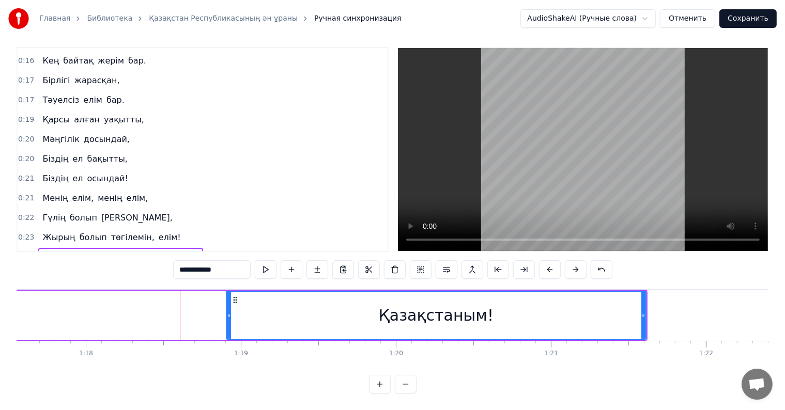
scroll to position [0, 12080]
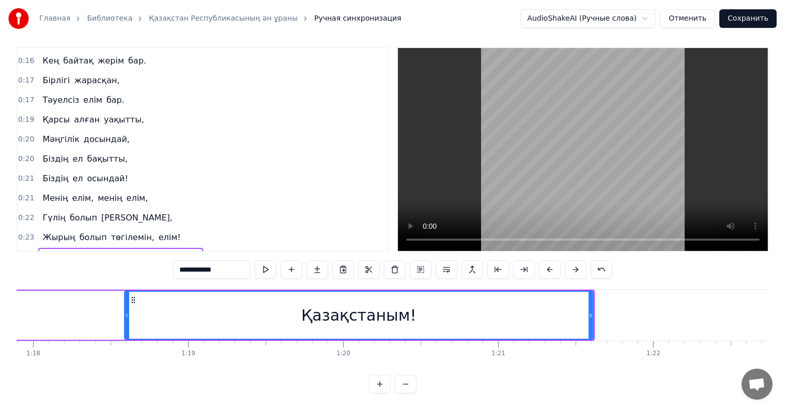
drag, startPoint x: 175, startPoint y: 306, endPoint x: 126, endPoint y: 306, distance: 49.1
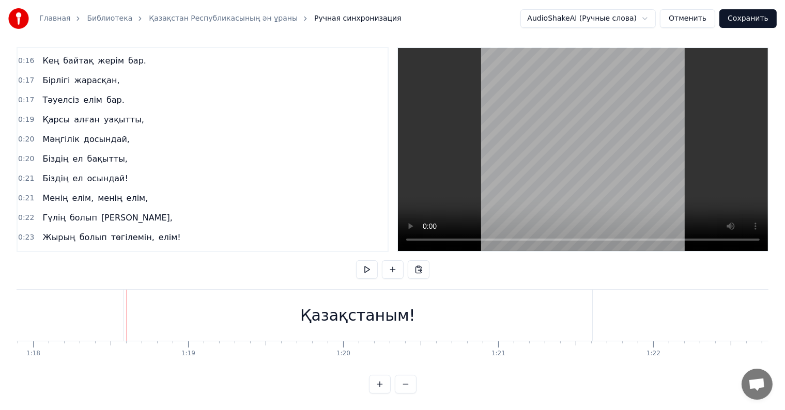
click at [589, 309] on div "Қазақстаным!" at bounding box center [358, 315] width 469 height 51
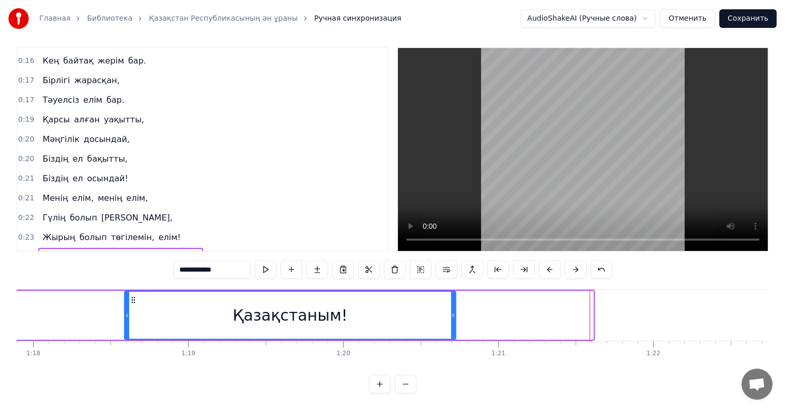
drag, startPoint x: 591, startPoint y: 308, endPoint x: 454, endPoint y: 310, distance: 136.5
click at [454, 312] on icon at bounding box center [453, 316] width 4 height 8
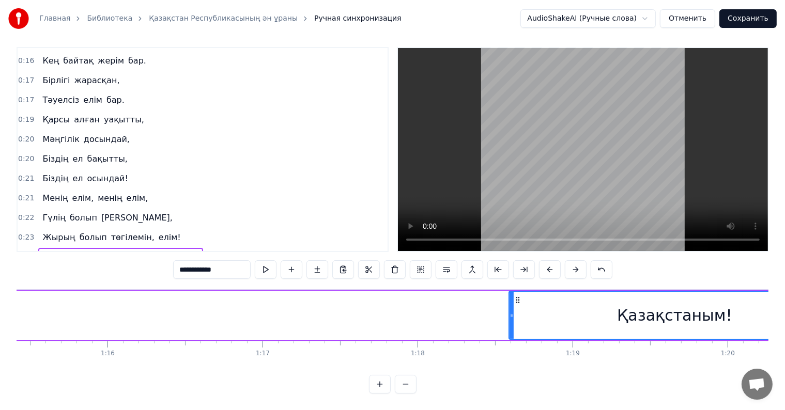
scroll to position [0, 11709]
click at [731, 230] on video at bounding box center [583, 149] width 370 height 203
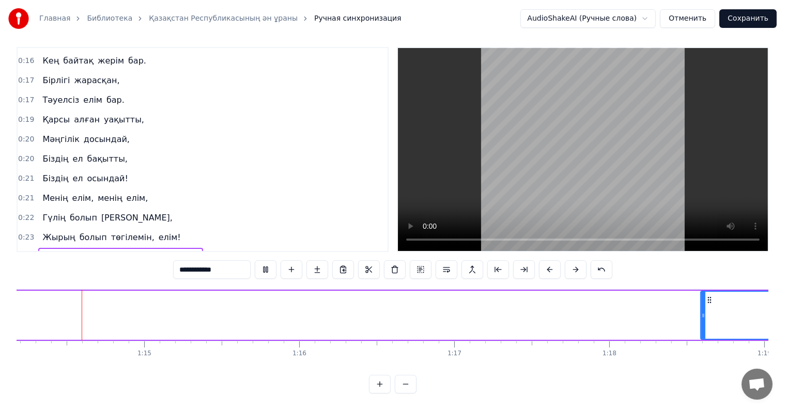
scroll to position [0, 11498]
drag, startPoint x: 707, startPoint y: 304, endPoint x: 614, endPoint y: 298, distance: 92.7
click at [614, 298] on div at bounding box center [616, 315] width 4 height 47
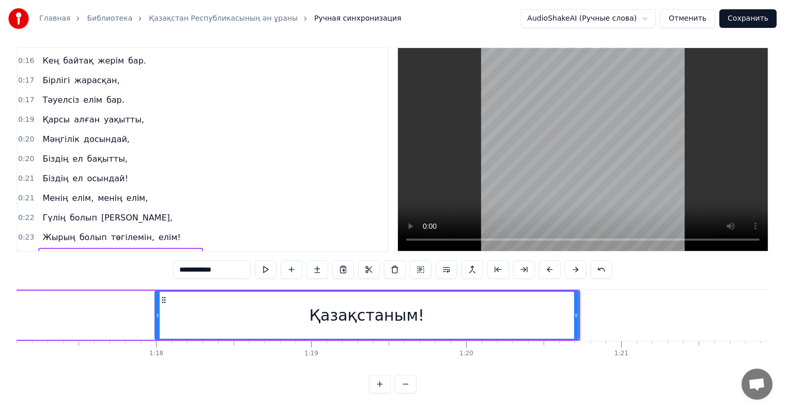
scroll to position [0, 11964]
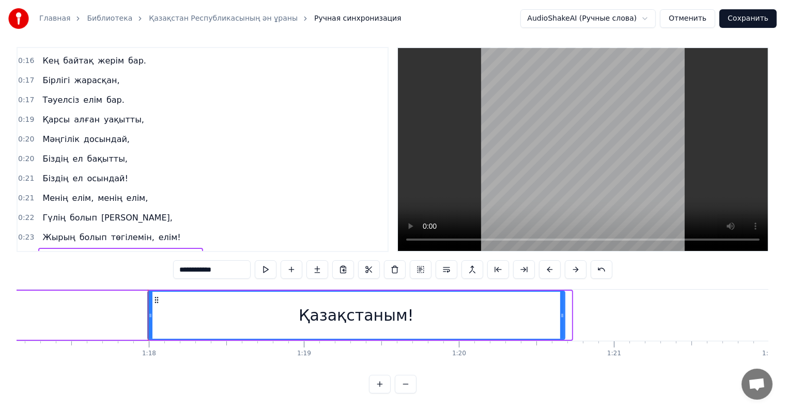
drag, startPoint x: 570, startPoint y: 317, endPoint x: 547, endPoint y: 317, distance: 22.8
click at [560, 317] on div at bounding box center [562, 315] width 4 height 47
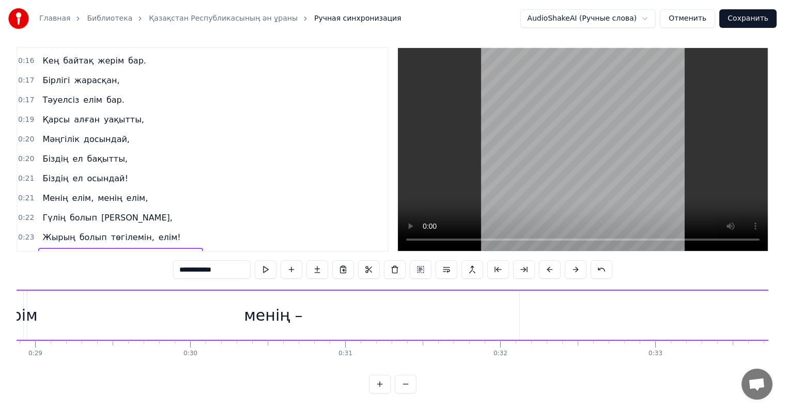
scroll to position [0, 4457]
click at [276, 311] on div "менің –" at bounding box center [294, 315] width 58 height 23
type input "*******"
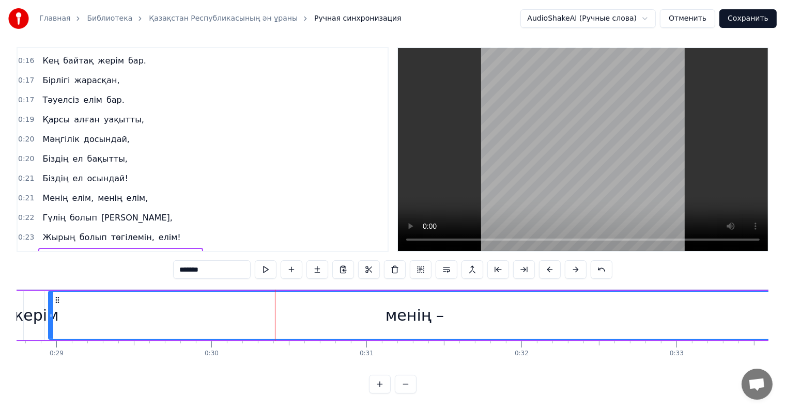
drag, startPoint x: 536, startPoint y: 311, endPoint x: 777, endPoint y: 341, distance: 243.3
click at [777, 341] on div "Главная Библиотека Қазақстан Республикасының ән ұраны Ручная синхронизация Audi…" at bounding box center [392, 193] width 785 height 401
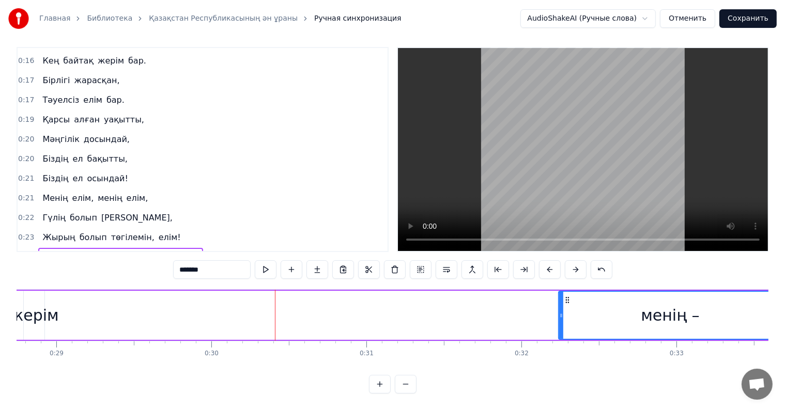
drag, startPoint x: 52, startPoint y: 306, endPoint x: 562, endPoint y: 331, distance: 510.8
click at [562, 331] on div "менің –" at bounding box center [670, 315] width 224 height 49
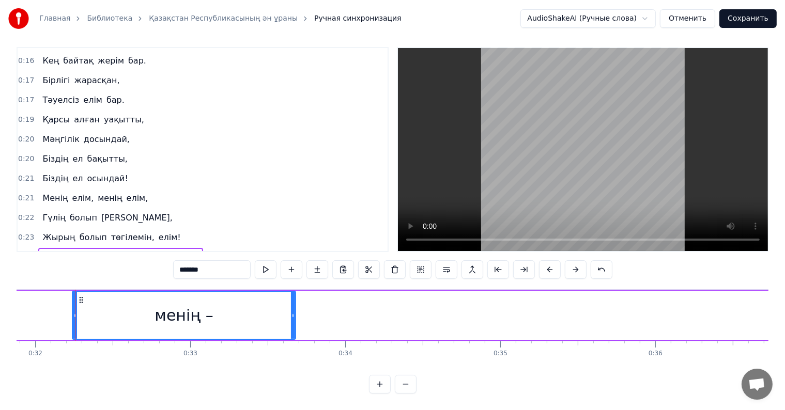
scroll to position [0, 4936]
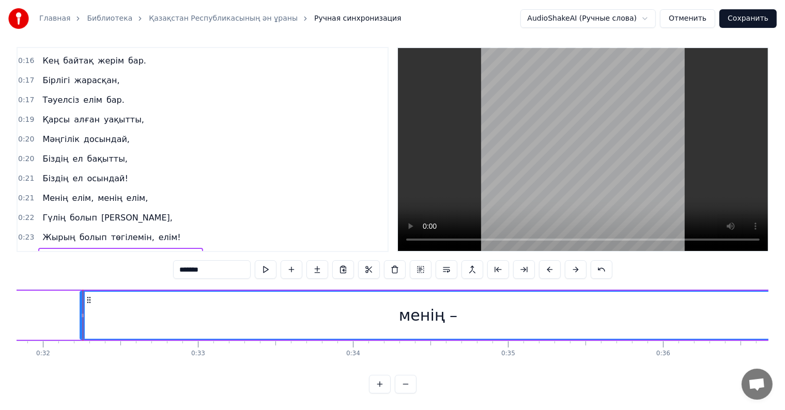
drag, startPoint x: 302, startPoint y: 314, endPoint x: 792, endPoint y: 338, distance: 491.1
click at [785, 336] on html "Главная Библиотека Қазақстан Республикасының ән ұраны Ручная синхронизация Audi…" at bounding box center [392, 201] width 785 height 417
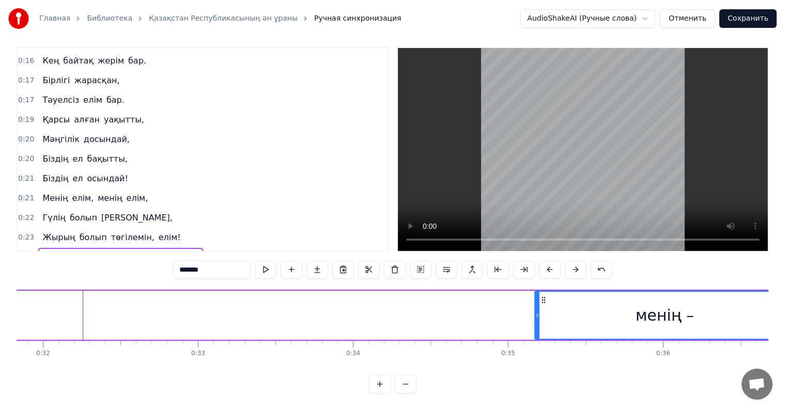
drag, startPoint x: 81, startPoint y: 312, endPoint x: 691, endPoint y: 298, distance: 610.7
click at [540, 297] on div at bounding box center [538, 315] width 4 height 47
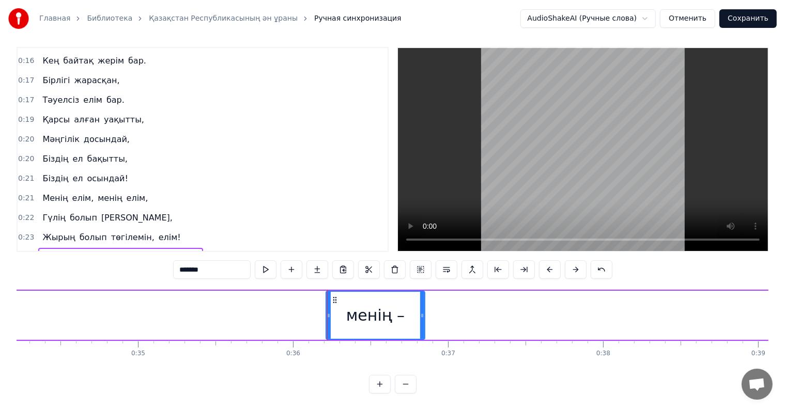
scroll to position [0, 5575]
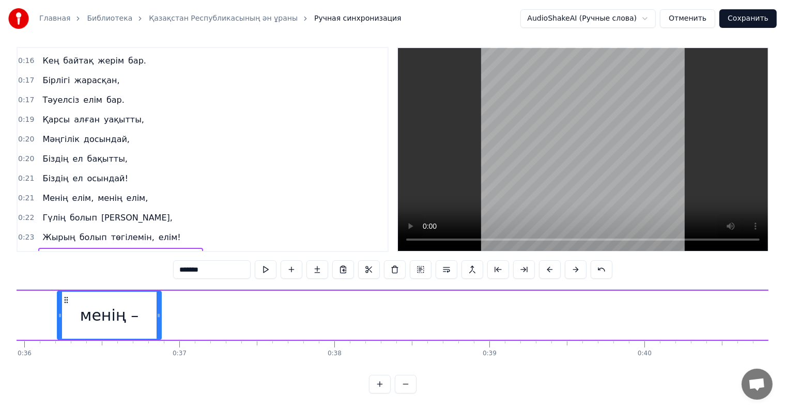
drag, startPoint x: 154, startPoint y: 305, endPoint x: 793, endPoint y: 322, distance: 640.2
click at [785, 321] on html "Главная Библиотека Қазақстан Республикасының ән ұраны Ручная синхронизация Audi…" at bounding box center [392, 201] width 785 height 417
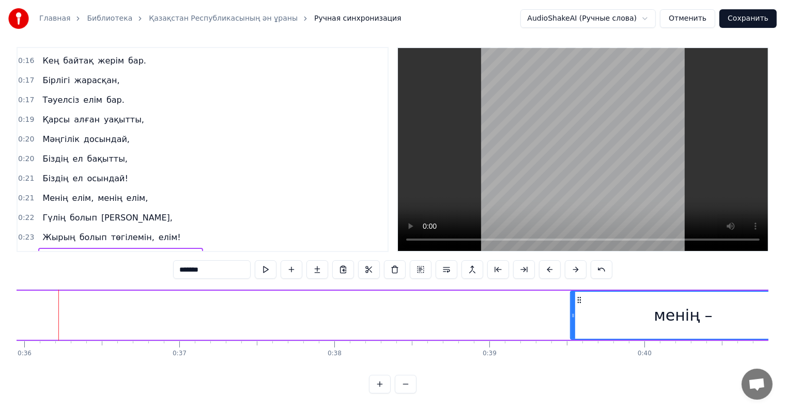
drag, startPoint x: 59, startPoint y: 312, endPoint x: 528, endPoint y: 348, distance: 470.8
click at [575, 324] on div at bounding box center [573, 315] width 4 height 47
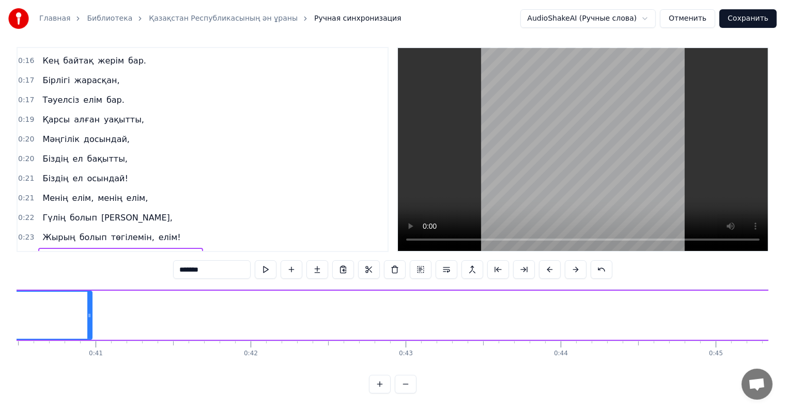
scroll to position [0, 6257]
click at [111, 304] on div "менің –" at bounding box center [2, 315] width 224 height 49
drag, startPoint x: 110, startPoint y: 304, endPoint x: 274, endPoint y: 320, distance: 165.1
click at [274, 320] on div "<> Алтын күн аспаны, Алтын дән даласы, Ерліктің дастаны, Еліме қарашы! Ежелден …" at bounding box center [207, 315] width 12897 height 52
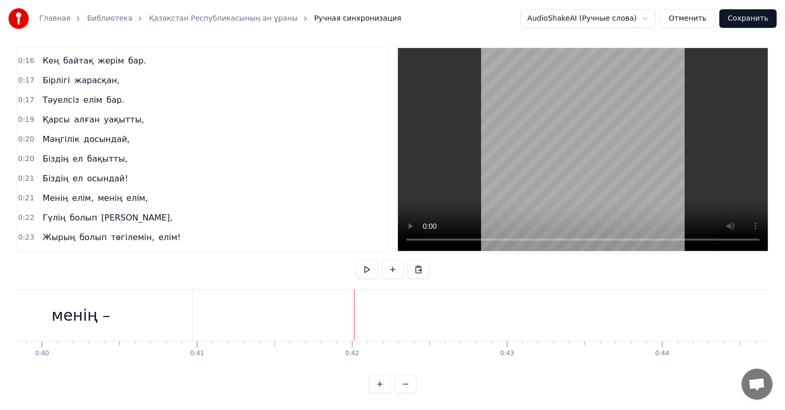
scroll to position [0, 5996]
click at [256, 304] on div "менің –" at bounding box center [262, 315] width 58 height 23
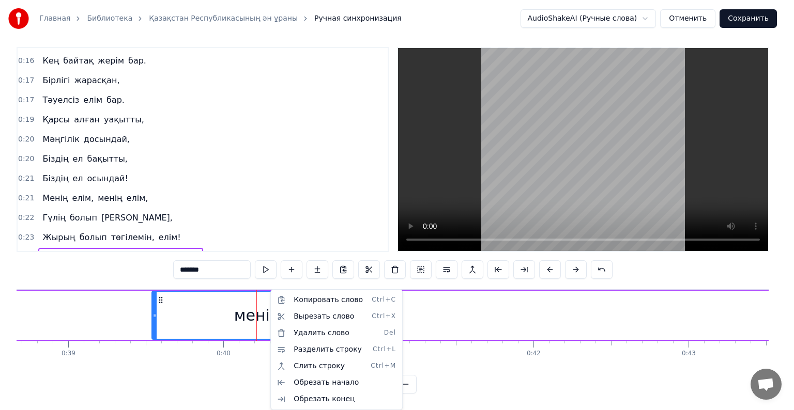
click at [233, 287] on html "Главная Библиотека Қазақстан Республикасының ән ұраны Ручная синхронизация Audi…" at bounding box center [397, 201] width 794 height 417
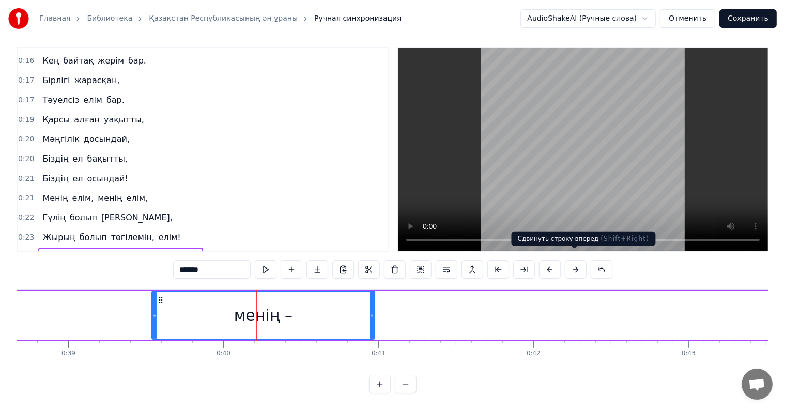
click at [571, 261] on button at bounding box center [576, 270] width 22 height 19
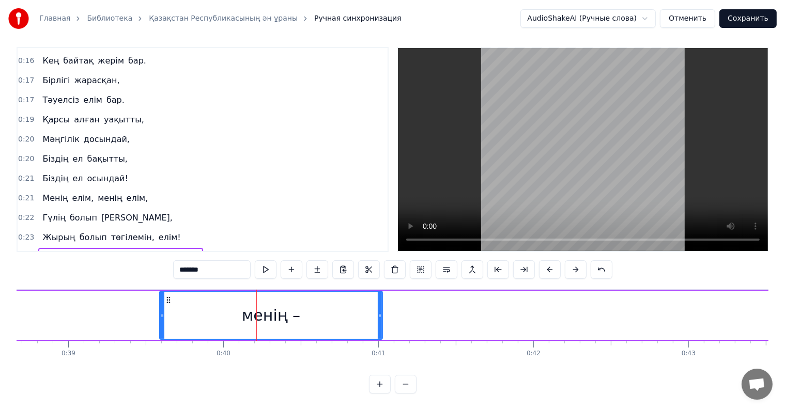
click at [571, 261] on button at bounding box center [576, 270] width 22 height 19
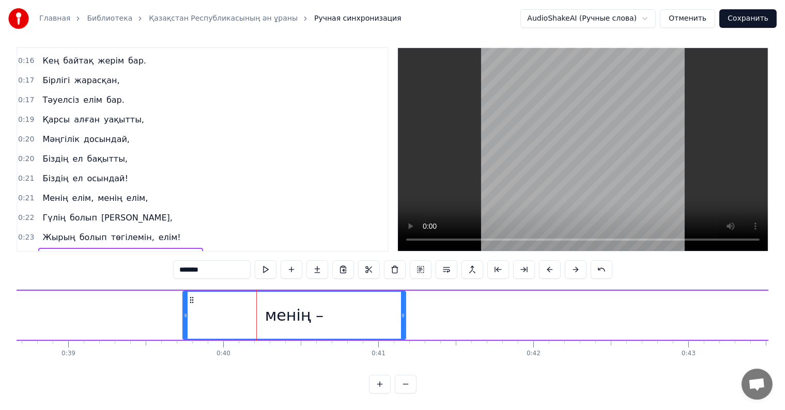
click at [571, 261] on button at bounding box center [576, 270] width 22 height 19
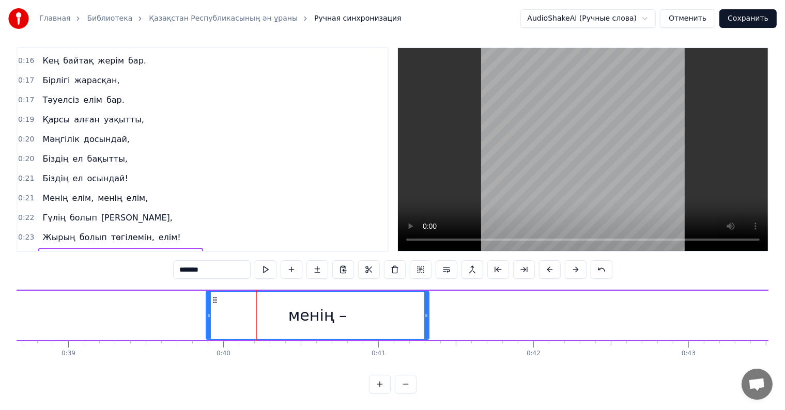
click at [571, 261] on button at bounding box center [576, 270] width 22 height 19
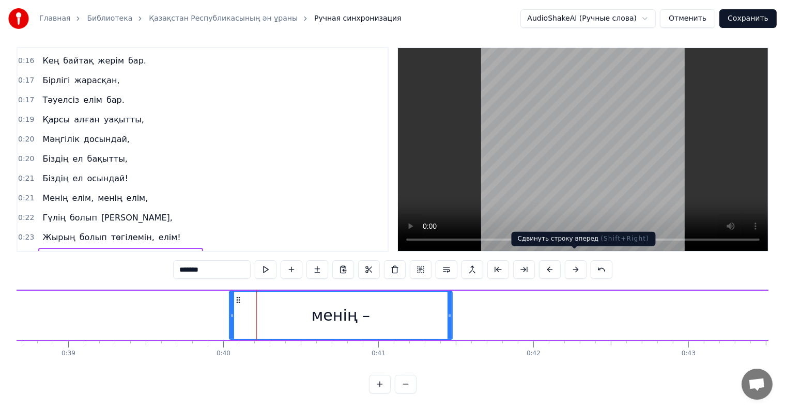
click at [573, 261] on button at bounding box center [576, 270] width 22 height 19
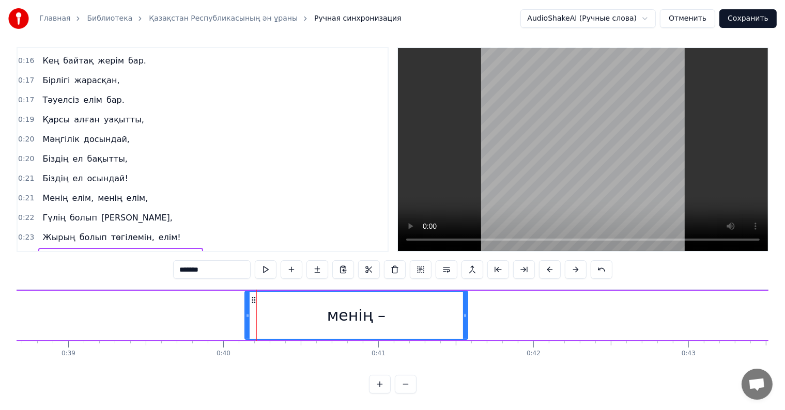
drag, startPoint x: 384, startPoint y: 301, endPoint x: 443, endPoint y: 304, distance: 59.0
click at [443, 304] on div "менің –" at bounding box center [357, 315] width 222 height 47
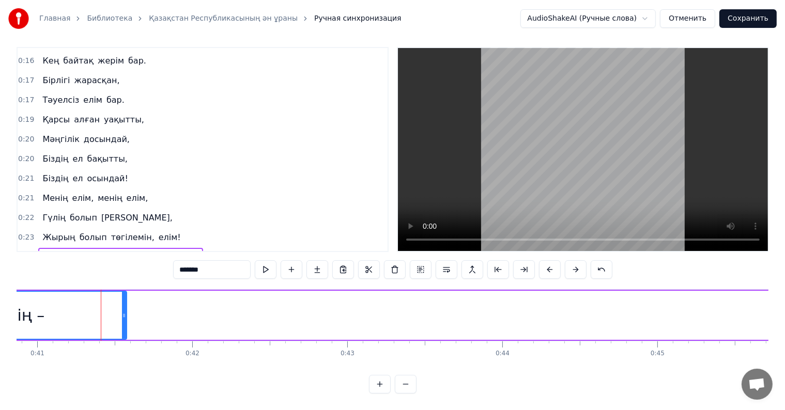
scroll to position [0, 6286]
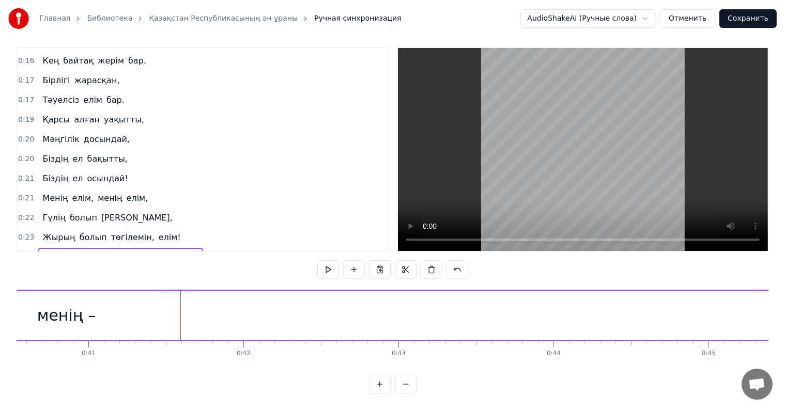
click at [170, 307] on div "менің –" at bounding box center [66, 315] width 223 height 49
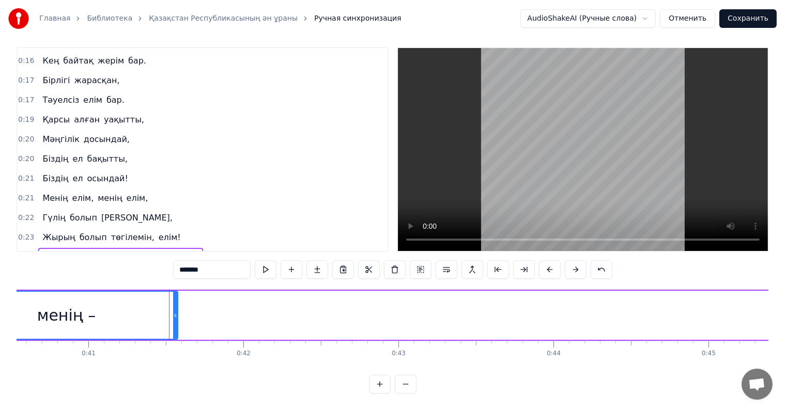
click at [407, 378] on button at bounding box center [406, 384] width 22 height 19
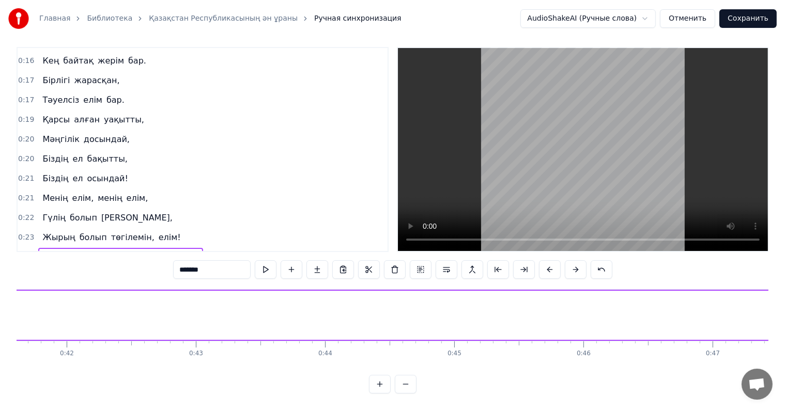
click at [407, 380] on button at bounding box center [406, 384] width 22 height 19
click at [407, 380] on div at bounding box center [393, 384] width 48 height 19
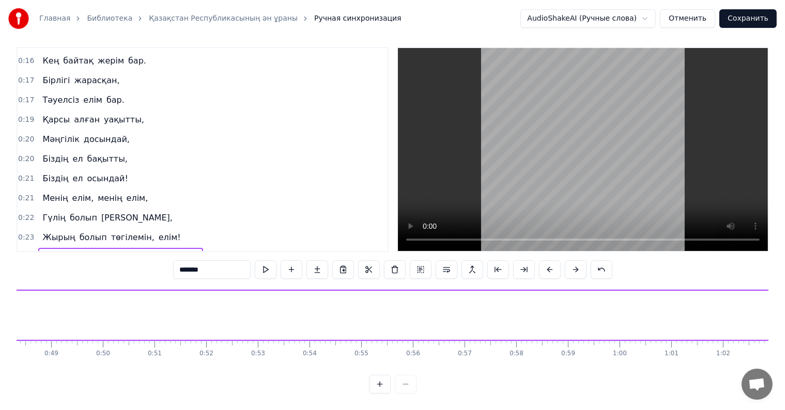
click at [407, 380] on div at bounding box center [393, 384] width 48 height 19
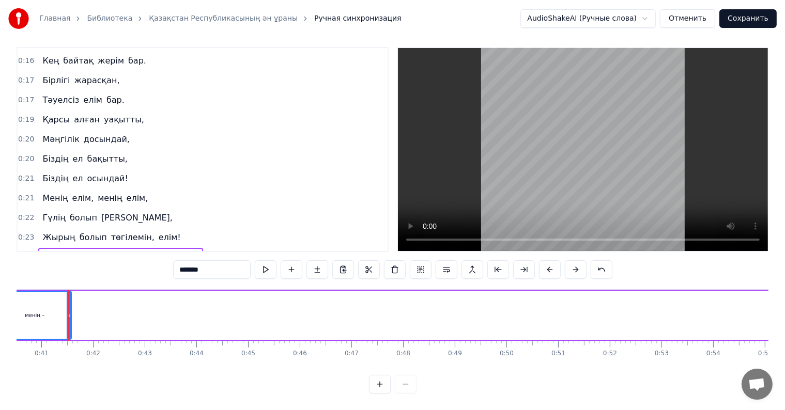
click at [408, 380] on div at bounding box center [393, 384] width 48 height 19
click at [408, 382] on div at bounding box center [393, 384] width 48 height 19
click at [408, 383] on div at bounding box center [393, 384] width 48 height 19
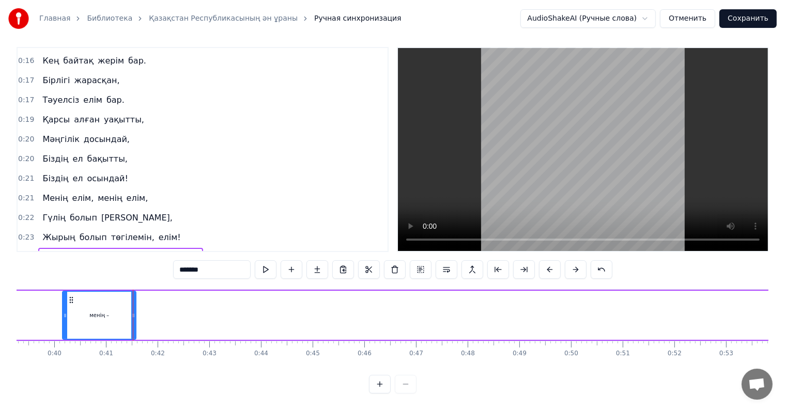
scroll to position [0, 2061]
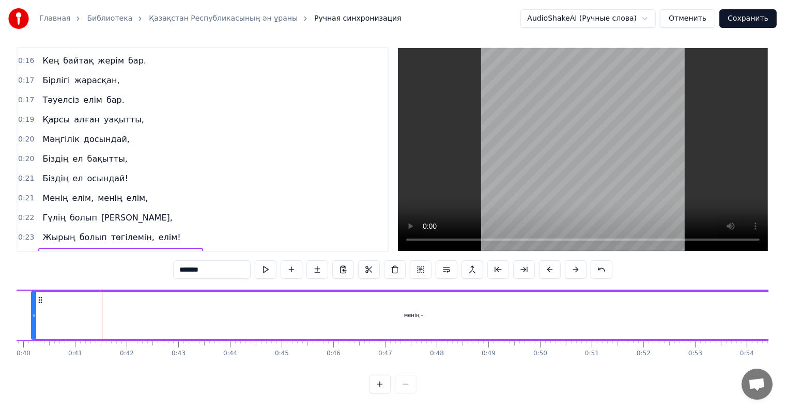
drag, startPoint x: 102, startPoint y: 307, endPoint x: 793, endPoint y: 297, distance: 691.2
click at [785, 297] on html "Главная Библиотека Қазақстан Республикасының ән ұраны Ручная синхронизация Audi…" at bounding box center [392, 201] width 785 height 417
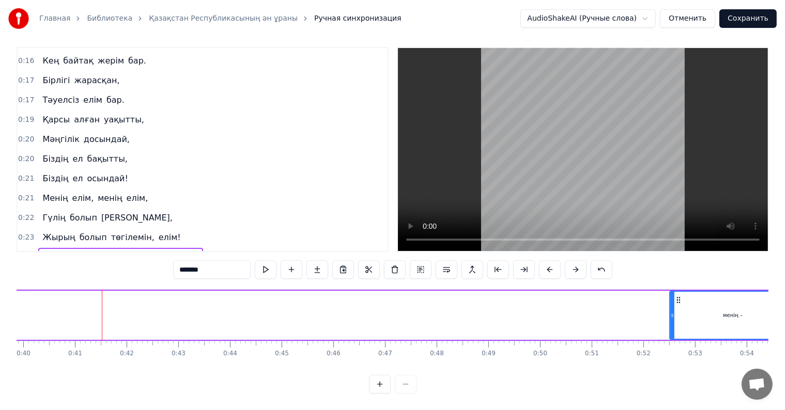
drag, startPoint x: 35, startPoint y: 307, endPoint x: 645, endPoint y: 298, distance: 610.6
click at [674, 292] on div at bounding box center [672, 315] width 4 height 47
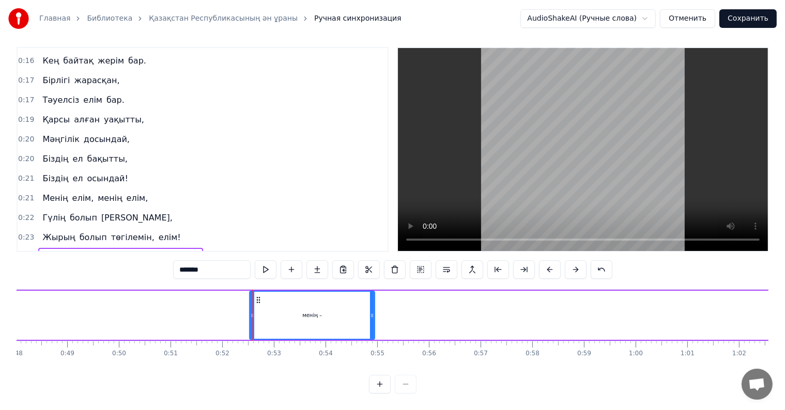
scroll to position [0, 2479]
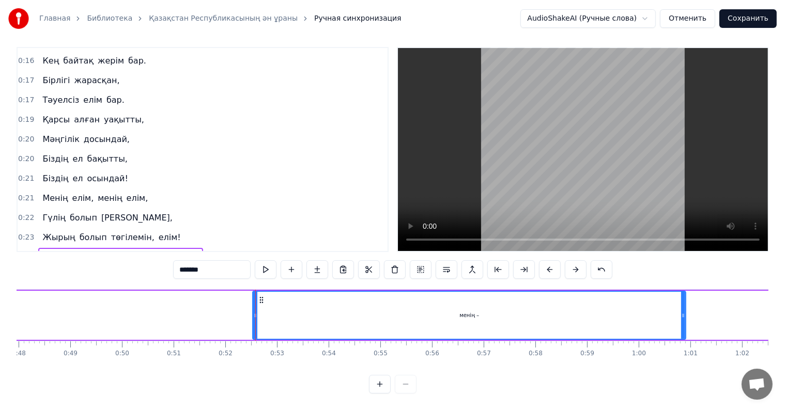
drag, startPoint x: 374, startPoint y: 306, endPoint x: 793, endPoint y: 306, distance: 419.2
click at [785, 306] on html "Главная Библиотека Қазақстан Республикасының ән ұраны Ручная синхронизация Audi…" at bounding box center [392, 201] width 785 height 417
drag, startPoint x: 255, startPoint y: 312, endPoint x: 505, endPoint y: 314, distance: 250.2
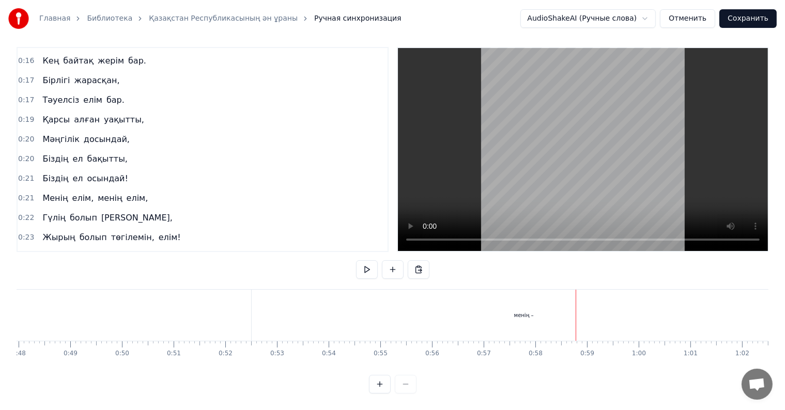
click at [244, 310] on div "Туған жерім менің – Қазақстаным!" at bounding box center [270, 315] width 2931 height 51
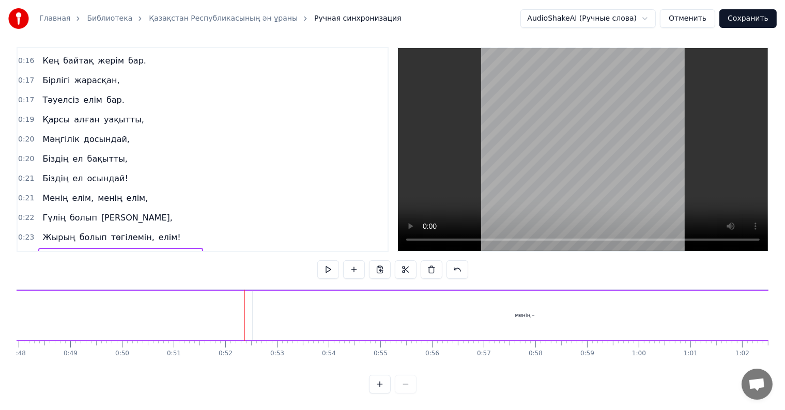
click at [265, 306] on div "менің –" at bounding box center [525, 315] width 544 height 49
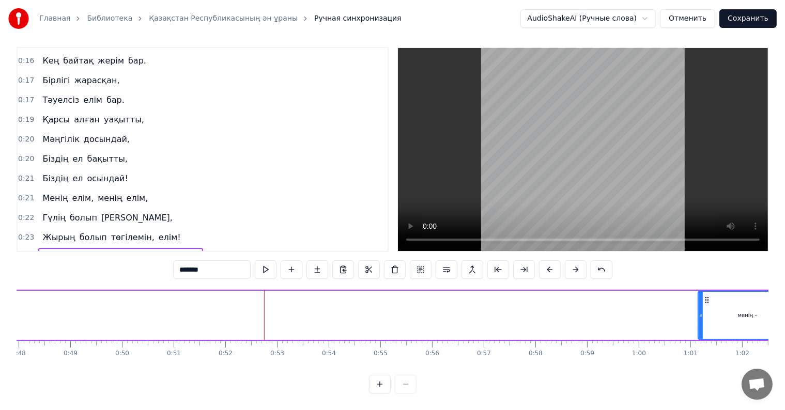
drag, startPoint x: 253, startPoint y: 307, endPoint x: 668, endPoint y: 300, distance: 414.6
click at [703, 292] on div at bounding box center [701, 315] width 4 height 47
drag, startPoint x: 584, startPoint y: 364, endPoint x: 594, endPoint y: 364, distance: 9.8
click at [601, 364] on div "<> Алтын күн аспаны, Алтын дән даласы, Ерліктің дастаны, Еліме қарашы! Ежелден …" at bounding box center [393, 328] width 752 height 78
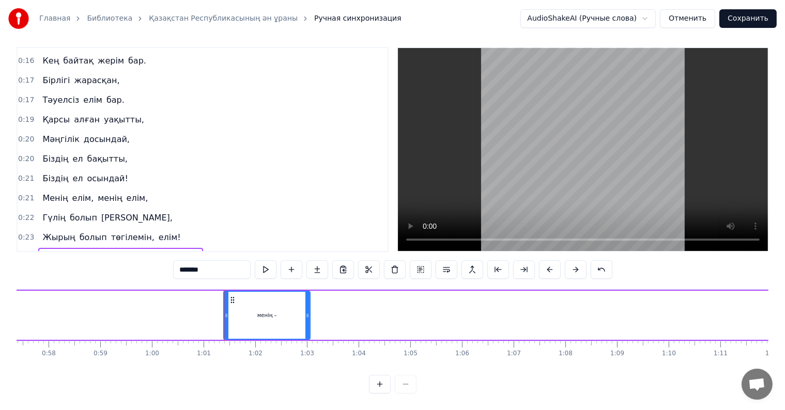
scroll to position [0, 3002]
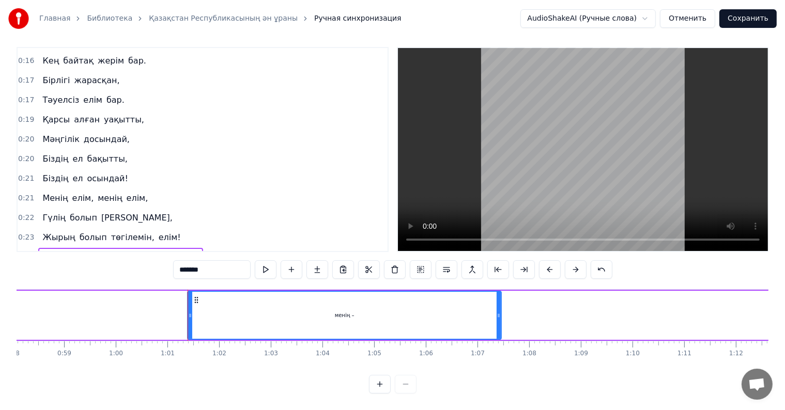
drag, startPoint x: 275, startPoint y: 307, endPoint x: 771, endPoint y: 281, distance: 496.9
click at [772, 281] on div "Главная Библиотека Қазақстан Республикасының ән ұраны Ручная синхронизация Audi…" at bounding box center [392, 193] width 785 height 401
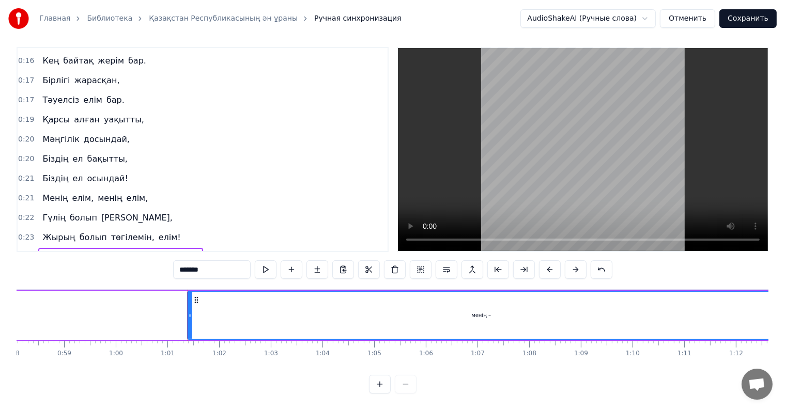
drag, startPoint x: 188, startPoint y: 307, endPoint x: 661, endPoint y: 307, distance: 472.5
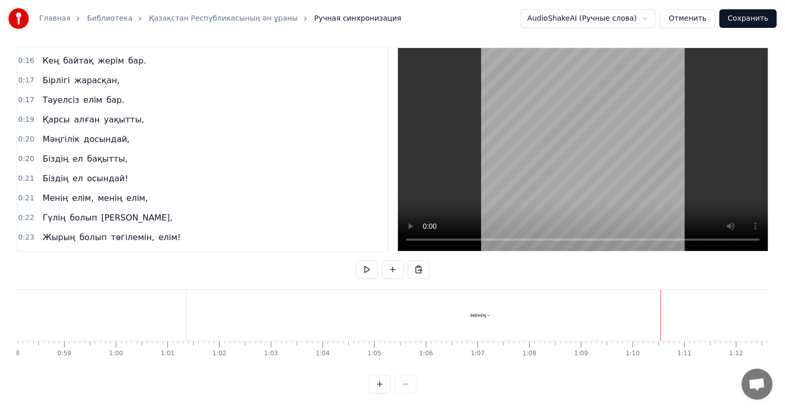
click at [212, 300] on div "менің –" at bounding box center [480, 315] width 587 height 51
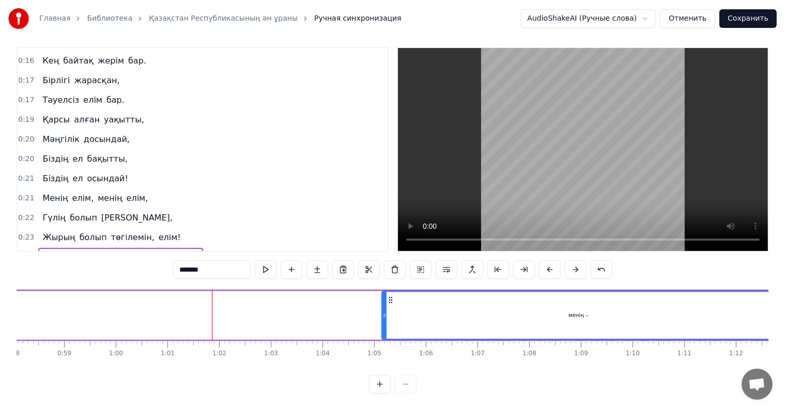
drag, startPoint x: 190, startPoint y: 304, endPoint x: 696, endPoint y: 266, distance: 507.5
click at [714, 266] on div "0:00 <> 0:01 Алтын күн аспаны, 0:01 Алтын дән даласы, 0:01 Ерліктің дастаны, 0:…" at bounding box center [393, 220] width 752 height 347
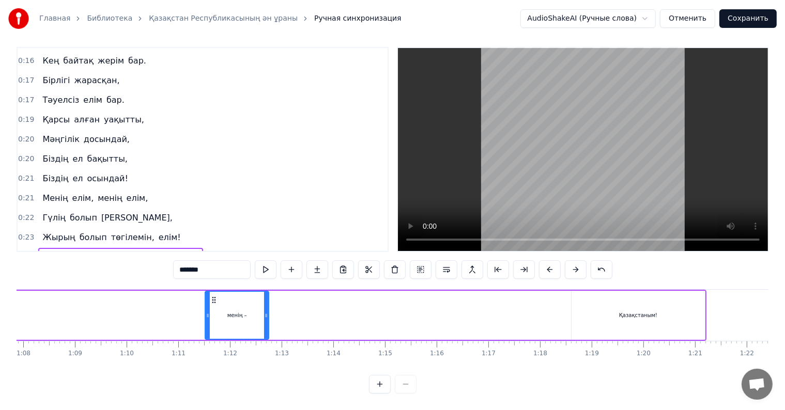
scroll to position [0, 3515]
drag, startPoint x: 297, startPoint y: 312, endPoint x: 424, endPoint y: 320, distance: 127.4
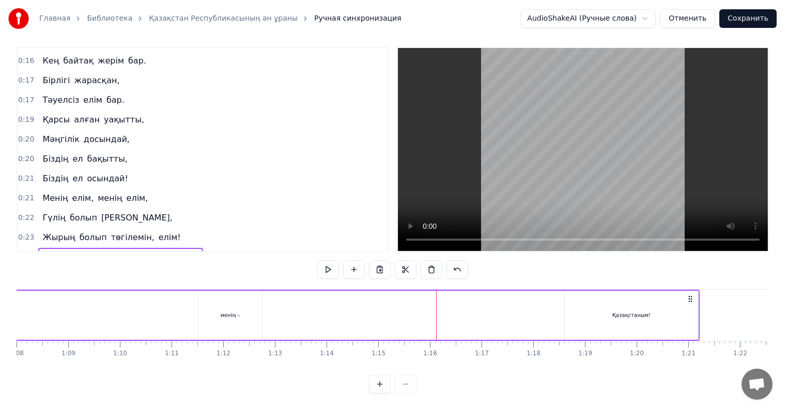
click at [259, 304] on div "менің –" at bounding box center [231, 315] width 64 height 49
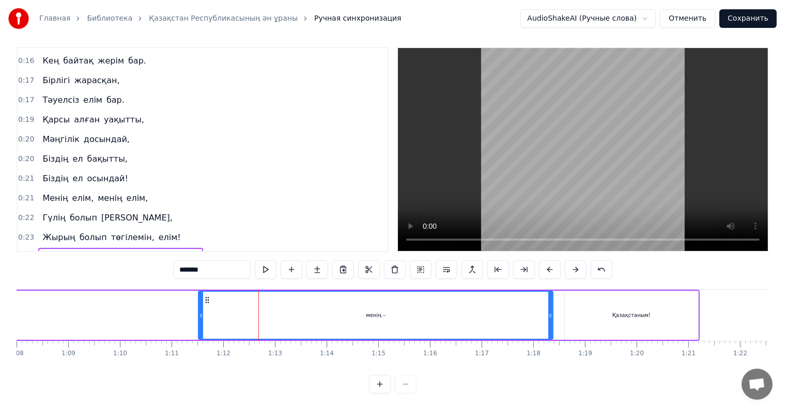
drag, startPoint x: 258, startPoint y: 305, endPoint x: 510, endPoint y: 318, distance: 252.1
click at [550, 319] on div at bounding box center [550, 315] width 4 height 47
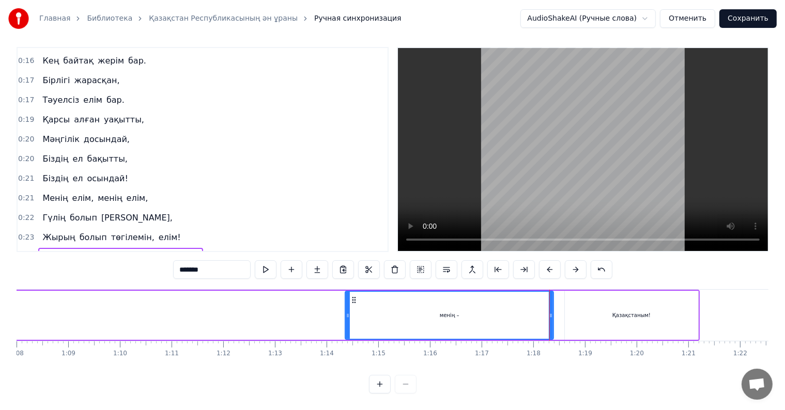
drag, startPoint x: 208, startPoint y: 306, endPoint x: 378, endPoint y: 311, distance: 170.7
click at [350, 311] on div at bounding box center [348, 315] width 4 height 47
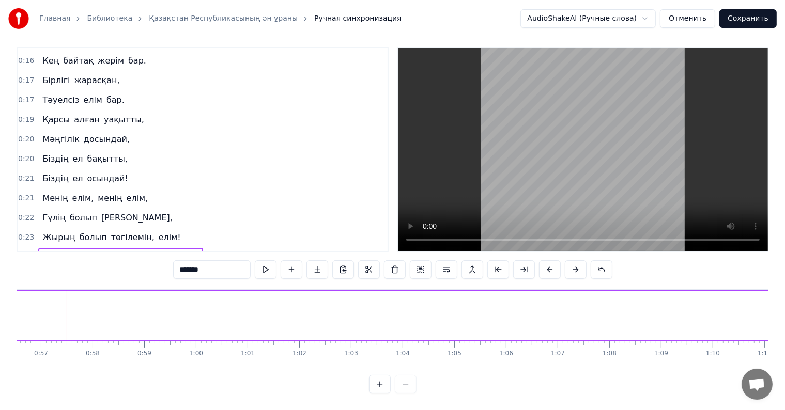
scroll to position [0, 2920]
drag, startPoint x: 557, startPoint y: 357, endPoint x: 566, endPoint y: 361, distance: 9.2
click at [569, 356] on div "<> Алтын күн аспаны, Алтын дән даласы, Ерліктің дастаны, Еліме қарашы! Ежелден …" at bounding box center [393, 328] width 752 height 78
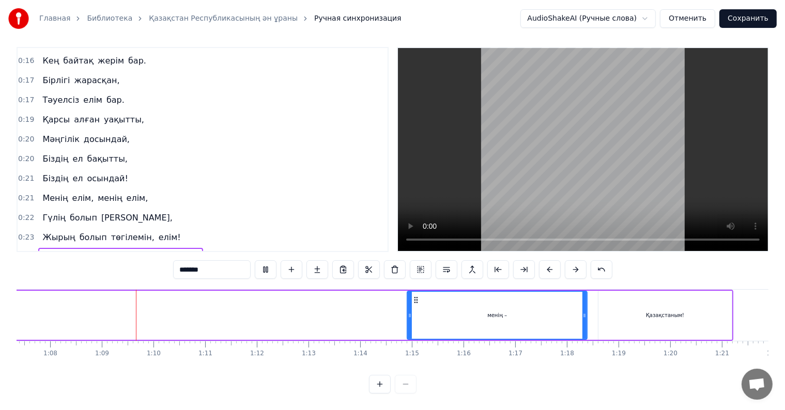
scroll to position [0, 3520]
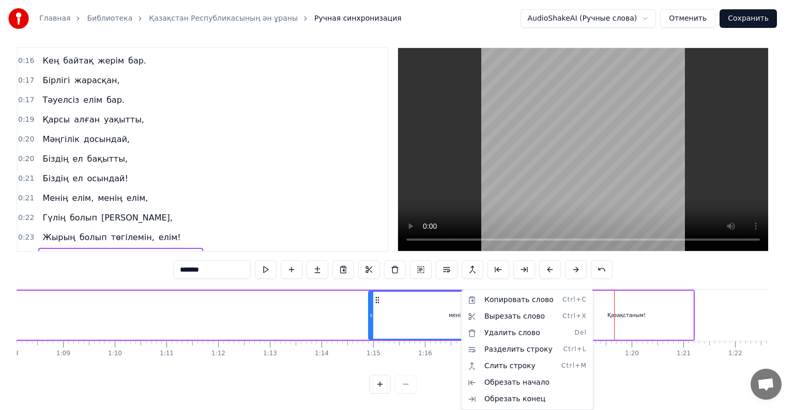
click at [713, 19] on html "Главная Библиотека Қазақстан Республикасының ән ұраны Ручная синхронизация Audi…" at bounding box center [397, 201] width 794 height 417
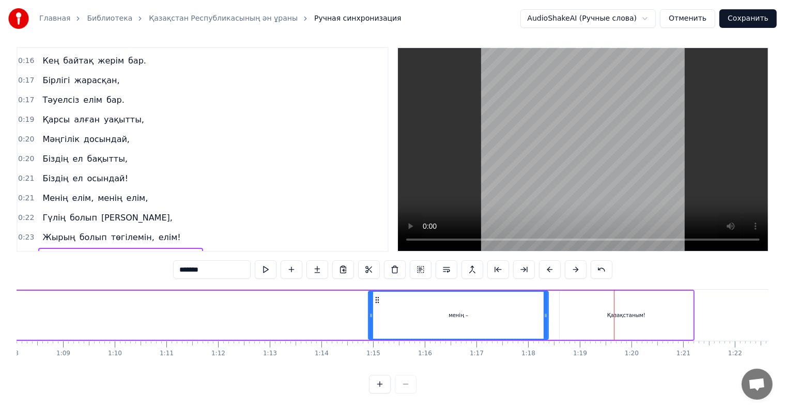
click at [695, 21] on button "Отменить" at bounding box center [687, 18] width 55 height 19
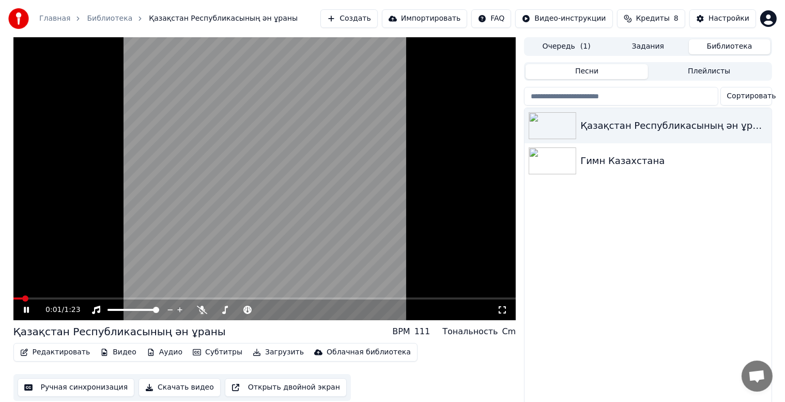
click at [27, 311] on icon at bounding box center [26, 310] width 5 height 6
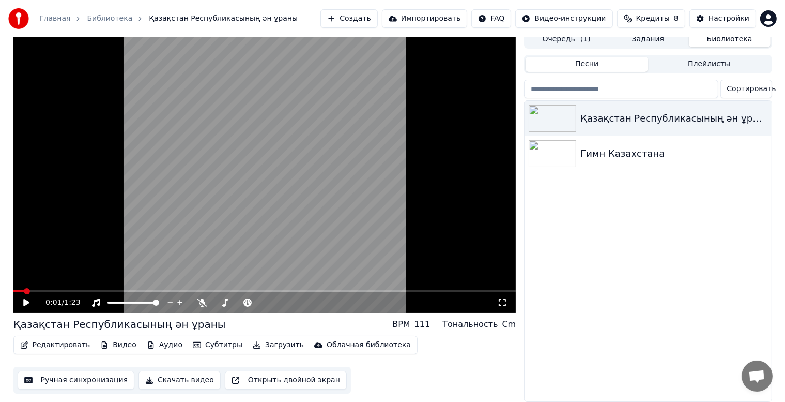
scroll to position [13, 0]
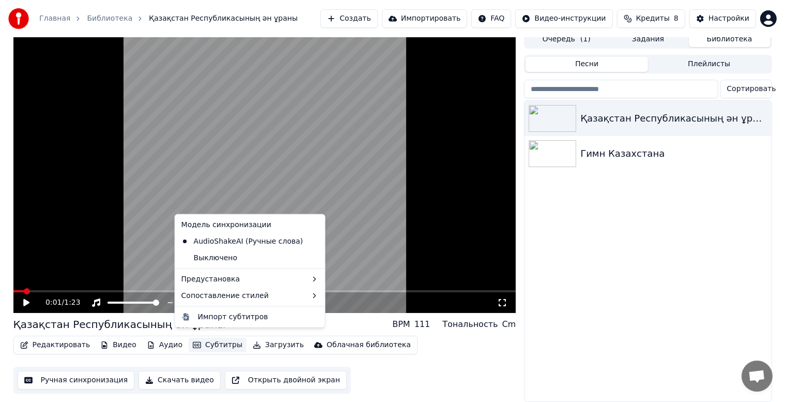
click at [210, 338] on button "Субтитры" at bounding box center [218, 345] width 58 height 14
click at [233, 263] on div "Выключено" at bounding box center [250, 258] width 146 height 17
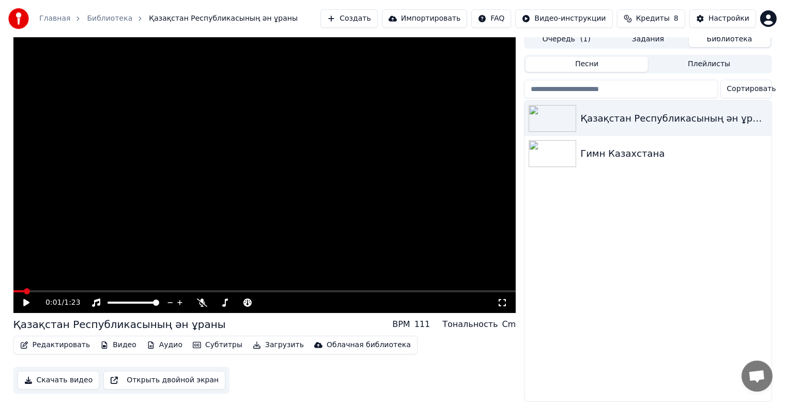
click at [23, 300] on icon at bounding box center [34, 302] width 24 height 8
click at [13, 288] on span at bounding box center [16, 291] width 6 height 6
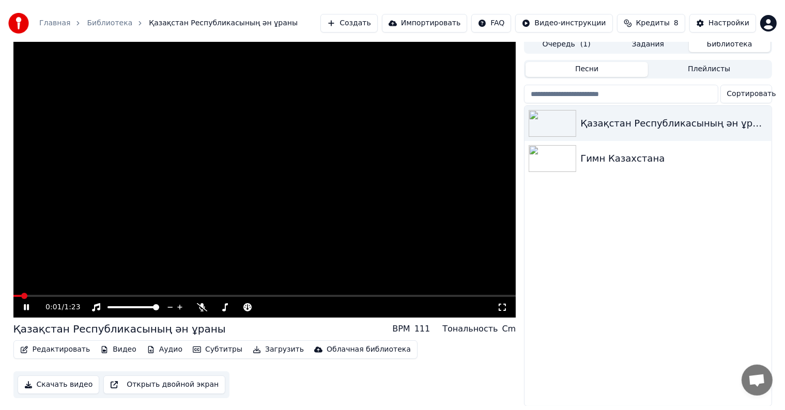
scroll to position [0, 0]
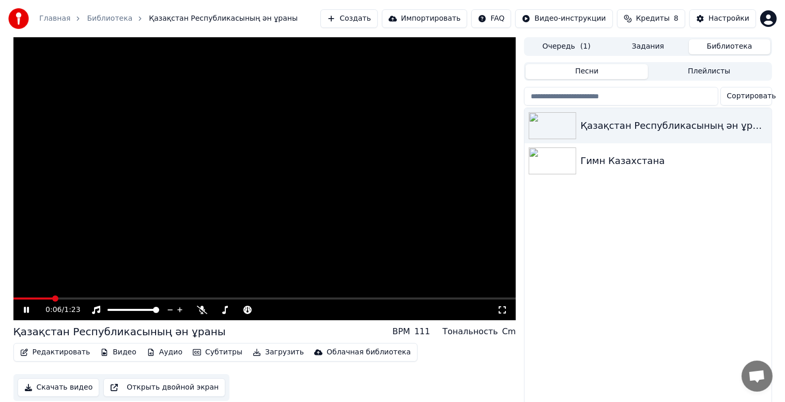
click at [19, 310] on div "0:06 / 1:23" at bounding box center [265, 309] width 495 height 10
click at [28, 308] on icon at bounding box center [26, 310] width 5 height 6
click at [263, 349] on button "Загрузить" at bounding box center [278, 352] width 59 height 14
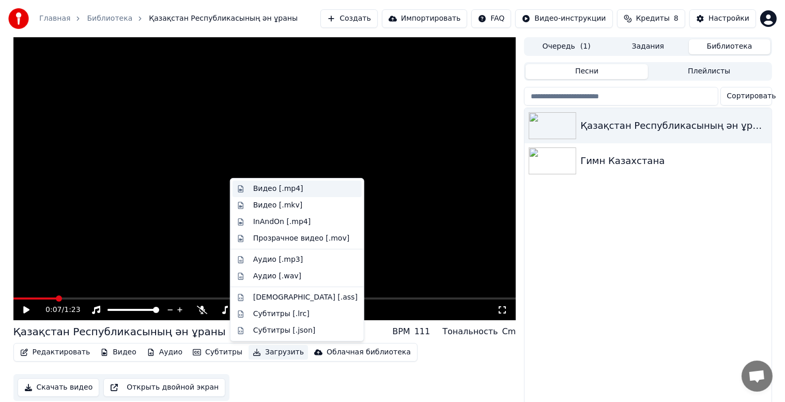
click at [314, 190] on div "Видео [.mp4]" at bounding box center [305, 189] width 104 height 10
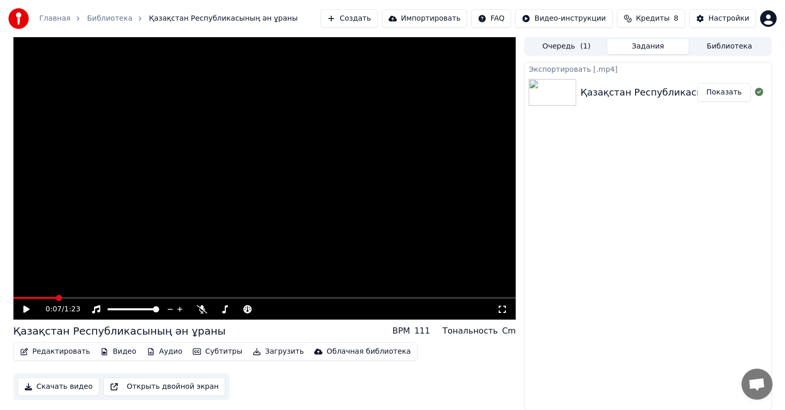
click at [722, 88] on button "Показать" at bounding box center [724, 92] width 53 height 19
